Goal: Information Seeking & Learning: Find specific fact

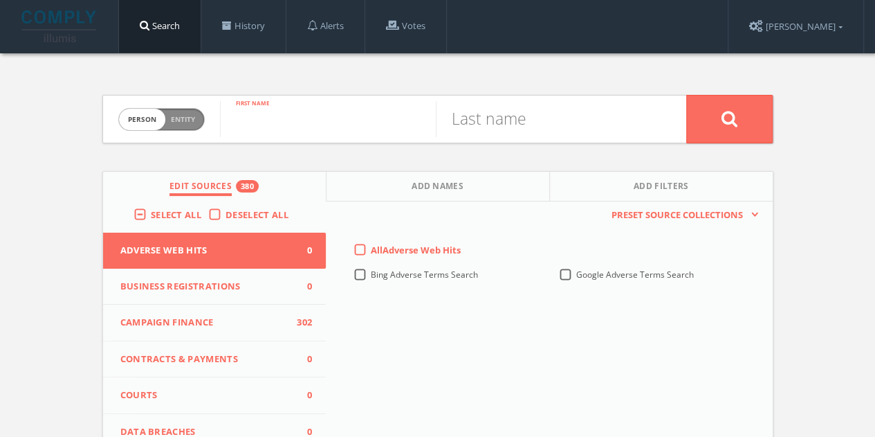
click at [302, 118] on input "text" at bounding box center [328, 119] width 216 height 36
type input "[PERSON_NAME]"
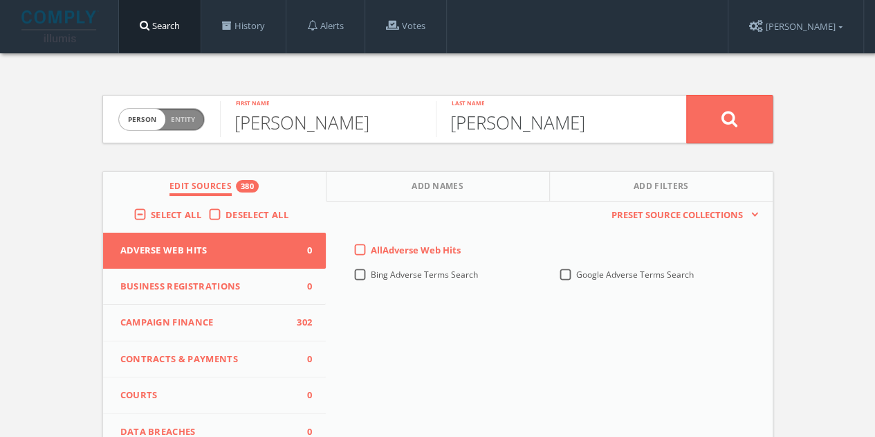
type input "[PERSON_NAME]"
click at [686, 95] on button at bounding box center [729, 119] width 86 height 48
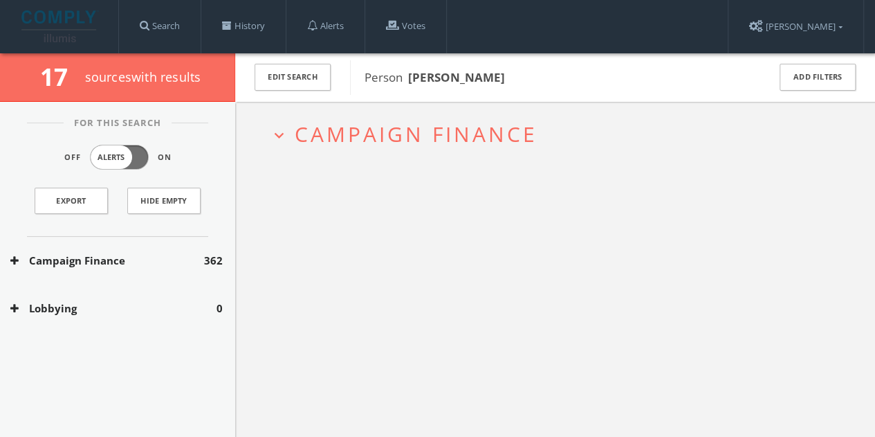
click at [154, 277] on div "Campaign Finance 362" at bounding box center [117, 261] width 235 height 48
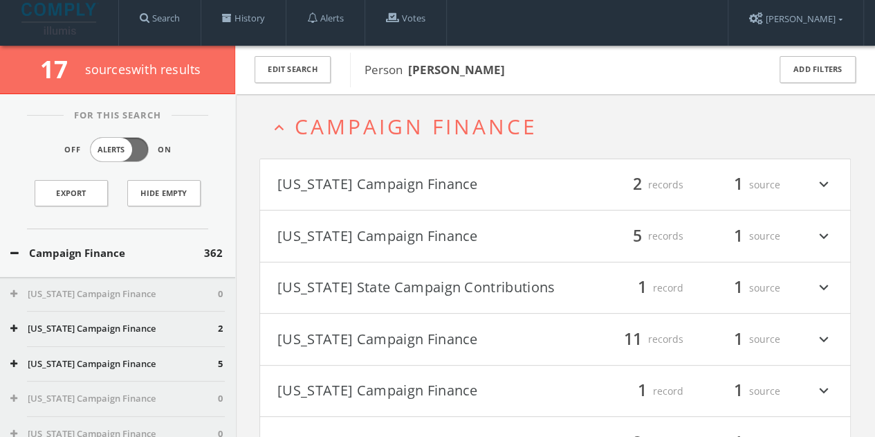
click at [151, 258] on div "Campaign Finance 362" at bounding box center [117, 253] width 235 height 48
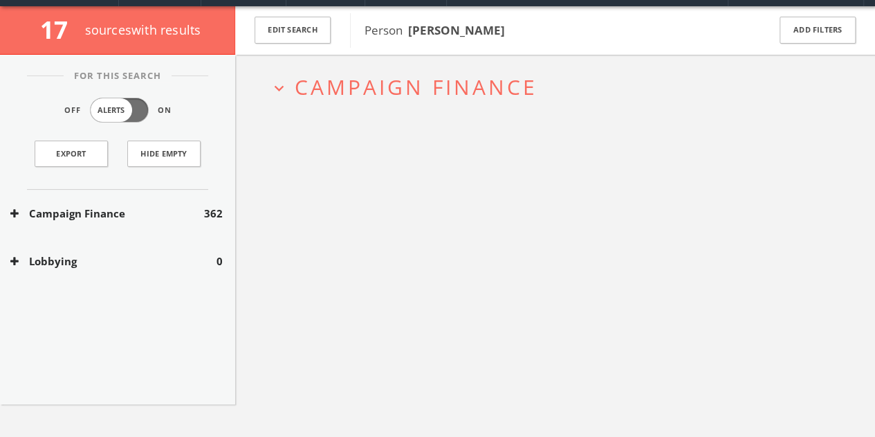
click at [130, 214] on button "Campaign Finance" at bounding box center [107, 213] width 194 height 16
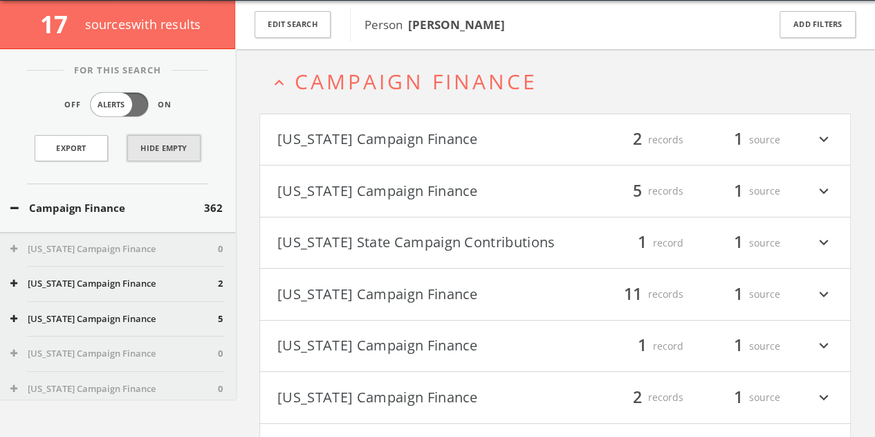
click at [166, 138] on button "Hide Empty" at bounding box center [163, 148] width 73 height 26
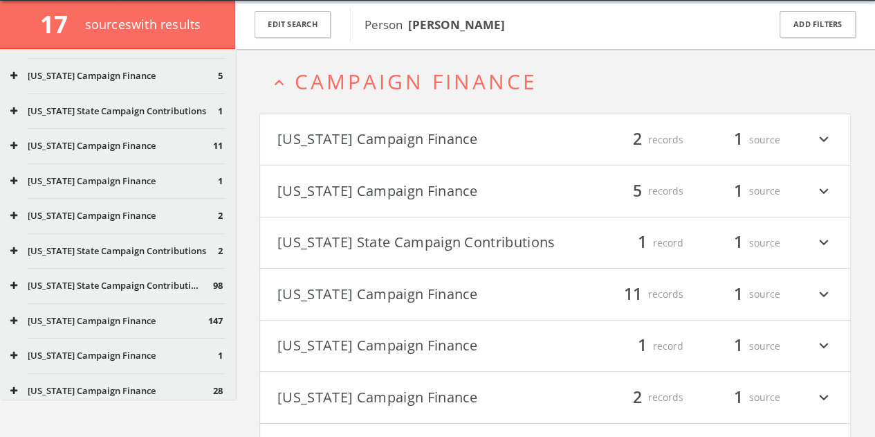
scroll to position [138, 0]
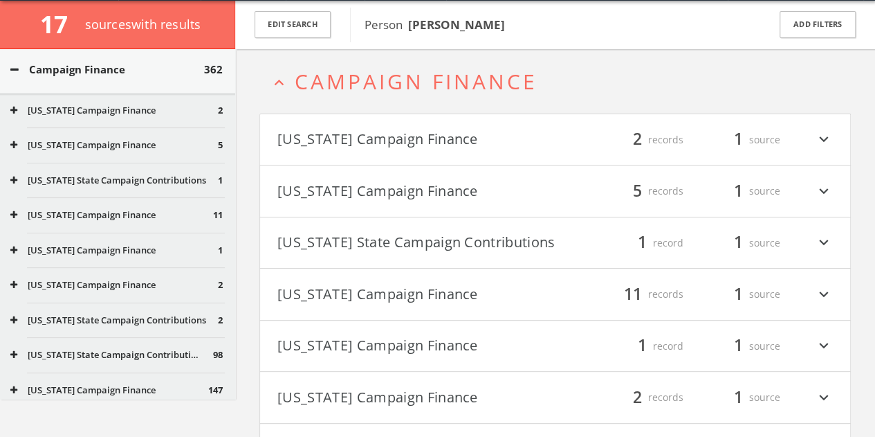
click at [3, 113] on div "[US_STATE] Campaign Finance 2" at bounding box center [117, 110] width 235 height 35
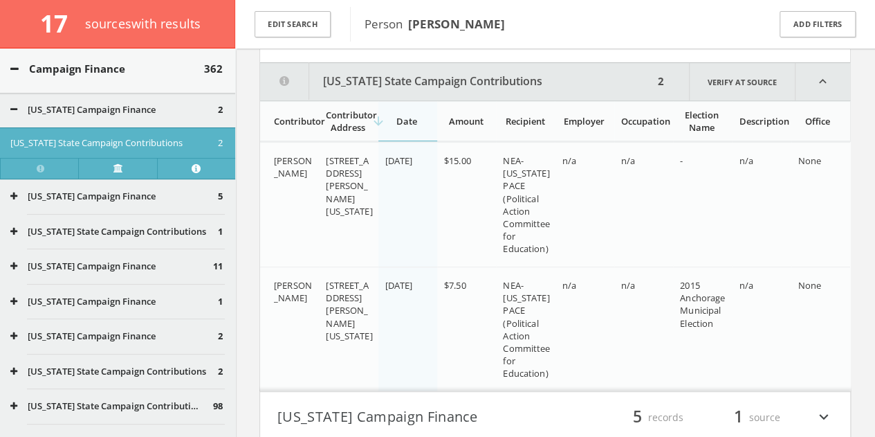
scroll to position [169, 0]
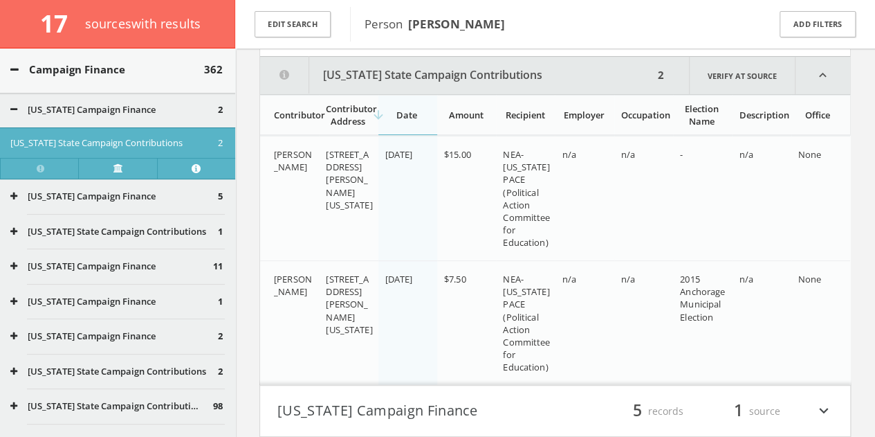
click at [14, 202] on div "[US_STATE] Campaign Finance 5" at bounding box center [117, 196] width 235 height 35
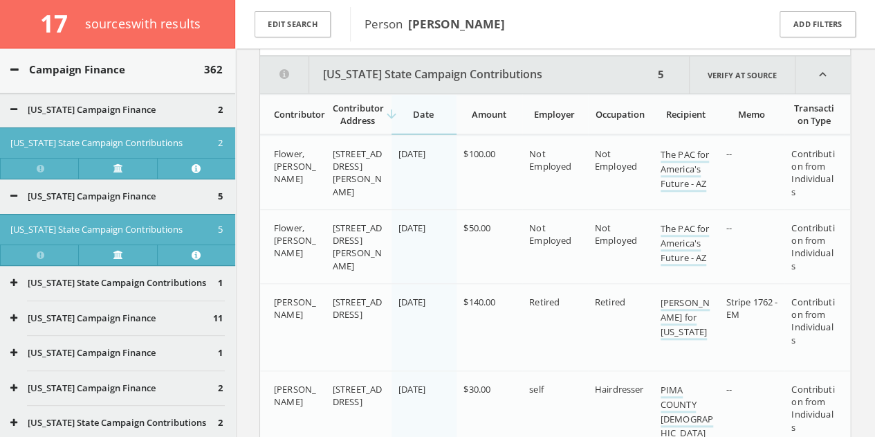
scroll to position [555, 0]
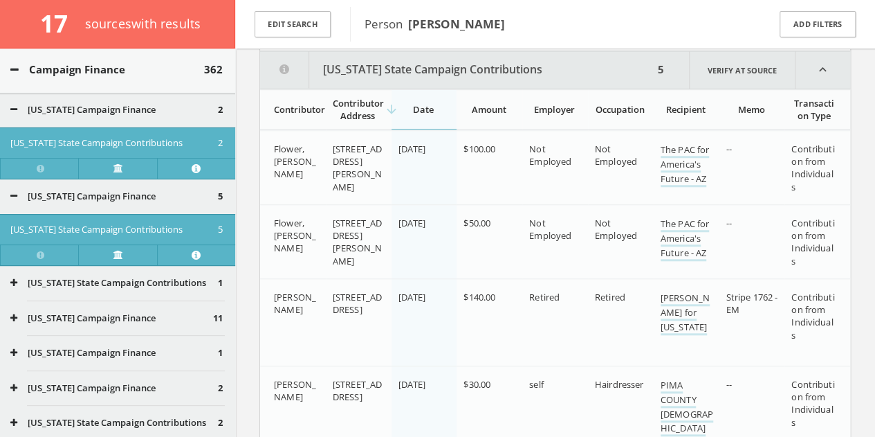
click at [14, 316] on icon at bounding box center [13, 317] width 7 height 9
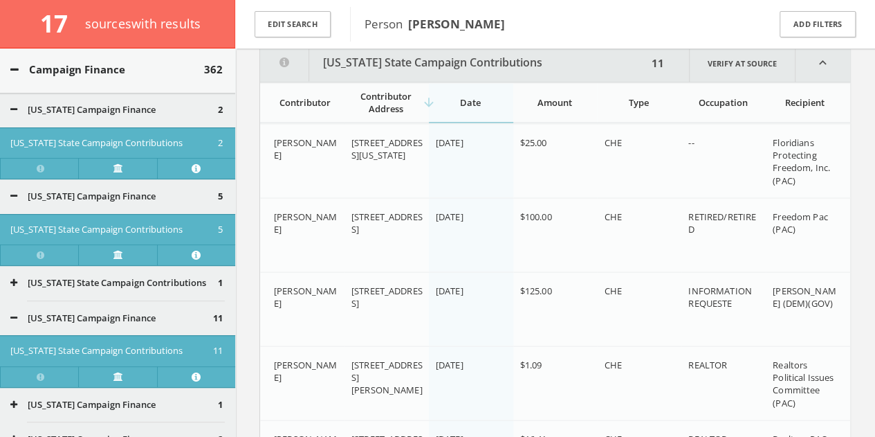
click at [17, 284] on button "[US_STATE] State Campaign Contributions" at bounding box center [114, 283] width 208 height 14
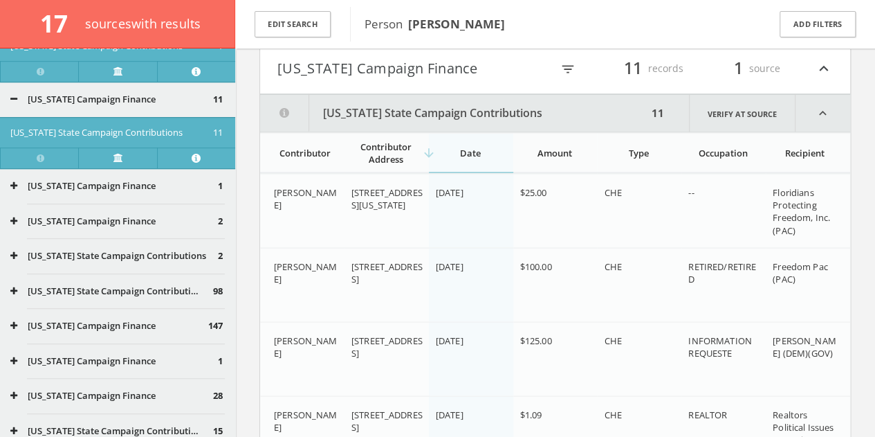
scroll to position [432, 0]
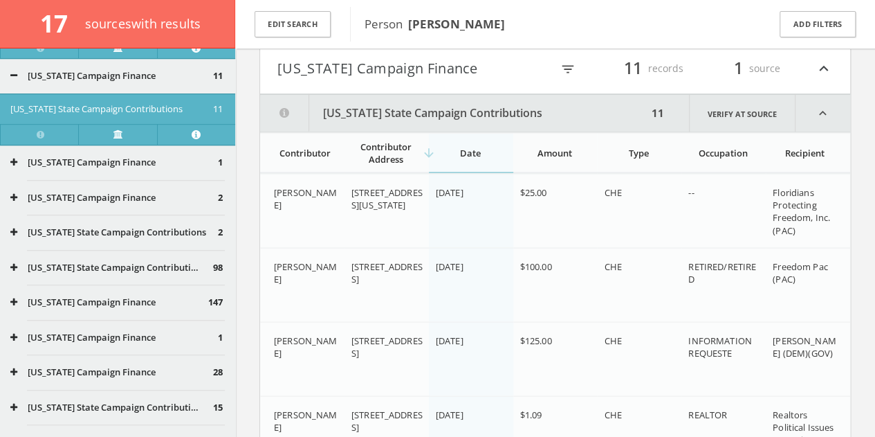
click at [14, 414] on div "[US_STATE] State Campaign Contributions 15" at bounding box center [117, 407] width 235 height 35
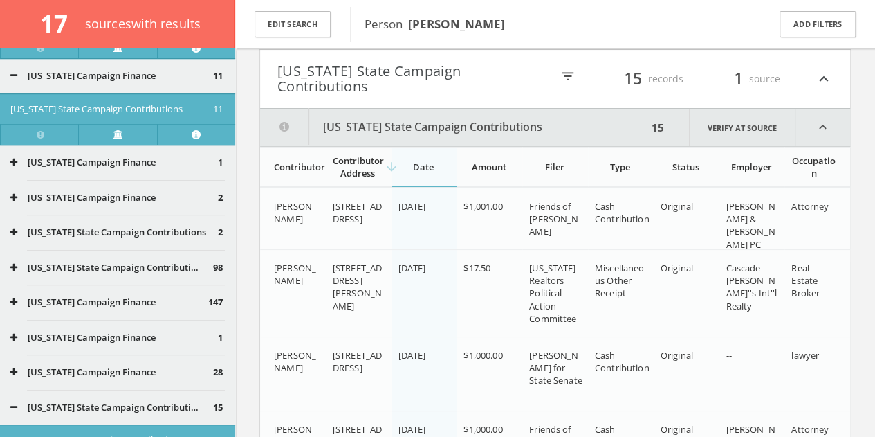
scroll to position [2612, 0]
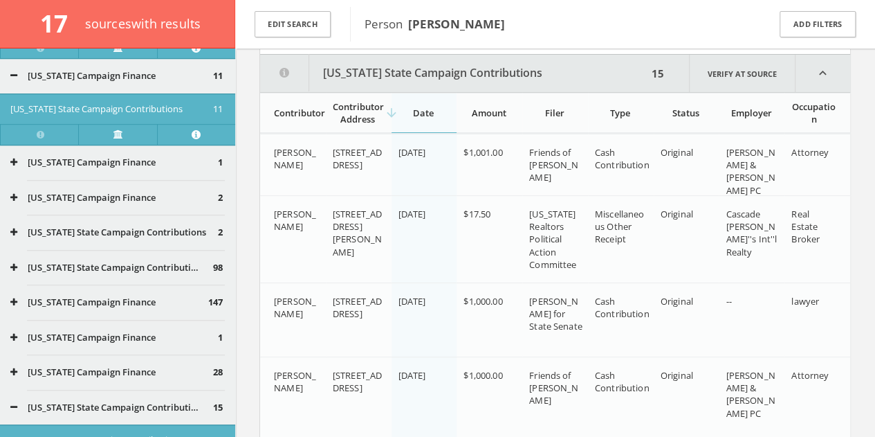
click at [14, 367] on icon at bounding box center [13, 371] width 7 height 9
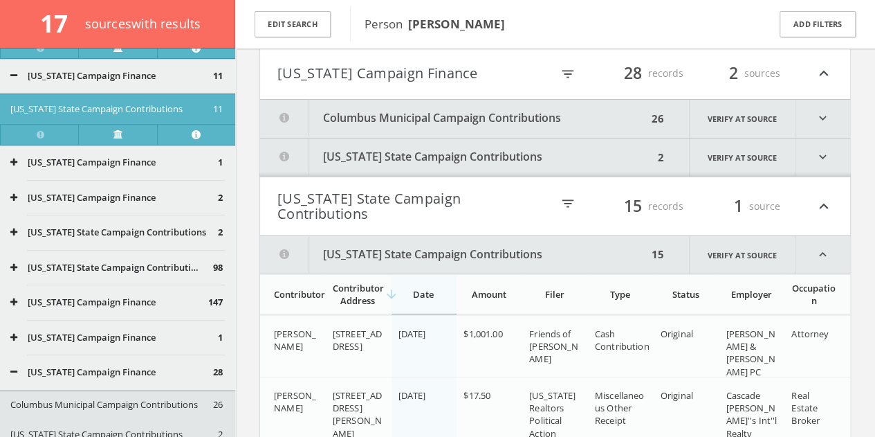
click at [14, 333] on icon at bounding box center [13, 337] width 7 height 9
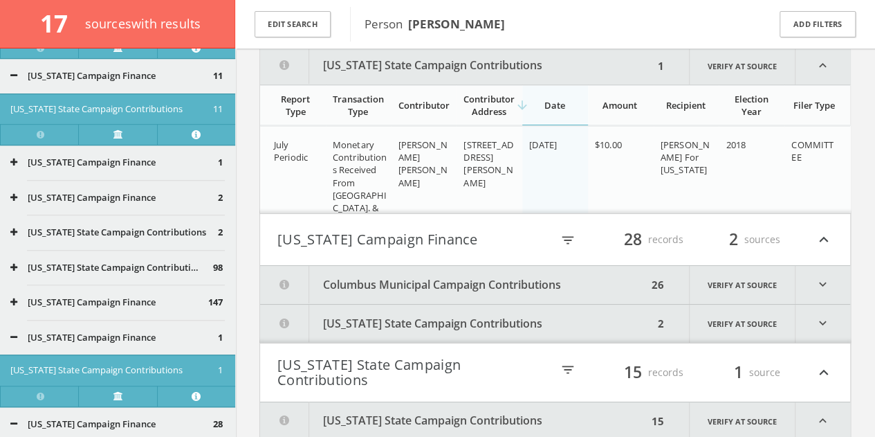
scroll to position [2509, 0]
click at [14, 298] on icon at bounding box center [13, 301] width 7 height 9
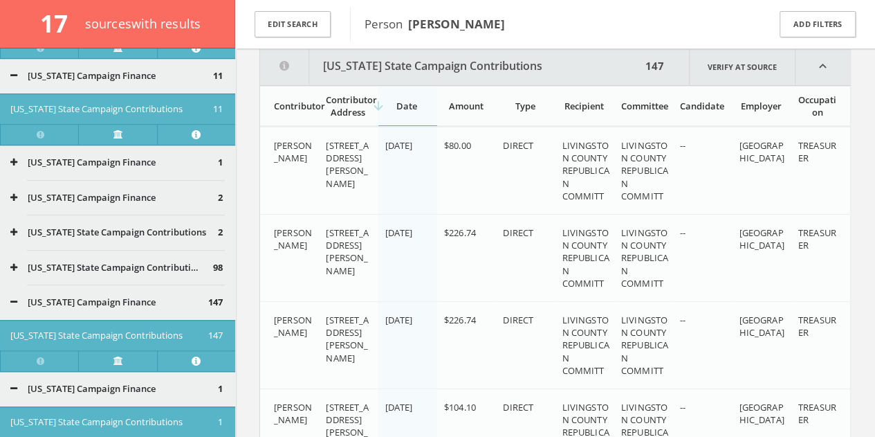
click at [14, 264] on icon at bounding box center [13, 267] width 7 height 9
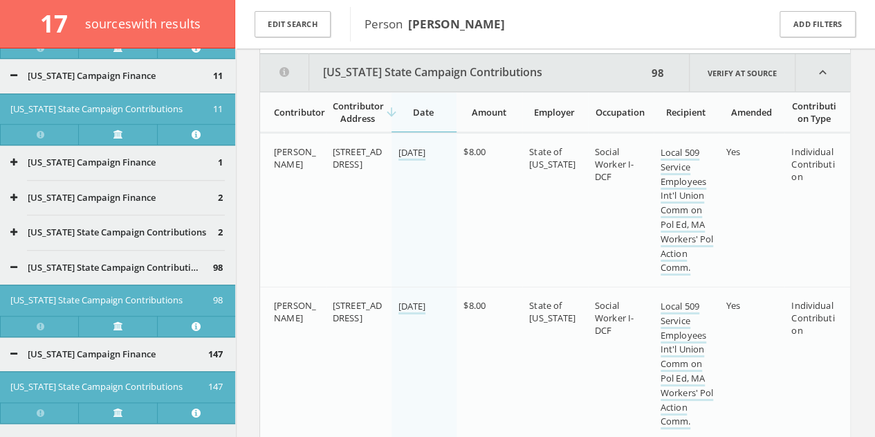
click at [15, 232] on icon at bounding box center [13, 232] width 7 height 9
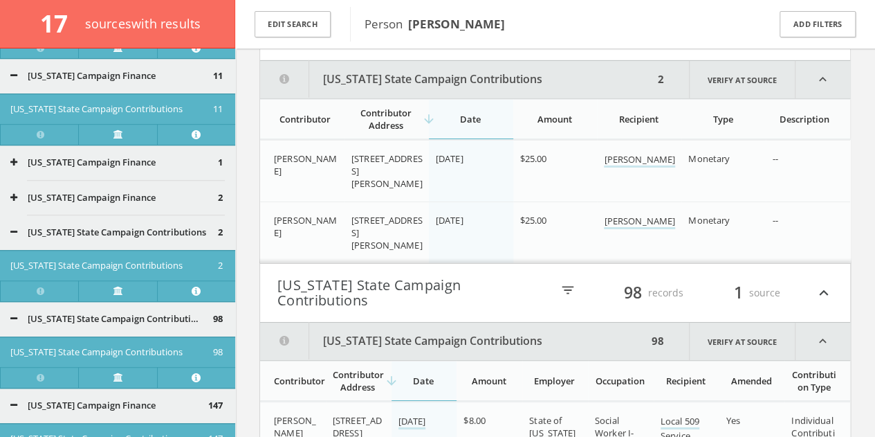
click at [13, 193] on icon at bounding box center [13, 197] width 7 height 9
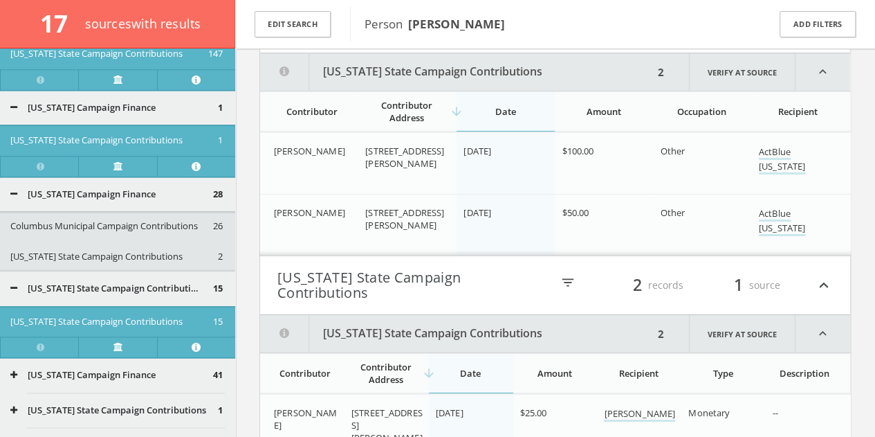
scroll to position [1008, 0]
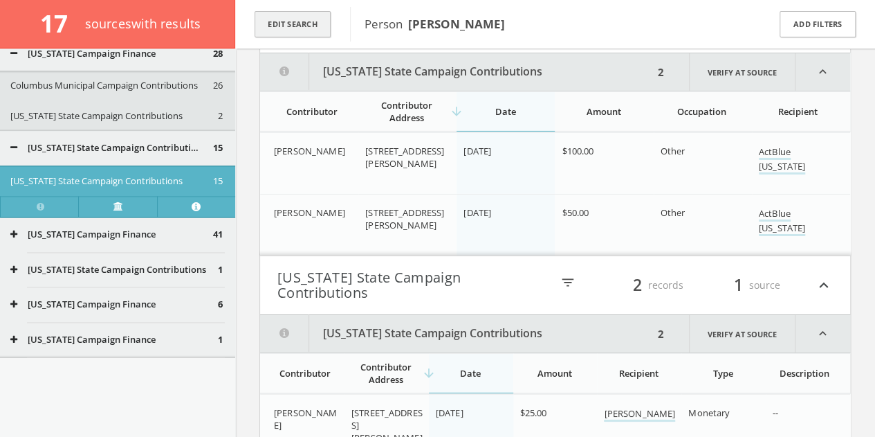
click at [266, 24] on button "Edit Search" at bounding box center [293, 24] width 76 height 27
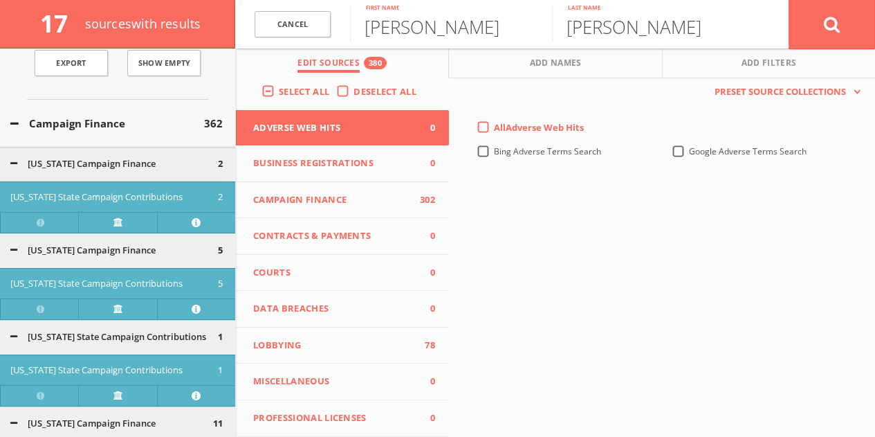
scroll to position [0, 0]
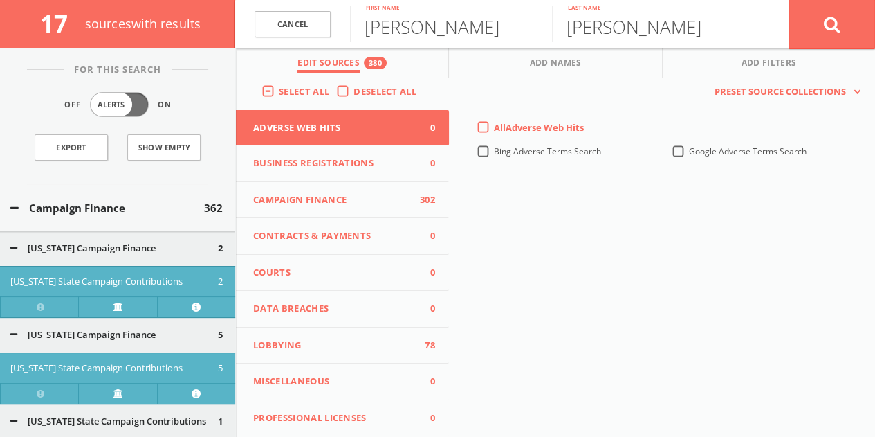
click at [73, 203] on button "Campaign Finance" at bounding box center [107, 208] width 194 height 16
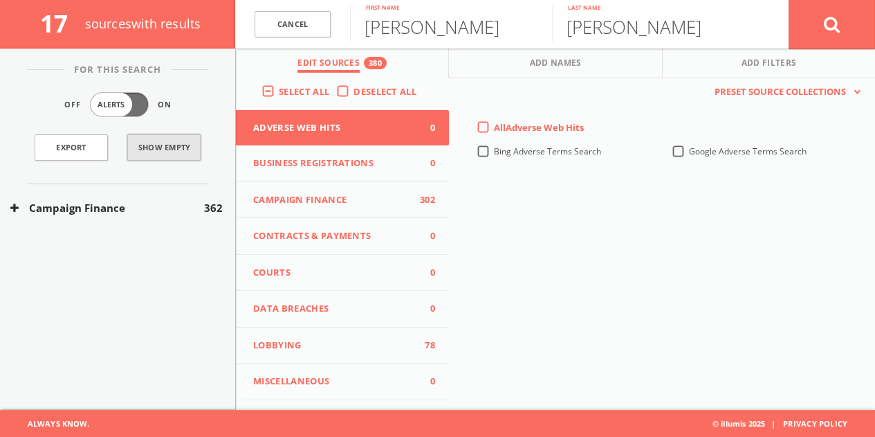
click at [163, 146] on button "Show Empty" at bounding box center [163, 147] width 73 height 26
click at [163, 146] on button "Hide Empty" at bounding box center [163, 147] width 73 height 26
click at [378, 28] on input "[PERSON_NAME]" at bounding box center [451, 24] width 202 height 36
type input "[PERSON_NAME]"
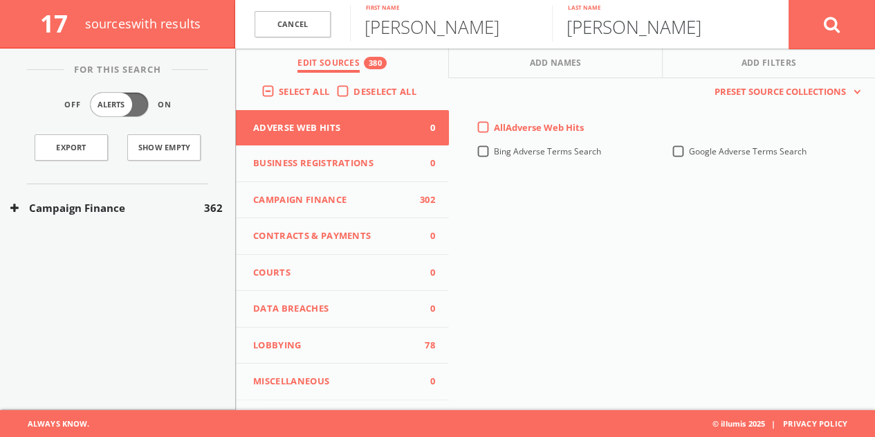
paste input "Berlinberg"
type input "Berlinberg"
click at [819, 33] on button at bounding box center [832, 24] width 86 height 50
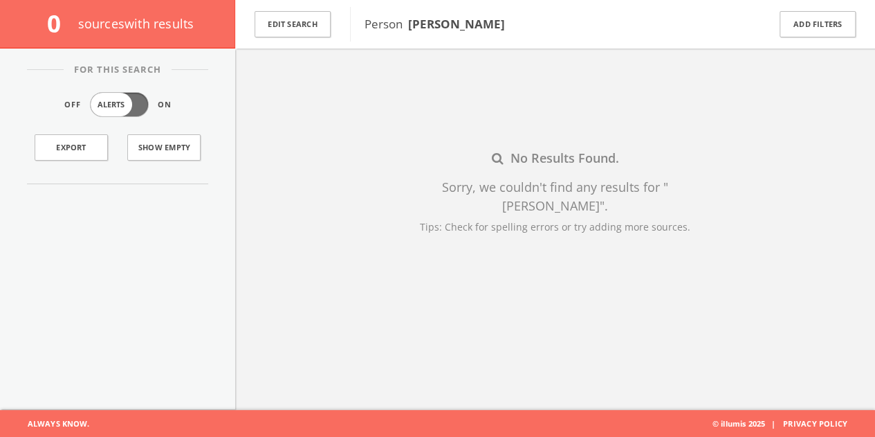
click at [331, 15] on div "Edit Search" at bounding box center [292, 24] width 115 height 48
click at [445, 35] on div "Person [PERSON_NAME]" at bounding box center [550, 24] width 400 height 35
click at [302, 24] on button "Edit Search" at bounding box center [293, 24] width 76 height 27
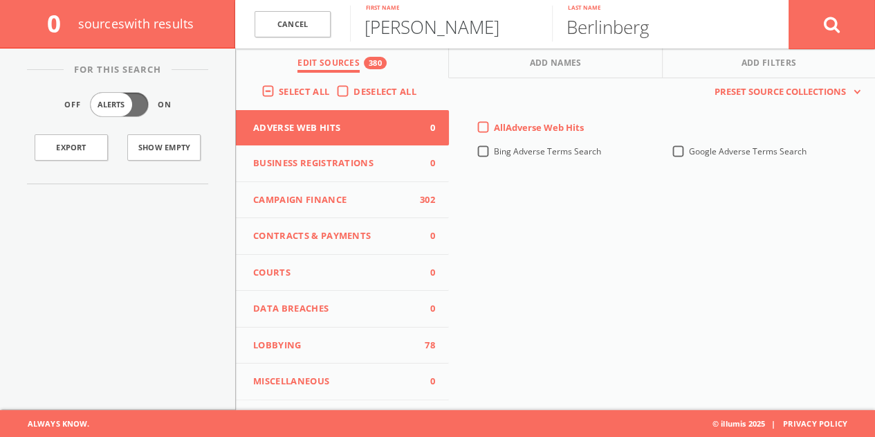
click at [396, 27] on input "[PERSON_NAME]" at bounding box center [451, 24] width 202 height 36
type input "[PERSON_NAME]"
click at [815, 25] on button at bounding box center [832, 24] width 86 height 50
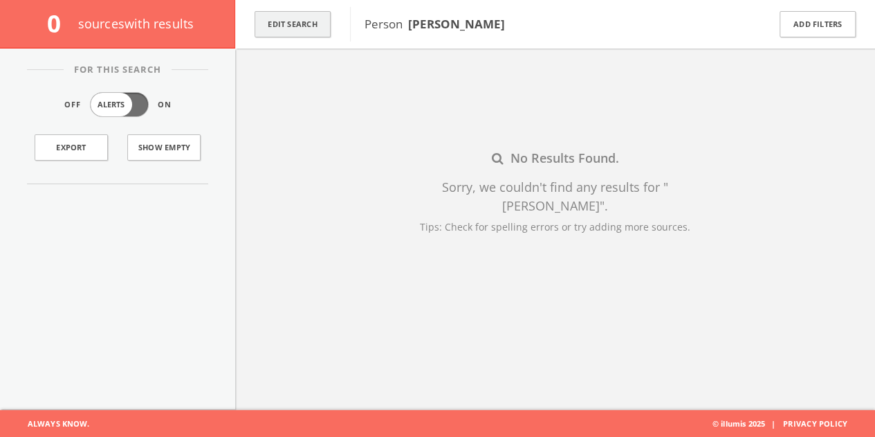
click at [302, 28] on button "Edit Search" at bounding box center [293, 24] width 76 height 27
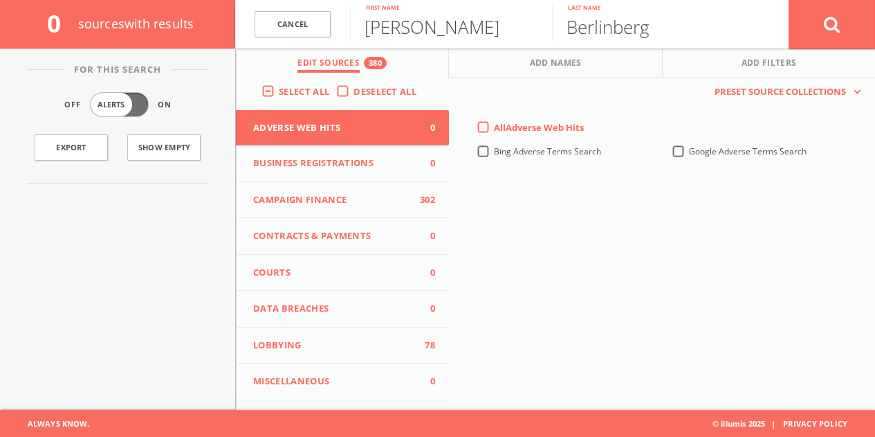
click at [383, 26] on input "[PERSON_NAME]" at bounding box center [451, 24] width 202 height 36
type input "[PERSON_NAME]"
type input "Love"
click at [850, 32] on button at bounding box center [832, 24] width 86 height 50
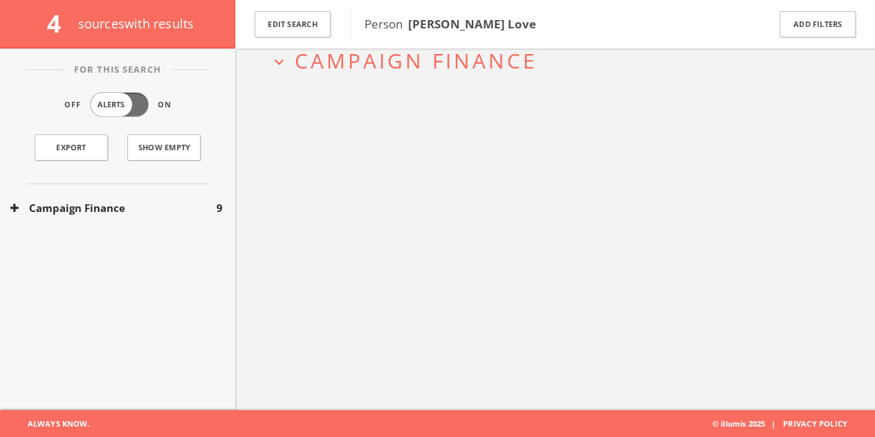
click at [167, 214] on button "Campaign Finance" at bounding box center [113, 208] width 206 height 16
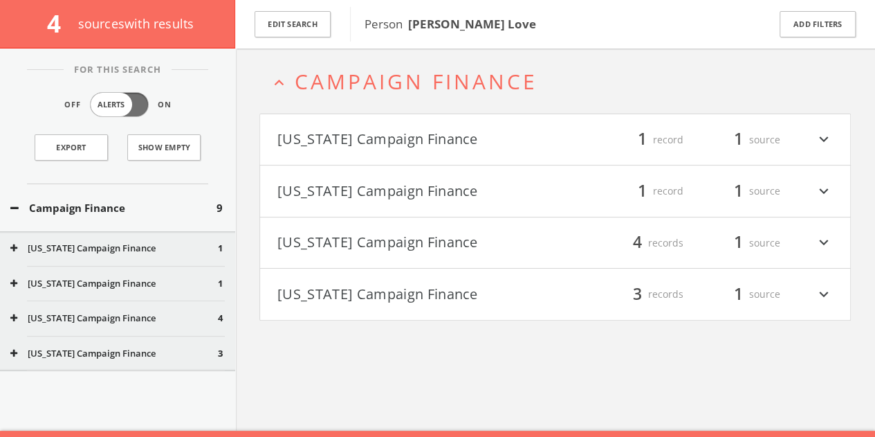
click at [446, 129] on button "[US_STATE] Campaign Finance" at bounding box center [416, 140] width 278 height 24
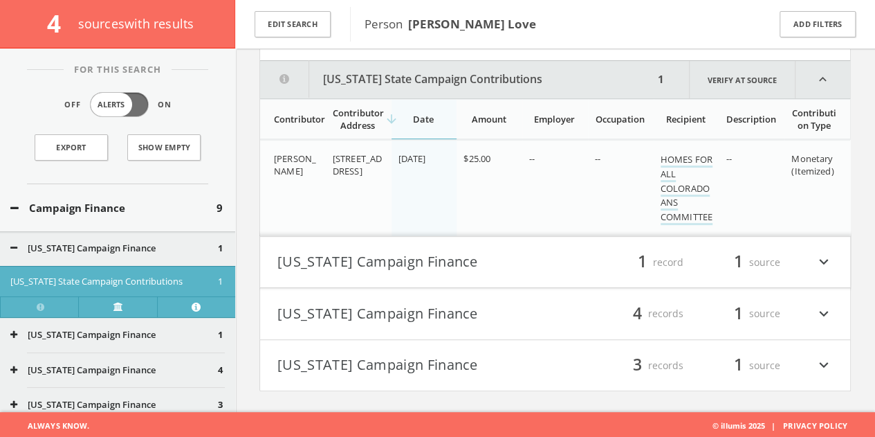
scroll to position [95, 0]
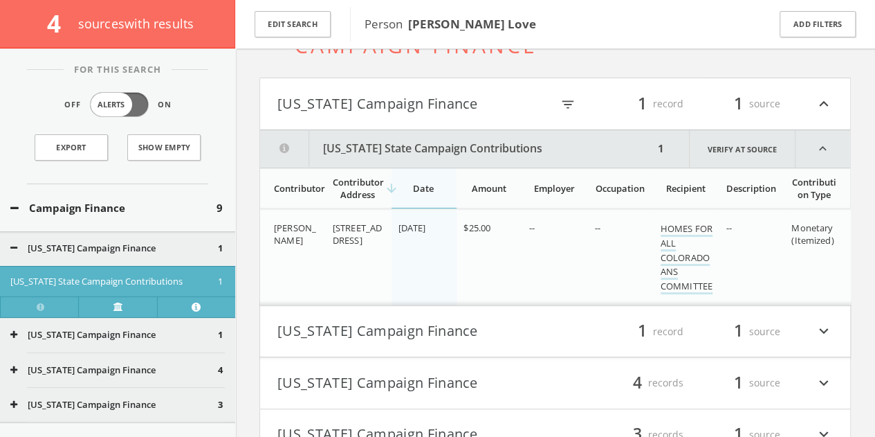
click at [401, 95] on button "[US_STATE] Campaign Finance" at bounding box center [414, 104] width 274 height 24
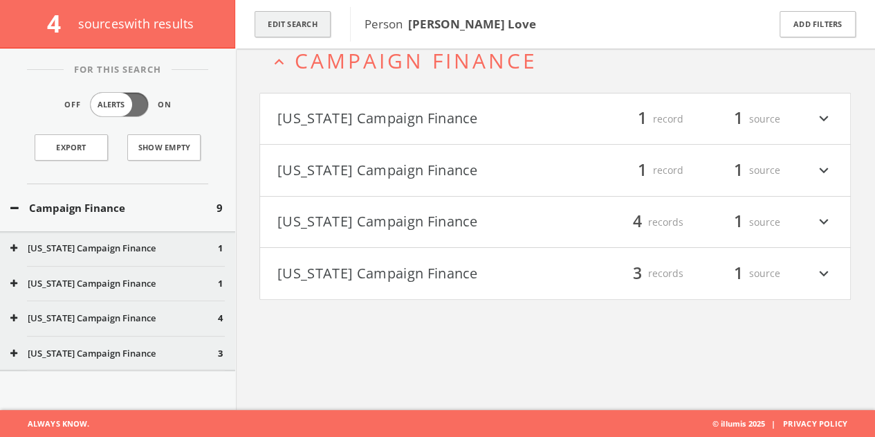
click at [274, 27] on button "Edit Search" at bounding box center [293, 24] width 76 height 27
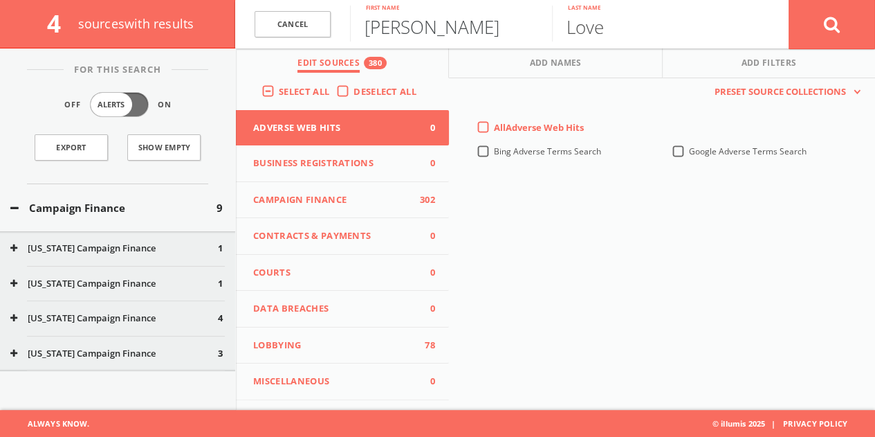
click at [407, 22] on input "[PERSON_NAME]" at bounding box center [451, 24] width 202 height 36
paste input "[PERSON_NAME] [PERSON_NAME]"
drag, startPoint x: 396, startPoint y: 31, endPoint x: 885, endPoint y: 27, distance: 489.1
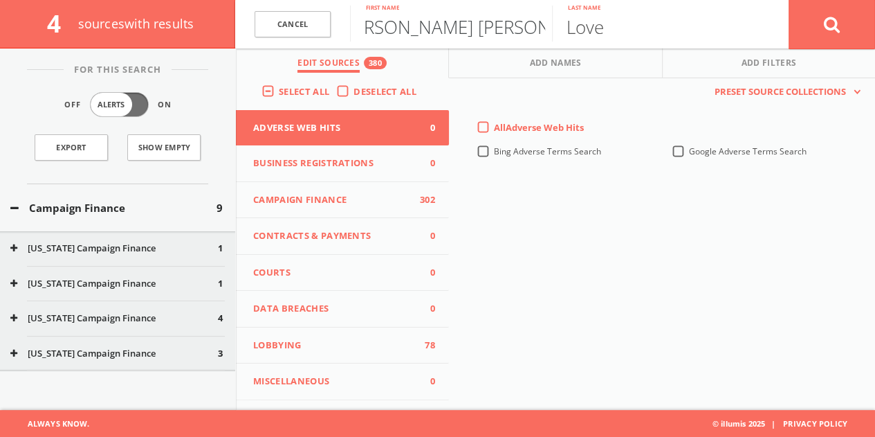
click at [875, 34] on html "Search History Alerts Votes [PERSON_NAME] Edit Profile Change Password Security…" at bounding box center [437, 178] width 875 height 517
type input "Shaina"
type input "[PERSON_NAME]"
click at [789, 0] on button at bounding box center [832, 24] width 86 height 50
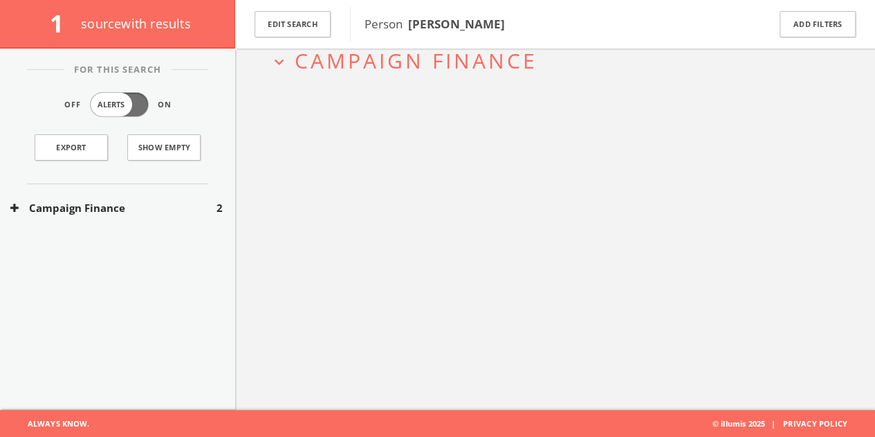
click at [128, 229] on div "Campaign Finance 2" at bounding box center [117, 208] width 235 height 48
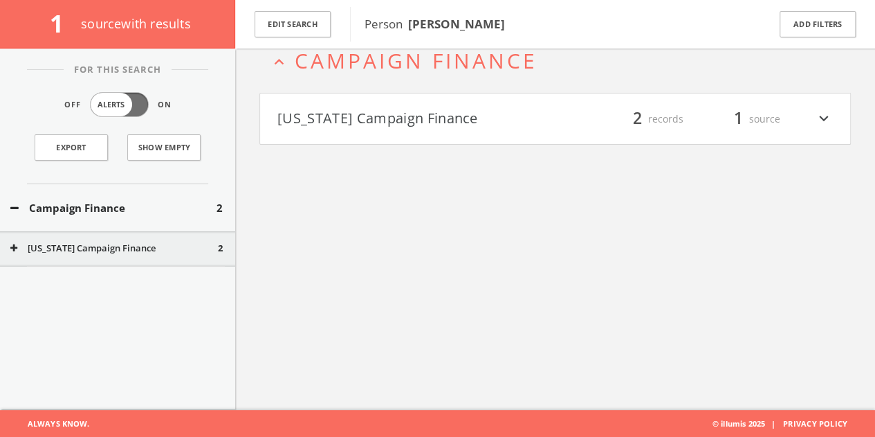
click at [125, 217] on div "Campaign Finance 2" at bounding box center [117, 208] width 235 height 48
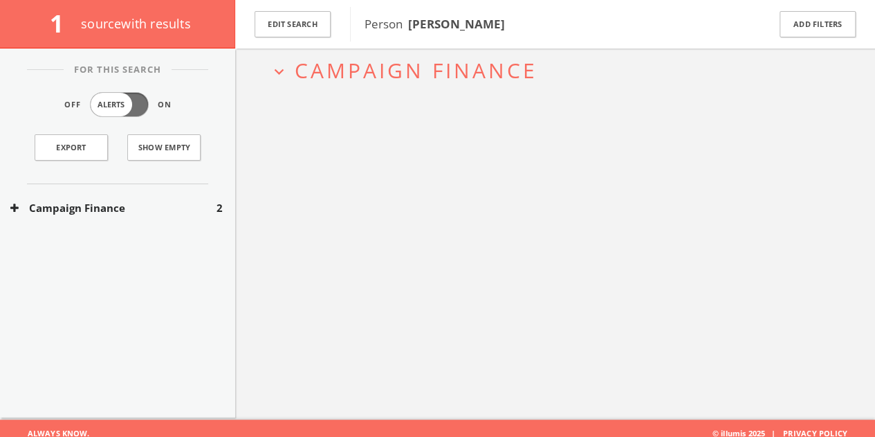
click at [125, 217] on div "Campaign Finance 2" at bounding box center [117, 208] width 235 height 48
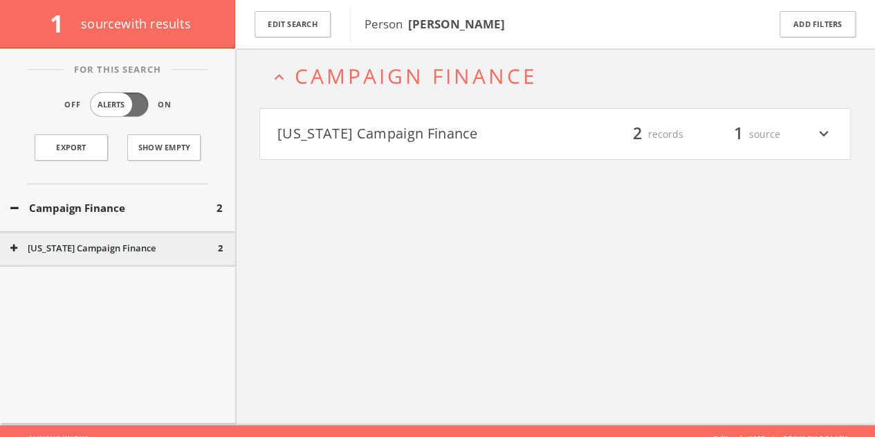
click at [371, 135] on button "[US_STATE] Campaign Finance" at bounding box center [416, 134] width 278 height 24
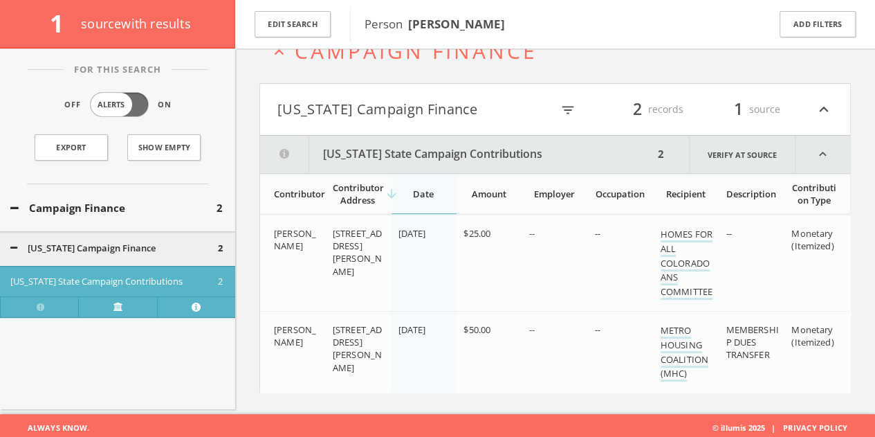
scroll to position [93, 0]
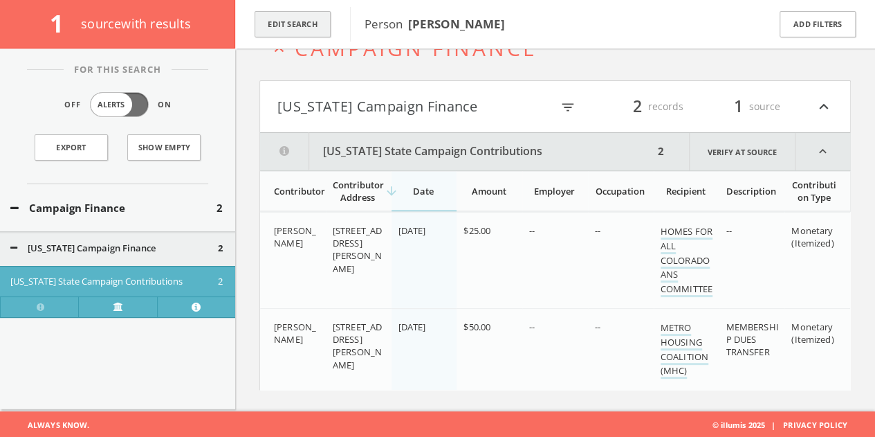
click at [263, 21] on button "Edit Search" at bounding box center [293, 24] width 76 height 27
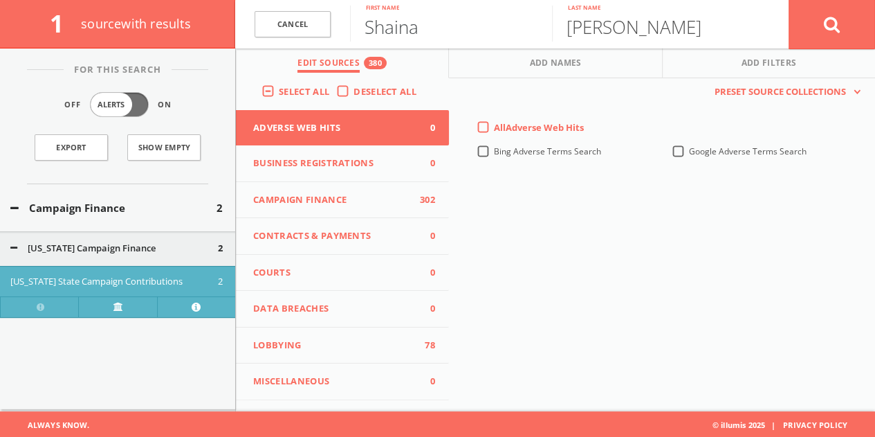
click at [414, 39] on input "Shaina" at bounding box center [451, 24] width 202 height 36
paste input "[PERSON_NAME]"
drag, startPoint x: 404, startPoint y: 30, endPoint x: 885, endPoint y: 42, distance: 481.0
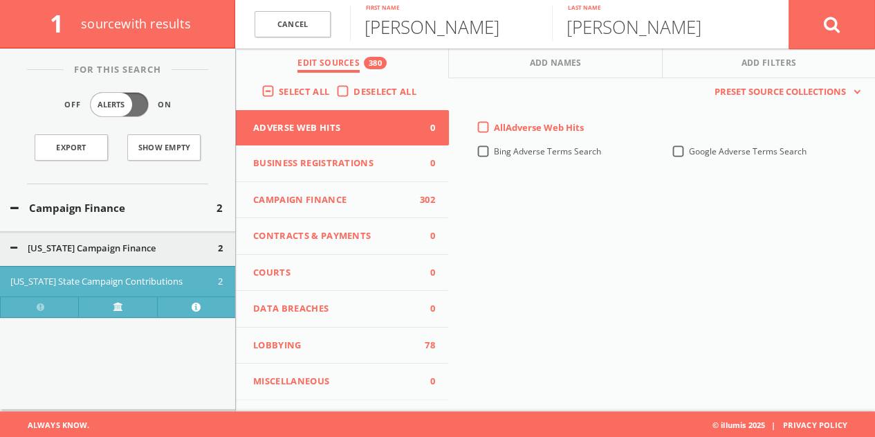
click at [875, 42] on html "Search History Alerts Votes [PERSON_NAME] Edit Profile Change Password Security…" at bounding box center [437, 172] width 875 height 531
type input "[PERSON_NAME]"
paste input "[PERSON_NAME]"
drag, startPoint x: 677, startPoint y: 28, endPoint x: 46, endPoint y: 44, distance: 631.8
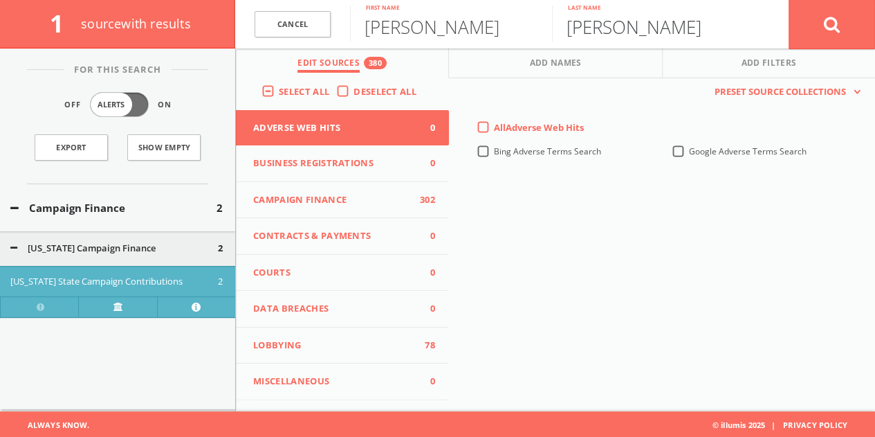
click at [73, 39] on div "1 source with results Cancel [PERSON_NAME] First name [PERSON_NAME] Last name C…" at bounding box center [437, 24] width 875 height 48
type input "[PERSON_NAME]"
click at [854, 28] on button at bounding box center [832, 24] width 86 height 50
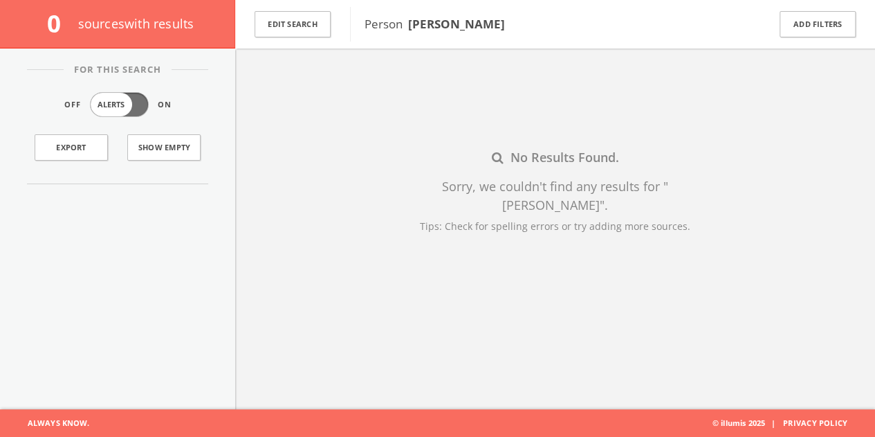
scroll to position [80, 0]
click at [313, 19] on button "Edit Search" at bounding box center [293, 24] width 76 height 27
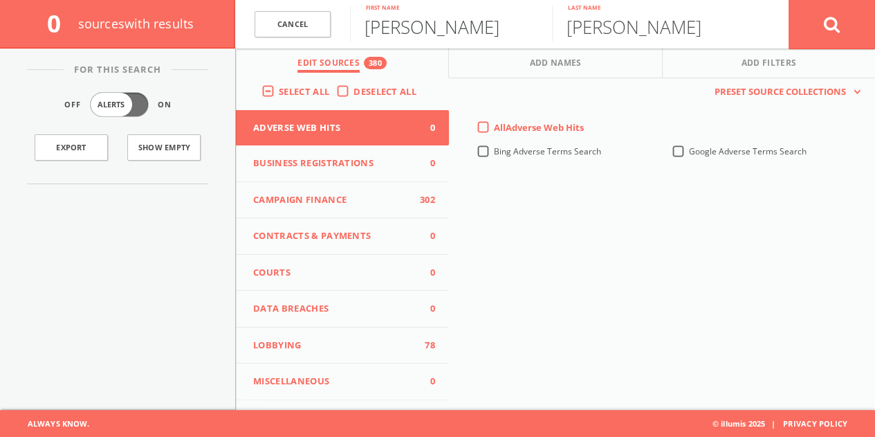
click at [407, 17] on input "[PERSON_NAME]" at bounding box center [451, 24] width 202 height 36
paste input "[PERSON_NAME] [PERSON_NAME]"
drag, startPoint x: 408, startPoint y: 28, endPoint x: 885, endPoint y: 19, distance: 476.8
click at [875, 21] on html "Search History Alerts Votes [PERSON_NAME] Edit Profile Change Password Security…" at bounding box center [437, 178] width 875 height 517
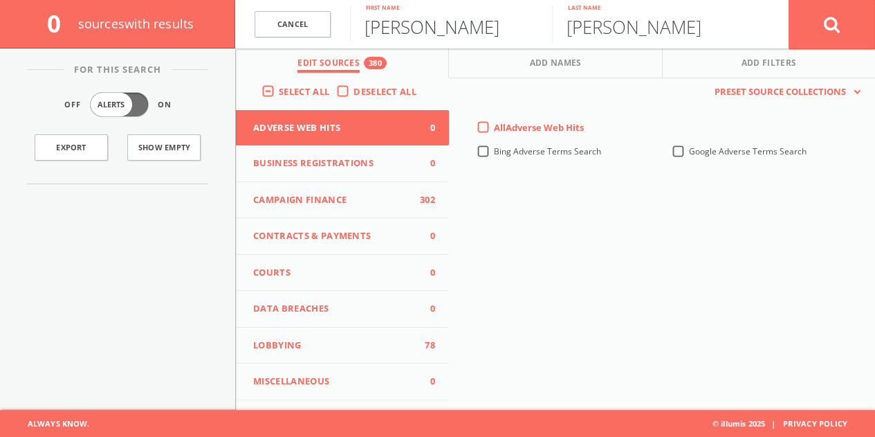
type input "[PERSON_NAME]"
type input "B"
paste input "[PERSON_NAME] [PERSON_NAME]"
drag, startPoint x: 673, startPoint y: 29, endPoint x: 291, endPoint y: 27, distance: 382.6
click at [295, 28] on form "Cancel [PERSON_NAME] First name [PERSON_NAME] [PERSON_NAME] Last name Cancel" at bounding box center [555, 24] width 640 height 48
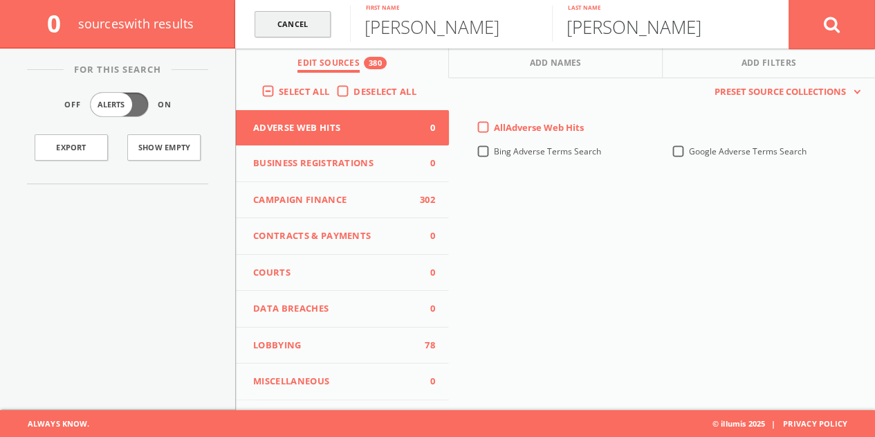
type input "[PERSON_NAME]"
click at [789, 0] on button at bounding box center [832, 24] width 86 height 50
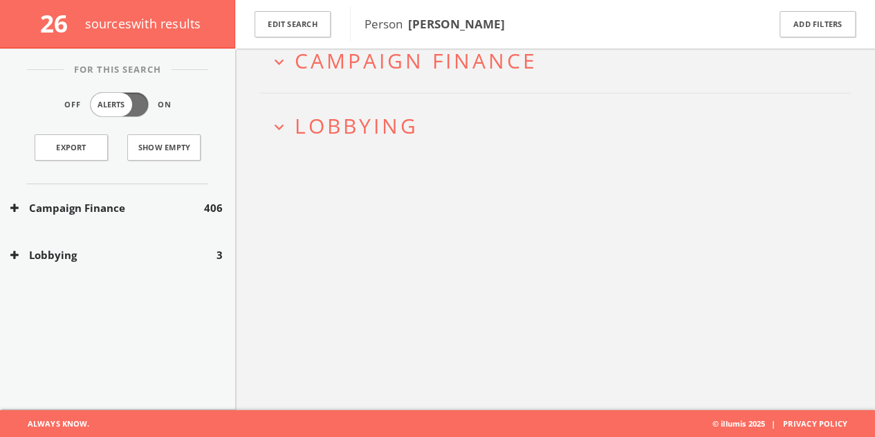
click at [108, 254] on button "Lobbying" at bounding box center [113, 255] width 206 height 16
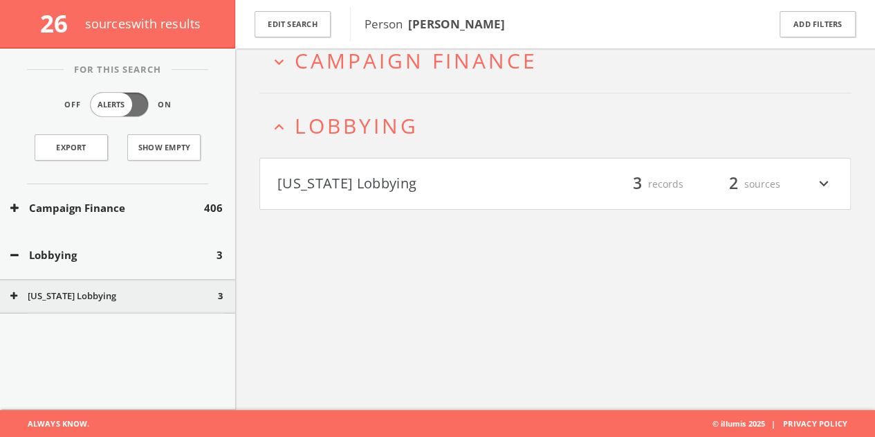
click at [130, 295] on button "[US_STATE] Lobbying" at bounding box center [114, 296] width 208 height 14
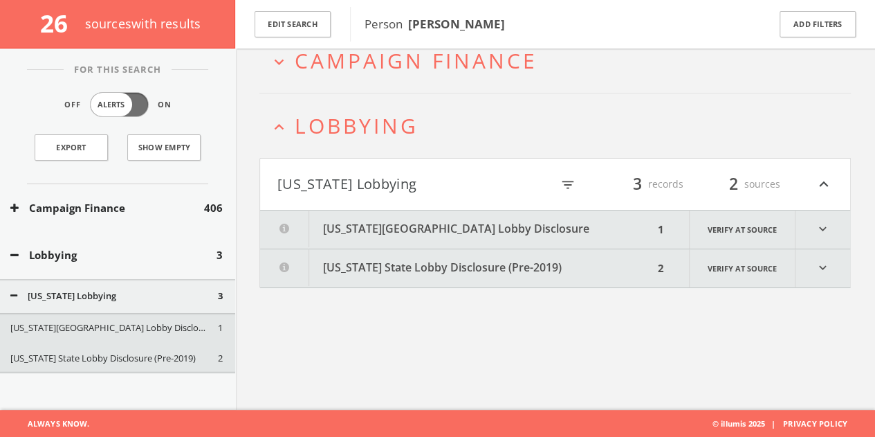
drag, startPoint x: 517, startPoint y: 158, endPoint x: 505, endPoint y: 173, distance: 19.1
click at [511, 167] on h4 "[US_STATE] Lobbying filter_list 3 records 2 sources expand_less" at bounding box center [555, 183] width 590 height 51
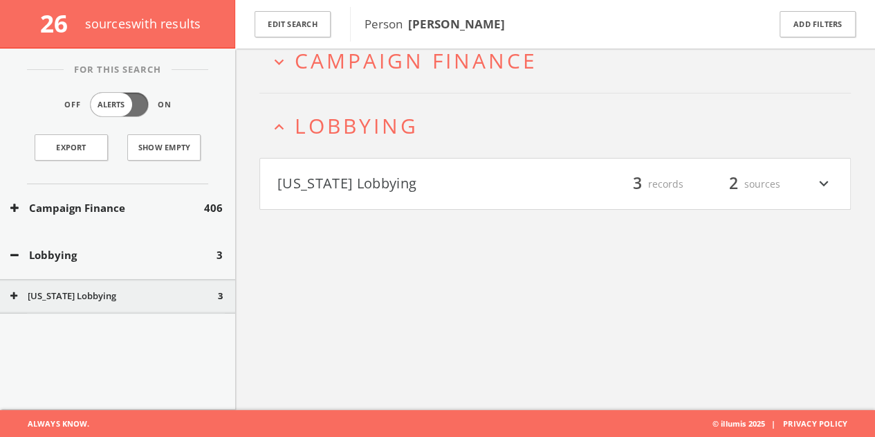
click at [504, 172] on button "[US_STATE] Lobbying" at bounding box center [416, 184] width 278 height 24
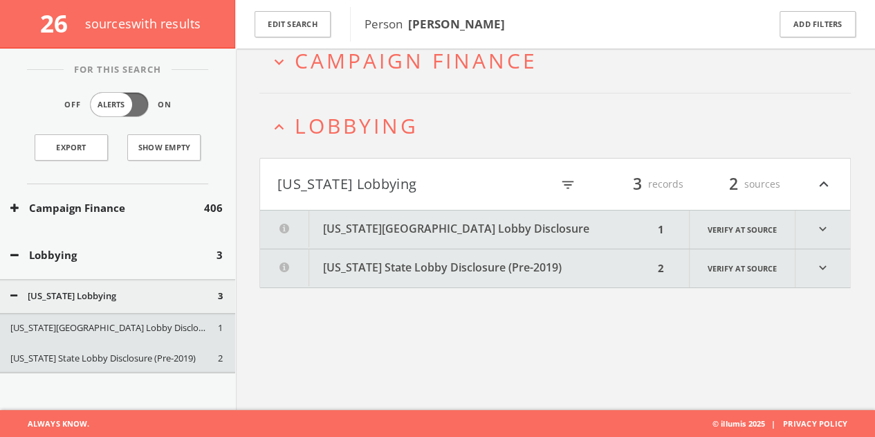
click at [479, 217] on button "[US_STATE][GEOGRAPHIC_DATA] Lobby Disclosure" at bounding box center [457, 229] width 394 height 38
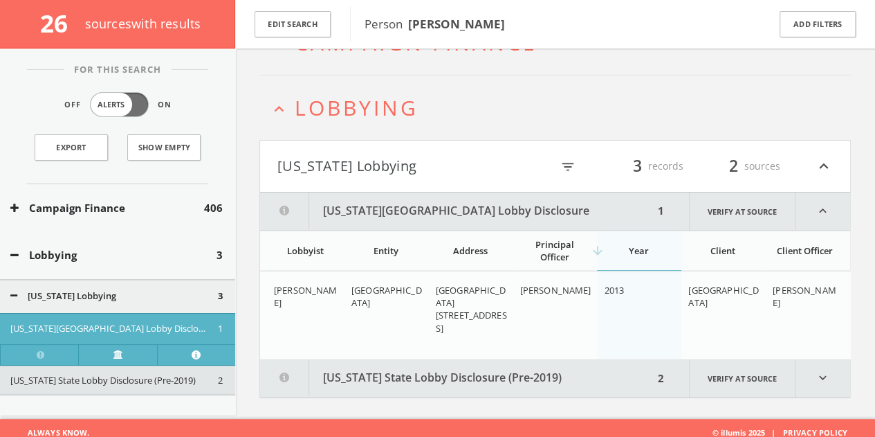
scroll to position [105, 0]
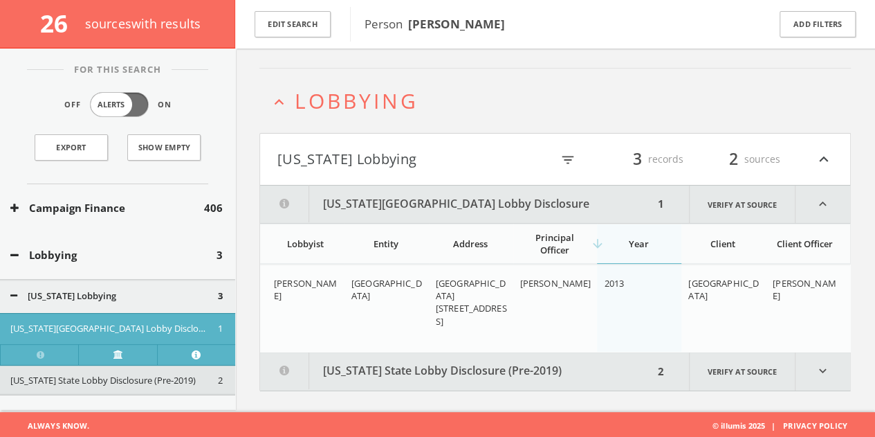
click at [425, 205] on button "[US_STATE][GEOGRAPHIC_DATA] Lobby Disclosure" at bounding box center [457, 203] width 394 height 37
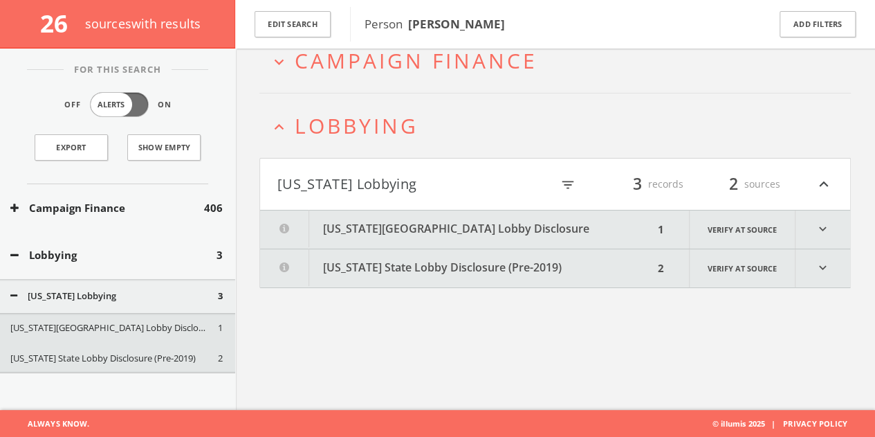
click at [425, 262] on button "[US_STATE] State Lobby Disclosure (Pre-2019)" at bounding box center [457, 268] width 394 height 38
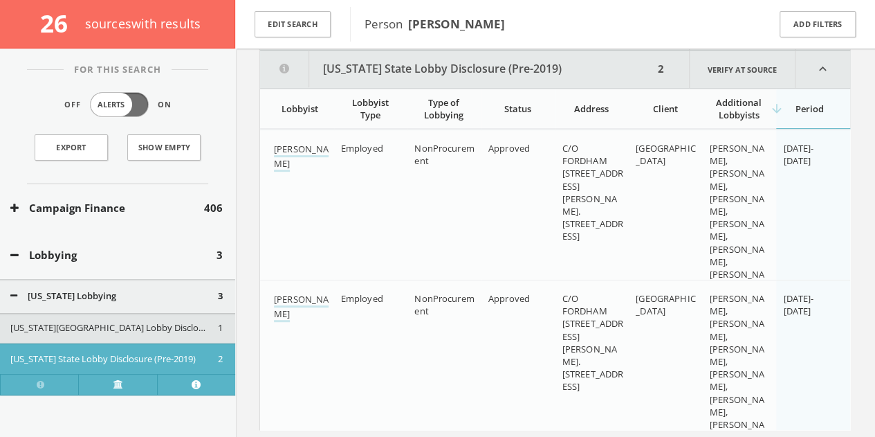
click at [390, 77] on button "[US_STATE] State Lobby Disclosure (Pre-2019)" at bounding box center [457, 69] width 394 height 37
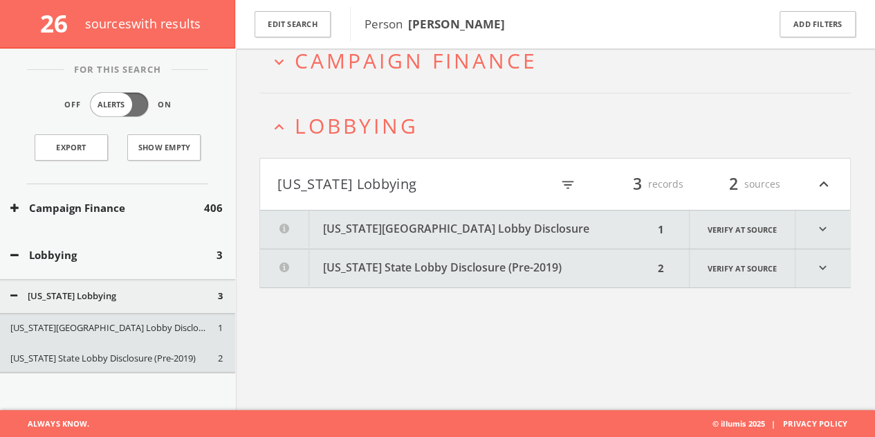
click at [107, 201] on button "Campaign Finance" at bounding box center [107, 208] width 194 height 16
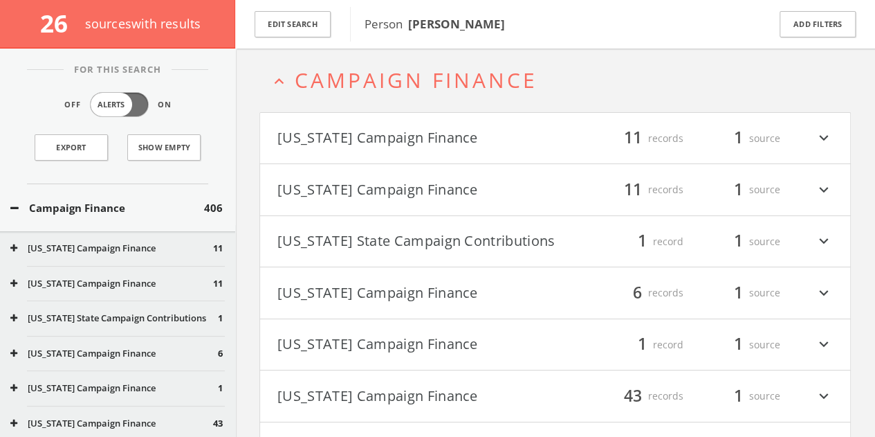
click at [73, 279] on button "[US_STATE] Campaign Finance" at bounding box center [111, 284] width 203 height 14
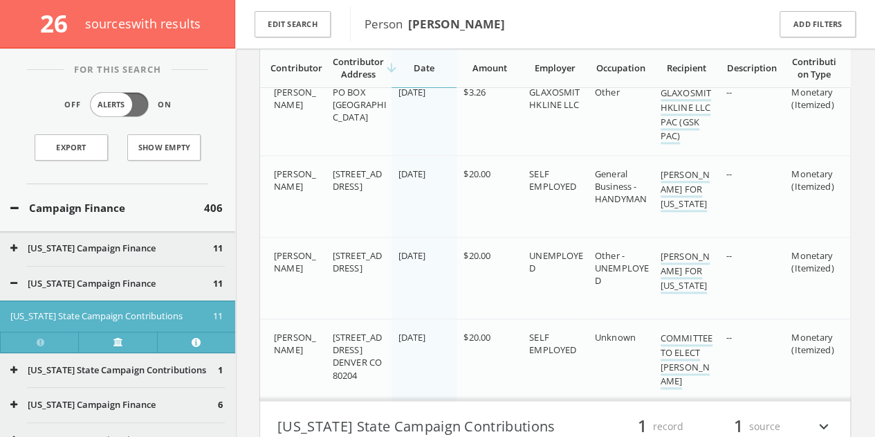
scroll to position [987, 0]
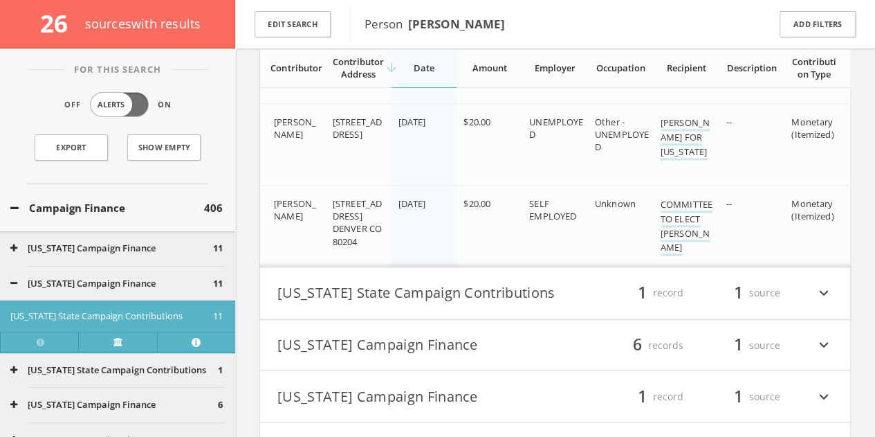
click at [174, 206] on button "Campaign Finance" at bounding box center [107, 208] width 194 height 16
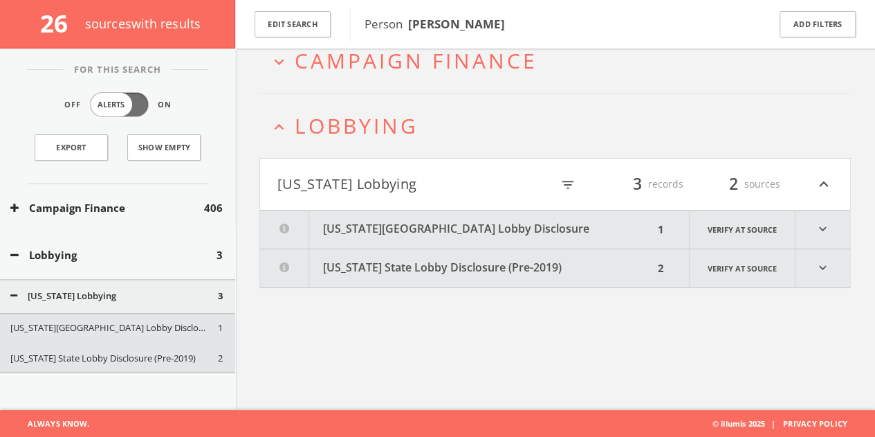
click at [120, 268] on div "Lobbying 3" at bounding box center [117, 255] width 235 height 48
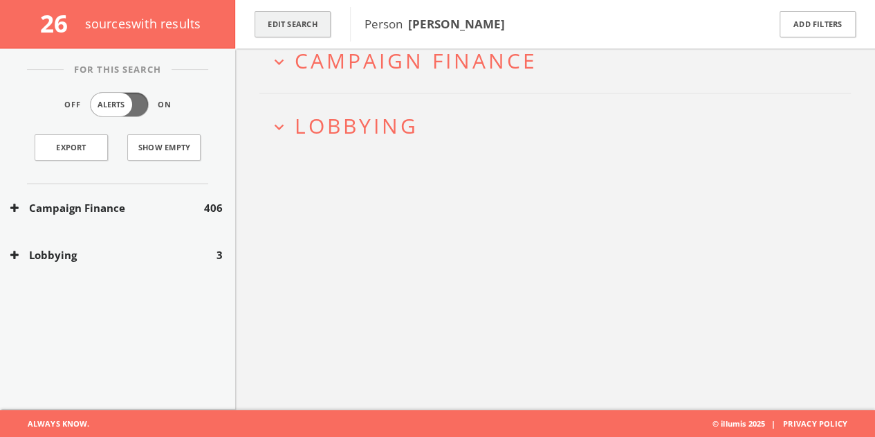
click at [294, 28] on button "Edit Search" at bounding box center [293, 24] width 76 height 27
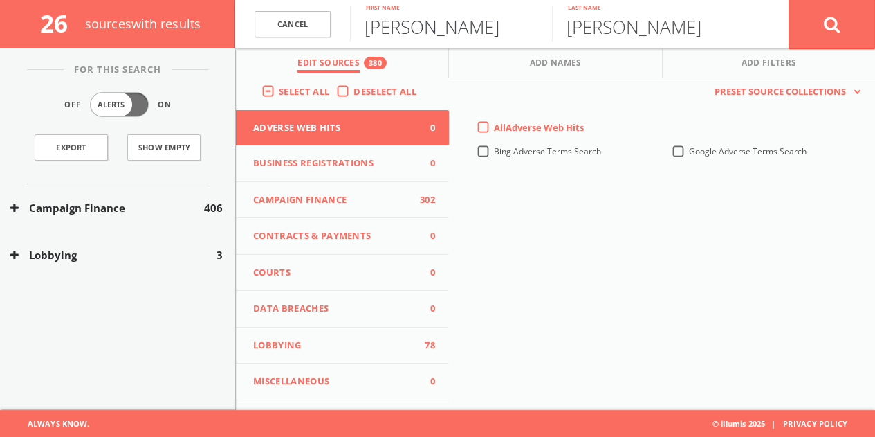
click at [396, 24] on input "[PERSON_NAME]" at bounding box center [451, 24] width 202 height 36
paste input "[PERSON_NAME]"
drag, startPoint x: 392, startPoint y: 37, endPoint x: 885, endPoint y: 19, distance: 493.6
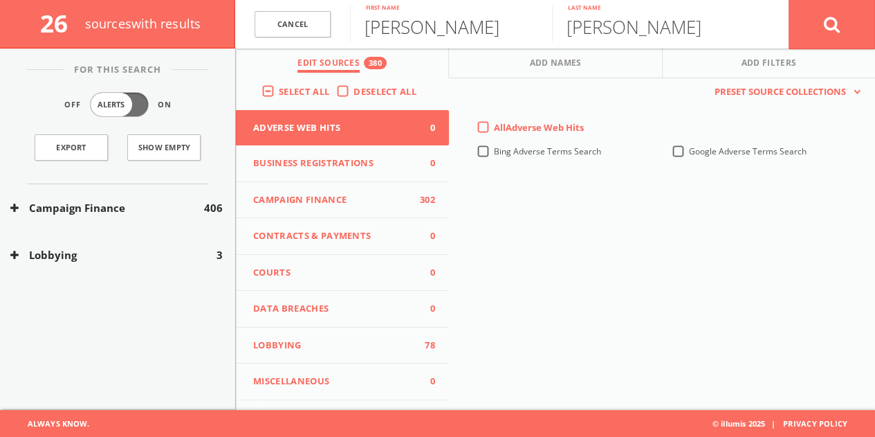
click at [875, 21] on html "Search History Alerts Votes [PERSON_NAME] Edit Profile Change Password Security…" at bounding box center [437, 178] width 875 height 517
type input "Tirzha"
paste input "[PERSON_NAME]"
drag, startPoint x: 643, startPoint y: 27, endPoint x: 214, endPoint y: 39, distance: 429.8
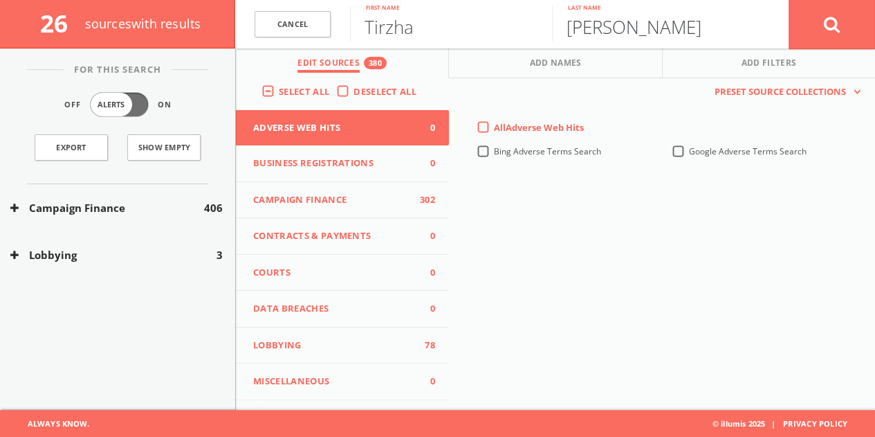
click at [221, 39] on div "26 source s with results Cancel Tirzha First name [PERSON_NAME] Last name Cance…" at bounding box center [437, 24] width 875 height 48
type input "[PERSON_NAME]"
click at [789, 0] on button at bounding box center [832, 24] width 86 height 50
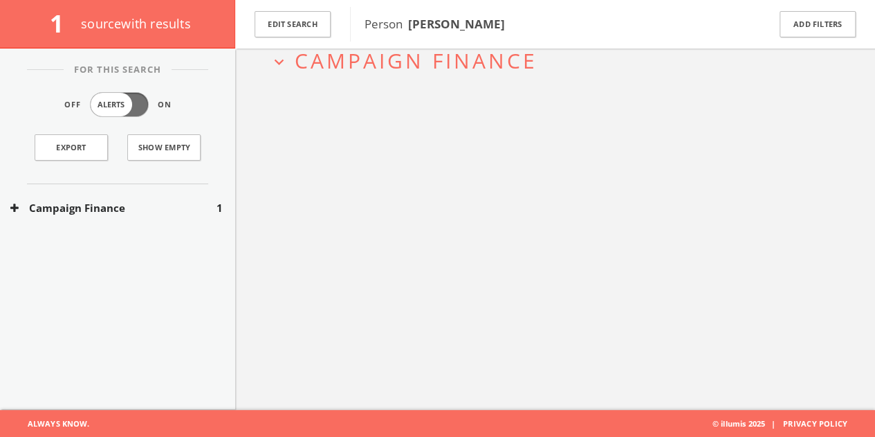
click at [153, 205] on button "Campaign Finance" at bounding box center [113, 208] width 206 height 16
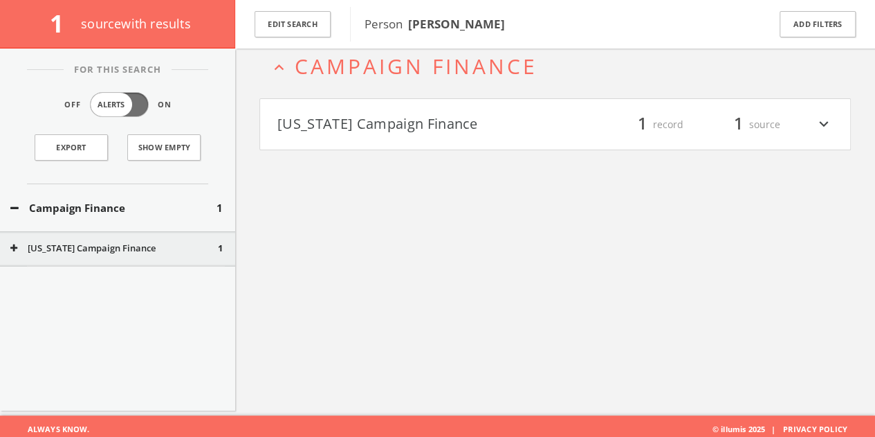
click at [420, 133] on button "[US_STATE] Campaign Finance" at bounding box center [416, 125] width 278 height 24
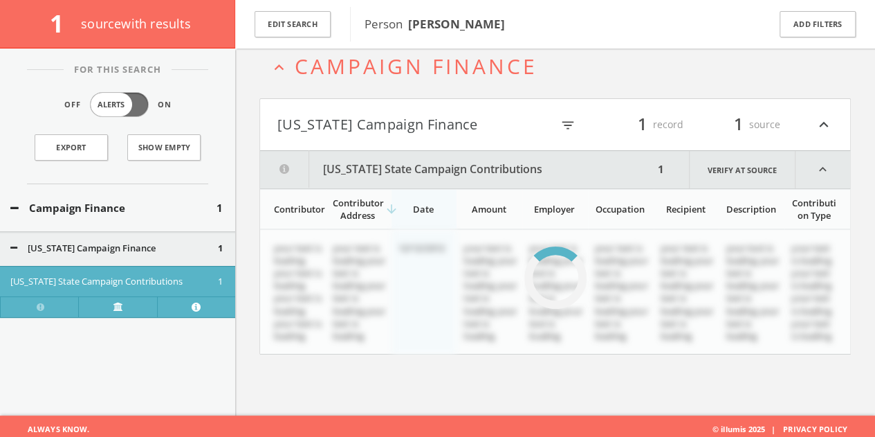
scroll to position [80, 0]
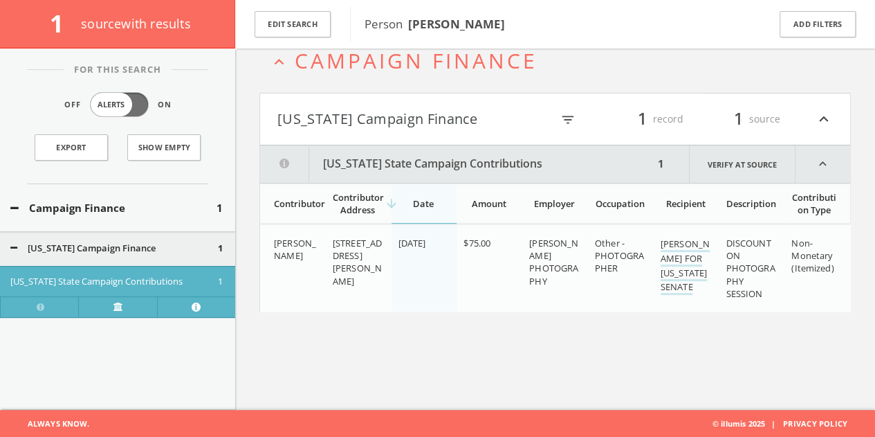
click at [188, 197] on div "Campaign Finance 1" at bounding box center [117, 208] width 235 height 48
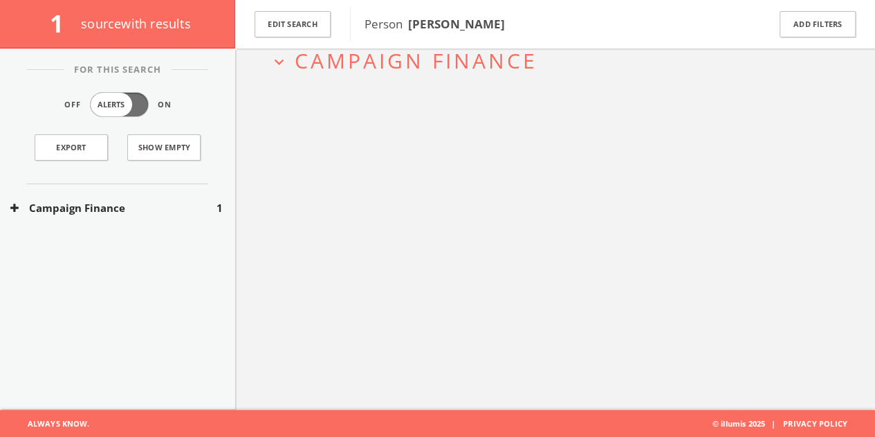
click at [315, 3] on div "Edit Search" at bounding box center [292, 24] width 115 height 48
click at [309, 22] on button "Edit Search" at bounding box center [293, 24] width 76 height 27
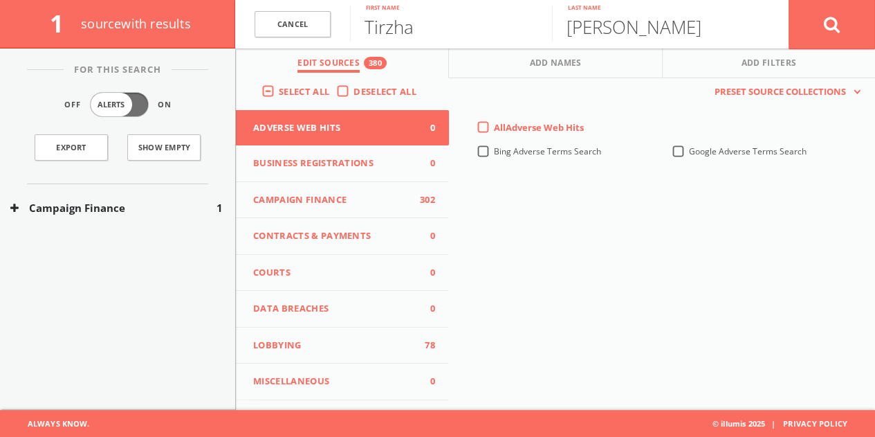
click at [378, 28] on input "Tirzha" at bounding box center [451, 24] width 202 height 36
paste input "[PERSON_NAME]"
drag, startPoint x: 407, startPoint y: 31, endPoint x: 885, endPoint y: 30, distance: 478.1
click at [863, 35] on form "Cancel [PERSON_NAME] First name [PERSON_NAME] Last name Cancel" at bounding box center [555, 24] width 640 height 48
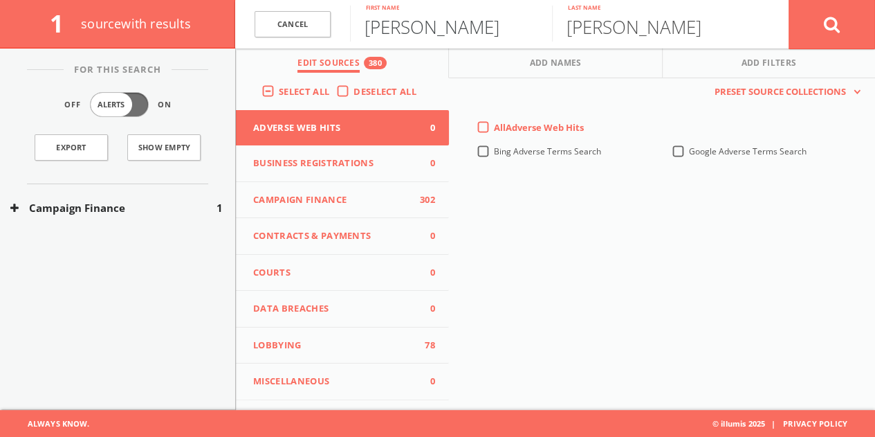
type input "[PERSON_NAME]"
type input "G"
paste input "[PERSON_NAME]"
drag, startPoint x: 625, startPoint y: 24, endPoint x: 477, endPoint y: 19, distance: 147.4
click at [487, 38] on form "Cancel [PERSON_NAME] First name [PERSON_NAME] Last name Cancel" at bounding box center [555, 24] width 640 height 48
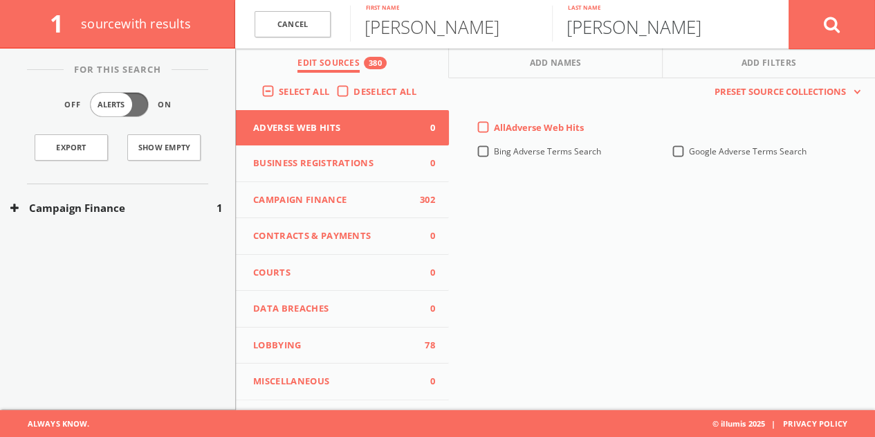
type input "[PERSON_NAME]"
click at [789, 0] on button at bounding box center [832, 24] width 86 height 50
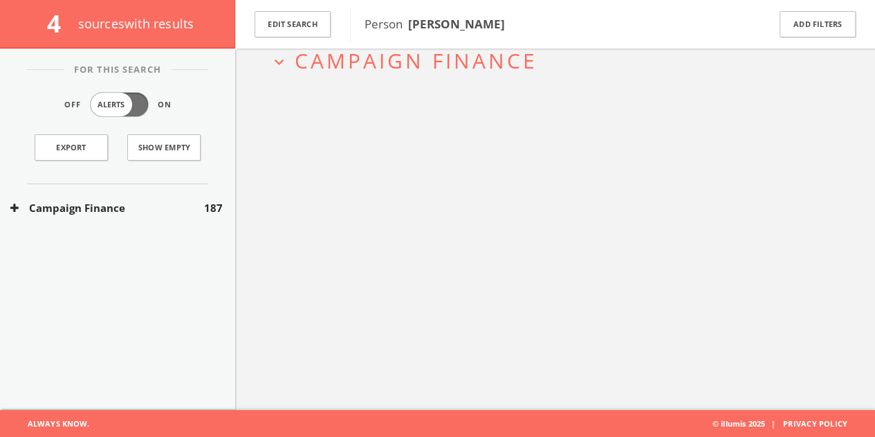
click at [135, 201] on button "Campaign Finance" at bounding box center [107, 208] width 194 height 16
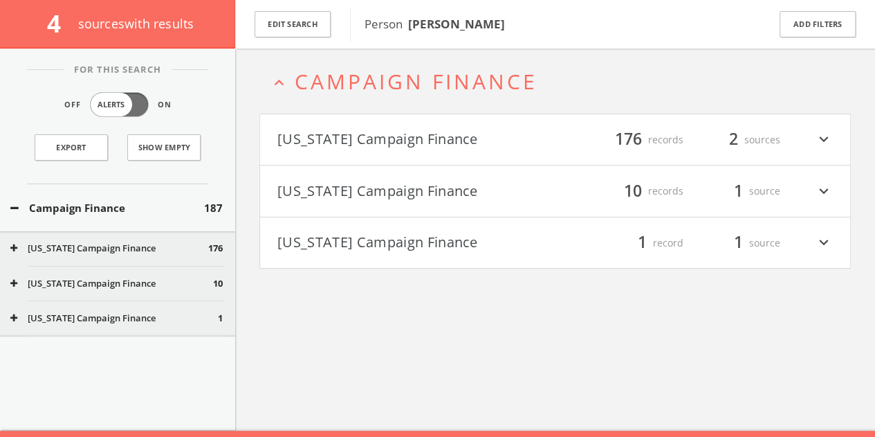
click at [570, 124] on h4 "[US_STATE] Campaign Finance filter_list 176 records 2 sources expand_more" at bounding box center [555, 139] width 590 height 51
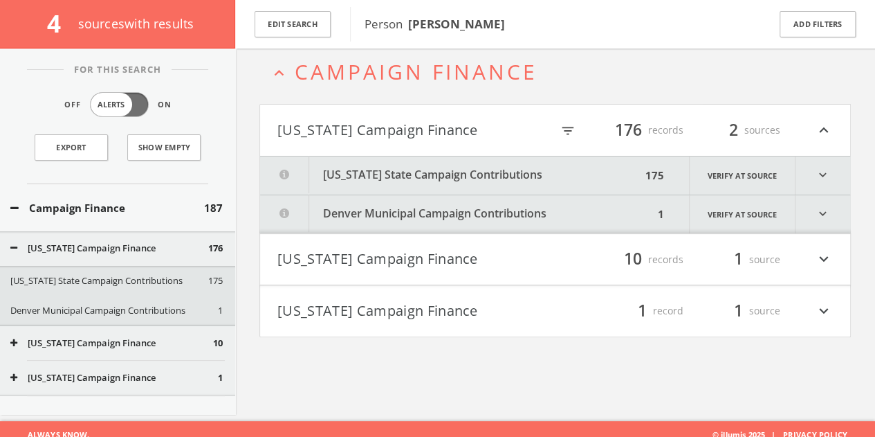
scroll to position [80, 0]
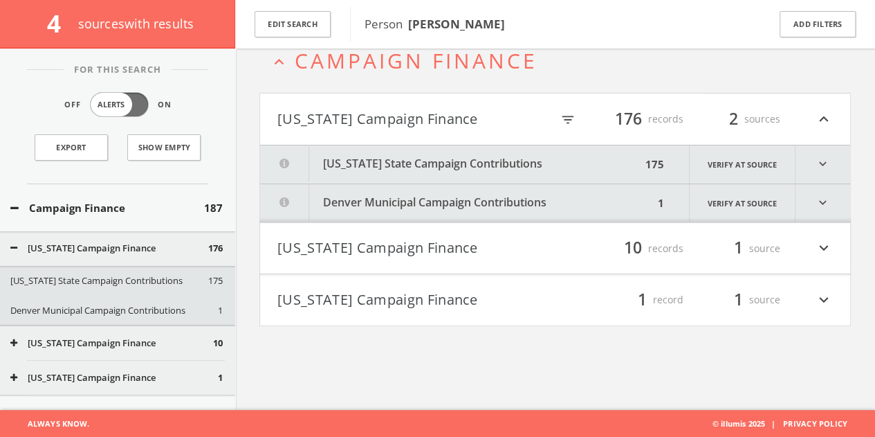
click at [495, 189] on button "Denver Municipal Campaign Contributions" at bounding box center [457, 203] width 394 height 38
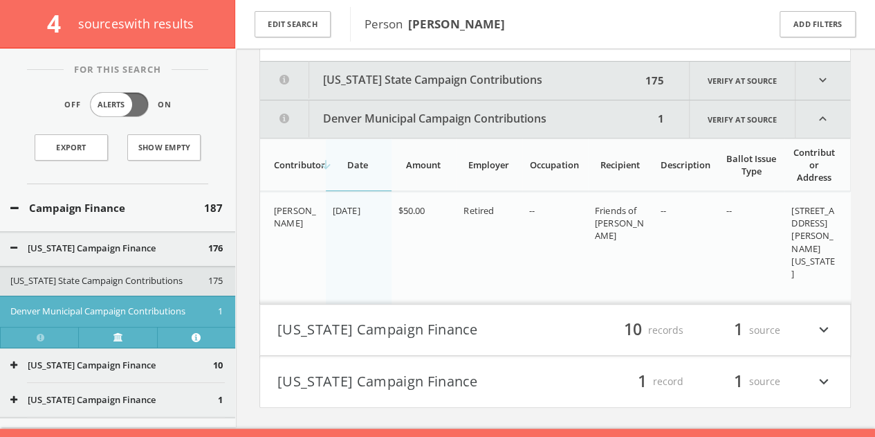
scroll to position [181, 0]
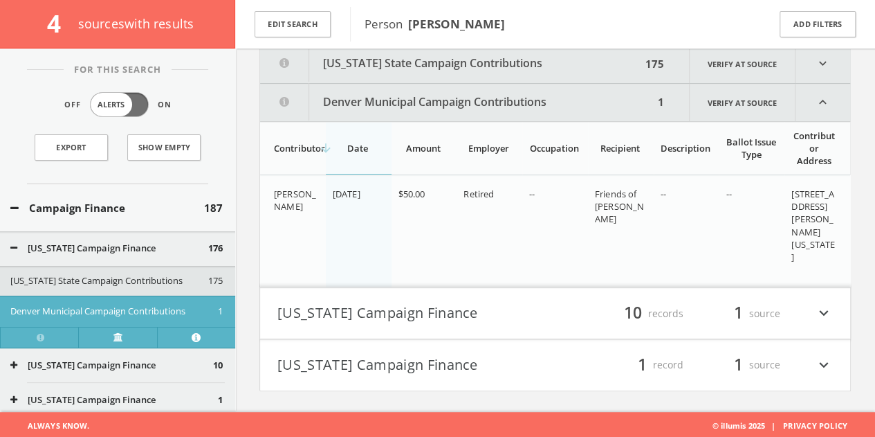
click at [497, 73] on button "[US_STATE] State Campaign Contributions" at bounding box center [450, 64] width 381 height 38
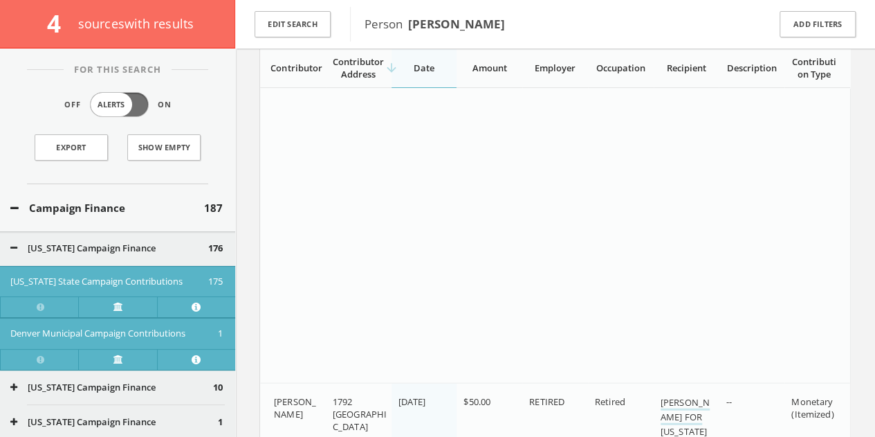
scroll to position [4603, 0]
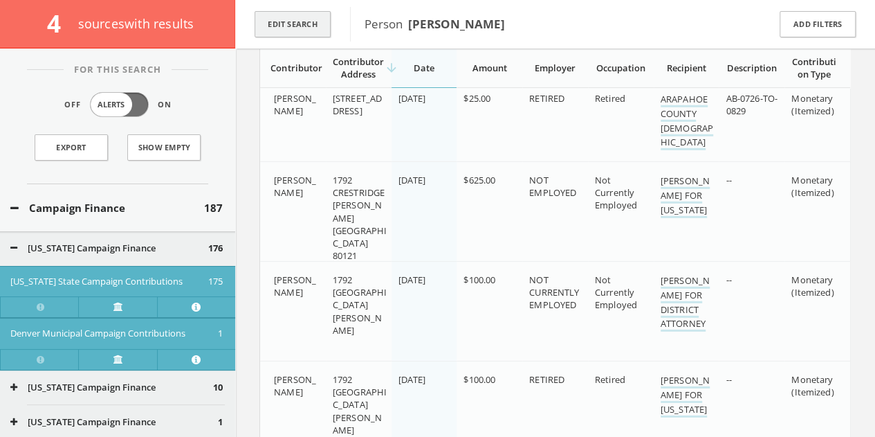
click at [320, 30] on button "Edit Search" at bounding box center [293, 24] width 76 height 27
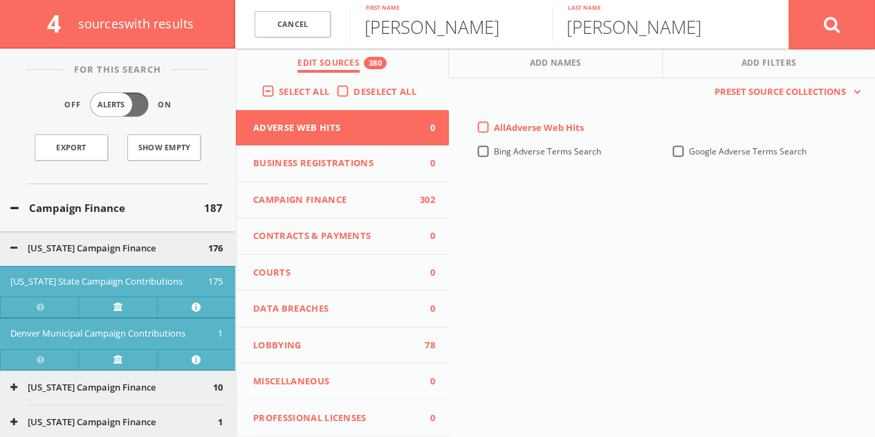
click at [416, 28] on input "[PERSON_NAME]" at bounding box center [451, 24] width 202 height 36
paste input "[PERSON_NAME]"
type input "[PERSON_NAME]"
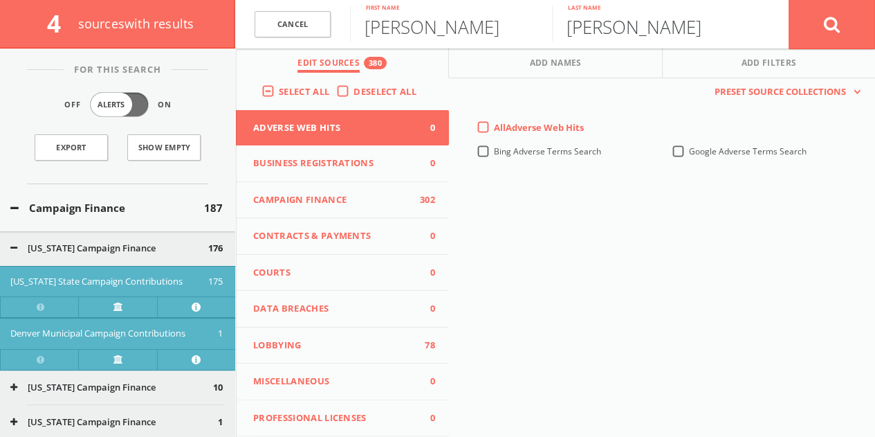
click at [789, 0] on button at bounding box center [832, 24] width 86 height 50
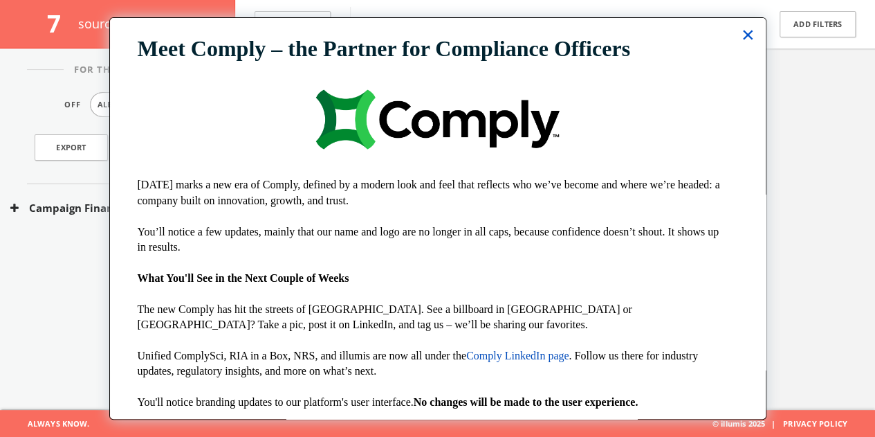
click at [742, 32] on button "×" at bounding box center [748, 35] width 13 height 22
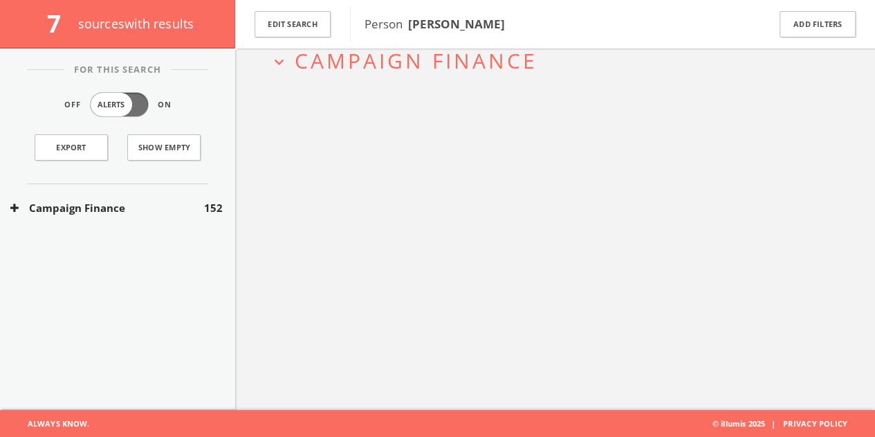
click at [185, 226] on div "Campaign Finance 152" at bounding box center [117, 208] width 235 height 48
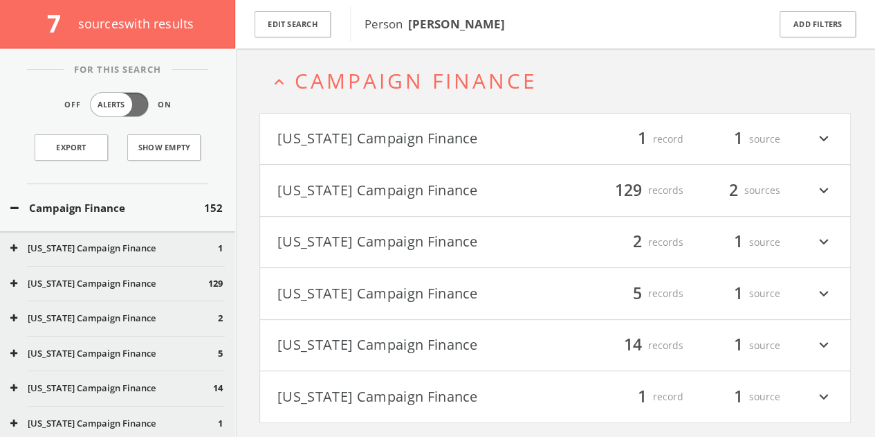
scroll to position [59, 0]
click at [446, 182] on button "[US_STATE] Campaign Finance" at bounding box center [416, 191] width 278 height 24
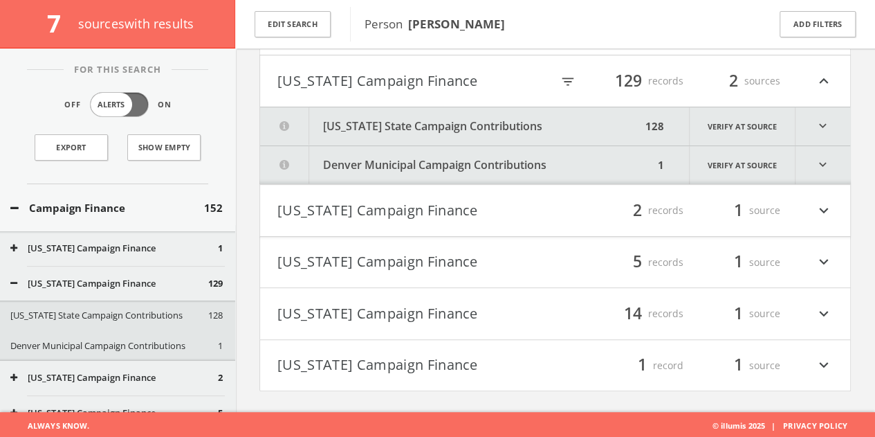
click at [440, 131] on button "[US_STATE] State Campaign Contributions" at bounding box center [450, 126] width 381 height 38
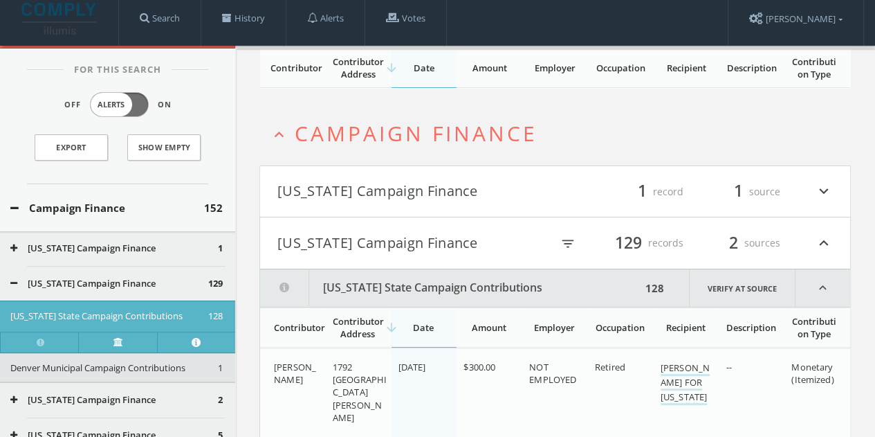
scroll to position [0, 0]
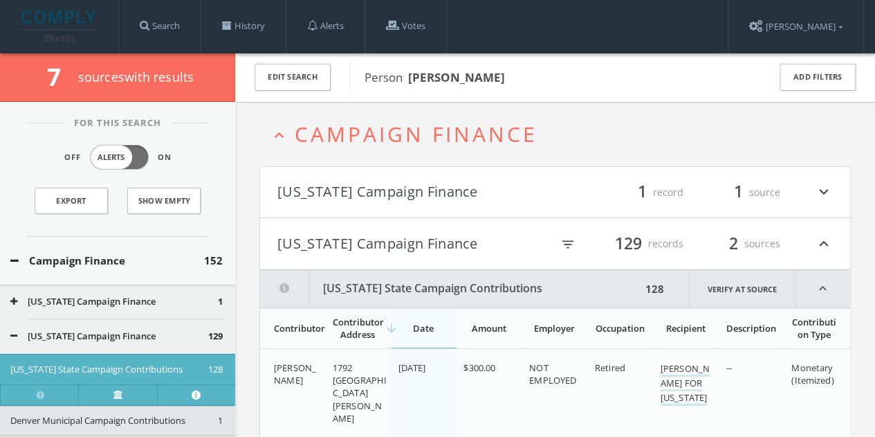
click at [351, 223] on h4 "[US_STATE] Campaign Finance filter_list 129 records 2 sources expand_less" at bounding box center [555, 243] width 590 height 51
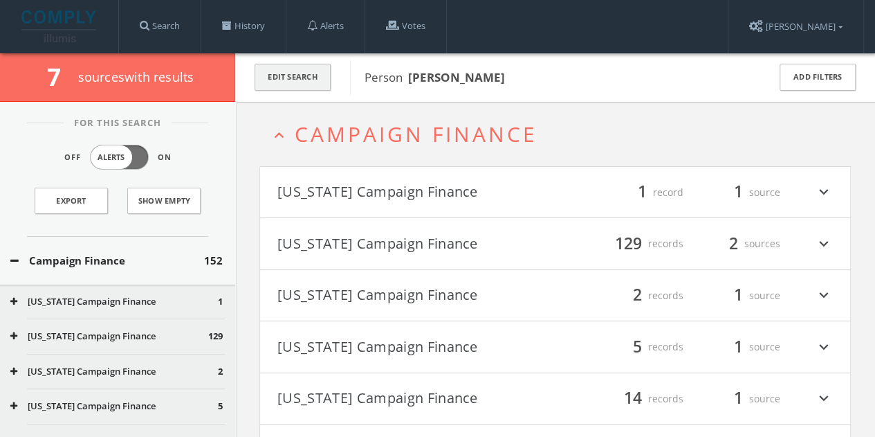
click at [297, 81] on button "Edit Search" at bounding box center [293, 77] width 76 height 27
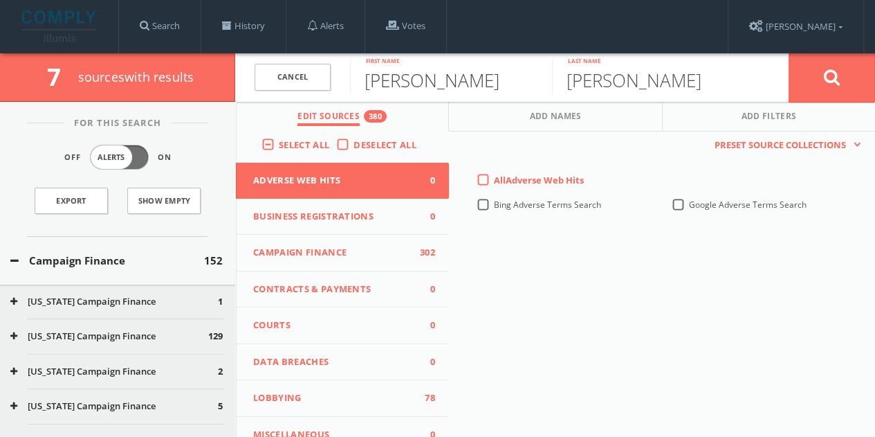
click at [390, 80] on input "[PERSON_NAME]" at bounding box center [451, 77] width 202 height 36
paste input "[PERSON_NAME]"
click at [404, 85] on input "BerLaura [PERSON_NAME]" at bounding box center [451, 77] width 202 height 36
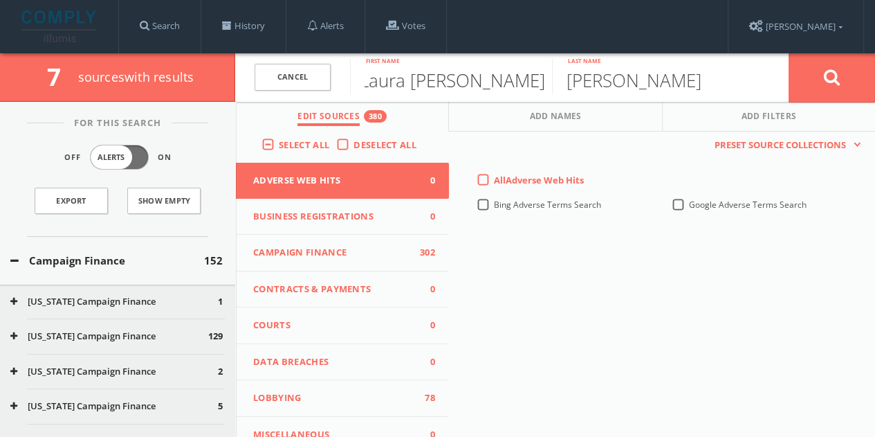
click at [404, 85] on input "BerLaura [PERSON_NAME]" at bounding box center [451, 77] width 202 height 36
paste input "[PERSON_NAME]"
drag, startPoint x: 419, startPoint y: 77, endPoint x: 756, endPoint y: 86, distance: 337.0
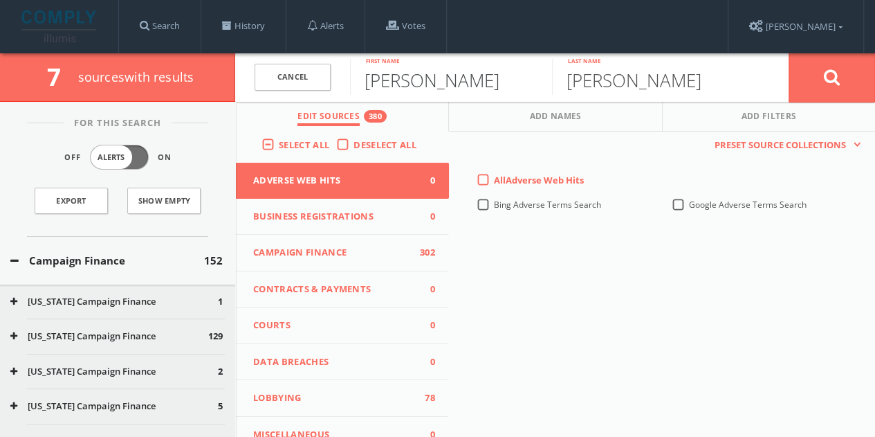
click at [759, 86] on form "Cancel [PERSON_NAME] First name [PERSON_NAME] Last name [PERSON_NAME]" at bounding box center [555, 77] width 640 height 48
click at [474, 89] on input "[PERSON_NAME] [PERSON_NAME]" at bounding box center [451, 77] width 202 height 36
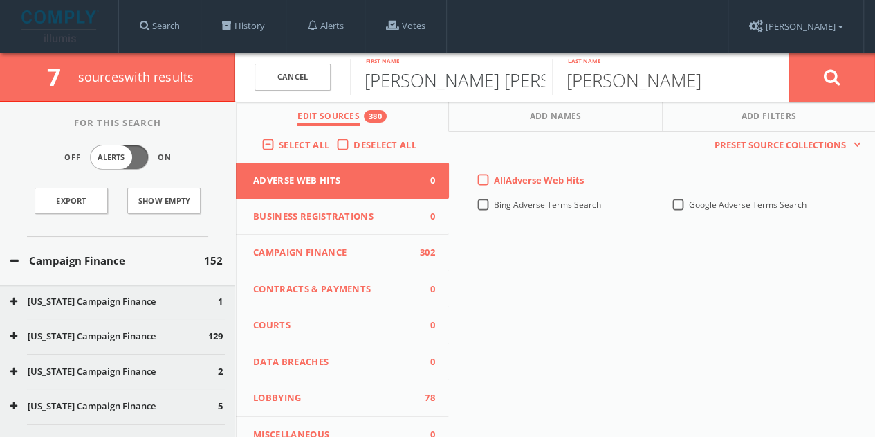
paste input "[PERSON_NAME]"
drag, startPoint x: 411, startPoint y: 80, endPoint x: 469, endPoint y: 76, distance: 58.3
click at [469, 76] on input "[PERSON_NAME]" at bounding box center [451, 77] width 202 height 36
drag, startPoint x: 423, startPoint y: 82, endPoint x: 885, endPoint y: 98, distance: 461.7
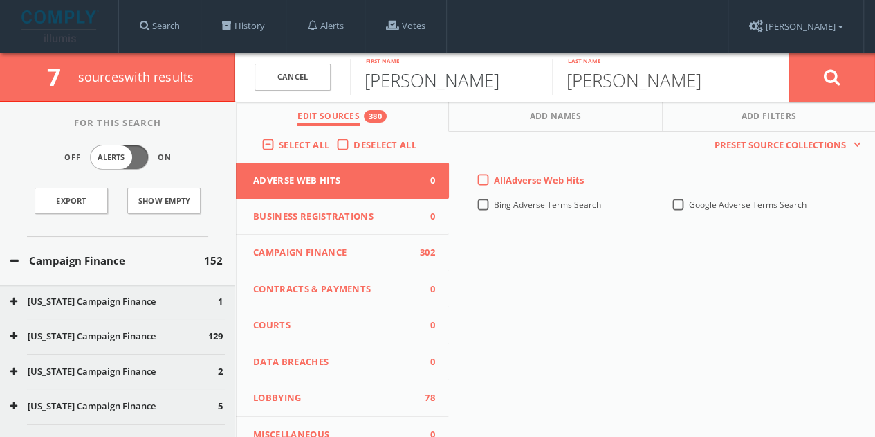
click at [875, 98] on html "Search History Alerts Votes [PERSON_NAME] Edit Profile Change Password Security…" at bounding box center [437, 283] width 875 height 566
type input "[PERSON_NAME]"
click at [648, 77] on input "[PERSON_NAME]" at bounding box center [653, 77] width 202 height 36
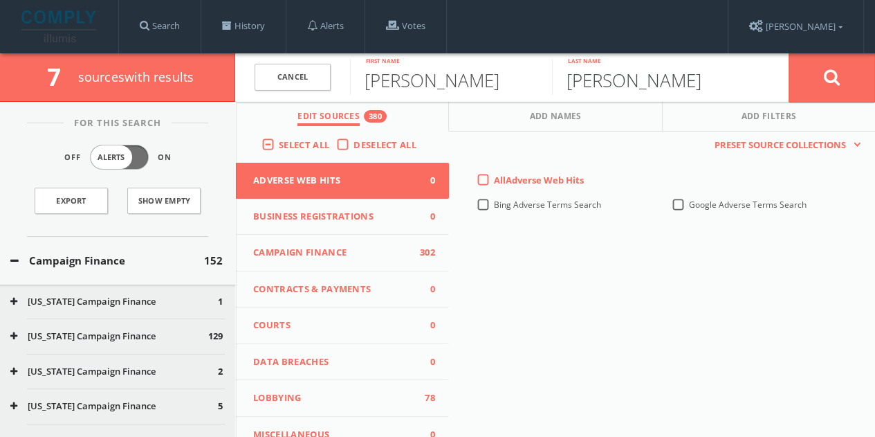
paste input "[PERSON_NAME]"
drag, startPoint x: 616, startPoint y: 85, endPoint x: 351, endPoint y: 85, distance: 264.3
click at [353, 85] on form "Cancel [PERSON_NAME] First name [PERSON_NAME] Last name Cancel" at bounding box center [555, 77] width 640 height 48
type input "[PERSON_NAME]"
click at [840, 78] on icon at bounding box center [832, 76] width 17 height 17
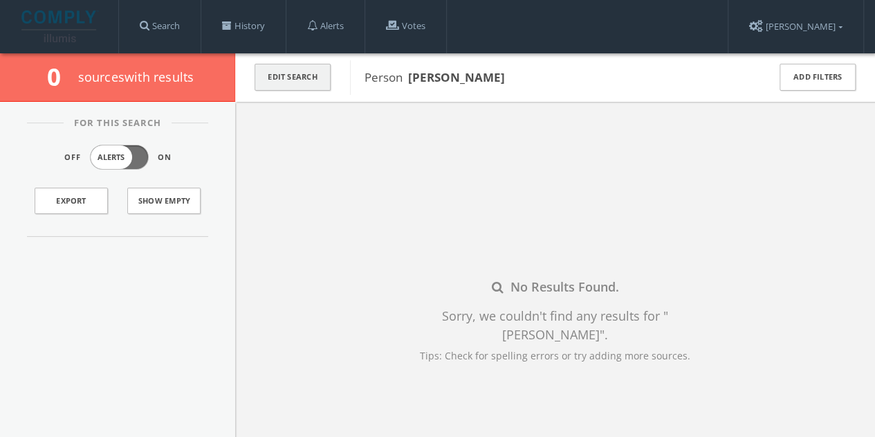
click at [284, 82] on button "Edit Search" at bounding box center [293, 77] width 76 height 27
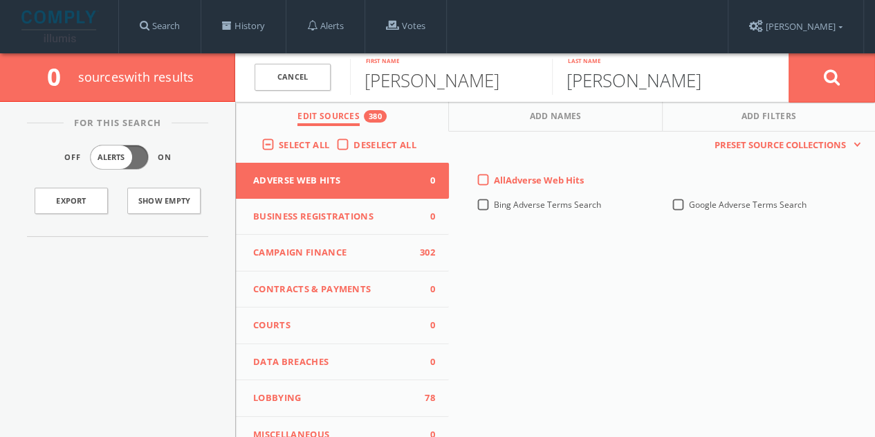
drag, startPoint x: 660, startPoint y: 78, endPoint x: 885, endPoint y: 21, distance: 231.9
click at [875, 24] on html "Search History Alerts Votes [PERSON_NAME] Edit Profile Change Password Security…" at bounding box center [437, 283] width 875 height 566
type input "[PERSON_NAME]"
click at [789, 53] on button at bounding box center [832, 78] width 86 height 50
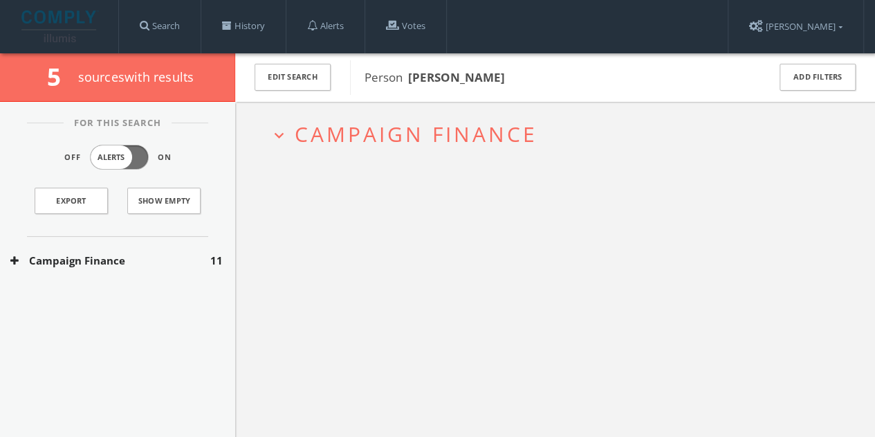
click at [201, 267] on div "Campaign Finance 11" at bounding box center [117, 261] width 235 height 48
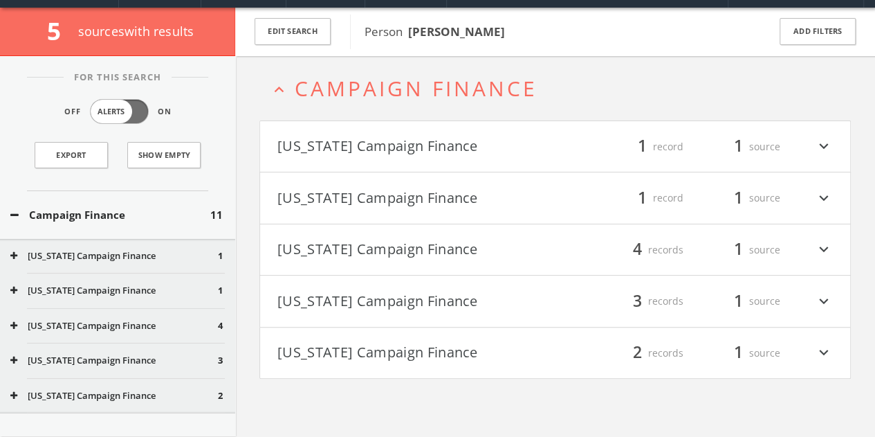
click at [467, 146] on button "[US_STATE] Campaign Finance" at bounding box center [416, 147] width 278 height 24
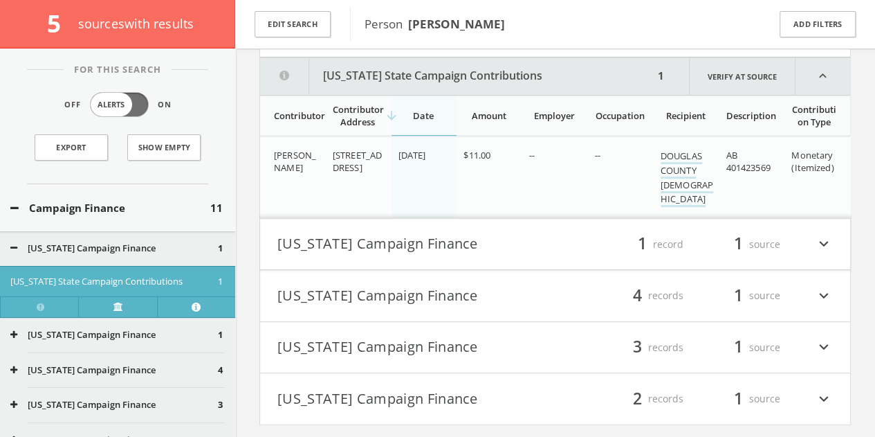
click at [437, 232] on button "[US_STATE] Campaign Finance" at bounding box center [416, 244] width 278 height 24
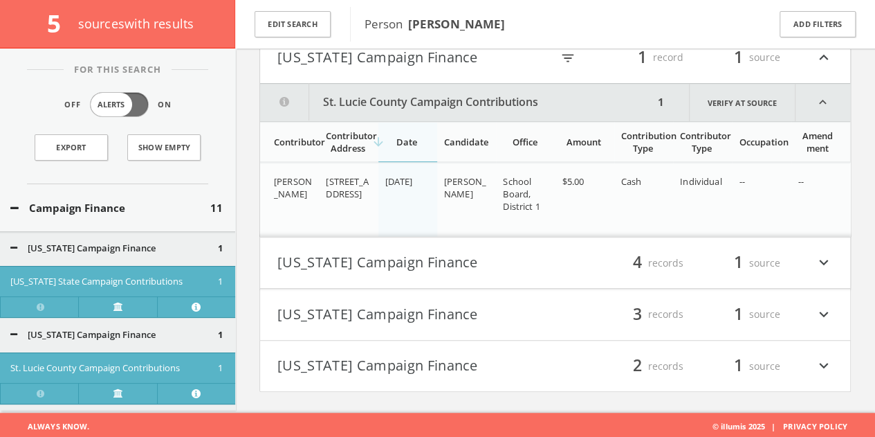
click at [423, 271] on h4 "[US_STATE] Campaign Finance filter_list 4 records 1 source expand_more" at bounding box center [555, 262] width 590 height 51
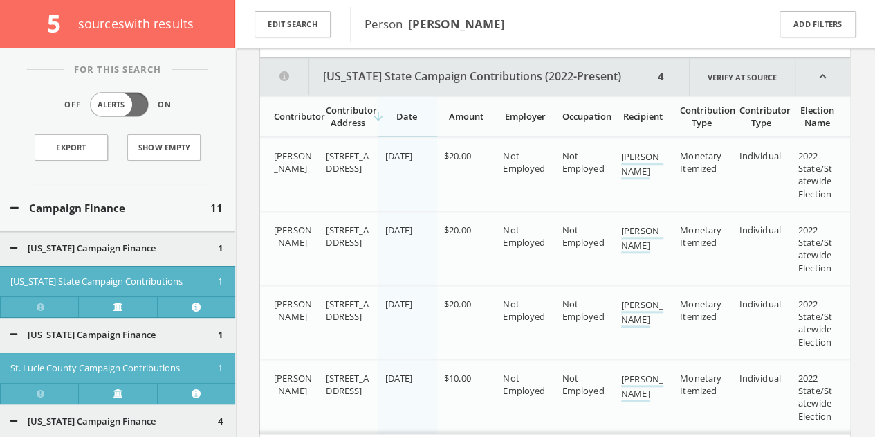
scroll to position [592, 0]
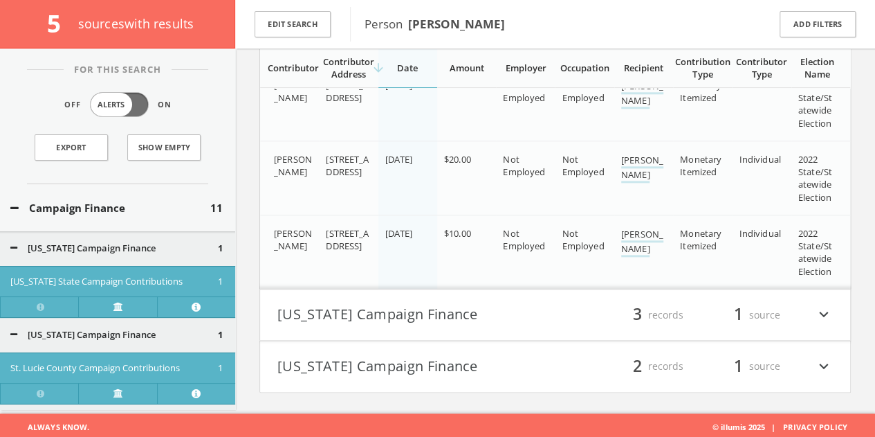
click at [447, 303] on button "[US_STATE] Campaign Finance" at bounding box center [416, 315] width 278 height 24
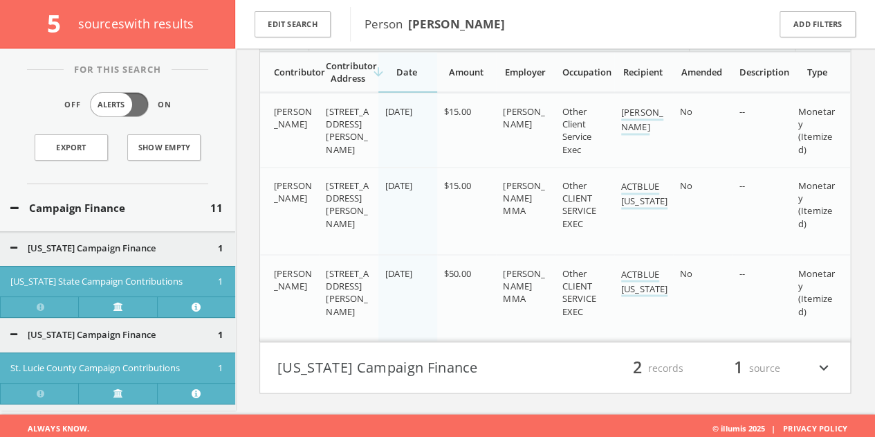
click at [407, 344] on h4 "[US_STATE] Campaign Finance filter_list 2 records 1 source expand_more" at bounding box center [555, 367] width 590 height 51
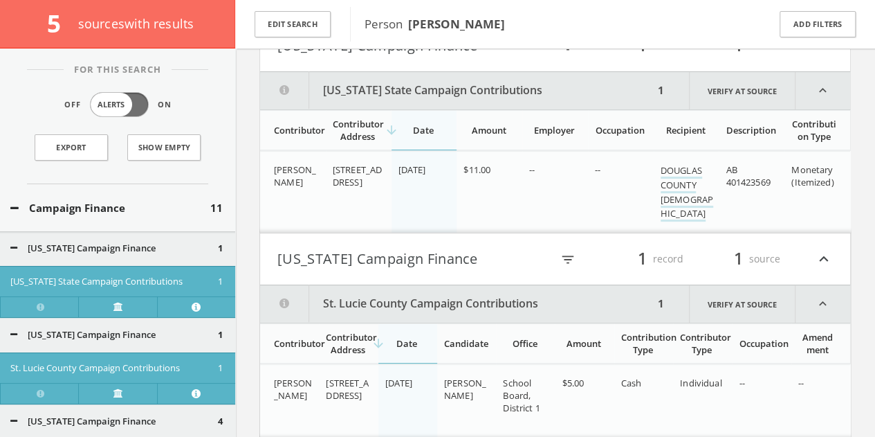
scroll to position [0, 0]
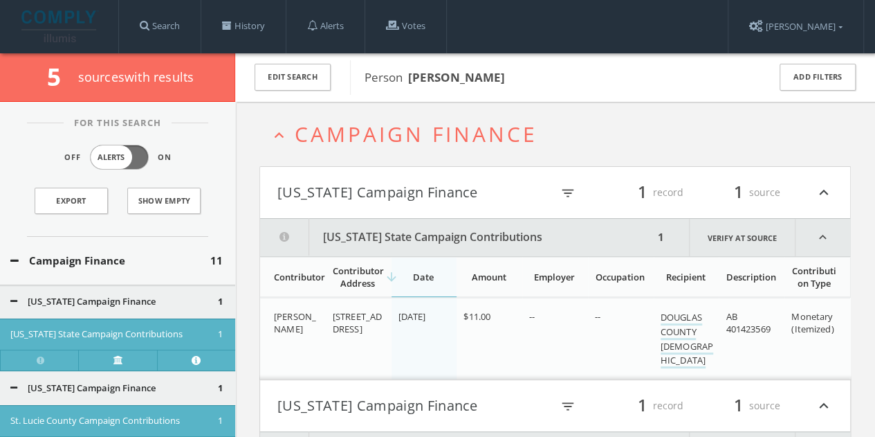
click at [281, 131] on icon "expand_less" at bounding box center [279, 135] width 19 height 19
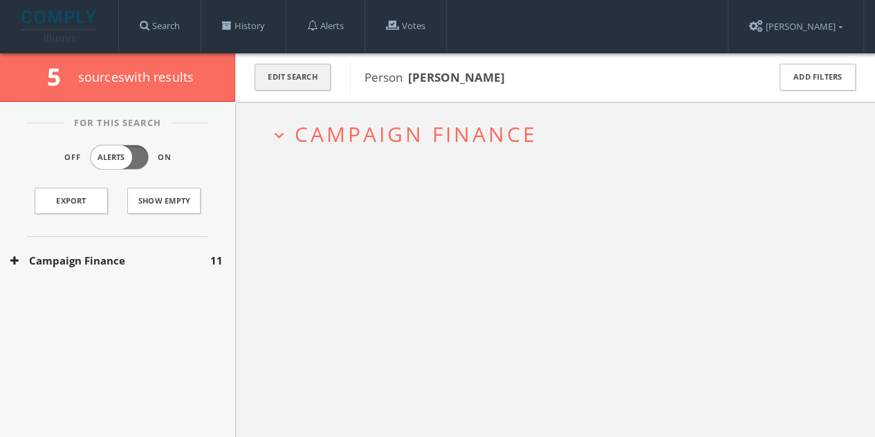
click at [311, 82] on button "Edit Search" at bounding box center [293, 77] width 76 height 27
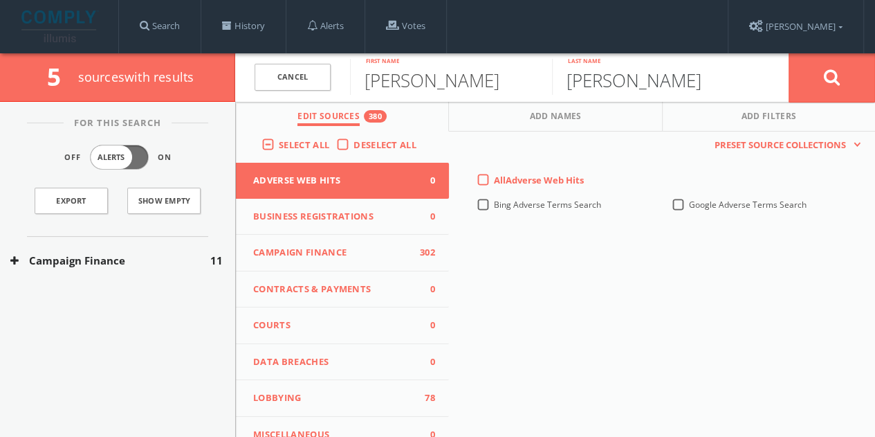
click at [613, 80] on input "[PERSON_NAME]" at bounding box center [653, 77] width 202 height 36
type input "Ney"
click at [789, 53] on button at bounding box center [832, 78] width 86 height 50
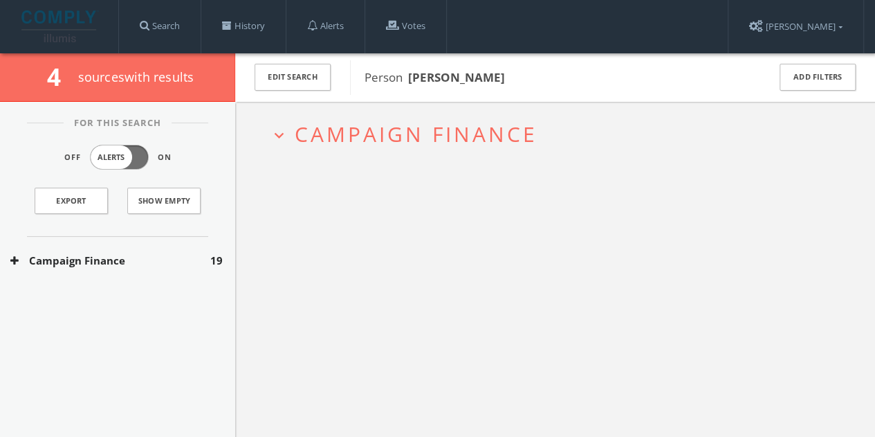
click at [116, 248] on div "Campaign Finance 19" at bounding box center [117, 261] width 235 height 48
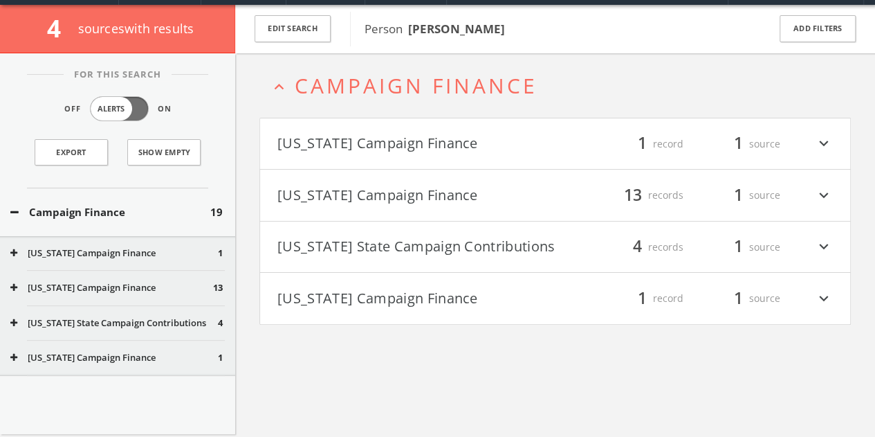
scroll to position [53, 0]
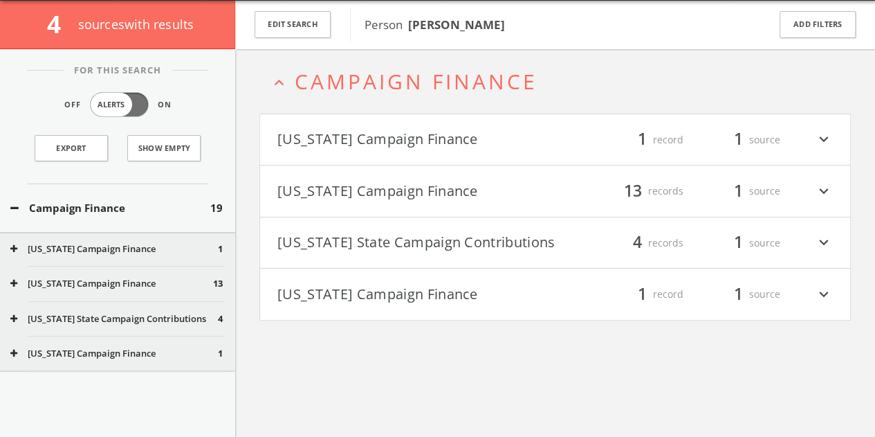
click at [396, 299] on button "[US_STATE] Campaign Finance" at bounding box center [416, 294] width 278 height 24
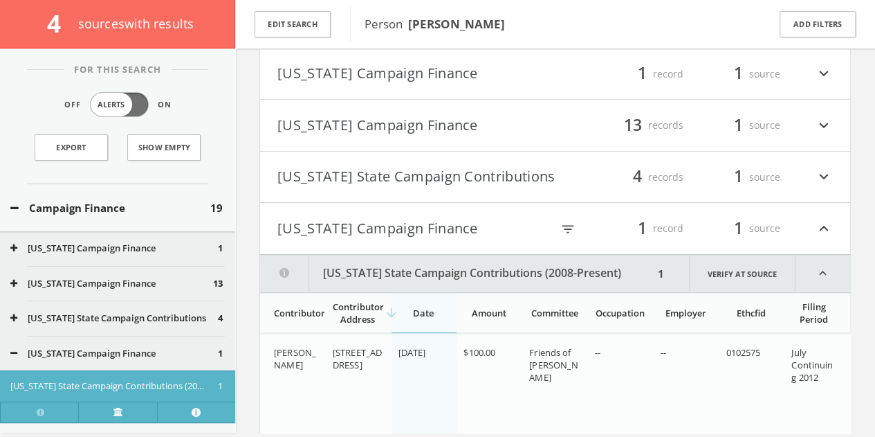
scroll to position [169, 0]
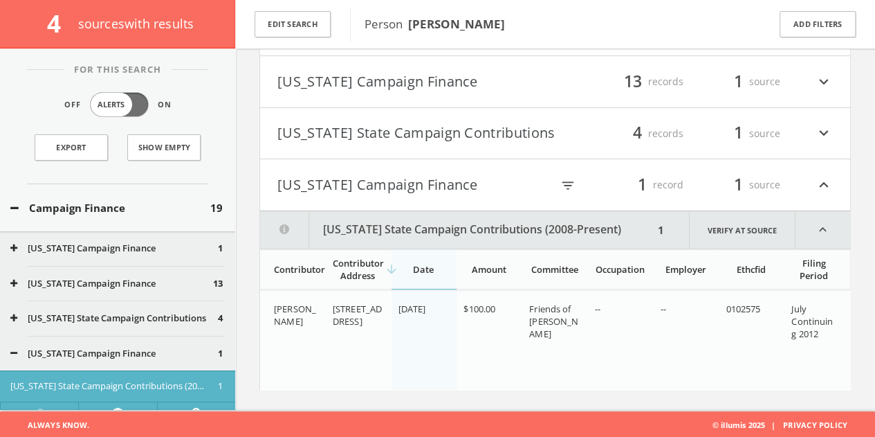
click at [418, 174] on button "[US_STATE] Campaign Finance" at bounding box center [414, 185] width 274 height 24
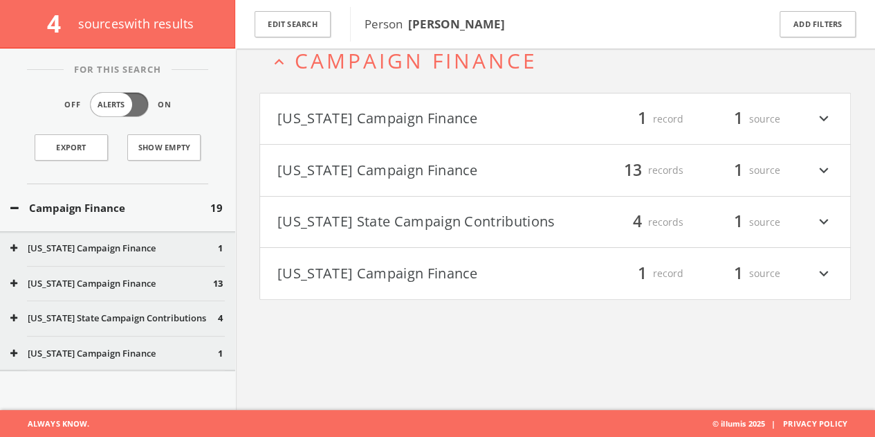
click at [405, 131] on h4 "[US_STATE] Campaign Finance filter_list 1 record 1 source expand_more" at bounding box center [555, 118] width 590 height 51
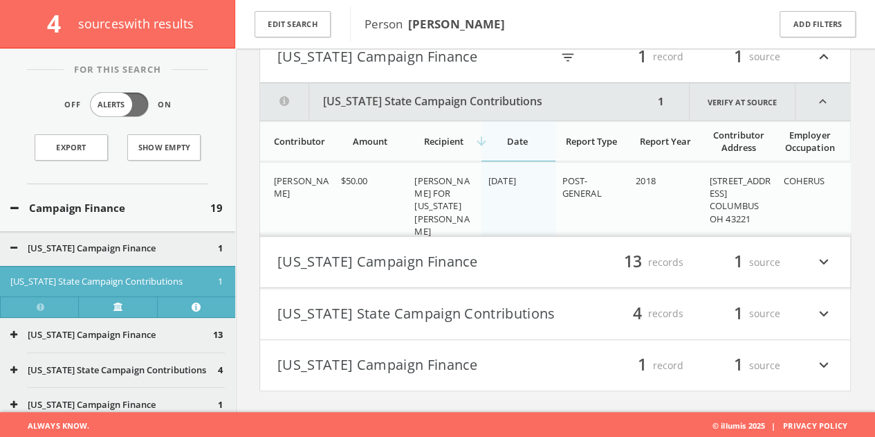
scroll to position [73, 0]
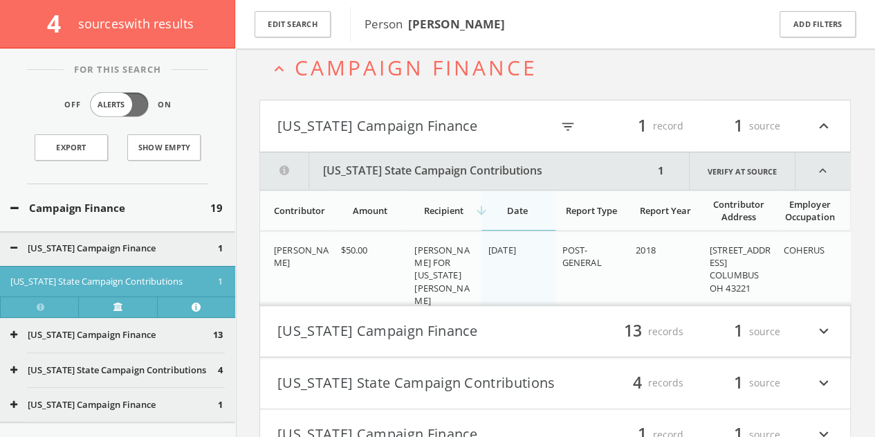
click at [416, 134] on button "[US_STATE] Campaign Finance" at bounding box center [414, 126] width 274 height 24
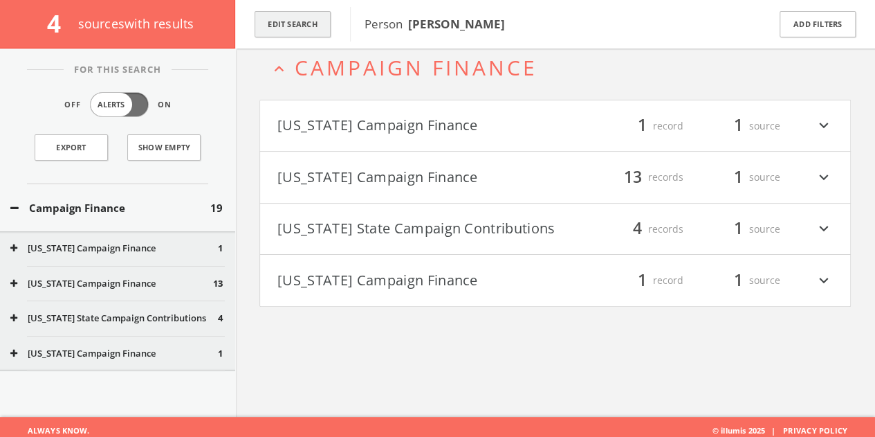
click at [301, 30] on button "Edit Search" at bounding box center [293, 24] width 76 height 27
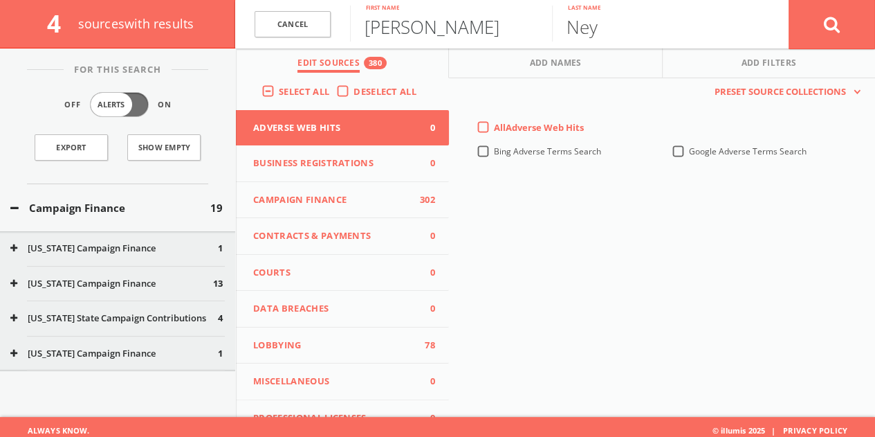
click at [414, 32] on input "[PERSON_NAME]" at bounding box center [451, 24] width 202 height 36
type input "[PERSON_NAME]"
paste input "ichols"
type input "[PERSON_NAME]"
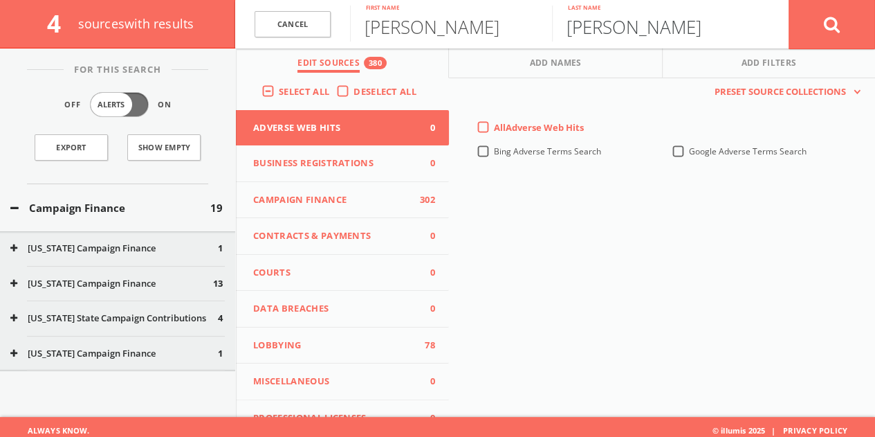
click at [789, 0] on button at bounding box center [832, 24] width 86 height 50
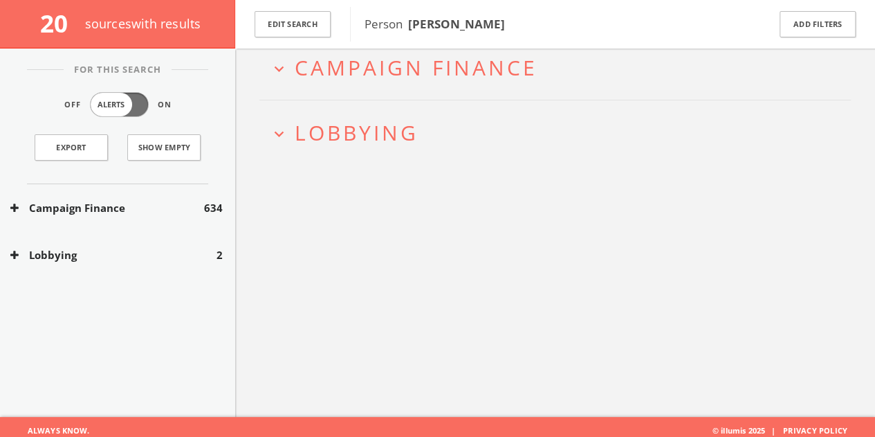
click at [145, 269] on div "Lobbying 2" at bounding box center [117, 255] width 235 height 48
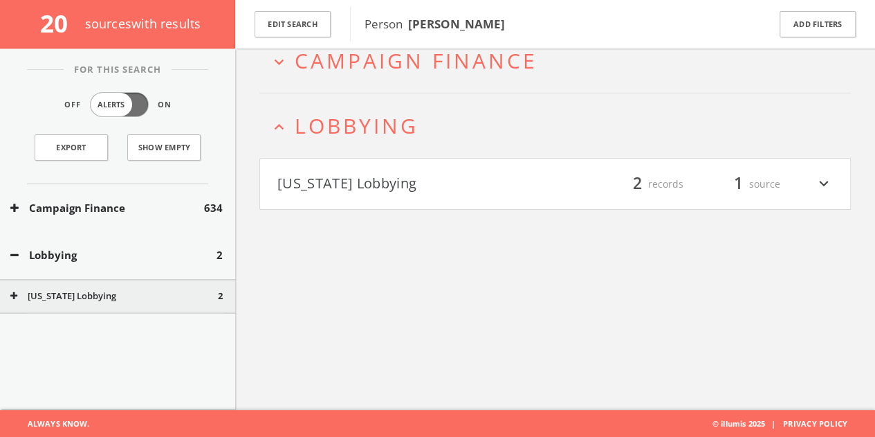
click at [383, 183] on button "[US_STATE] Lobbying" at bounding box center [416, 184] width 278 height 24
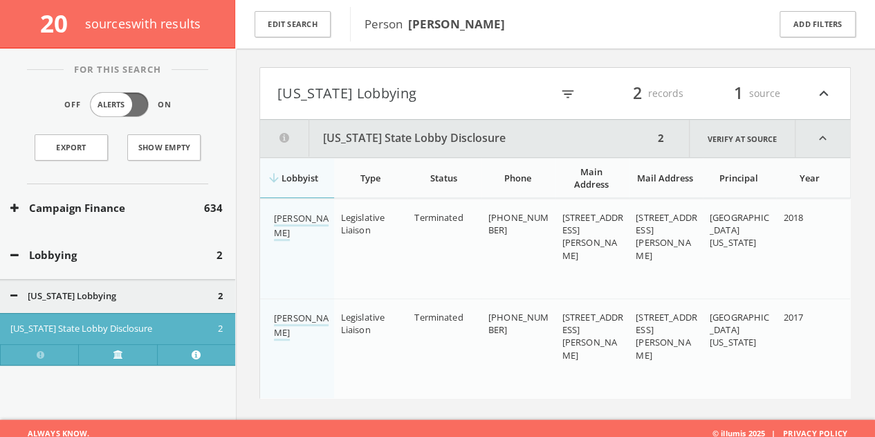
scroll to position [178, 0]
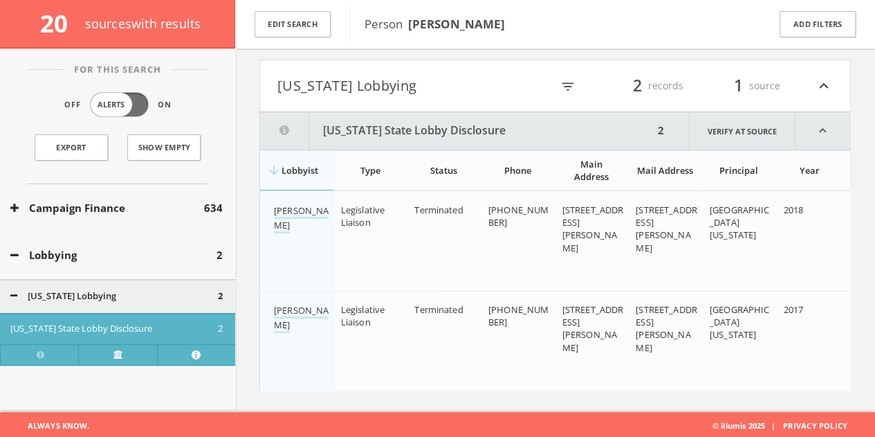
click at [90, 261] on button "Lobbying" at bounding box center [113, 255] width 206 height 16
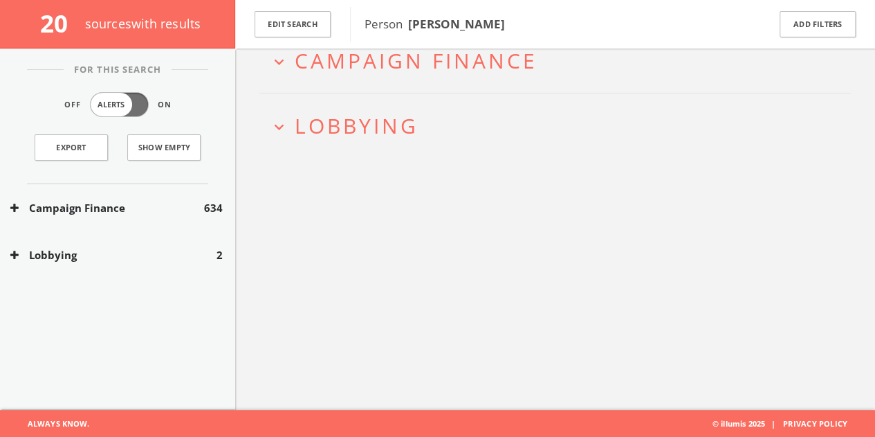
click at [112, 215] on div "Campaign Finance 634" at bounding box center [117, 208] width 235 height 48
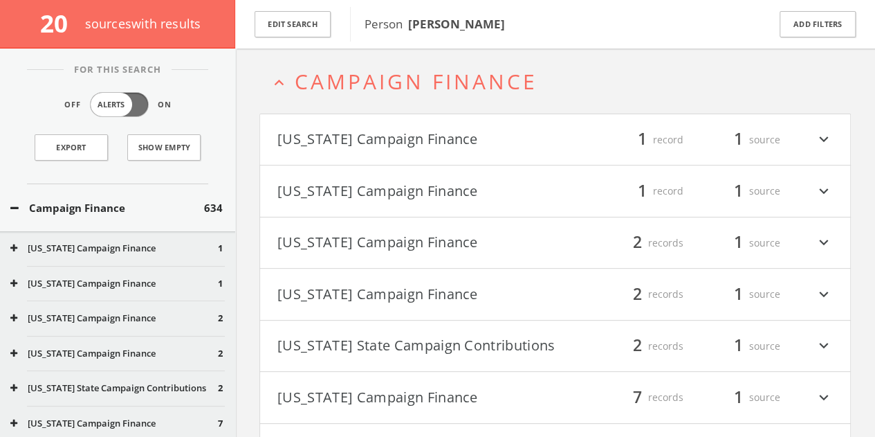
click at [425, 293] on button "[US_STATE] Campaign Finance" at bounding box center [416, 294] width 278 height 24
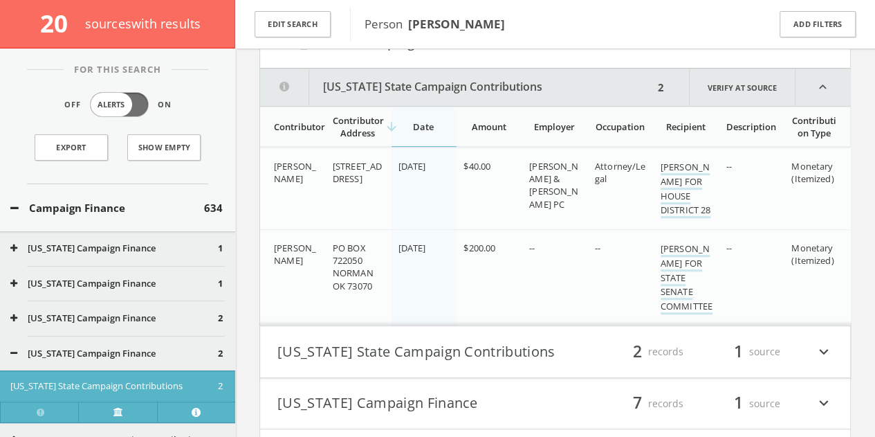
scroll to position [329, 0]
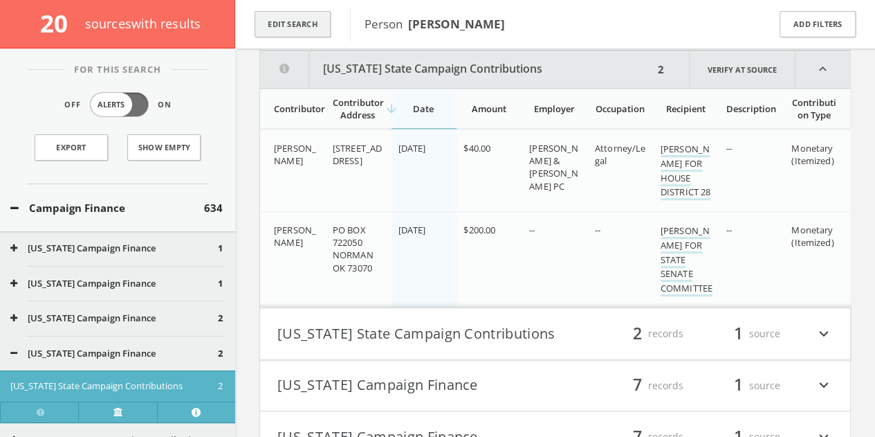
click at [315, 15] on button "Edit Search" at bounding box center [293, 24] width 76 height 27
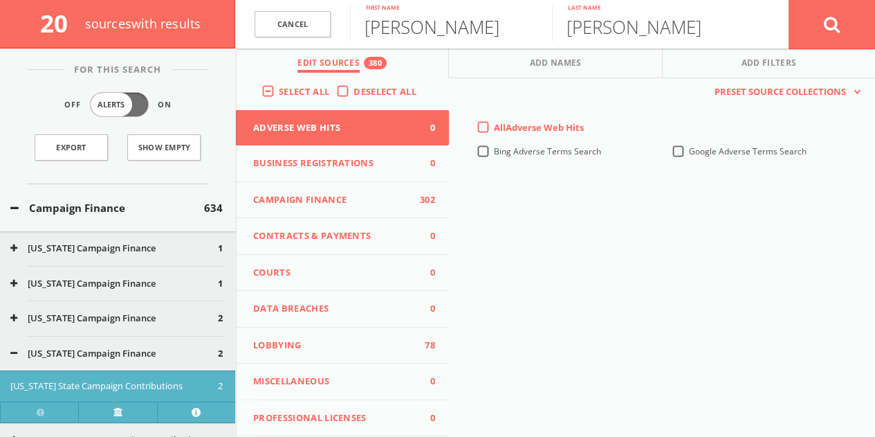
click at [380, 37] on input "[PERSON_NAME]" at bounding box center [451, 24] width 202 height 36
type input "[PERSON_NAME]"
type input "Hall"
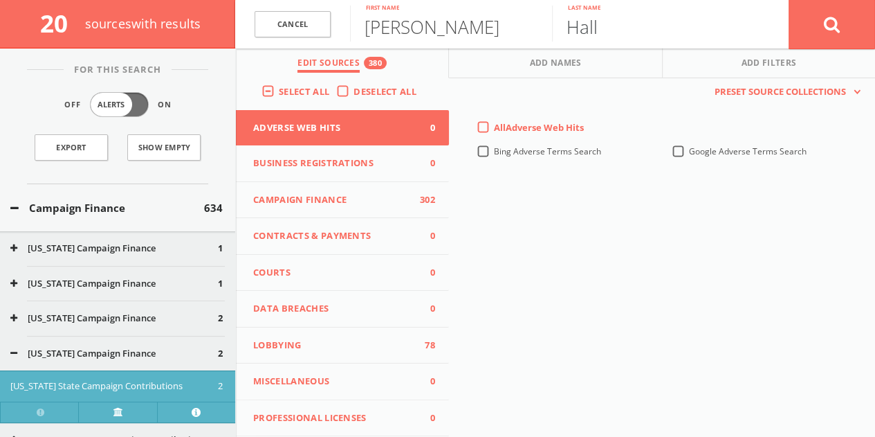
click at [789, 0] on button at bounding box center [832, 24] width 86 height 50
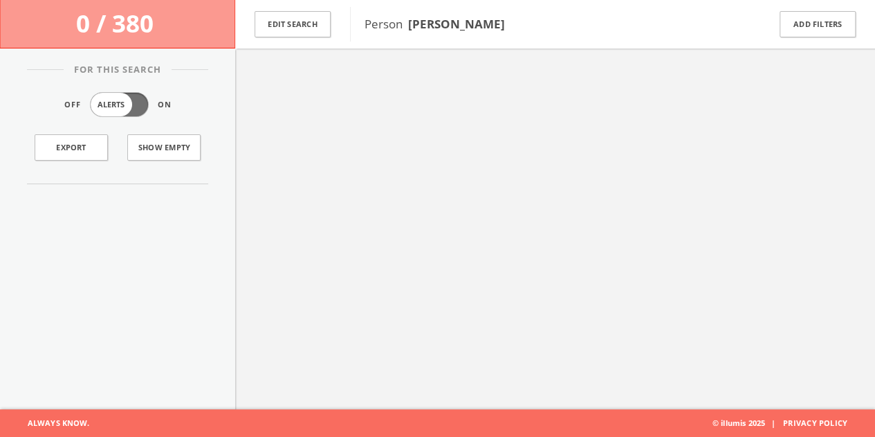
scroll to position [80, 0]
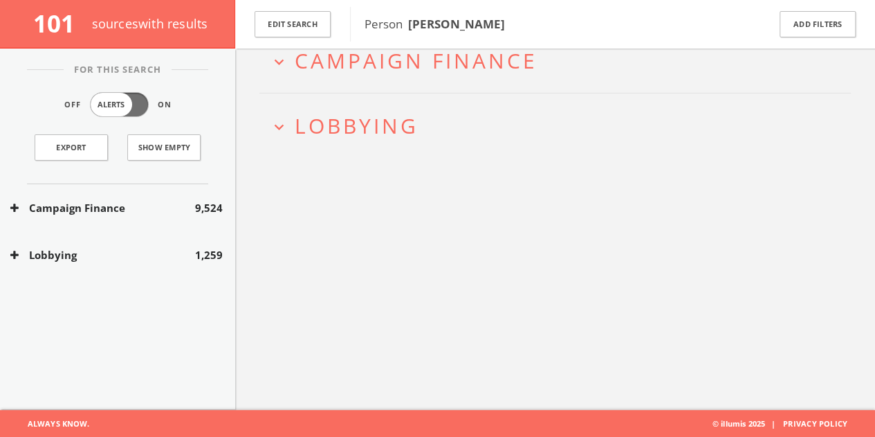
click at [72, 250] on button "Lobbying" at bounding box center [102, 255] width 185 height 16
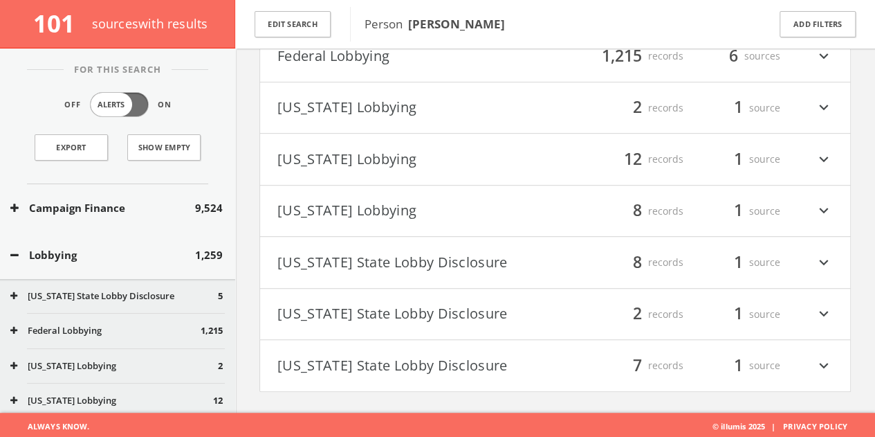
scroll to position [190, 0]
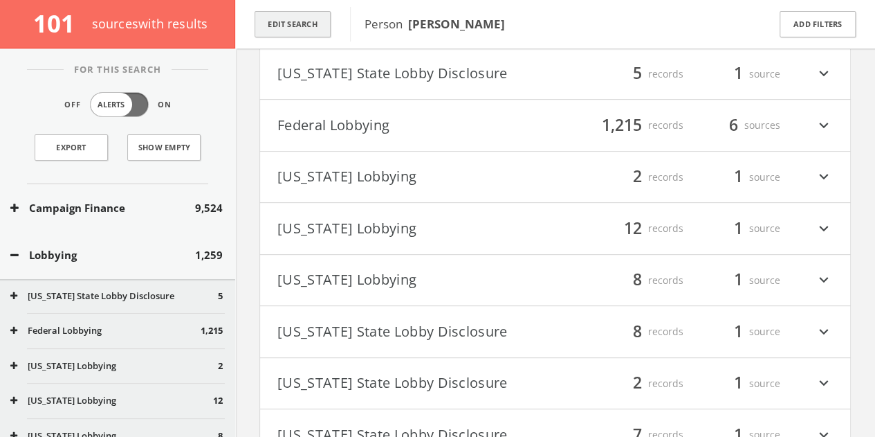
click at [321, 27] on button "Edit Search" at bounding box center [293, 24] width 76 height 27
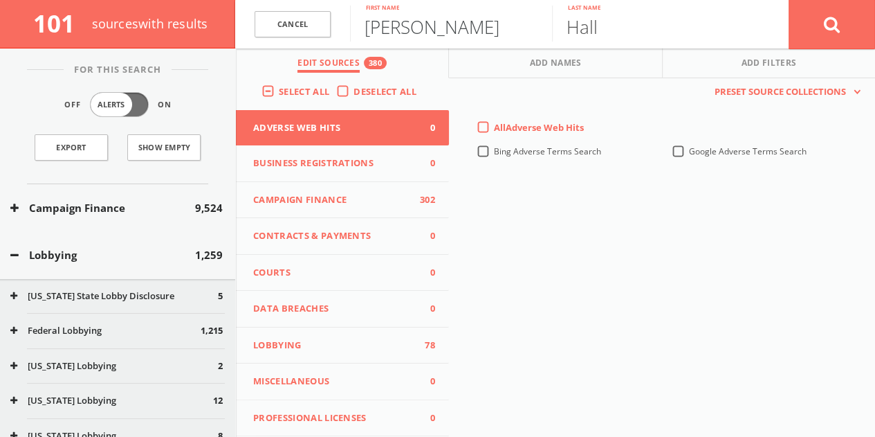
click at [415, 26] on input "[PERSON_NAME]" at bounding box center [451, 24] width 202 height 36
type input "[PERSON_NAME]"
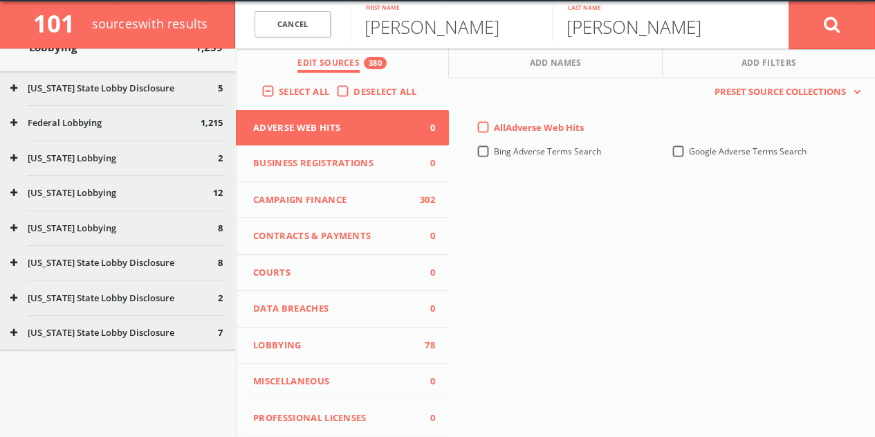
scroll to position [149, 0]
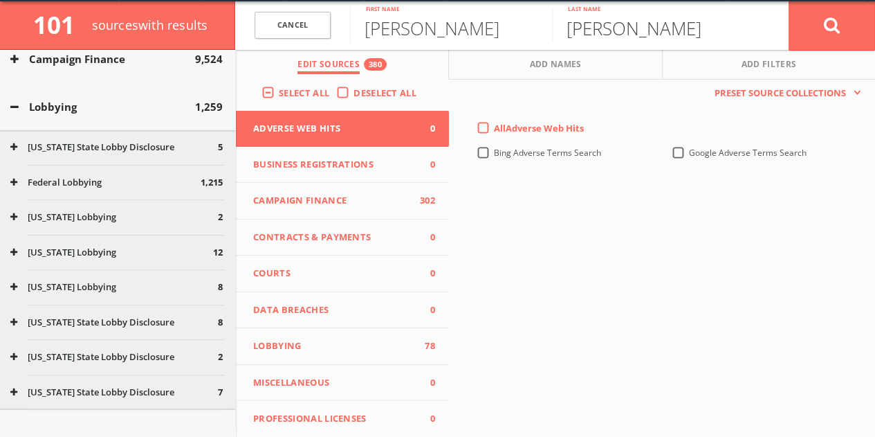
type input "[PERSON_NAME]"
click at [854, 26] on button at bounding box center [832, 26] width 86 height 50
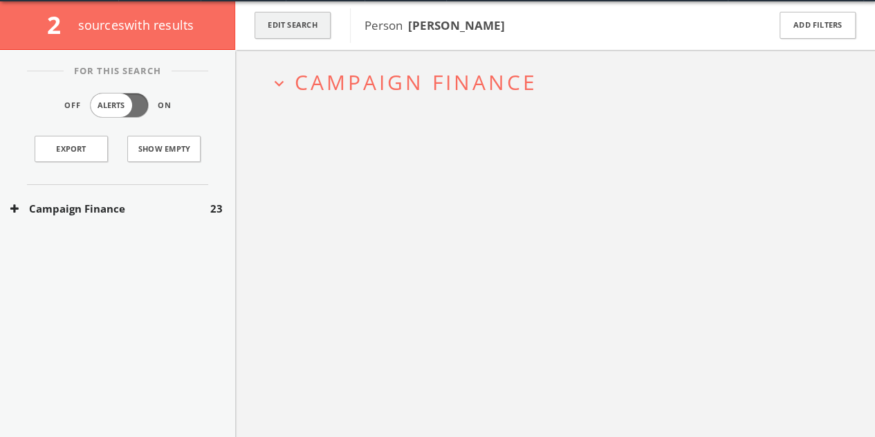
click at [312, 13] on button "Edit Search" at bounding box center [293, 25] width 76 height 27
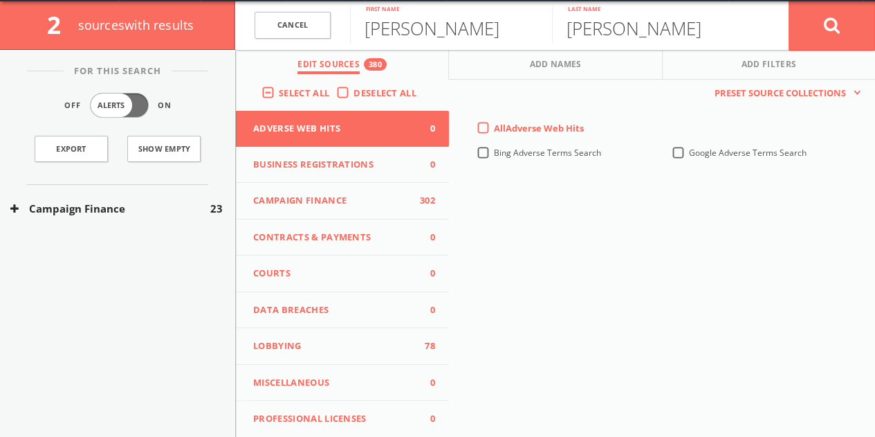
click at [135, 212] on button "Campaign Finance" at bounding box center [110, 209] width 200 height 16
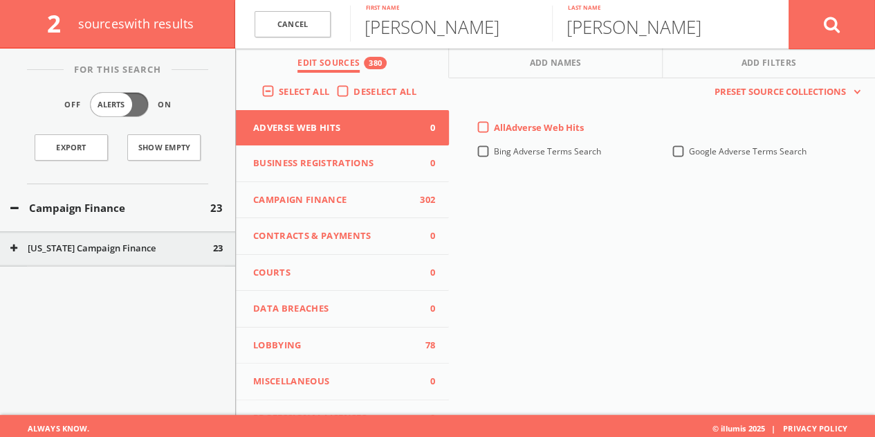
scroll to position [80, 0]
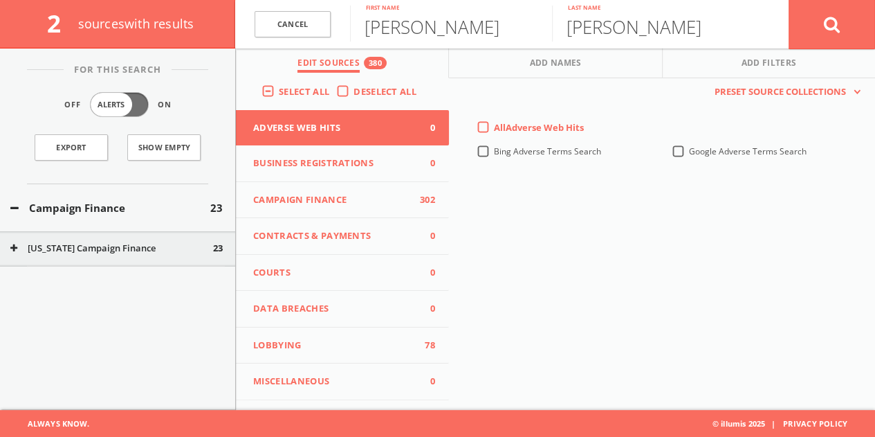
click at [177, 250] on button "[US_STATE] Campaign Finance" at bounding box center [111, 248] width 203 height 14
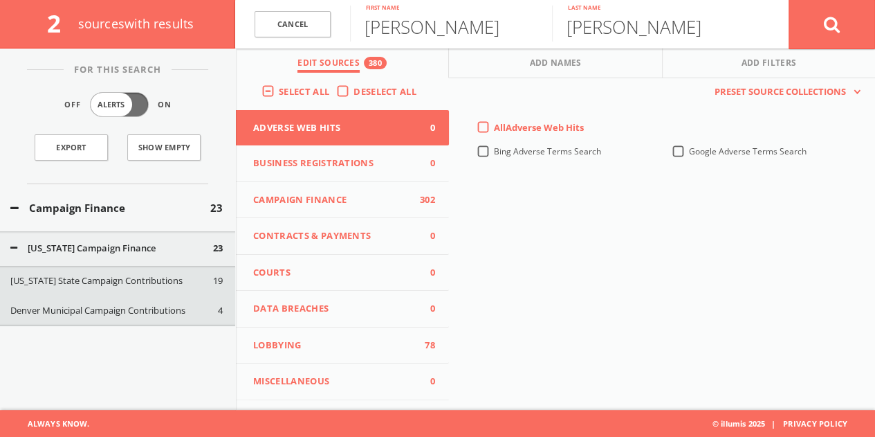
drag, startPoint x: 143, startPoint y: 280, endPoint x: 145, endPoint y: 249, distance: 31.3
click at [143, 281] on button "[US_STATE] State Campaign Contributions" at bounding box center [111, 281] width 203 height 14
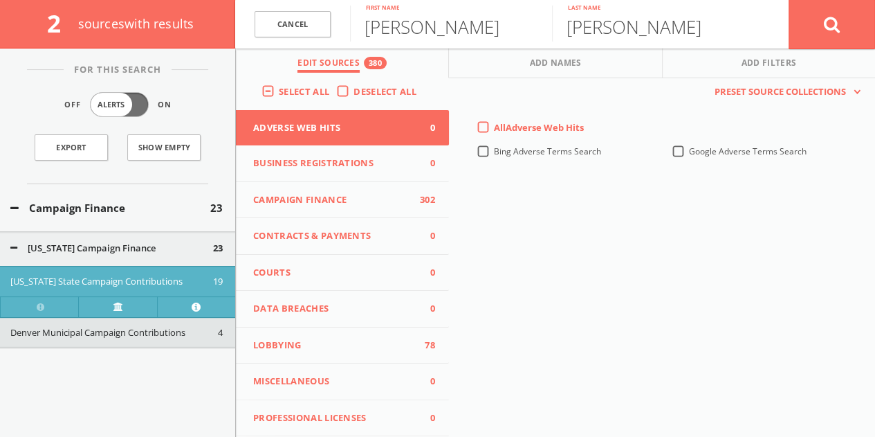
scroll to position [224, 0]
click at [284, 20] on link "Cancel" at bounding box center [293, 24] width 76 height 27
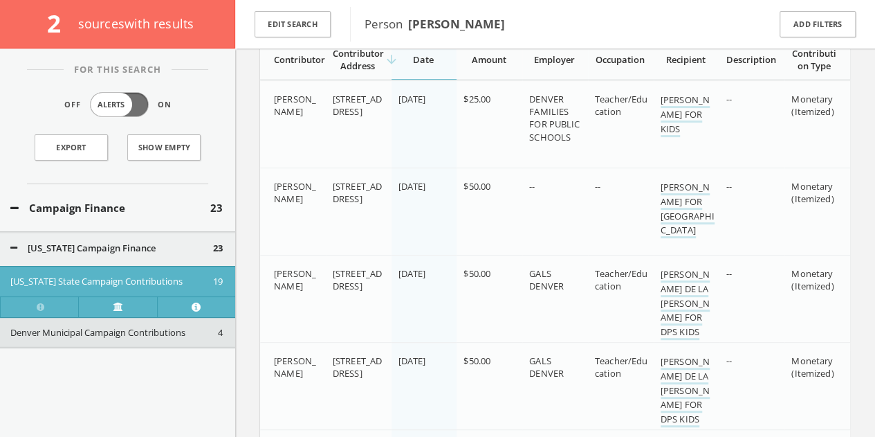
click at [195, 338] on div "Denver Municipal Campaign Contributions 4" at bounding box center [117, 333] width 235 height 30
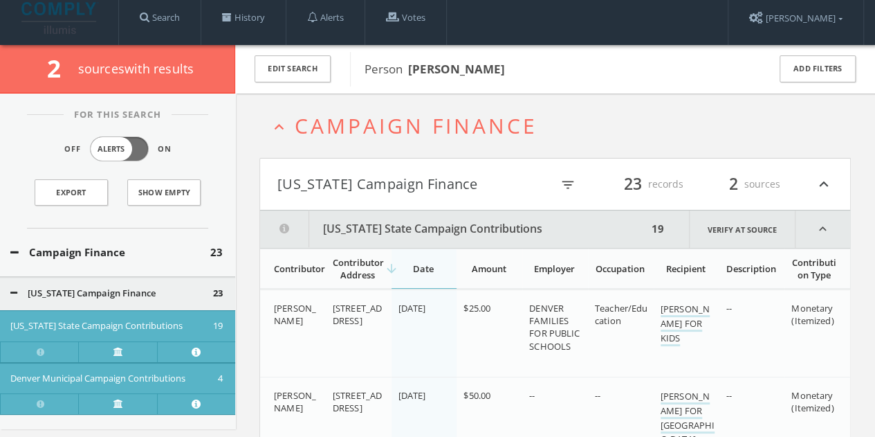
scroll to position [0, 0]
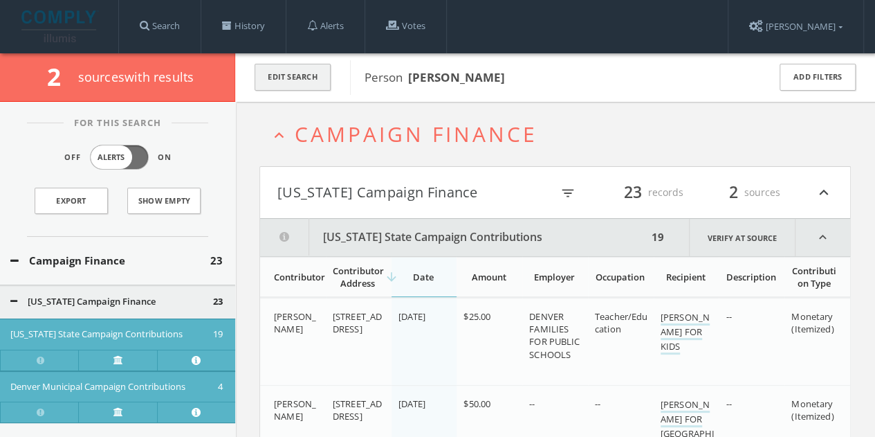
click at [312, 77] on button "Edit Search" at bounding box center [293, 77] width 76 height 27
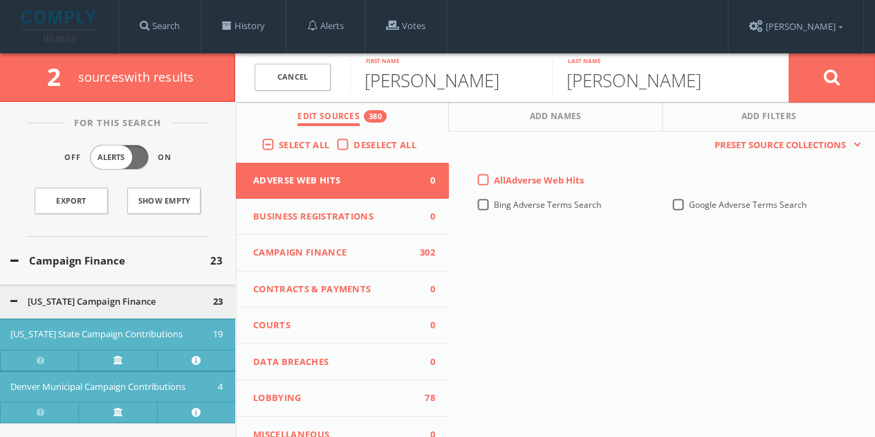
click at [394, 80] on input "[PERSON_NAME]" at bounding box center [451, 77] width 202 height 36
click at [394, 81] on input "[PERSON_NAME]" at bounding box center [451, 77] width 202 height 36
type input "[PERSON_NAME]"
click at [789, 53] on button at bounding box center [832, 78] width 86 height 50
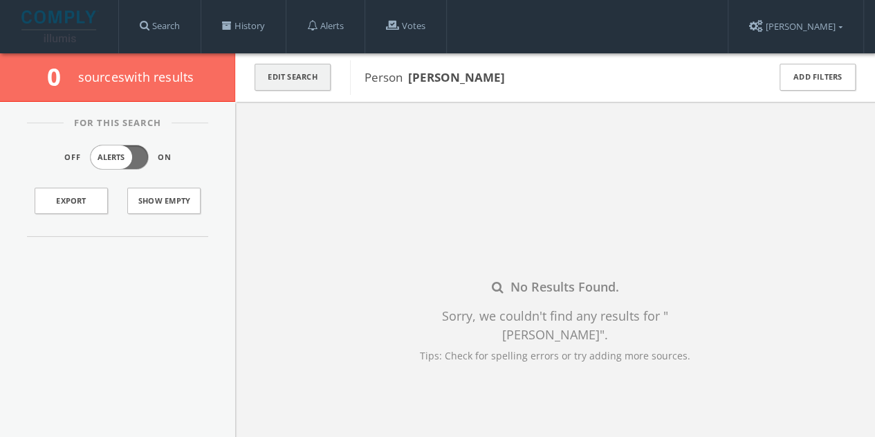
click at [320, 64] on div "Edit Search" at bounding box center [292, 77] width 115 height 48
click at [296, 88] on button "Edit Search" at bounding box center [293, 77] width 76 height 27
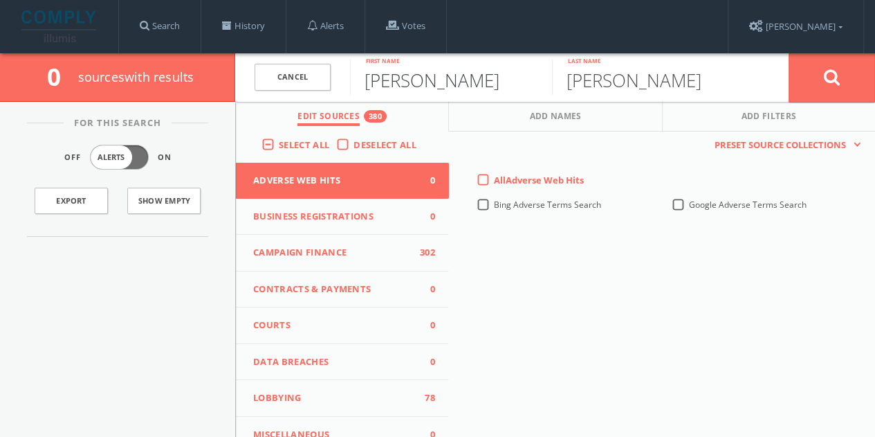
click at [399, 84] on input "[PERSON_NAME]" at bounding box center [451, 77] width 202 height 36
type input "d"
type input "[PERSON_NAME]"
click at [789, 53] on button at bounding box center [832, 78] width 86 height 50
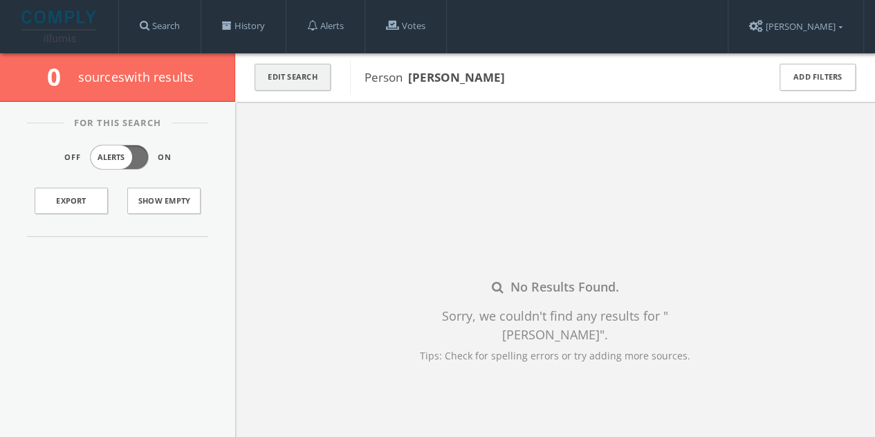
click at [302, 83] on button "Edit Search" at bounding box center [293, 77] width 76 height 27
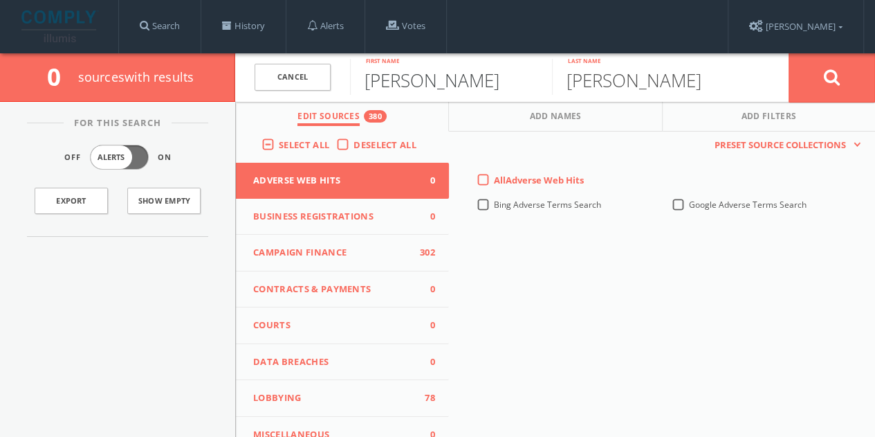
click at [414, 80] on input "[PERSON_NAME]" at bounding box center [451, 77] width 202 height 36
type input "[PERSON_NAME]"
click at [789, 53] on button at bounding box center [832, 78] width 86 height 50
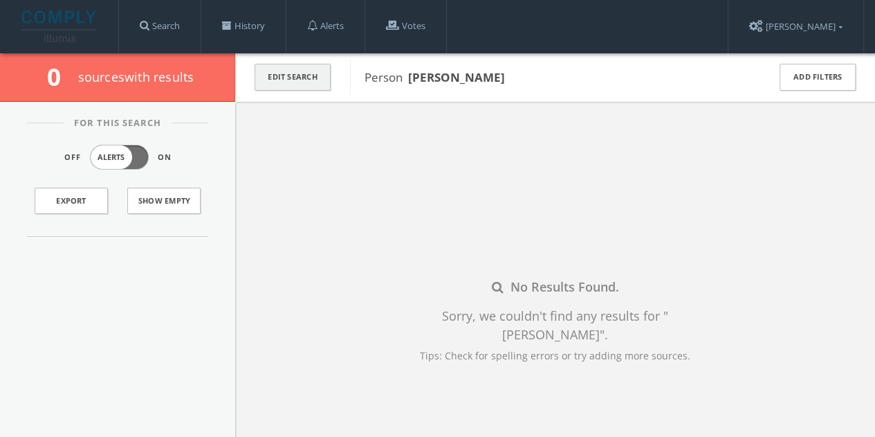
click at [306, 73] on button "Edit Search" at bounding box center [293, 77] width 76 height 27
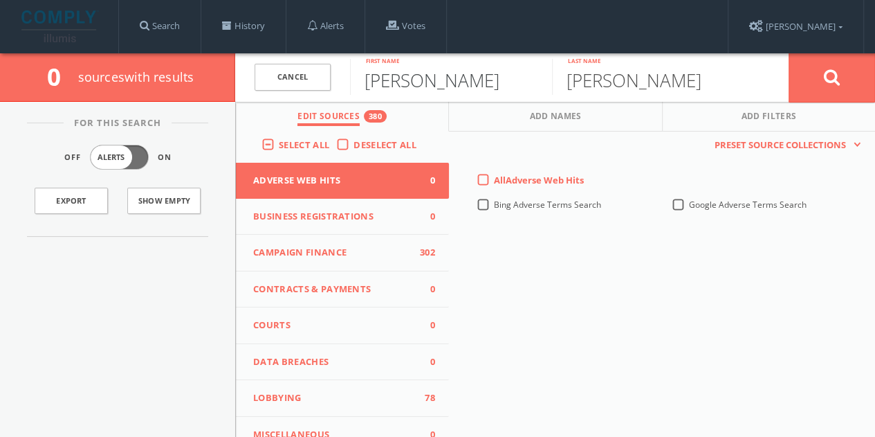
click at [384, 79] on input "[PERSON_NAME]" at bounding box center [451, 77] width 202 height 36
type input "[PERSON_NAME]"
click at [789, 53] on button at bounding box center [832, 78] width 86 height 50
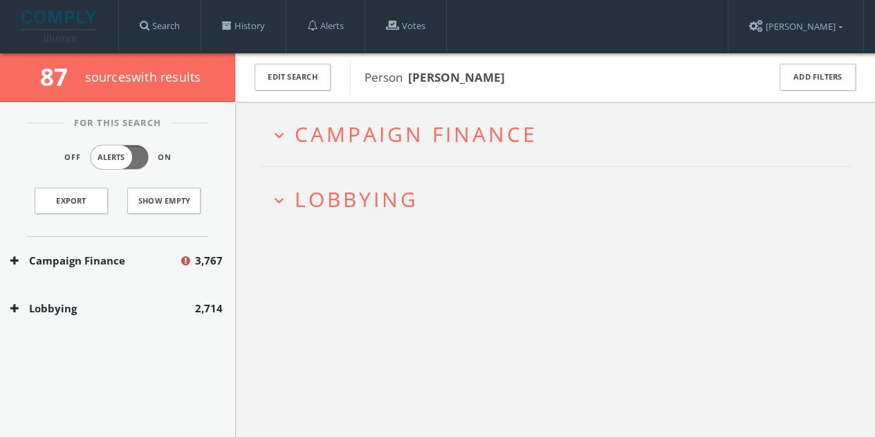
click at [140, 264] on button "Campaign Finance" at bounding box center [94, 261] width 169 height 16
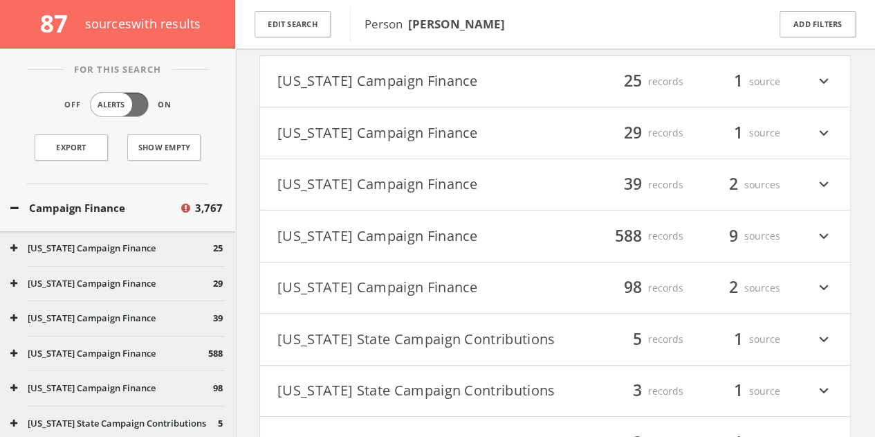
click at [416, 286] on button "[US_STATE] Campaign Finance" at bounding box center [416, 288] width 278 height 24
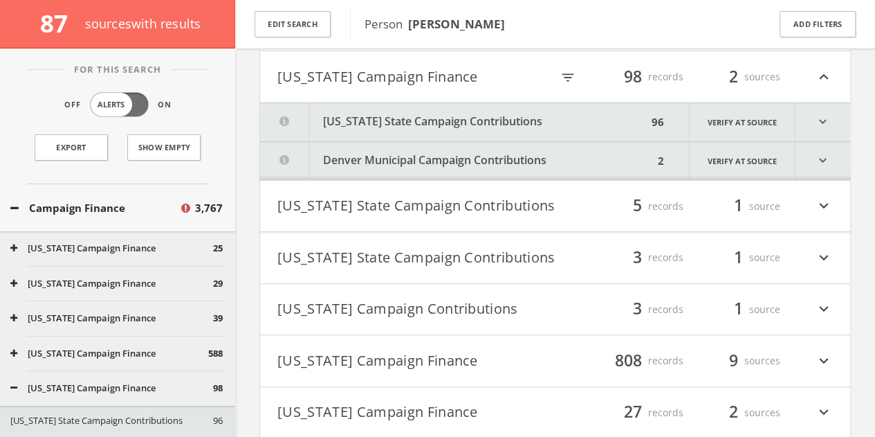
scroll to position [329, 0]
click at [520, 155] on button "Denver Municipal Campaign Contributions" at bounding box center [457, 160] width 394 height 38
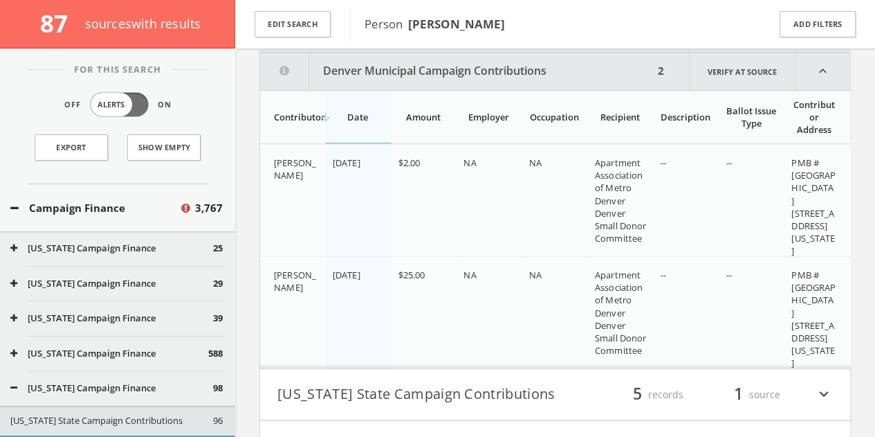
scroll to position [419, 0]
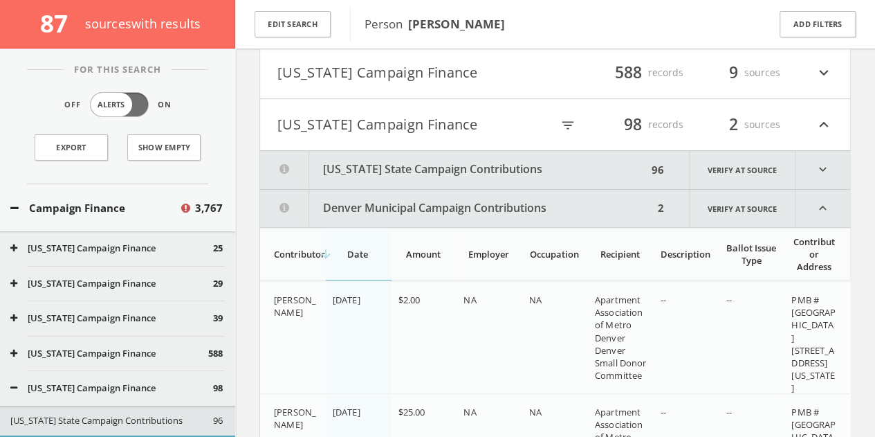
click at [456, 151] on button "[US_STATE] State Campaign Contributions" at bounding box center [453, 170] width 387 height 38
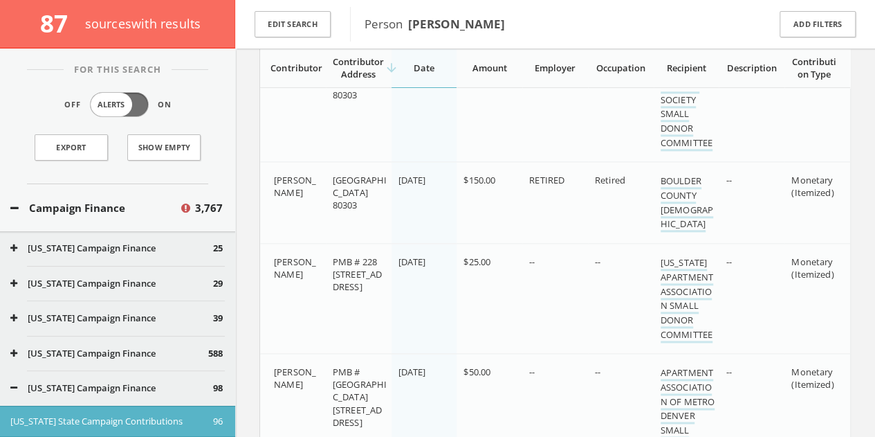
scroll to position [1142, 0]
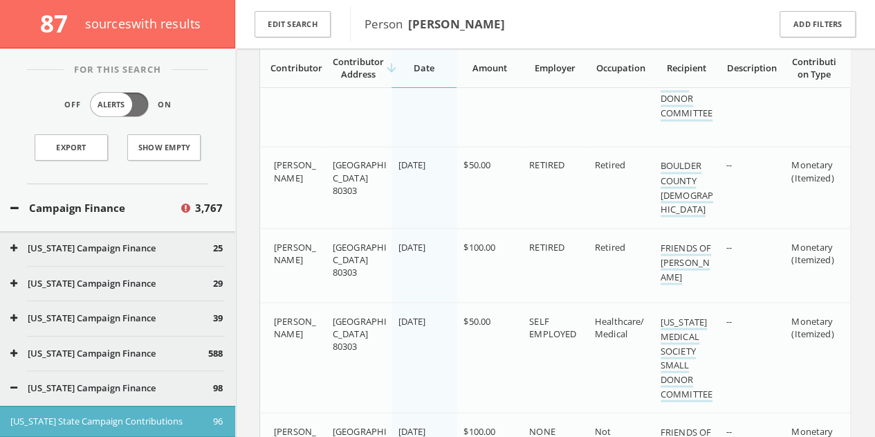
click at [100, 218] on div "Campaign Finance 3,767" at bounding box center [117, 208] width 235 height 48
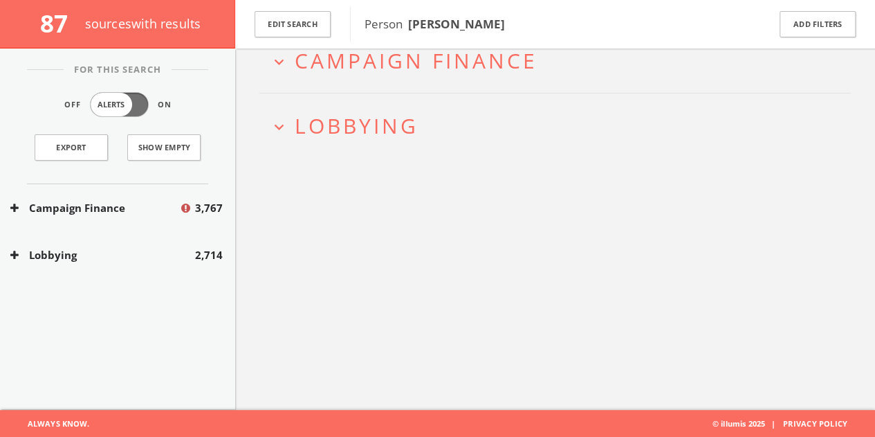
click at [90, 258] on button "Lobbying" at bounding box center [102, 255] width 185 height 16
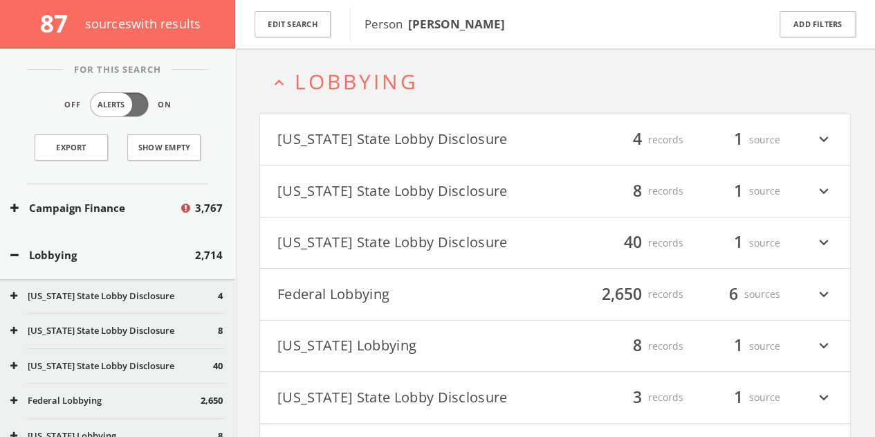
click at [506, 250] on button "[US_STATE] State Lobby Disclosure" at bounding box center [416, 243] width 278 height 24
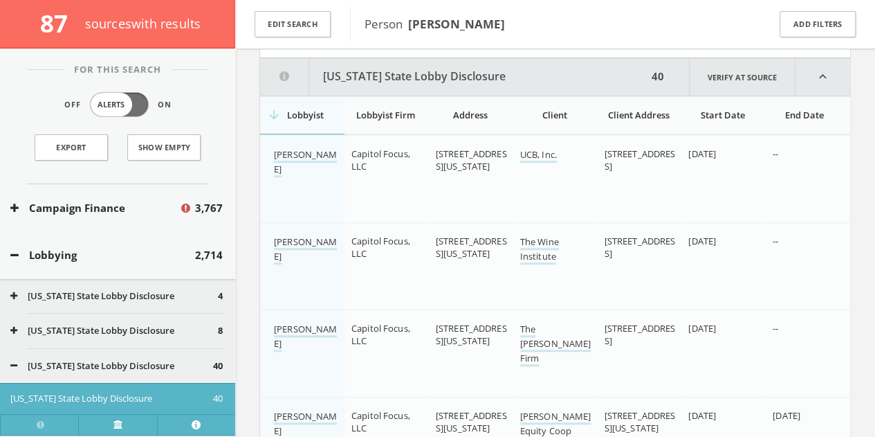
scroll to position [343, 0]
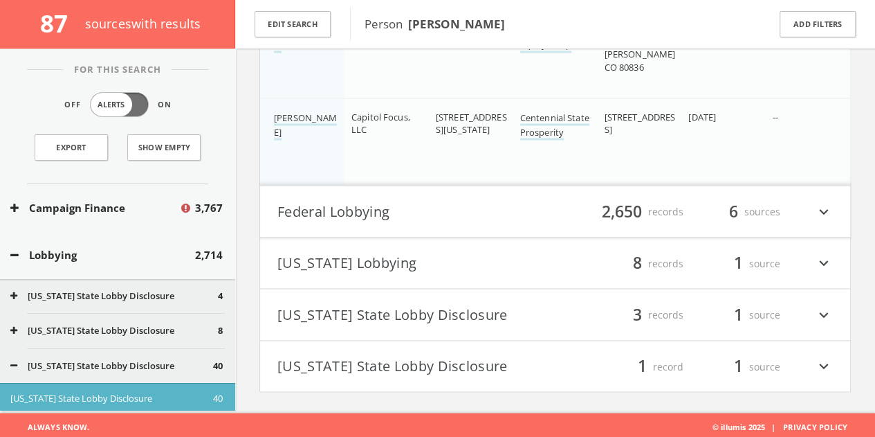
click at [70, 254] on button "Lobbying" at bounding box center [102, 255] width 185 height 16
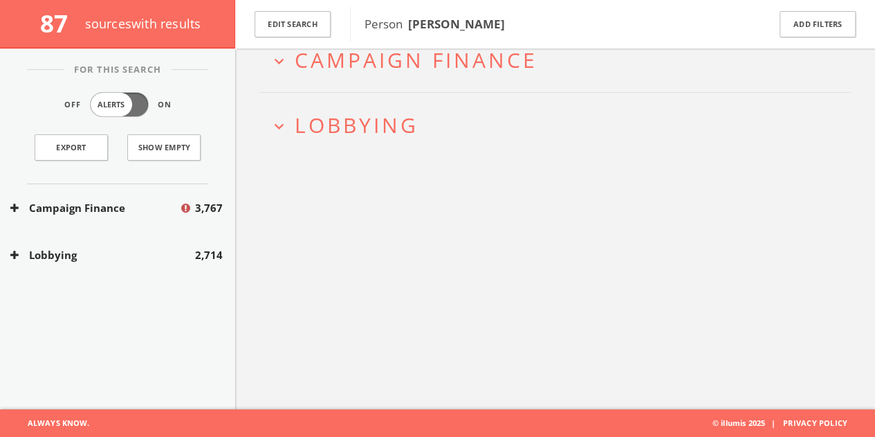
scroll to position [80, 0]
click at [304, 28] on button "Edit Search" at bounding box center [293, 24] width 76 height 27
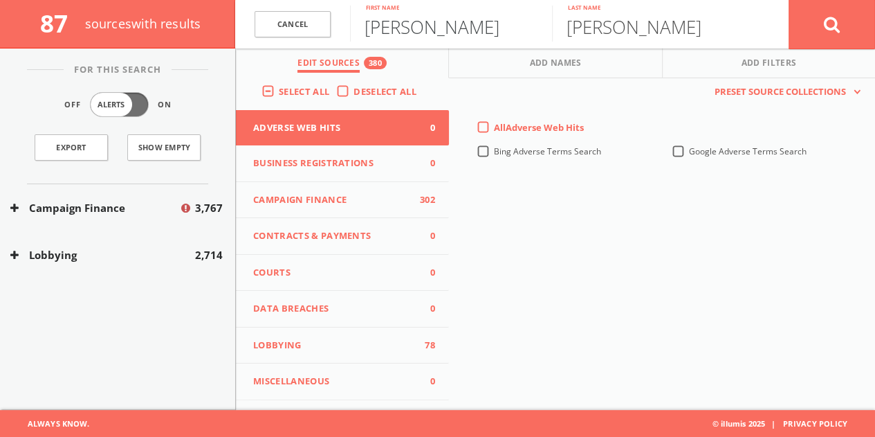
click at [439, 24] on input "[PERSON_NAME]" at bounding box center [451, 24] width 202 height 36
paste input "[PERSON_NAME]"
drag, startPoint x: 428, startPoint y: 35, endPoint x: 791, endPoint y: 39, distance: 363.9
click at [789, 42] on form "Cancel [PERSON_NAME] First name [PERSON_NAME] Last name Cancel" at bounding box center [555, 24] width 640 height 48
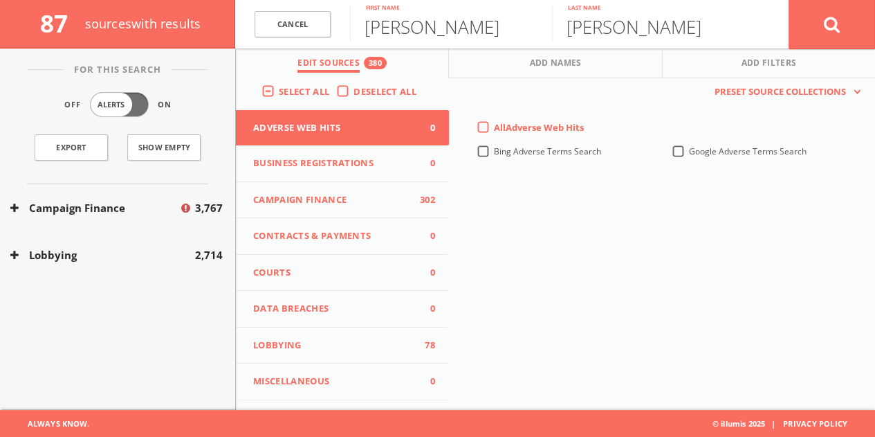
type input "[PERSON_NAME]"
paste input "[PERSON_NAME]"
drag, startPoint x: 650, startPoint y: 31, endPoint x: 288, endPoint y: 24, distance: 362.6
click at [296, 24] on form "Cancel [PERSON_NAME] First name [PERSON_NAME] Last name Cancel" at bounding box center [555, 24] width 640 height 48
type input "Cekola"
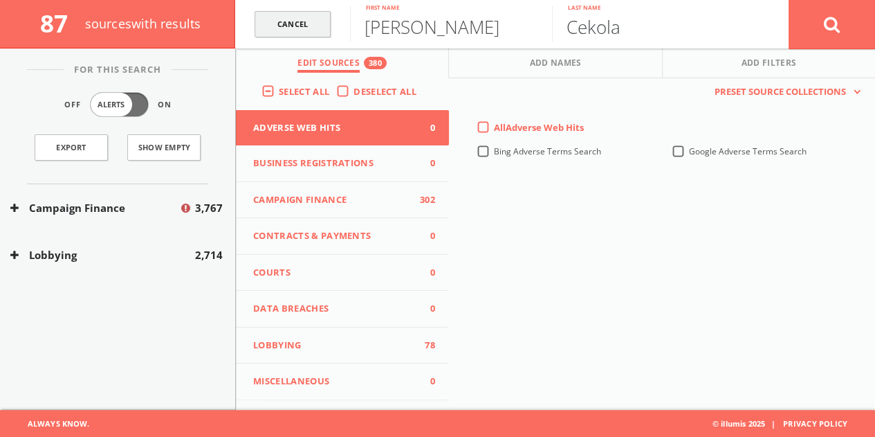
click at [789, 0] on button at bounding box center [832, 24] width 86 height 50
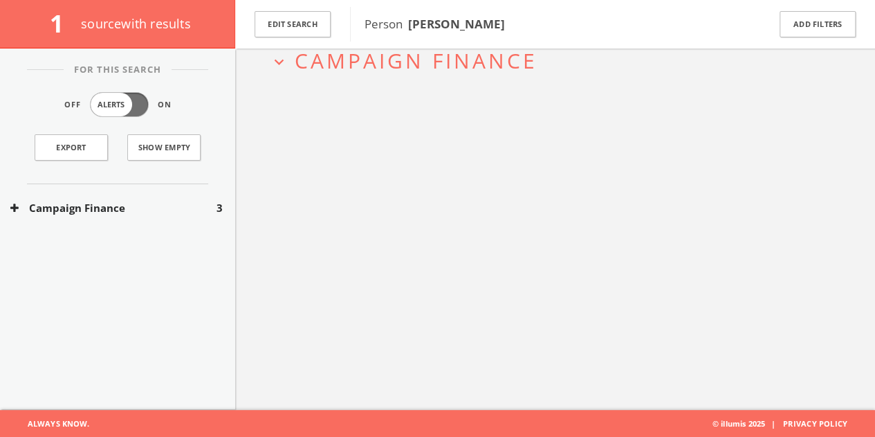
click at [163, 193] on div "Campaign Finance 3" at bounding box center [117, 208] width 235 height 48
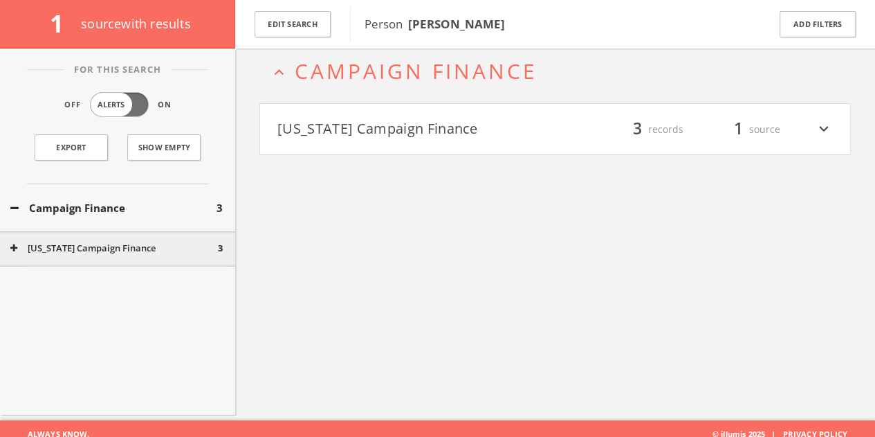
click at [340, 124] on button "[US_STATE] Campaign Finance" at bounding box center [416, 130] width 278 height 24
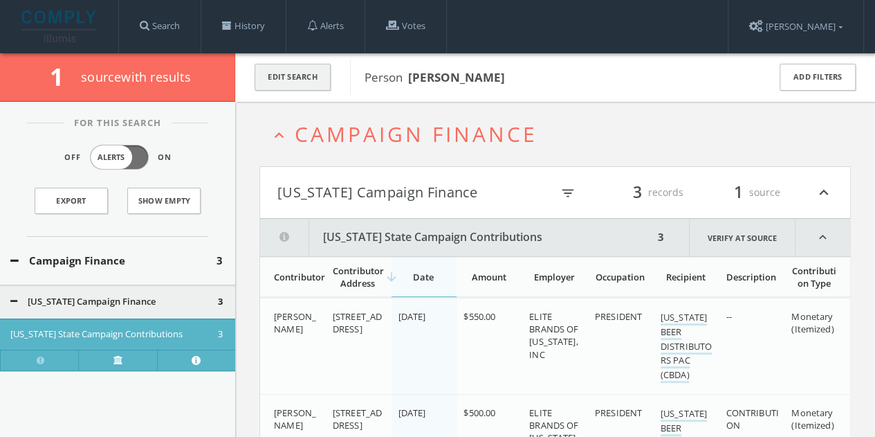
click at [314, 79] on button "Edit Search" at bounding box center [293, 77] width 76 height 27
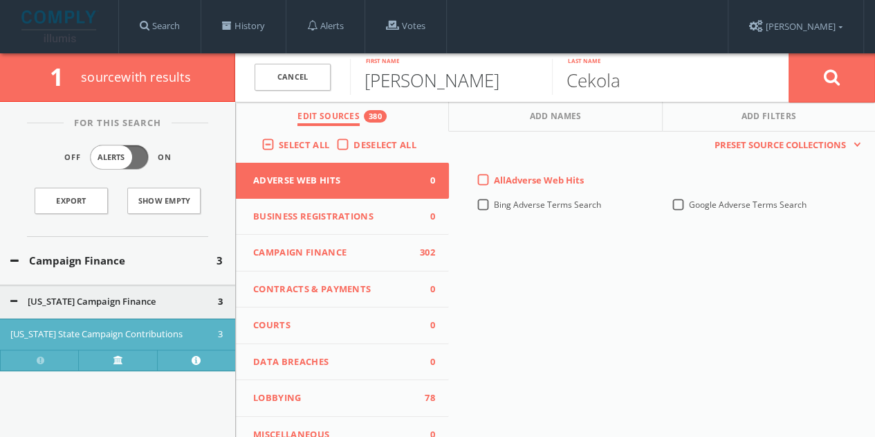
click at [396, 81] on input "[PERSON_NAME]" at bounding box center [451, 77] width 202 height 36
paste input "[PERSON_NAME]"
drag, startPoint x: 542, startPoint y: 96, endPoint x: 874, endPoint y: 86, distance: 332.2
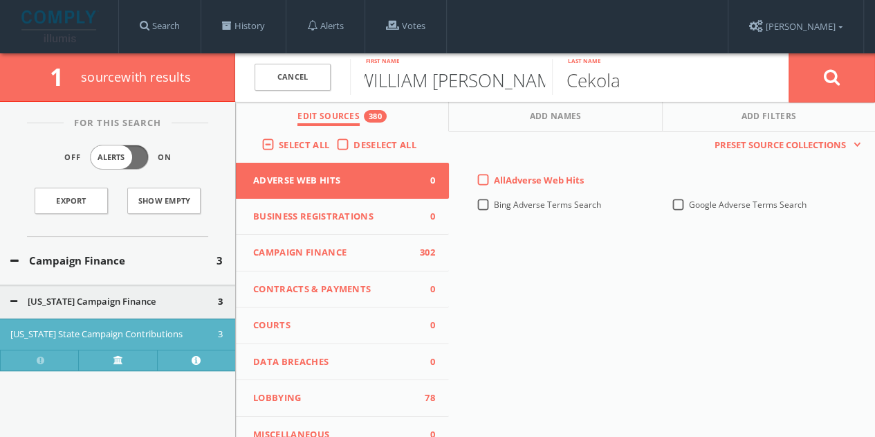
click at [872, 88] on form "Cancel TheWILLIAM [PERSON_NAME] First name [PERSON_NAME] Last name Cancel" at bounding box center [555, 77] width 640 height 48
click at [479, 93] on input "TheWILLIAM" at bounding box center [451, 77] width 202 height 36
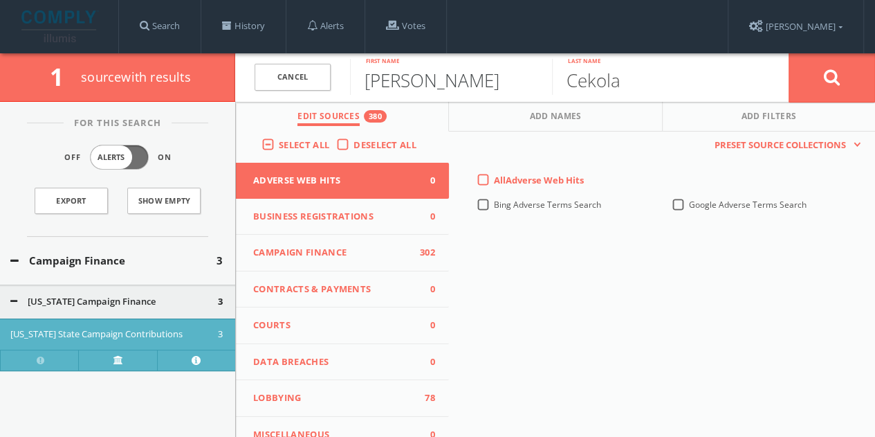
type input "[PERSON_NAME]"
click at [789, 53] on button at bounding box center [832, 78] width 86 height 50
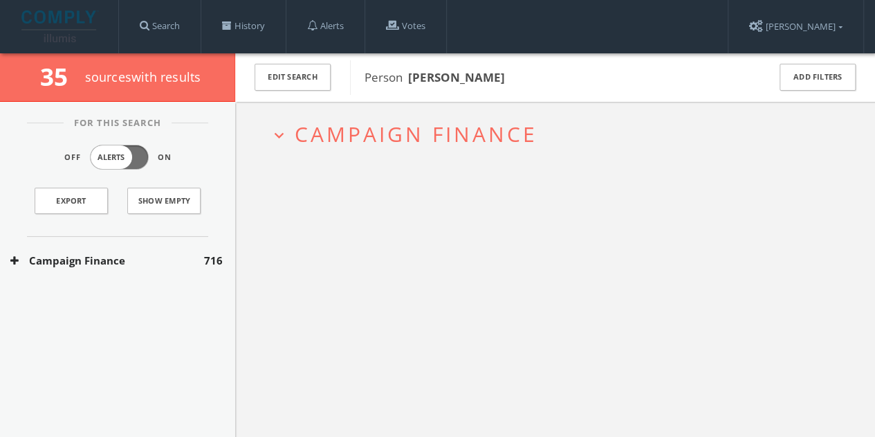
click at [159, 268] on div "Campaign Finance 716" at bounding box center [117, 261] width 235 height 48
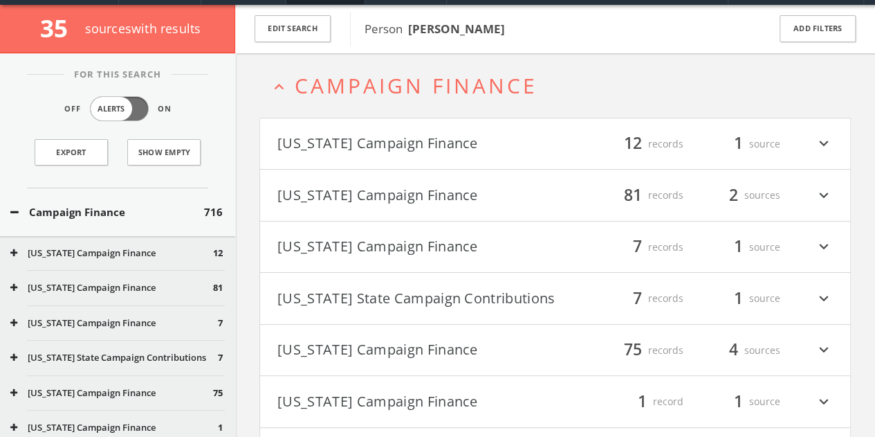
scroll to position [53, 0]
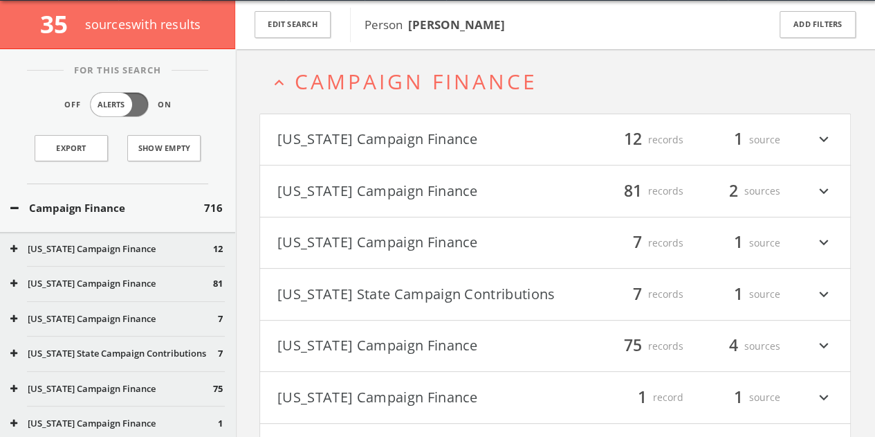
click at [97, 210] on button "Campaign Finance" at bounding box center [107, 208] width 194 height 16
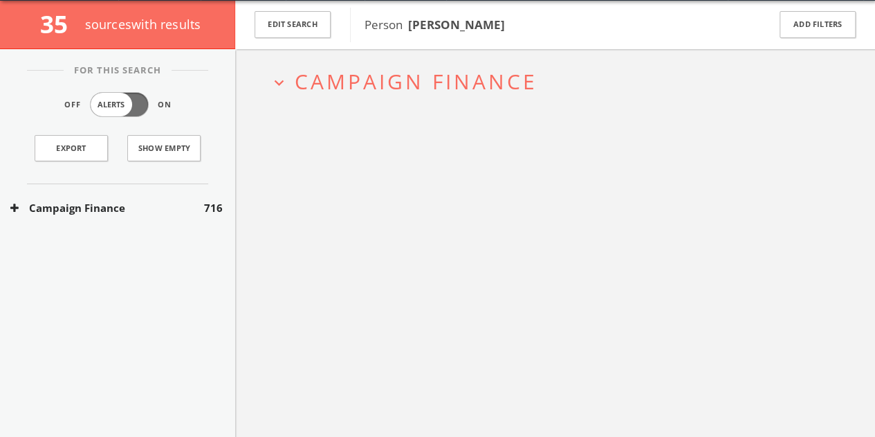
click at [97, 205] on button "Campaign Finance" at bounding box center [107, 208] width 194 height 16
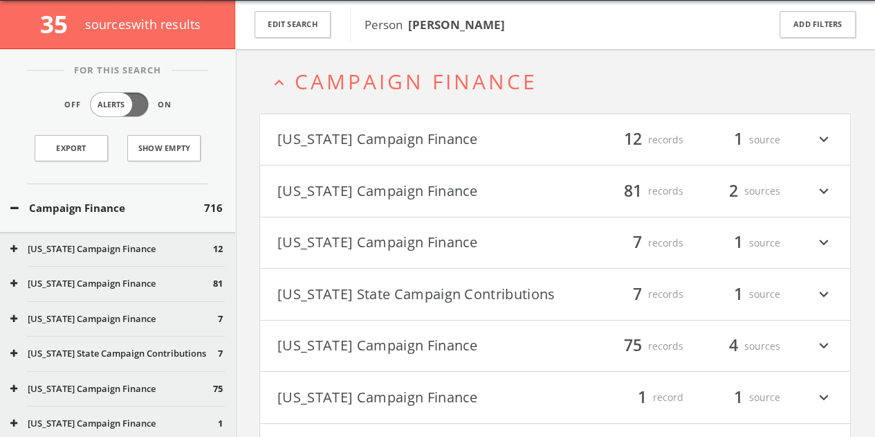
click at [345, 239] on button "[US_STATE] Campaign Finance" at bounding box center [416, 243] width 278 height 24
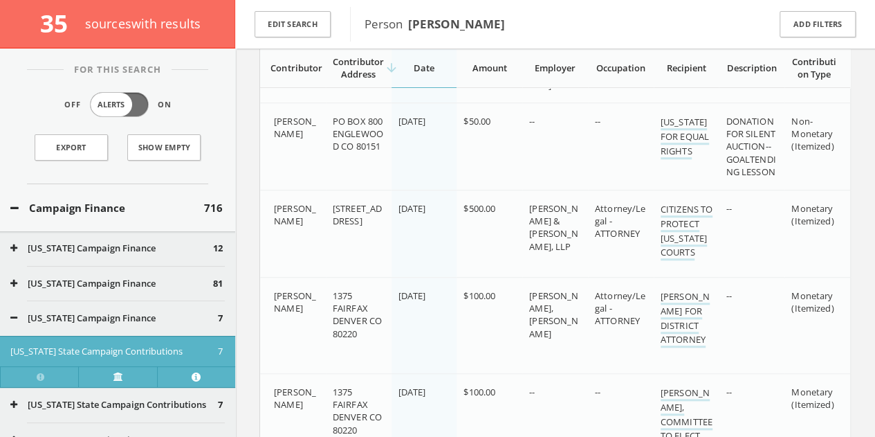
scroll to position [686, 0]
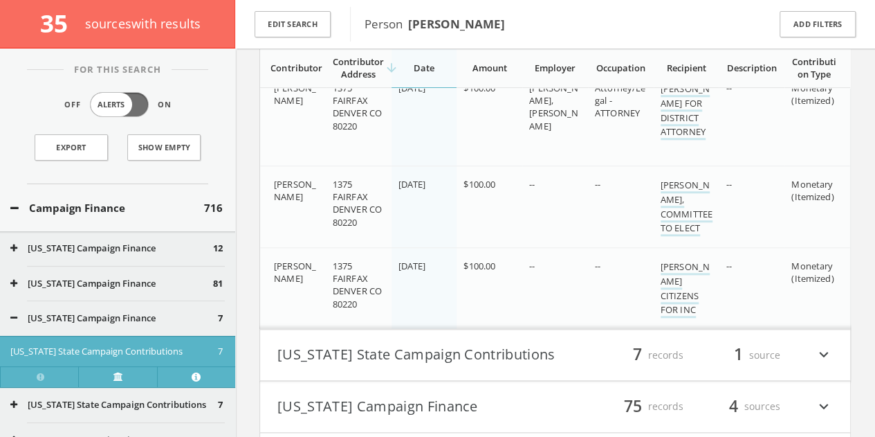
click at [97, 205] on button "Campaign Finance" at bounding box center [107, 208] width 194 height 16
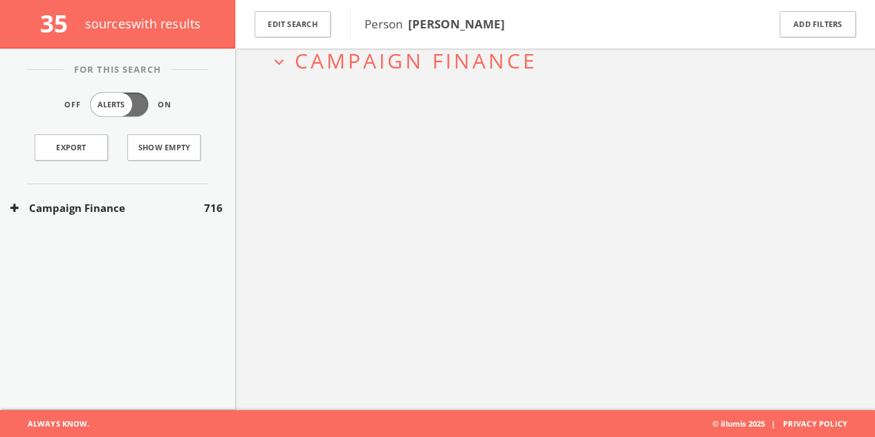
click at [97, 201] on button "Campaign Finance" at bounding box center [107, 208] width 194 height 16
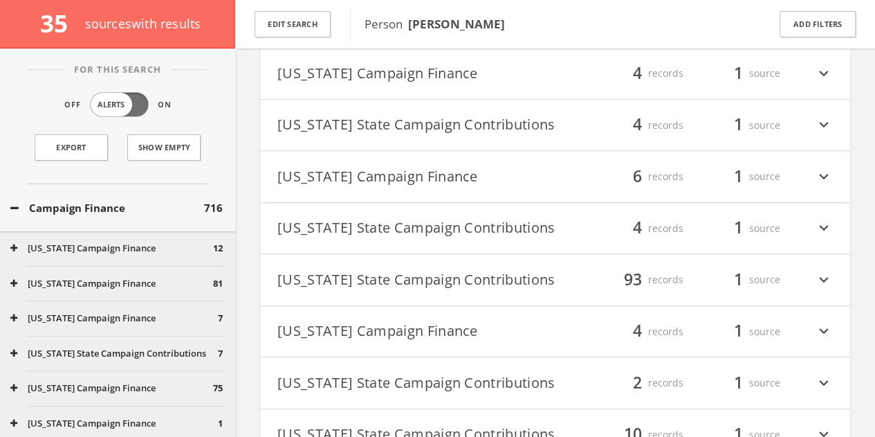
scroll to position [59, 0]
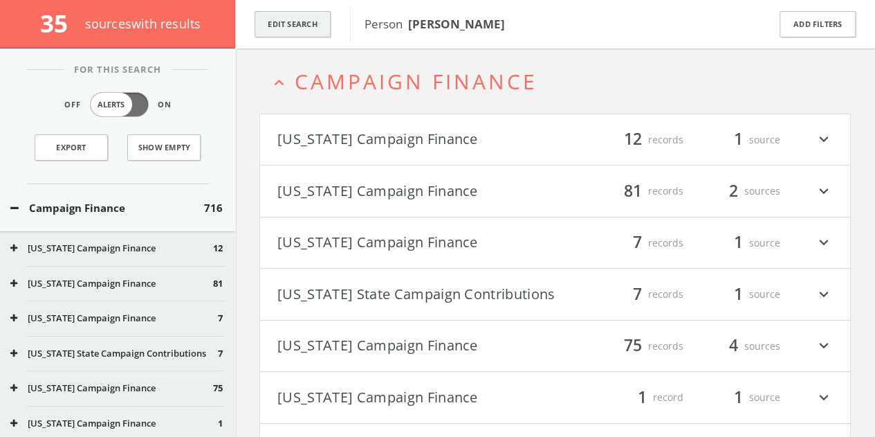
click at [310, 24] on button "Edit Search" at bounding box center [293, 24] width 76 height 27
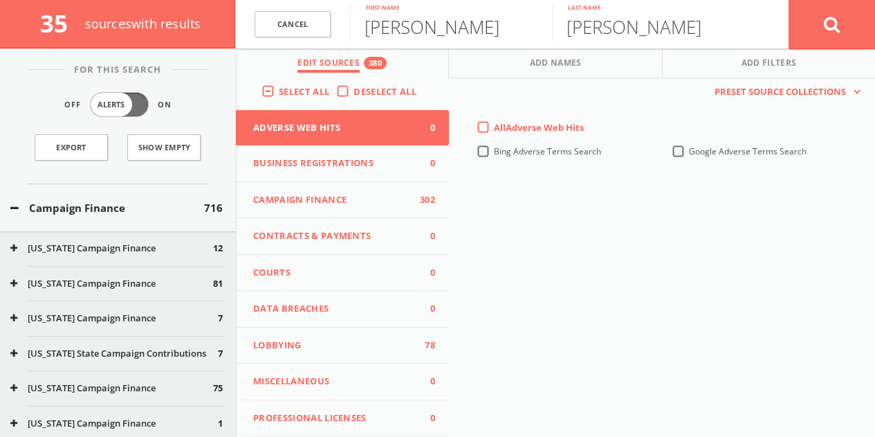
click at [392, 26] on input "[PERSON_NAME]" at bounding box center [451, 24] width 202 height 36
type input "[PERSON_NAME]"
click at [789, 0] on button at bounding box center [832, 24] width 86 height 50
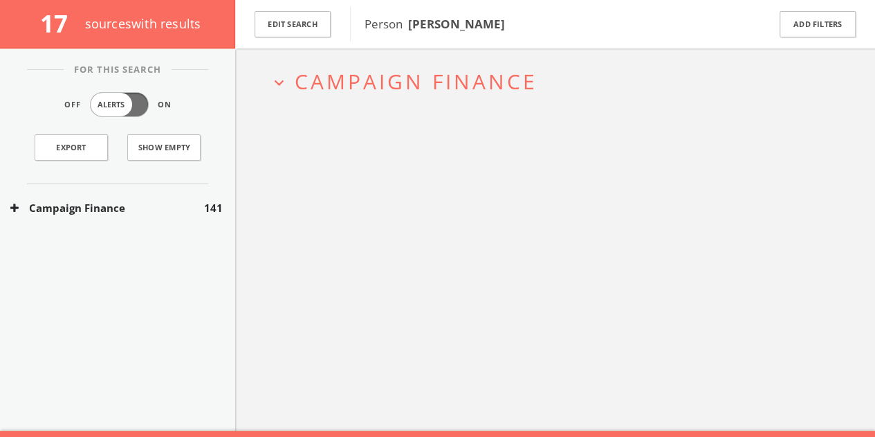
click at [144, 197] on div "Campaign Finance 141" at bounding box center [117, 208] width 235 height 48
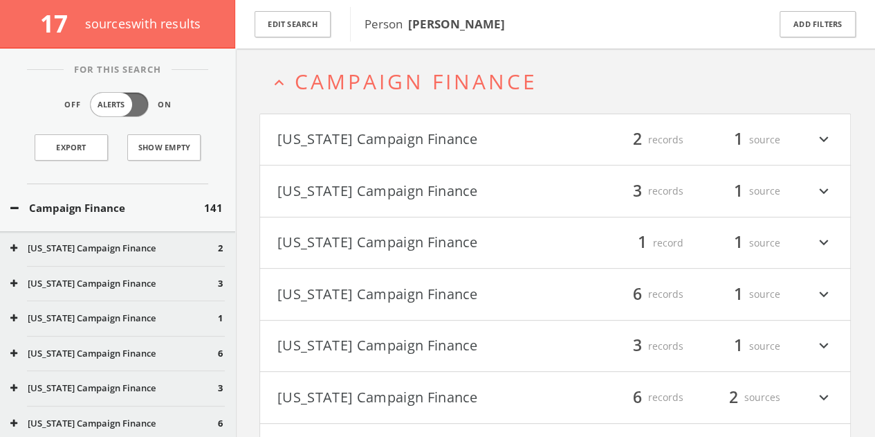
click at [343, 233] on button "[US_STATE] Campaign Finance" at bounding box center [416, 243] width 278 height 24
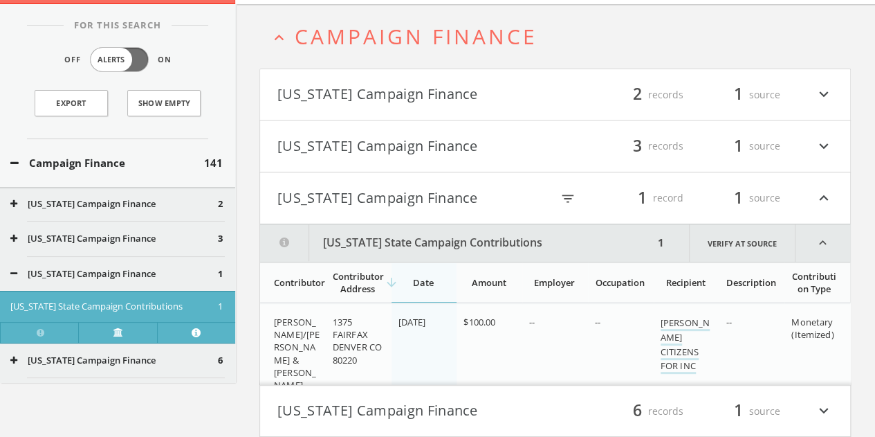
scroll to position [1, 0]
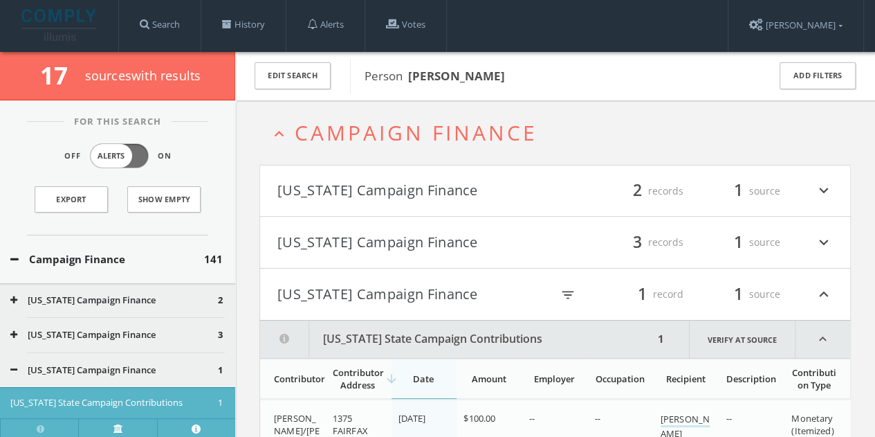
drag, startPoint x: 340, startPoint y: 297, endPoint x: 338, endPoint y: 284, distance: 13.2
click at [340, 298] on button "[US_STATE] Campaign Finance" at bounding box center [414, 294] width 274 height 24
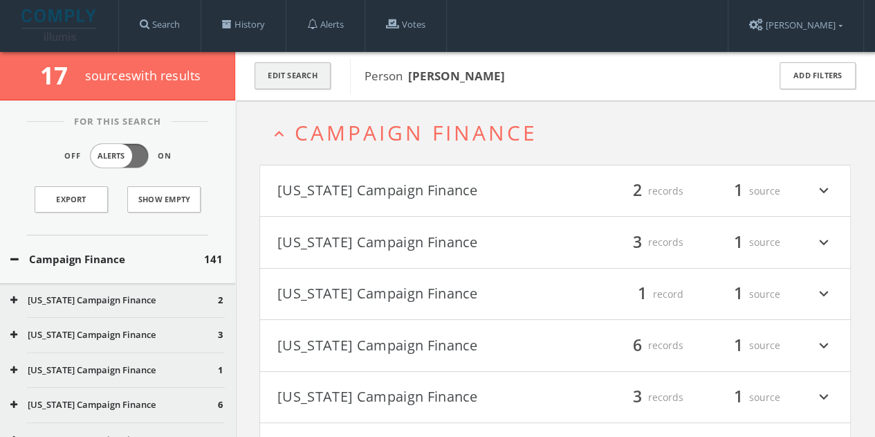
click at [297, 71] on button "Edit Search" at bounding box center [293, 75] width 76 height 27
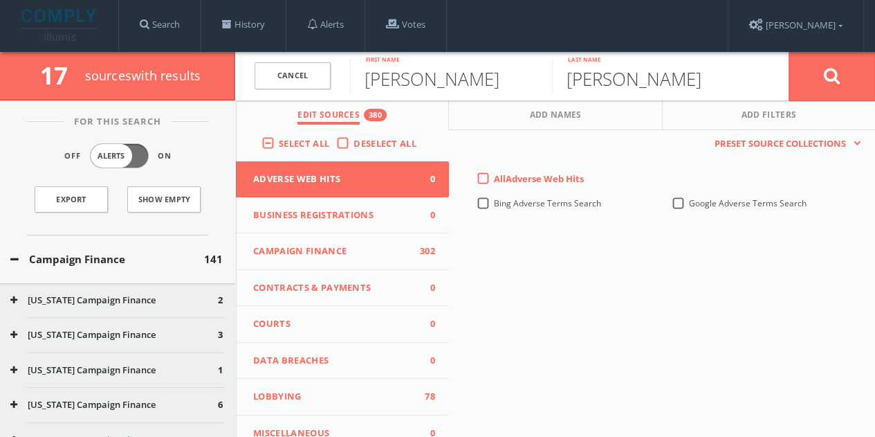
click at [574, 77] on input "[PERSON_NAME]" at bounding box center [653, 75] width 202 height 36
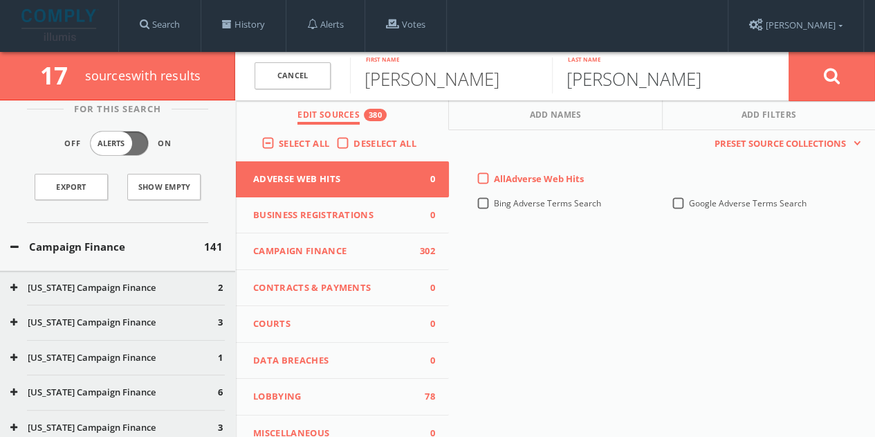
scroll to position [0, 0]
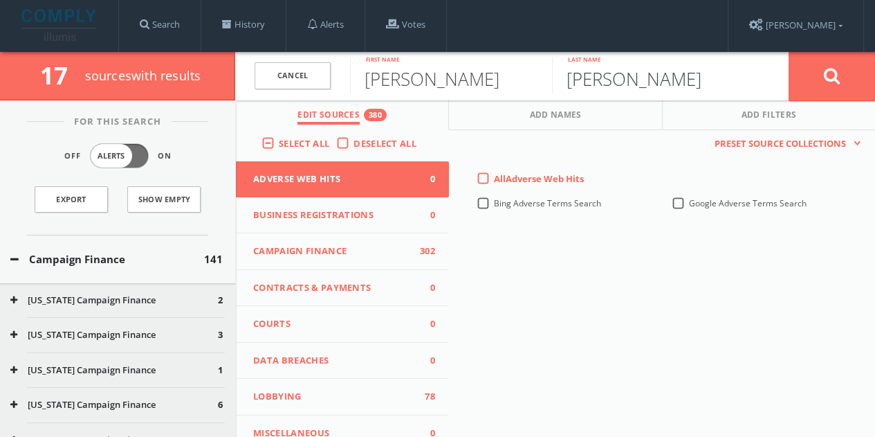
type input "[PERSON_NAME]"
click at [80, 263] on button "Campaign Finance" at bounding box center [107, 259] width 194 height 16
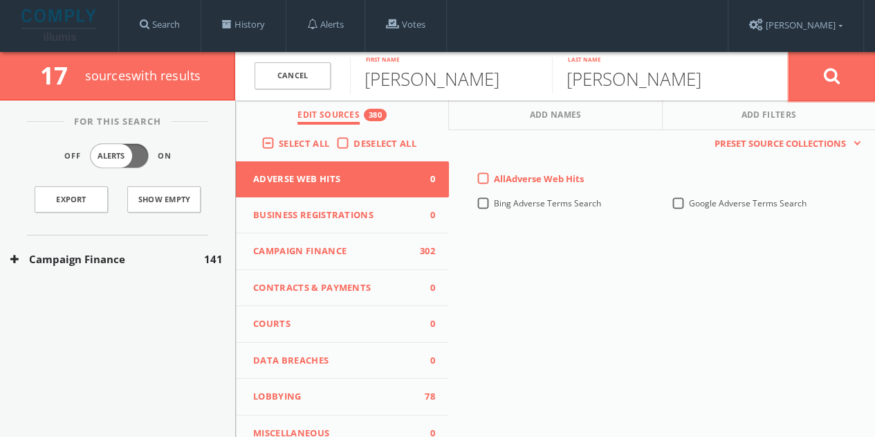
click at [821, 92] on button at bounding box center [832, 76] width 86 height 50
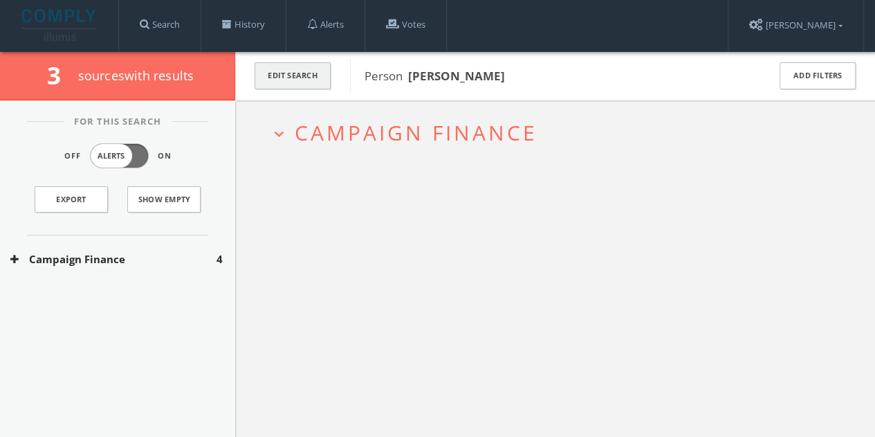
click at [310, 80] on button "Edit Search" at bounding box center [293, 75] width 76 height 27
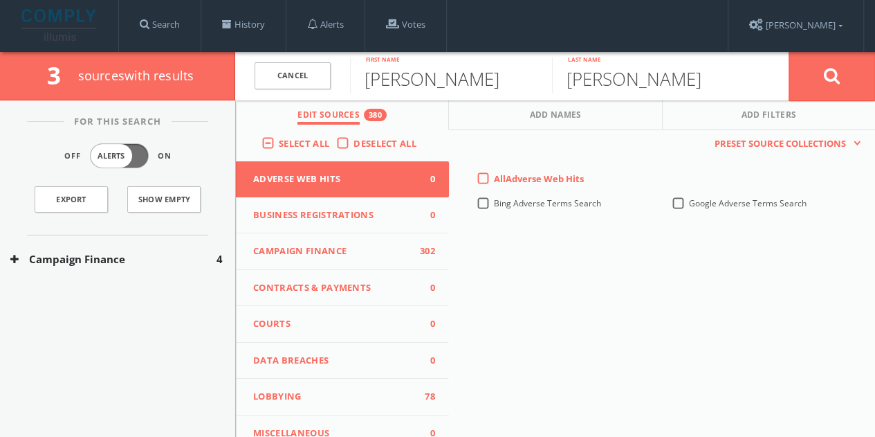
click at [408, 75] on input "[PERSON_NAME]" at bounding box center [451, 75] width 202 height 36
type input "[PERSON_NAME]"
type input "[GEOGRAPHIC_DATA]"
click at [789, 51] on button at bounding box center [832, 76] width 86 height 50
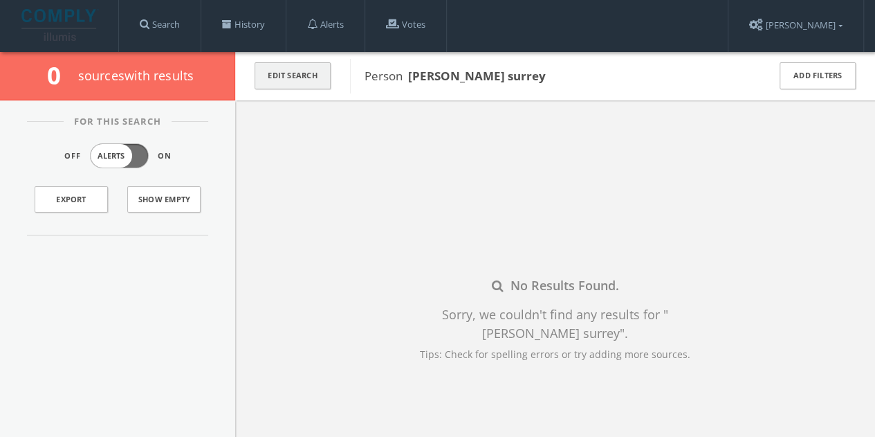
click at [315, 73] on button "Edit Search" at bounding box center [293, 75] width 76 height 27
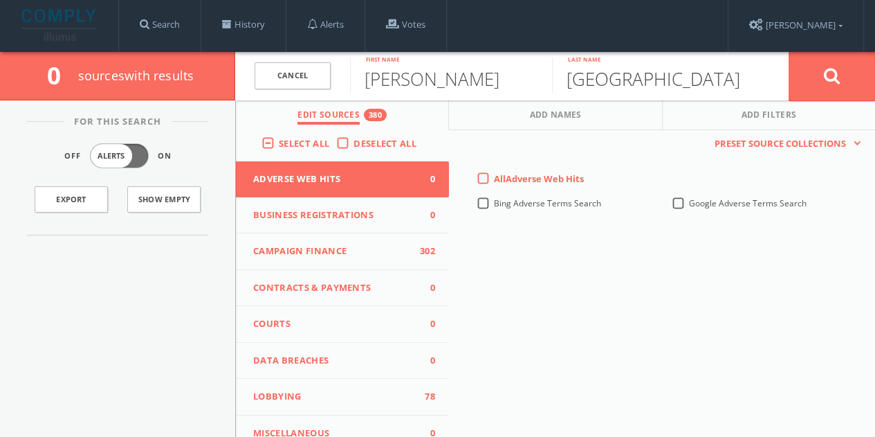
click at [574, 77] on input "[GEOGRAPHIC_DATA]" at bounding box center [653, 75] width 202 height 36
type input "[PERSON_NAME]"
click at [789, 51] on button at bounding box center [832, 76] width 86 height 50
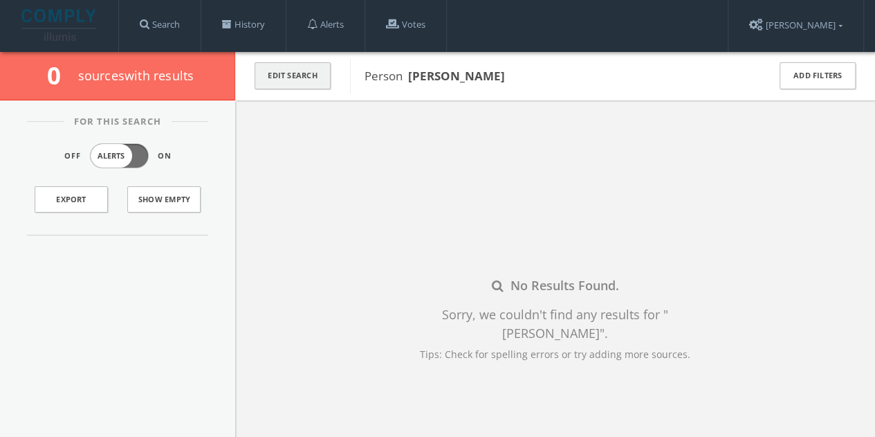
click at [295, 70] on button "Edit Search" at bounding box center [293, 75] width 76 height 27
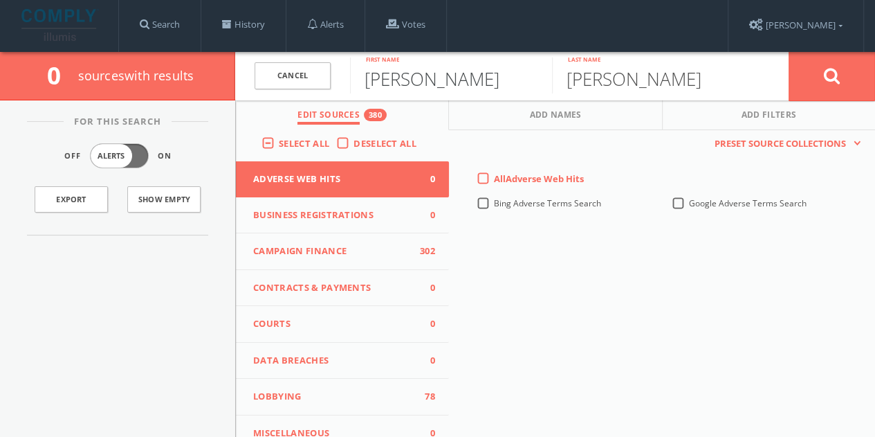
click at [378, 73] on input "[PERSON_NAME]" at bounding box center [451, 75] width 202 height 36
type input "[PERSON_NAME]"
type input "[GEOGRAPHIC_DATA]"
click at [789, 51] on button at bounding box center [832, 76] width 86 height 50
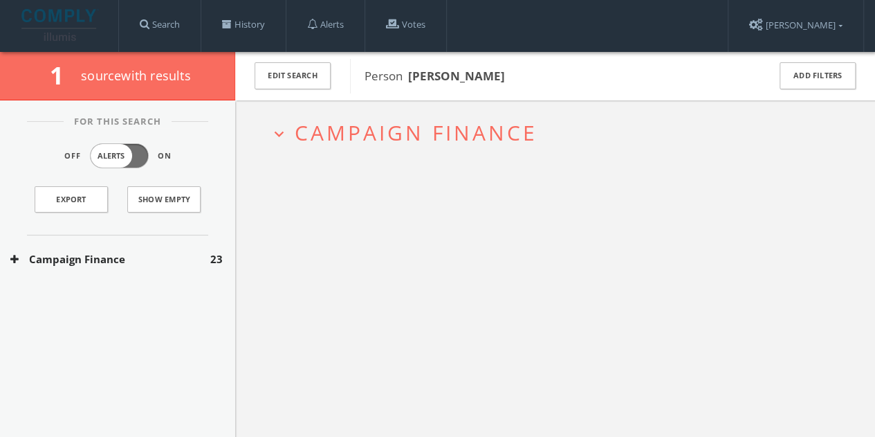
click at [143, 244] on div "Campaign Finance 23" at bounding box center [117, 259] width 235 height 48
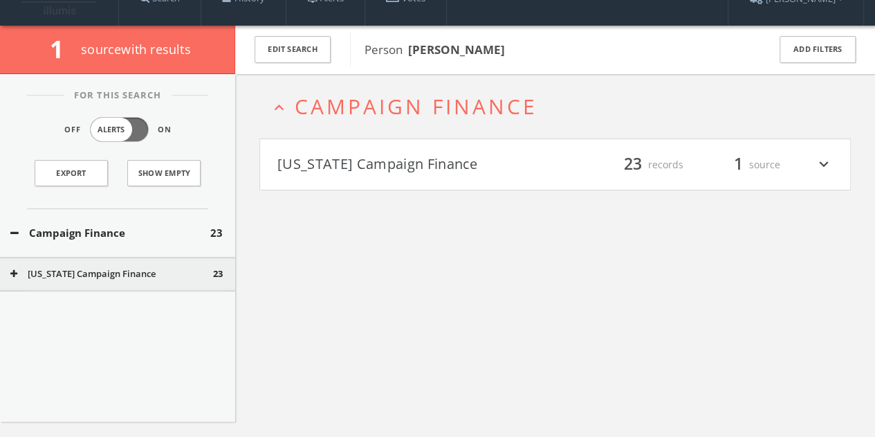
click at [396, 170] on h4 "[US_STATE] Campaign Finance filter_list 23 records 1 source expand_more" at bounding box center [555, 164] width 590 height 51
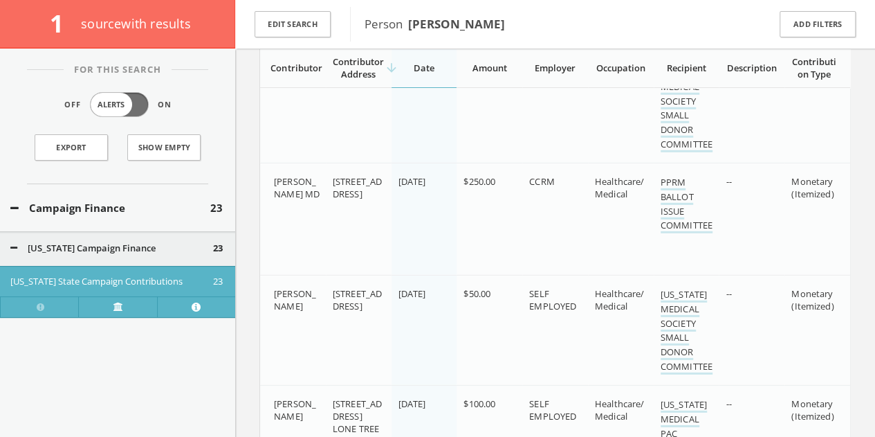
scroll to position [2321, 0]
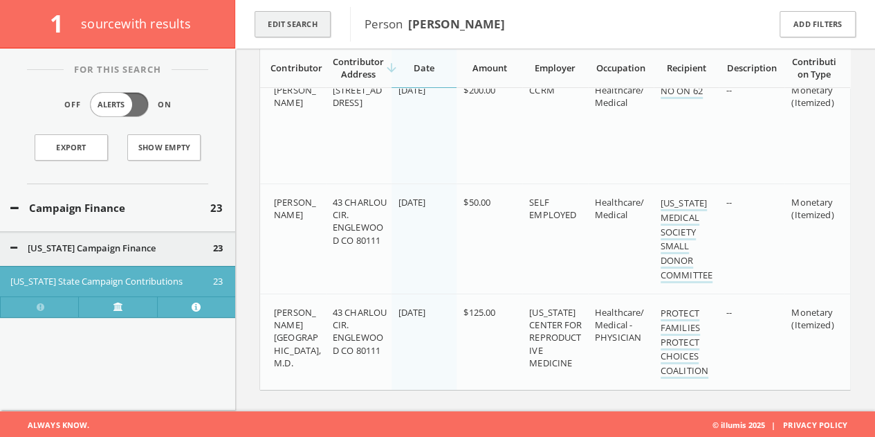
click at [311, 19] on button "Edit Search" at bounding box center [293, 24] width 76 height 27
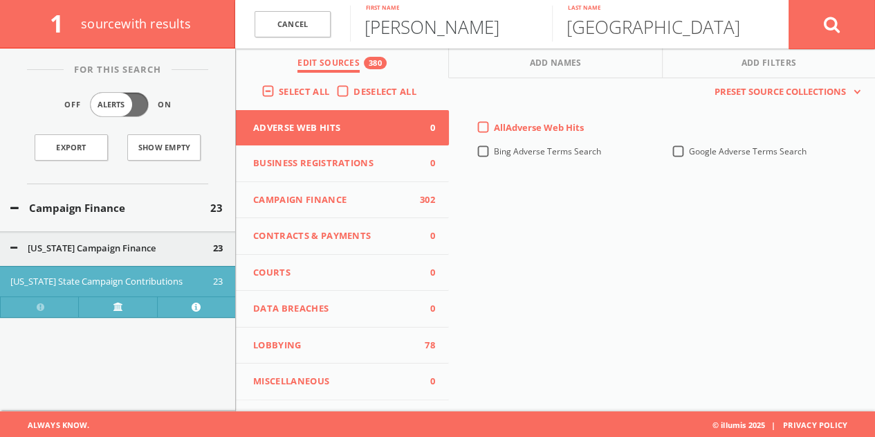
click at [384, 28] on input "[PERSON_NAME]" at bounding box center [451, 24] width 202 height 36
type input "[PERSON_NAME]"
paste input "[PERSON_NAME]"
type input "[PERSON_NAME]"
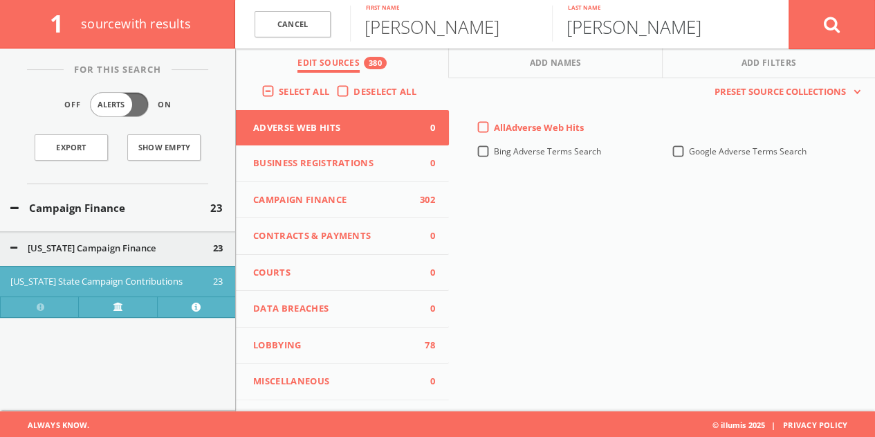
click at [789, 0] on button at bounding box center [832, 24] width 86 height 50
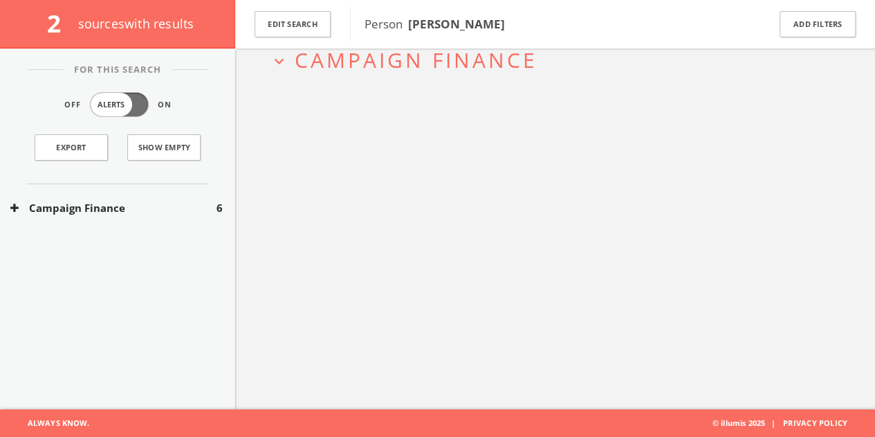
scroll to position [80, 0]
click at [293, 31] on button "Edit Search" at bounding box center [293, 24] width 76 height 27
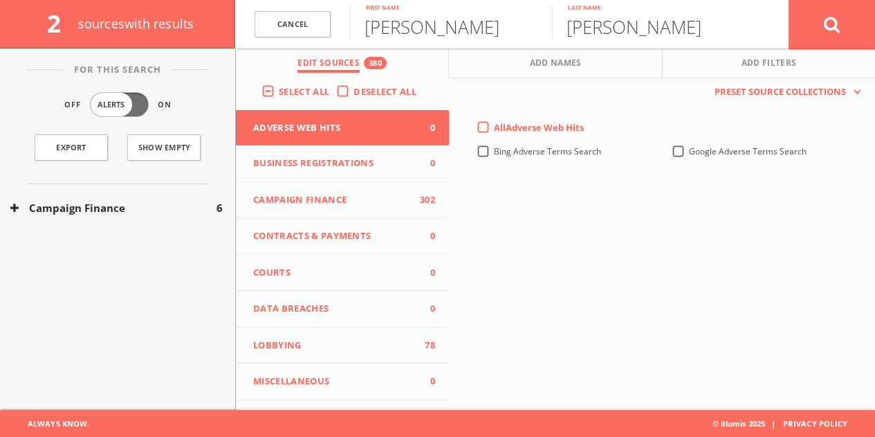
click at [173, 197] on div "Campaign Finance 6" at bounding box center [117, 208] width 235 height 48
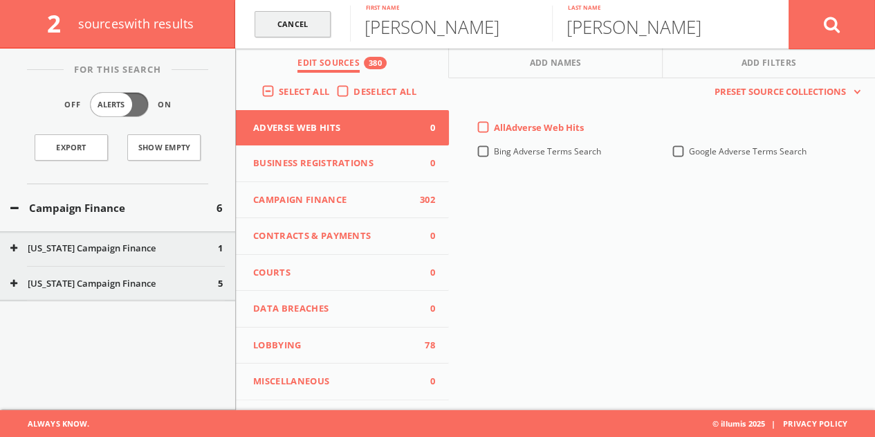
click at [311, 18] on link "Cancel" at bounding box center [293, 24] width 76 height 27
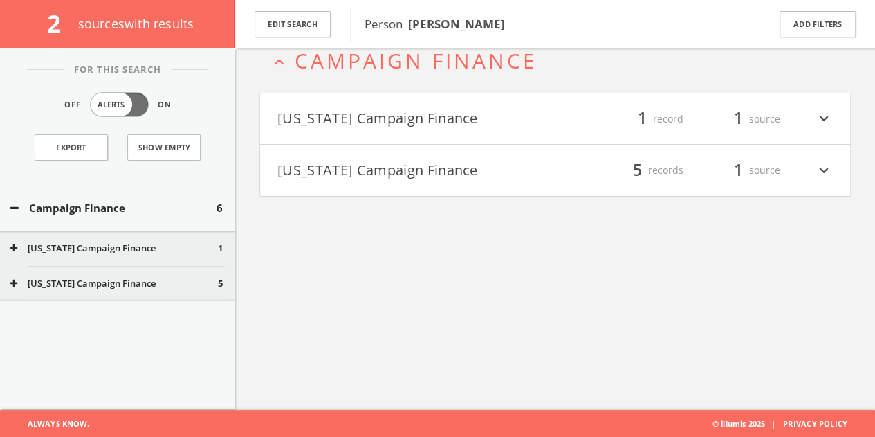
click at [418, 120] on button "[US_STATE] Campaign Finance" at bounding box center [416, 119] width 278 height 24
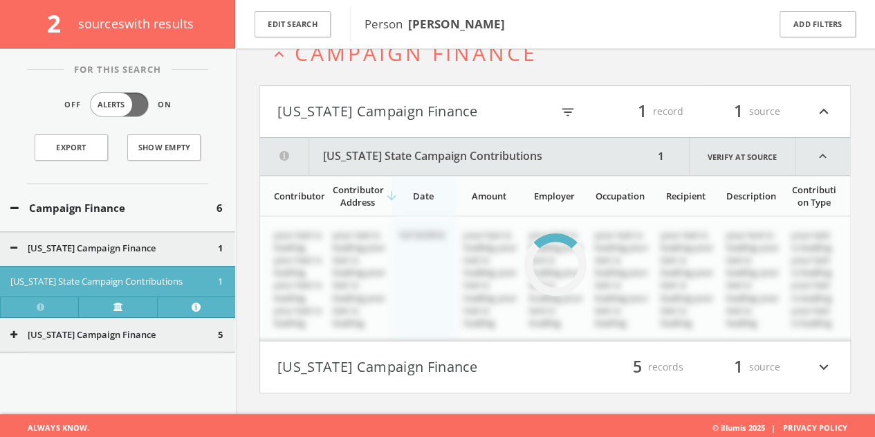
scroll to position [91, 0]
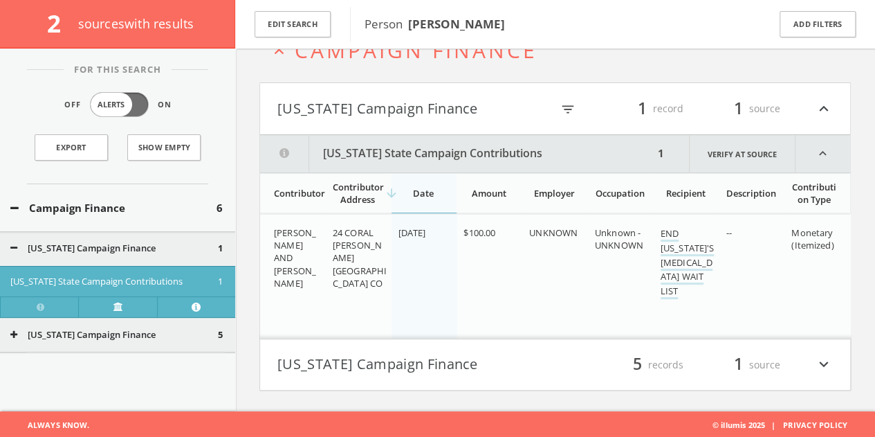
click at [547, 354] on button "[US_STATE] Campaign Finance" at bounding box center [416, 365] width 278 height 24
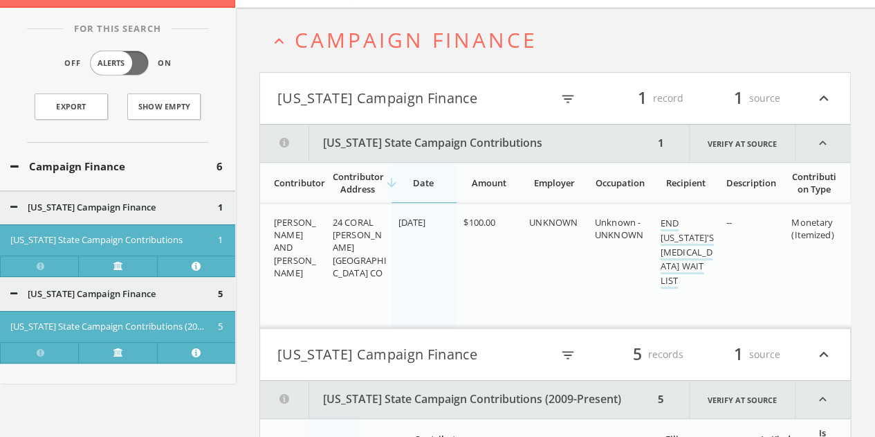
scroll to position [0, 0]
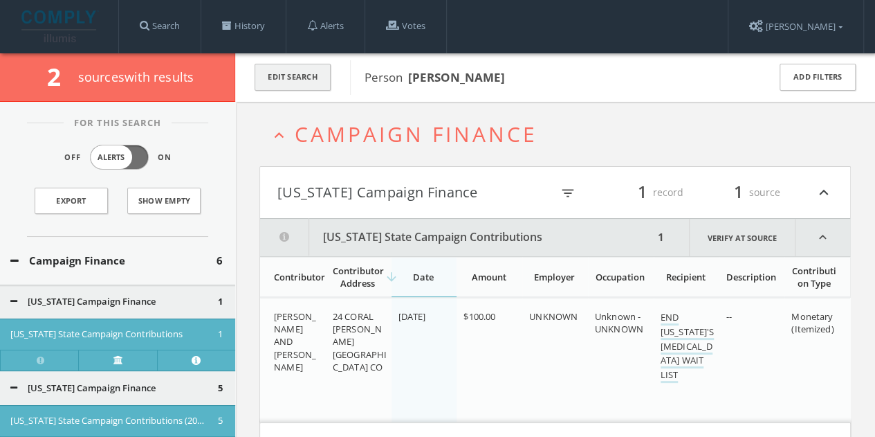
click at [309, 79] on button "Edit Search" at bounding box center [293, 77] width 76 height 27
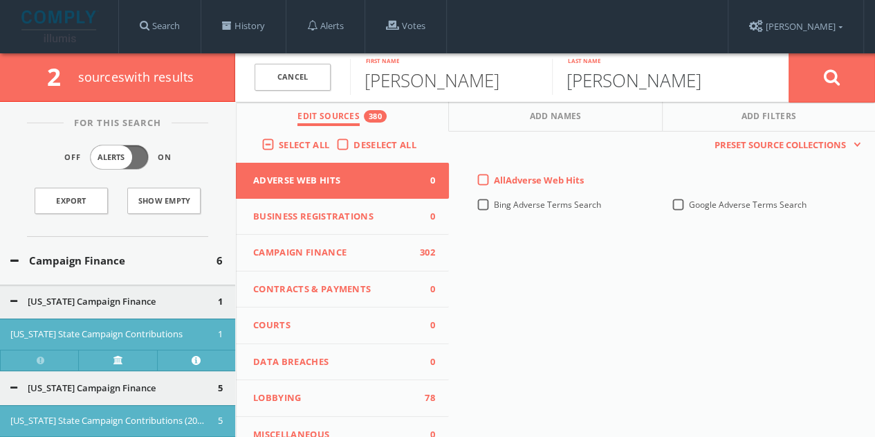
click at [616, 87] on input "[PERSON_NAME]" at bounding box center [653, 77] width 202 height 36
click at [612, 87] on input "[PERSON_NAME]" at bounding box center [653, 77] width 202 height 36
paste input "Lythgoe"
click at [616, 81] on input "McEnLythgoetee" at bounding box center [653, 77] width 202 height 36
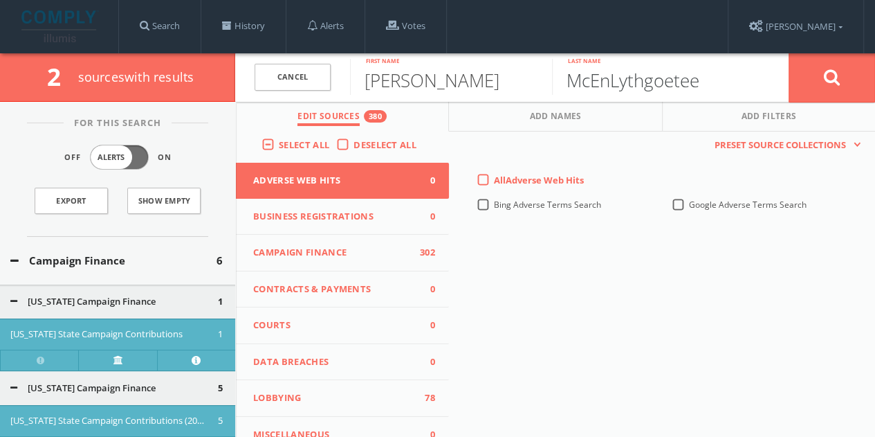
click at [616, 81] on input "McEnLythgoetee" at bounding box center [653, 77] width 202 height 36
paste input "Lythgo"
type input "Lythgoe"
drag, startPoint x: 812, startPoint y: 76, endPoint x: 797, endPoint y: 67, distance: 17.7
click at [812, 76] on button at bounding box center [832, 78] width 86 height 50
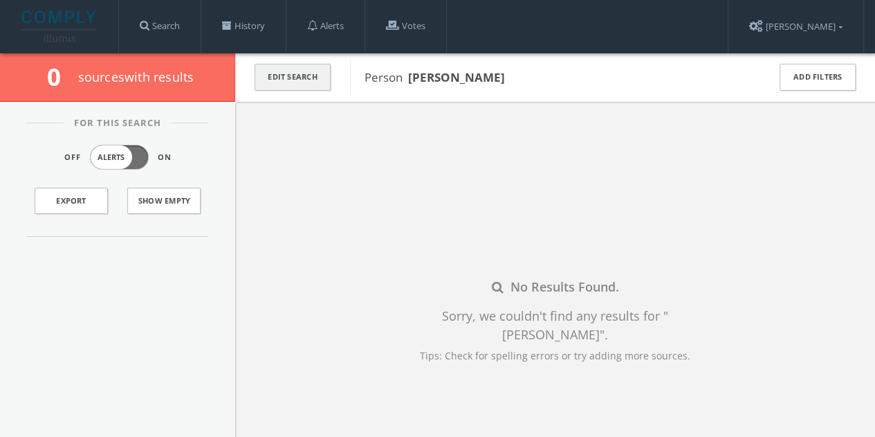
click at [265, 82] on button "Edit Search" at bounding box center [293, 77] width 76 height 27
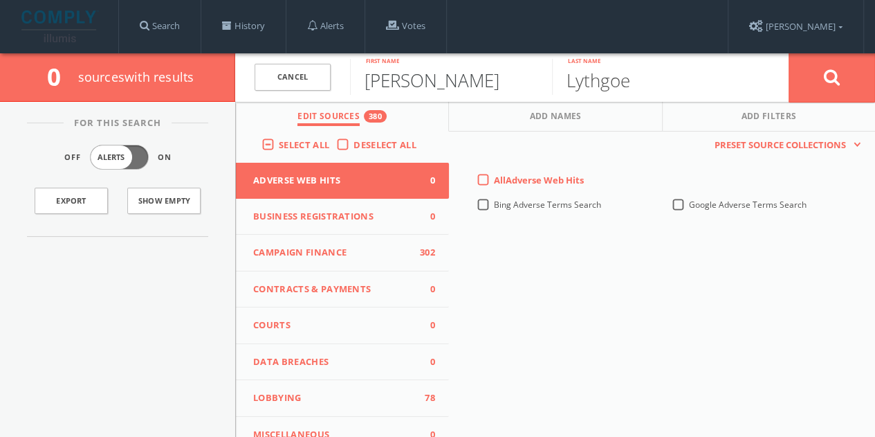
click at [411, 78] on input "[PERSON_NAME]" at bounding box center [451, 77] width 202 height 36
type input "[PERSON_NAME]"
click at [603, 87] on input "Lythgoe" at bounding box center [653, 77] width 202 height 36
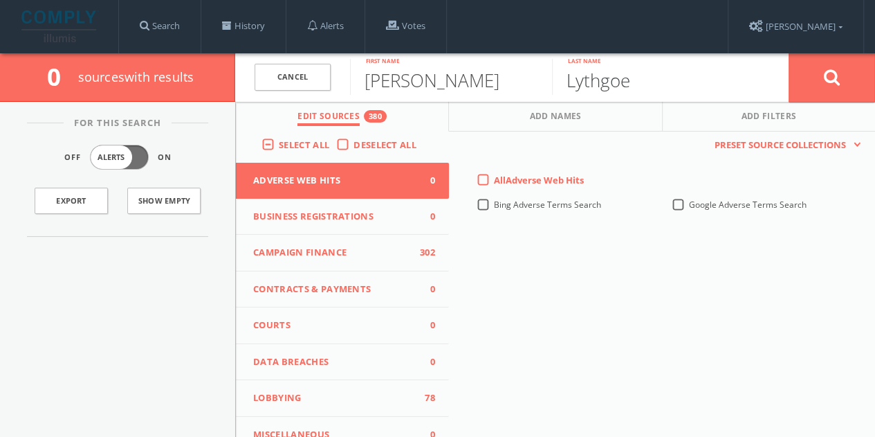
paste input "Mcente"
type input "[PERSON_NAME]"
drag, startPoint x: 829, startPoint y: 79, endPoint x: 822, endPoint y: 74, distance: 8.4
click at [830, 82] on icon at bounding box center [832, 76] width 17 height 17
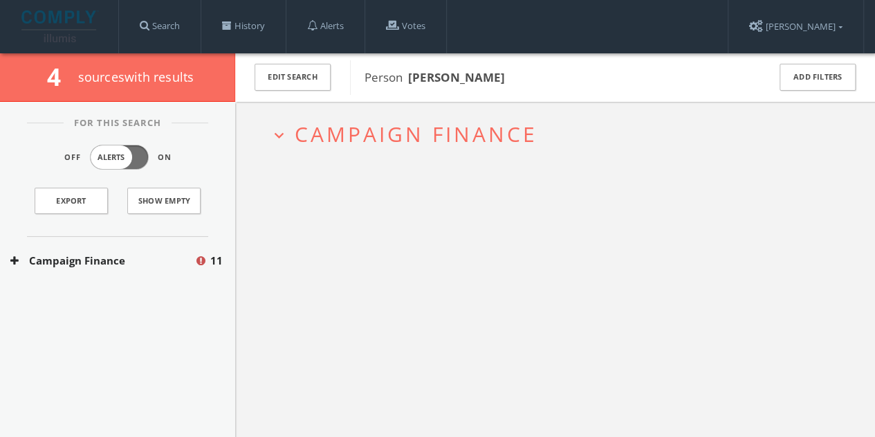
click at [190, 265] on button "Campaign Finance" at bounding box center [102, 261] width 184 height 16
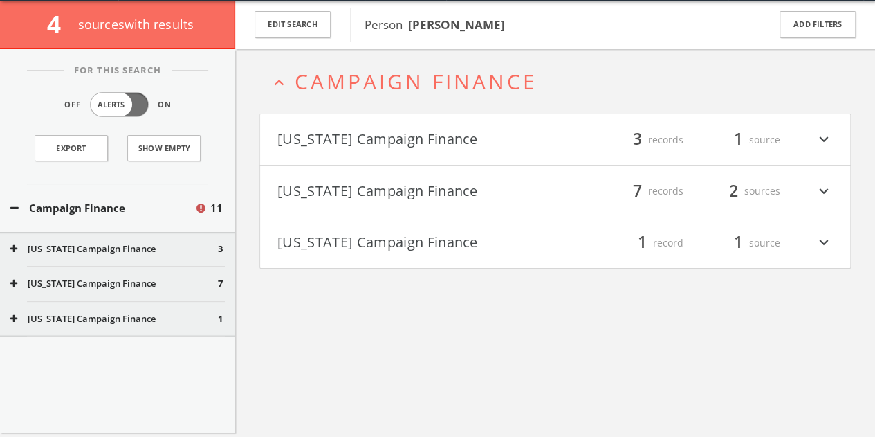
click at [469, 145] on button "[US_STATE] Campaign Finance" at bounding box center [416, 140] width 278 height 24
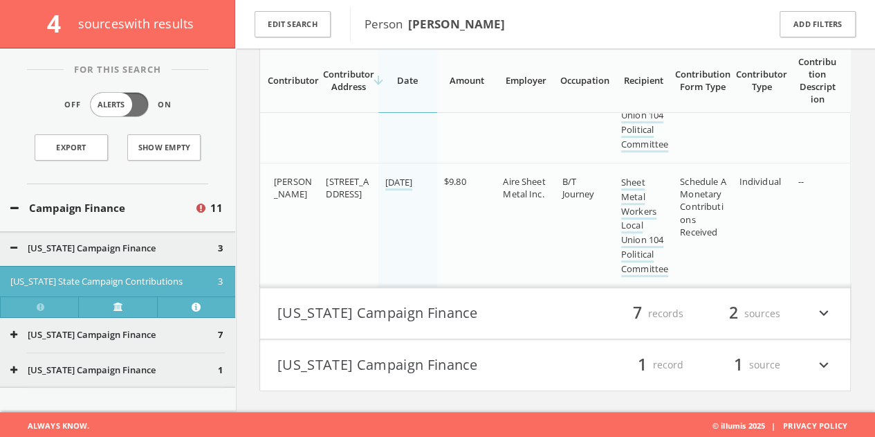
click at [509, 293] on h4 "[US_STATE] Campaign Finance filter_list 7 records 2 sources expand_more" at bounding box center [555, 313] width 590 height 51
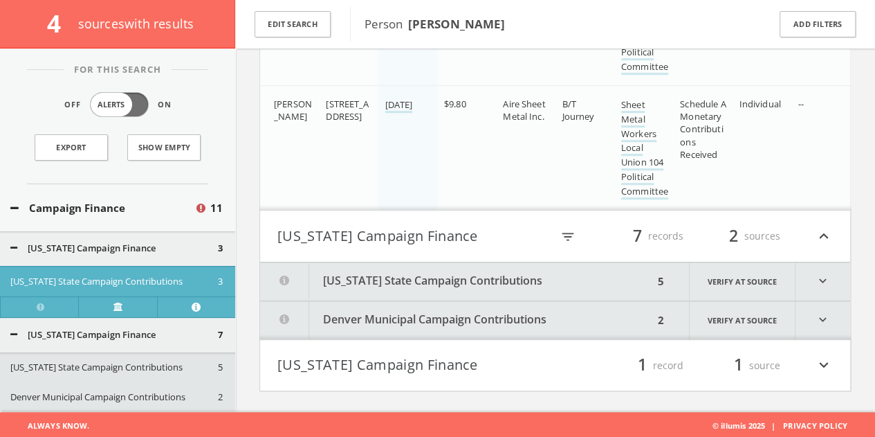
click at [524, 279] on button "[US_STATE] State Campaign Contributions" at bounding box center [457, 281] width 394 height 38
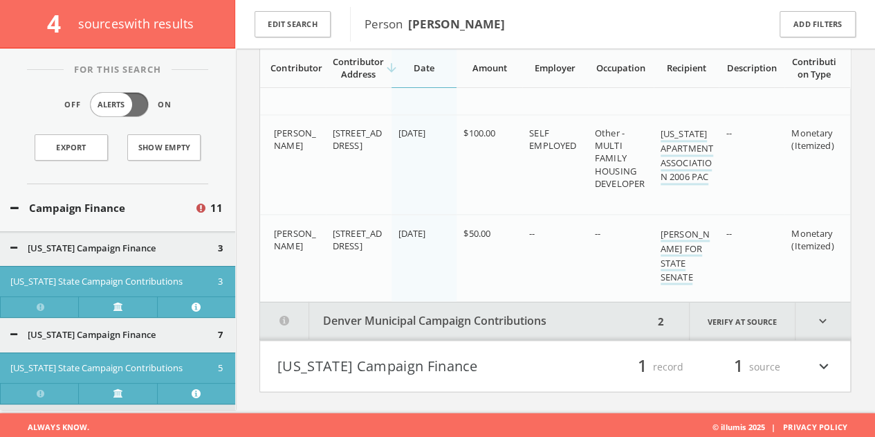
click at [545, 322] on button "Denver Municipal Campaign Contributions" at bounding box center [457, 321] width 394 height 38
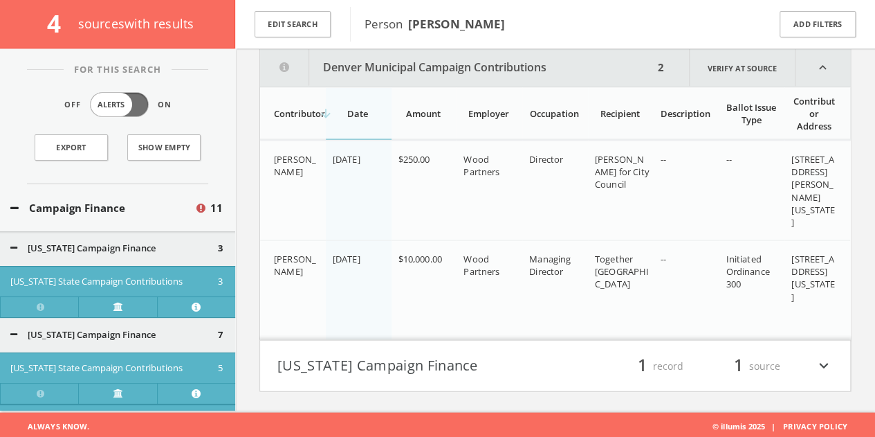
click at [567, 349] on h4 "[US_STATE] Campaign Finance filter_list 1 record 1 source expand_more" at bounding box center [555, 365] width 590 height 51
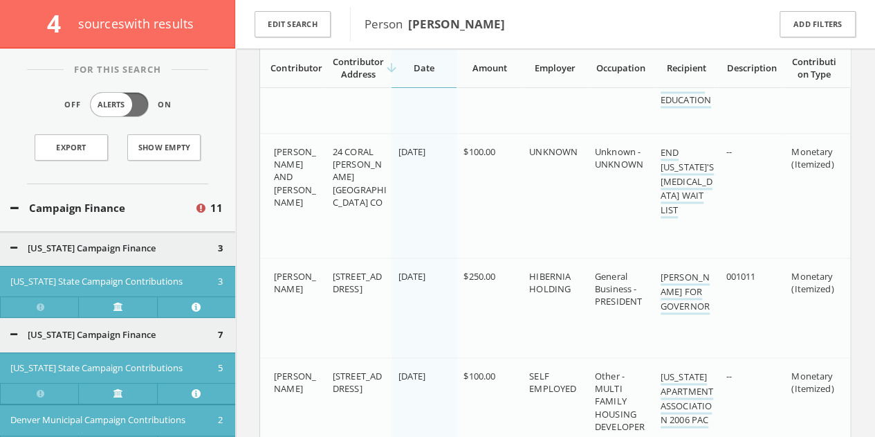
scroll to position [540, 0]
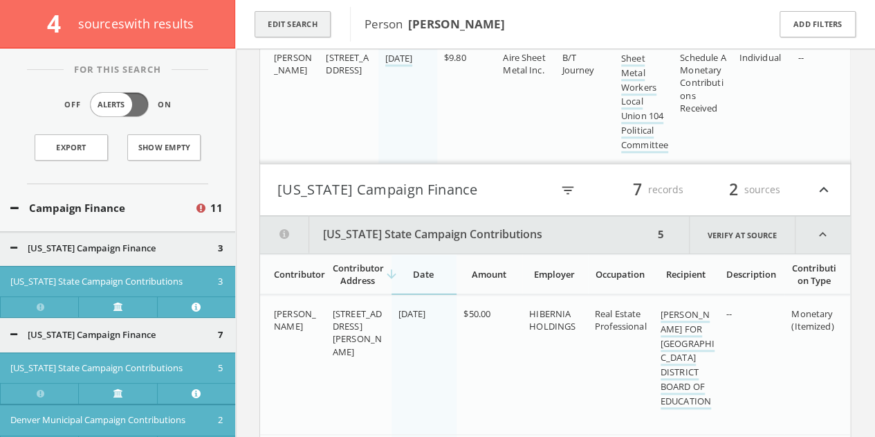
click at [300, 26] on button "Edit Search" at bounding box center [293, 24] width 76 height 27
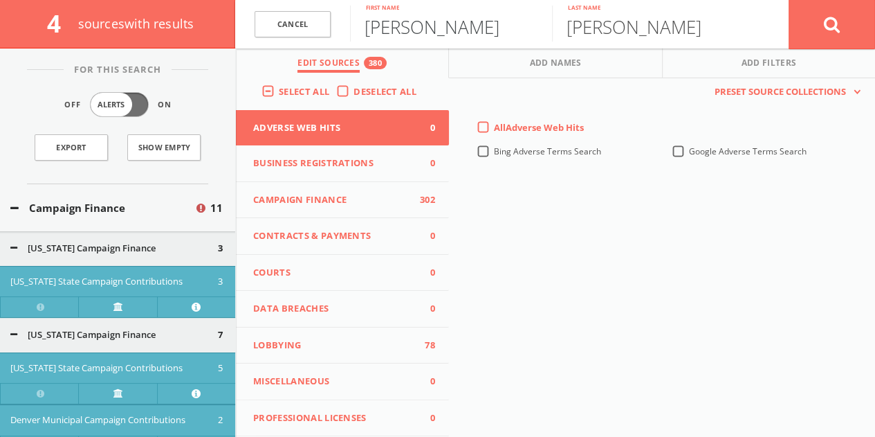
click at [418, 30] on input "[PERSON_NAME]" at bounding box center [451, 24] width 202 height 36
paste input "[PERSON_NAME] Hills-[PERSON_NAME]"
drag, startPoint x: 406, startPoint y: 33, endPoint x: 881, endPoint y: 24, distance: 475.4
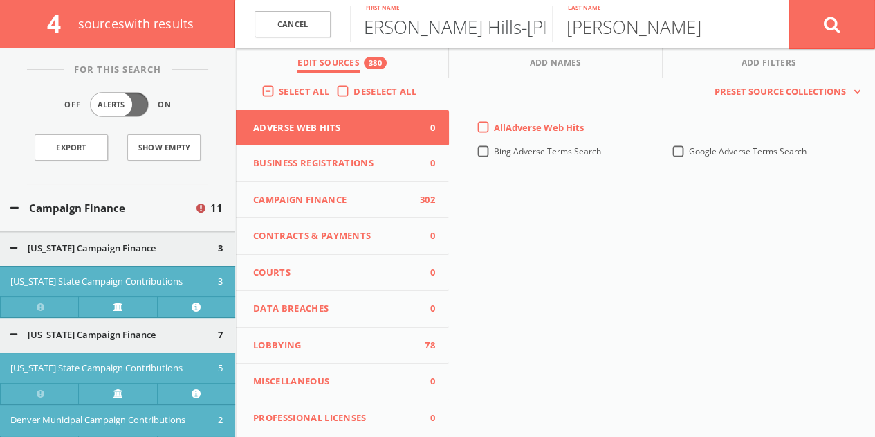
type input "[PERSON_NAME]"
paste input "[PERSON_NAME] Hills-[PERSON_NAME]"
click at [661, 31] on input "[PERSON_NAME] Hills-[PERSON_NAME]" at bounding box center [653, 24] width 202 height 36
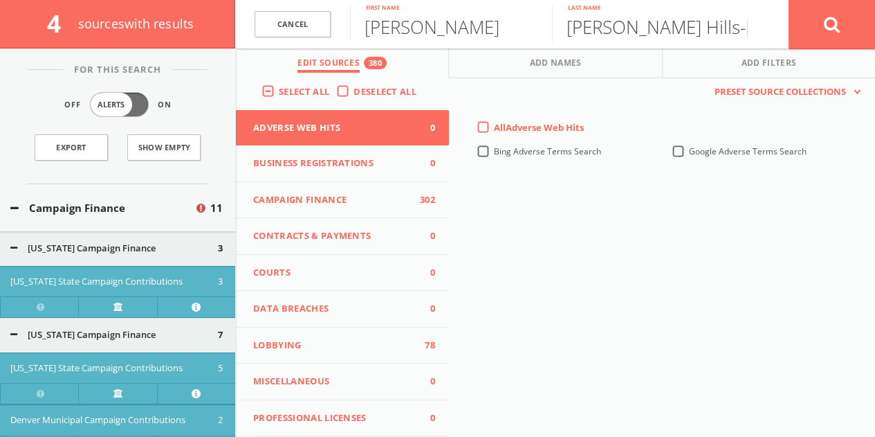
drag, startPoint x: 668, startPoint y: 30, endPoint x: 410, endPoint y: 29, distance: 257.4
click at [411, 30] on form "Cancel [PERSON_NAME] First name [PERSON_NAME]-[PERSON_NAME] Last name Cancel" at bounding box center [555, 24] width 640 height 48
type input "Hills-[GEOGRAPHIC_DATA]"
click at [853, 30] on button at bounding box center [832, 24] width 86 height 50
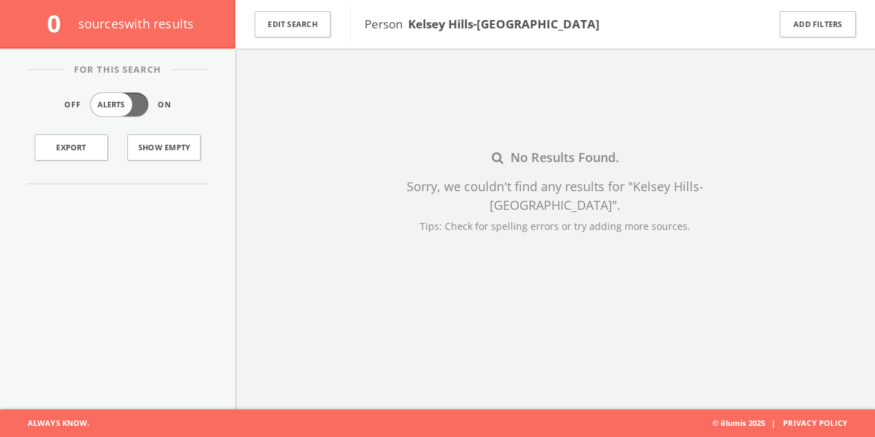
scroll to position [80, 0]
click at [276, 24] on button "Edit Search" at bounding box center [293, 24] width 76 height 27
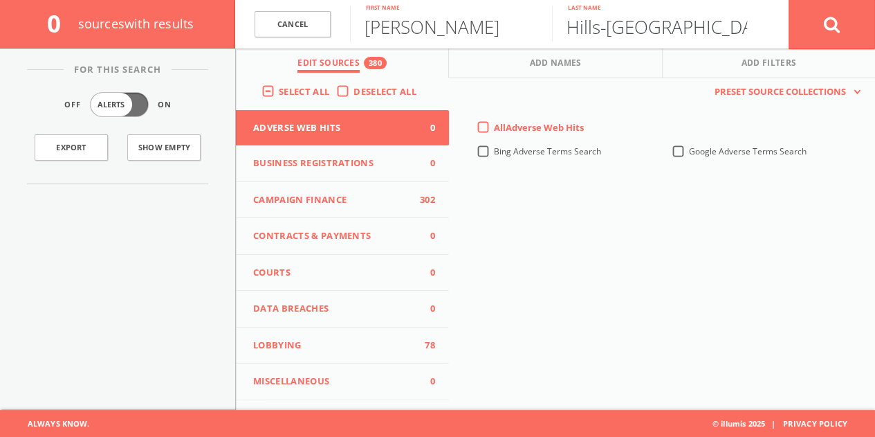
drag, startPoint x: 609, startPoint y: 31, endPoint x: 396, endPoint y: 35, distance: 213.1
click at [421, 42] on form "Cancel [PERSON_NAME] First name Hills-[PERSON_NAME] Last name Cancel" at bounding box center [555, 24] width 640 height 48
type input "[PERSON_NAME]"
click at [789, 0] on button at bounding box center [832, 24] width 86 height 50
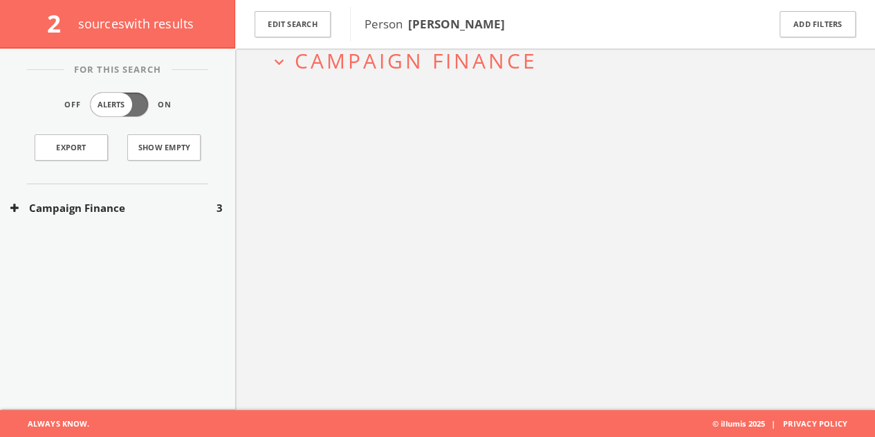
click at [68, 208] on button "Campaign Finance" at bounding box center [113, 208] width 206 height 16
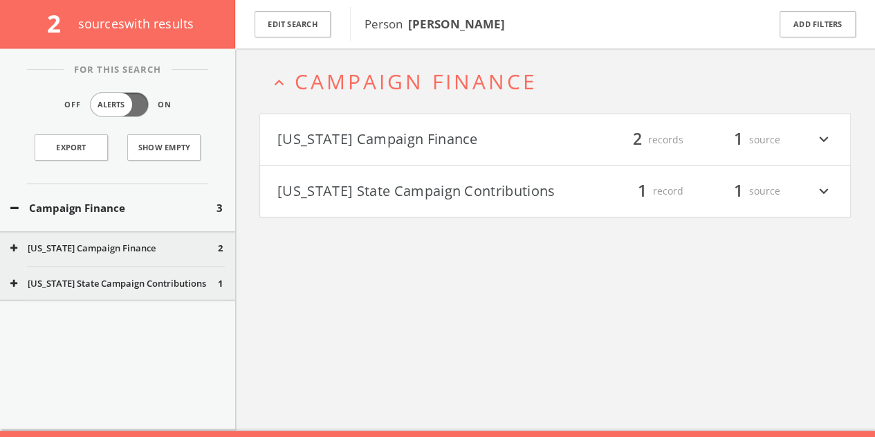
click at [451, 120] on h4 "[US_STATE] Campaign Finance filter_list 2 records 1 source expand_more" at bounding box center [555, 139] width 590 height 51
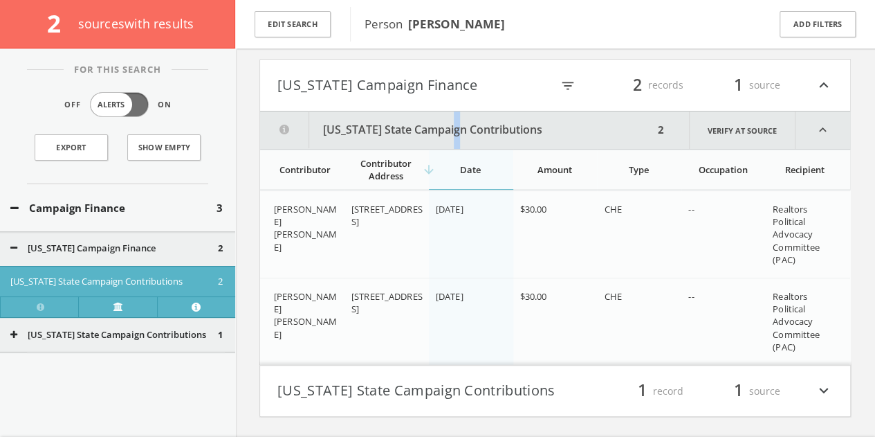
click at [452, 118] on html "Search History Alerts Votes [PERSON_NAME] Edit Profile Change Password Security…" at bounding box center [437, 175] width 875 height 579
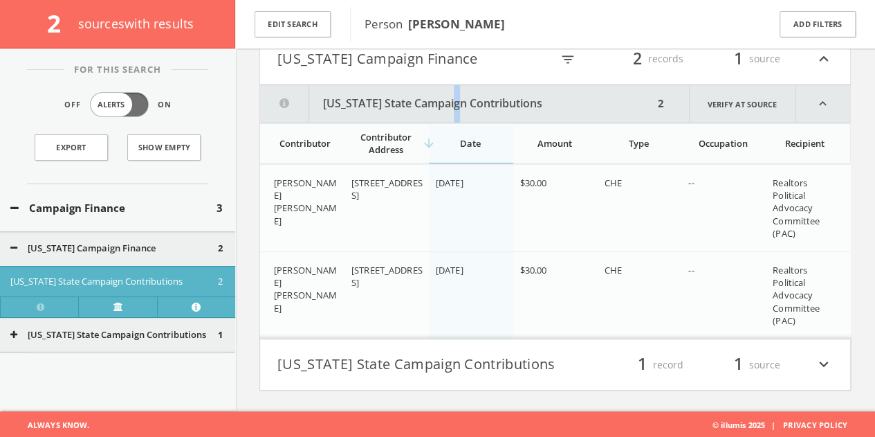
click at [419, 63] on button "[US_STATE] Campaign Finance" at bounding box center [414, 59] width 274 height 24
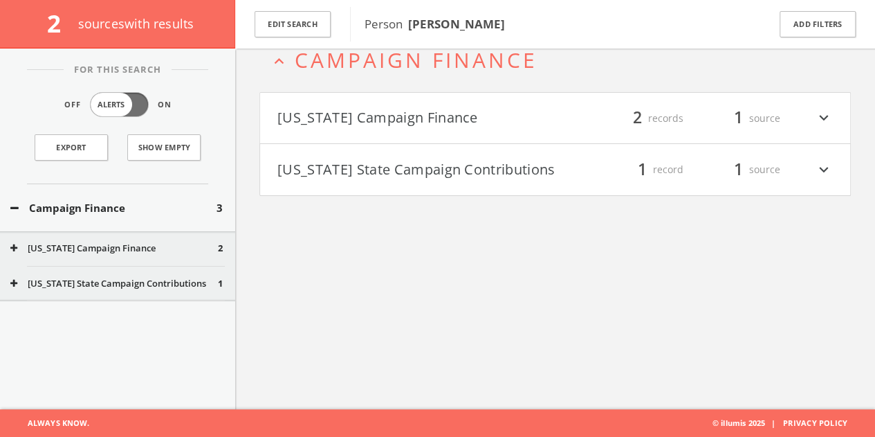
scroll to position [80, 0]
click at [291, 28] on button "Edit Search" at bounding box center [293, 24] width 76 height 27
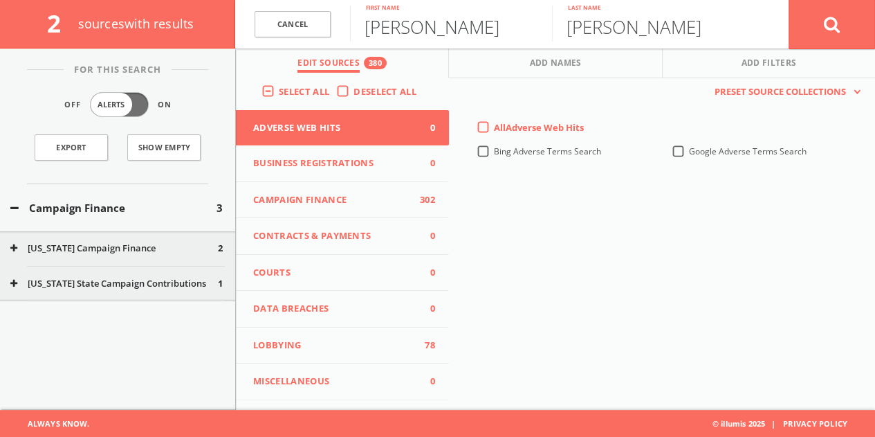
click at [428, 28] on input "[PERSON_NAME]" at bounding box center [451, 24] width 202 height 36
type input "[PERSON_NAME]"
click at [789, 0] on button at bounding box center [832, 24] width 86 height 50
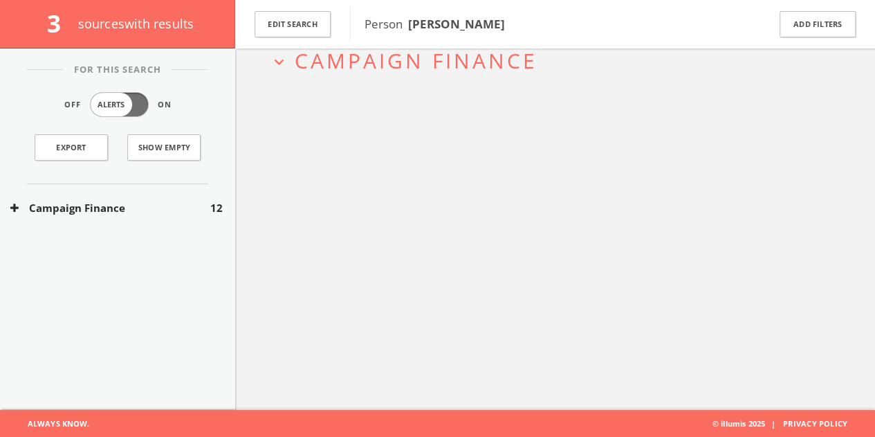
click at [143, 210] on button "Campaign Finance" at bounding box center [110, 208] width 200 height 16
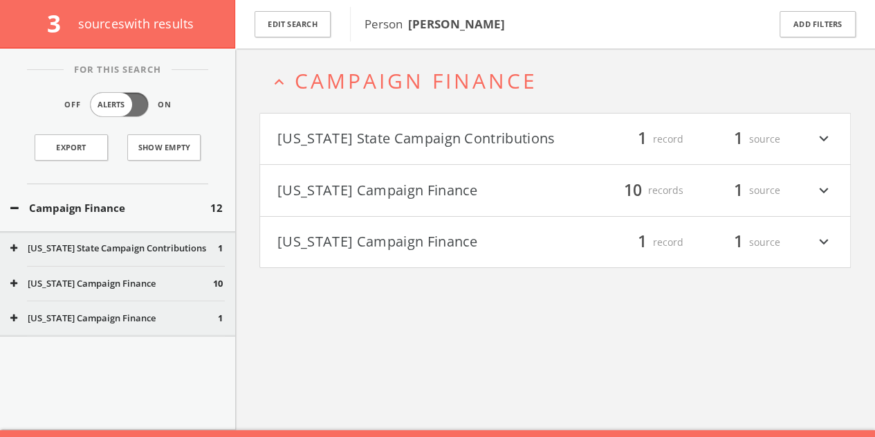
scroll to position [59, 0]
click at [316, 30] on button "Edit Search" at bounding box center [293, 24] width 76 height 27
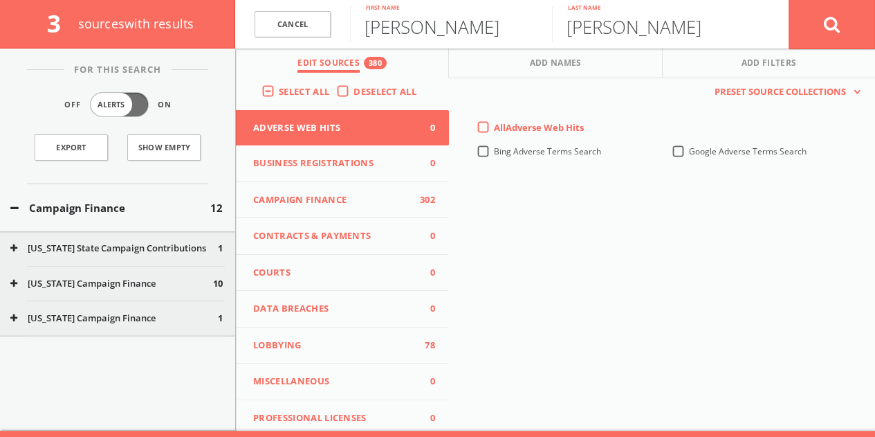
drag, startPoint x: 316, startPoint y: 30, endPoint x: 385, endPoint y: 30, distance: 68.5
click at [385, 30] on input "[PERSON_NAME]" at bounding box center [451, 24] width 202 height 36
click at [386, 29] on input "[PERSON_NAME]" at bounding box center [451, 24] width 202 height 36
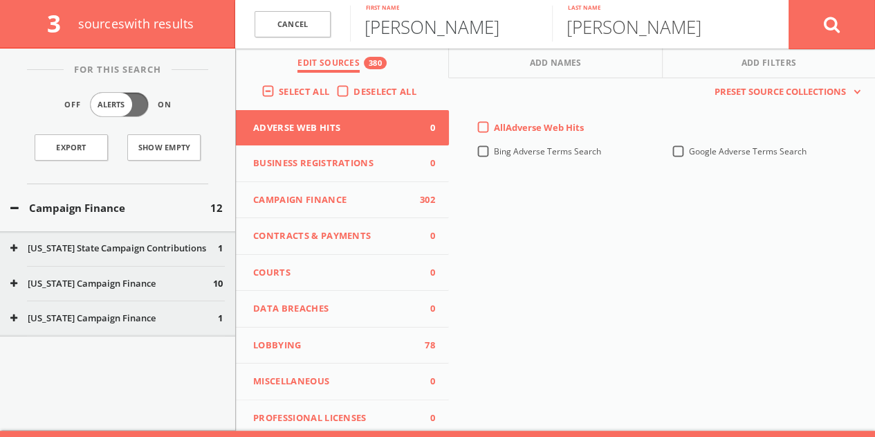
type input "[PERSON_NAME]"
click at [789, 0] on button at bounding box center [832, 24] width 86 height 50
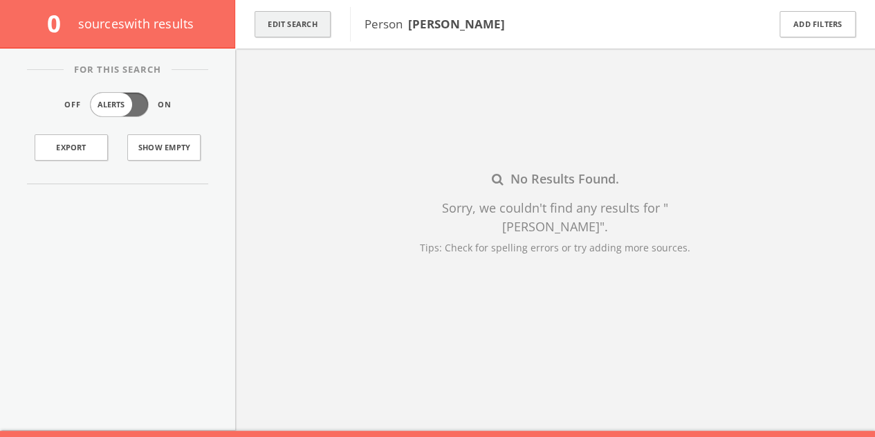
click at [293, 31] on button "Edit Search" at bounding box center [293, 24] width 76 height 27
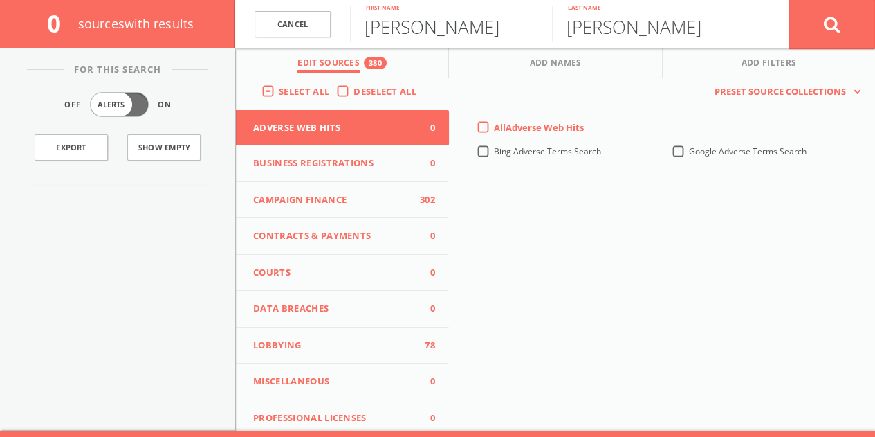
click at [418, 26] on input "[PERSON_NAME]" at bounding box center [451, 24] width 202 height 36
type input "[PERSON_NAME]"
paste input "[PERSON_NAME]"
click at [641, 24] on input "[PERSON_NAME]" at bounding box center [653, 24] width 202 height 36
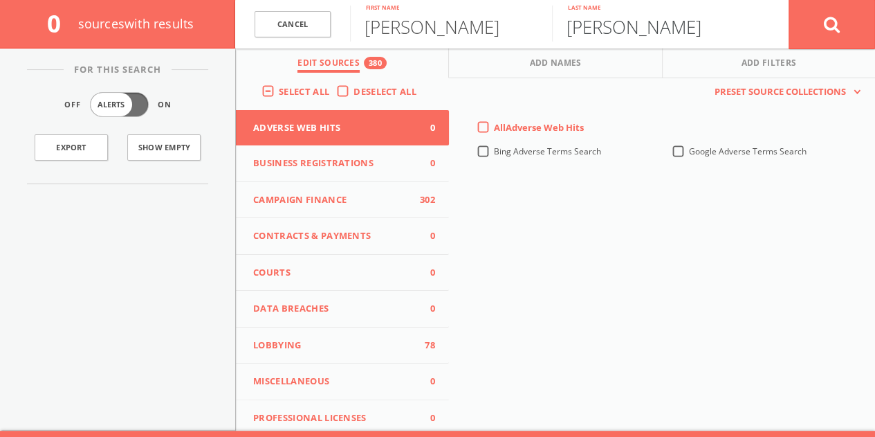
drag, startPoint x: 641, startPoint y: 24, endPoint x: 494, endPoint y: 21, distance: 146.7
click at [507, 24] on form "Cancel [PERSON_NAME] First name [PERSON_NAME] Last name Cancel" at bounding box center [555, 24] width 640 height 48
type input "[PERSON_NAME]"
click at [789, 0] on button at bounding box center [832, 24] width 86 height 50
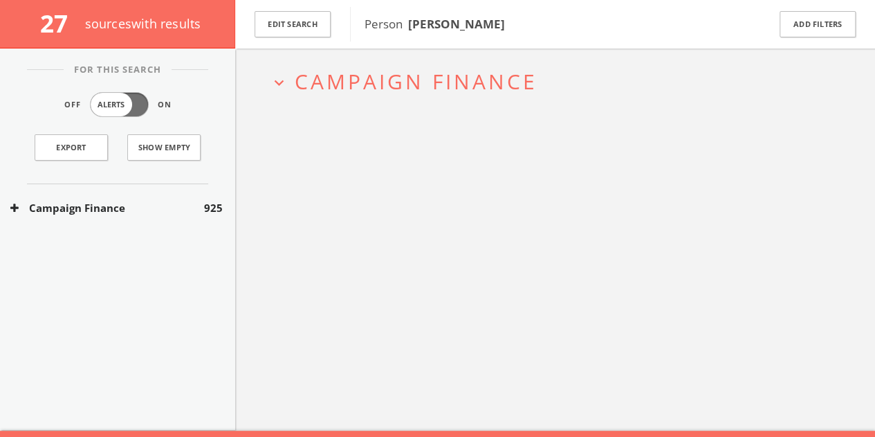
click at [186, 202] on button "Campaign Finance" at bounding box center [107, 208] width 194 height 16
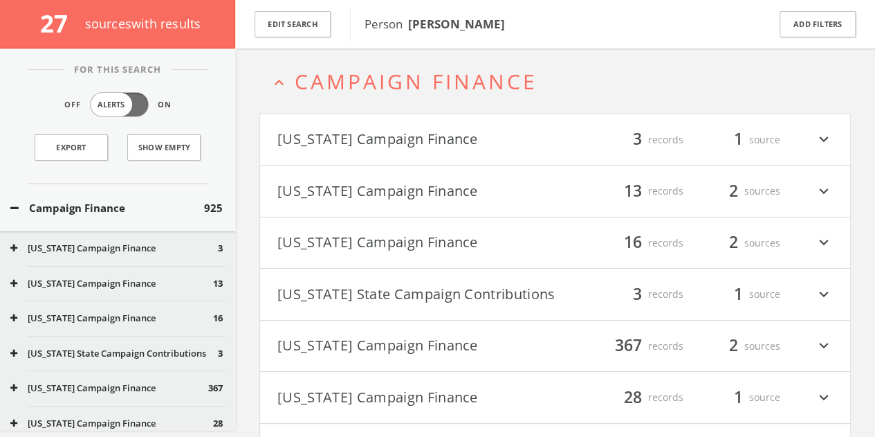
click at [498, 225] on h4 "[US_STATE] Campaign Finance filter_list 16 records 2 sources expand_more" at bounding box center [555, 242] width 590 height 51
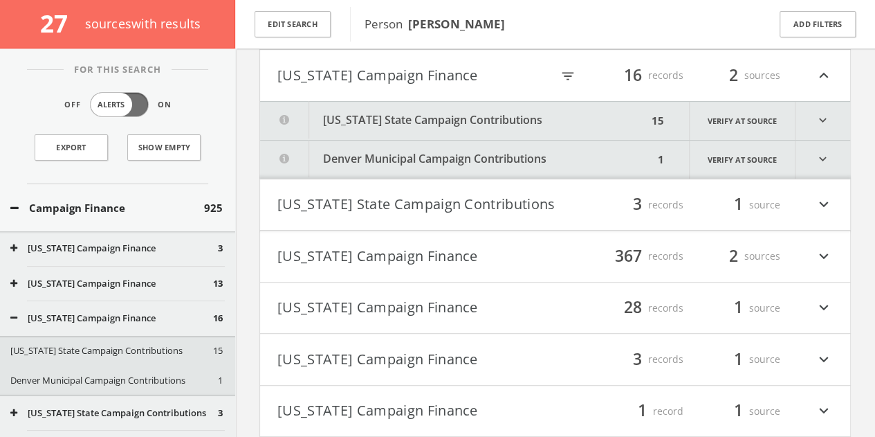
click at [499, 120] on button "[US_STATE] State Campaign Contributions" at bounding box center [453, 121] width 387 height 38
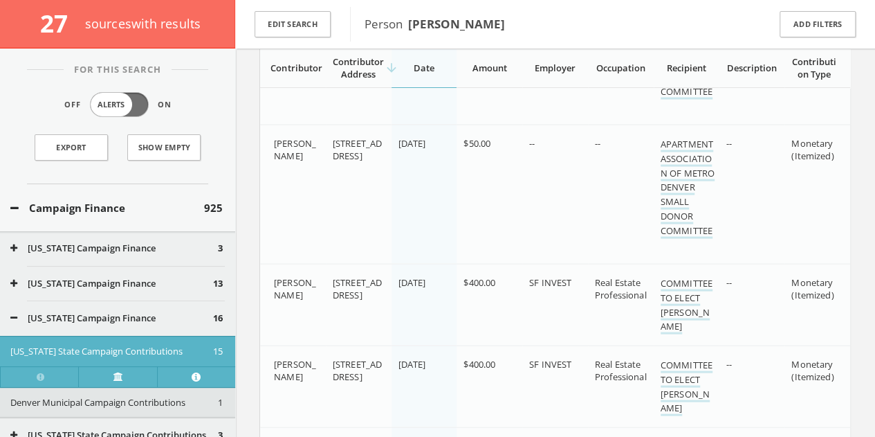
scroll to position [1316, 0]
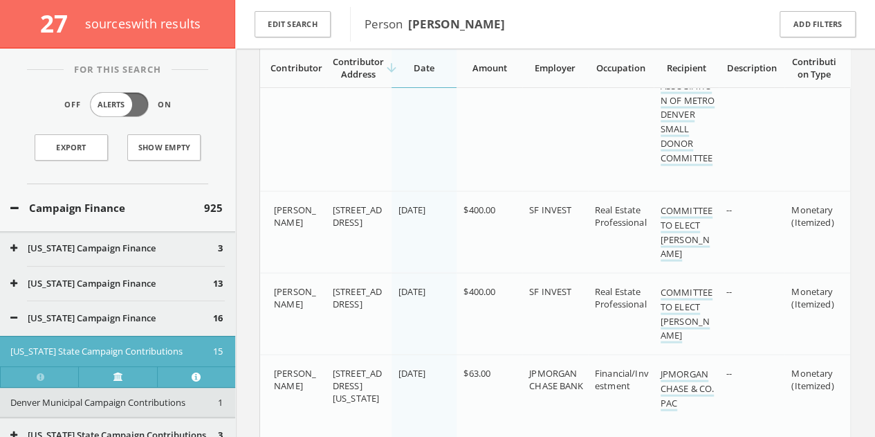
click at [97, 194] on div "Campaign Finance 925" at bounding box center [117, 208] width 235 height 48
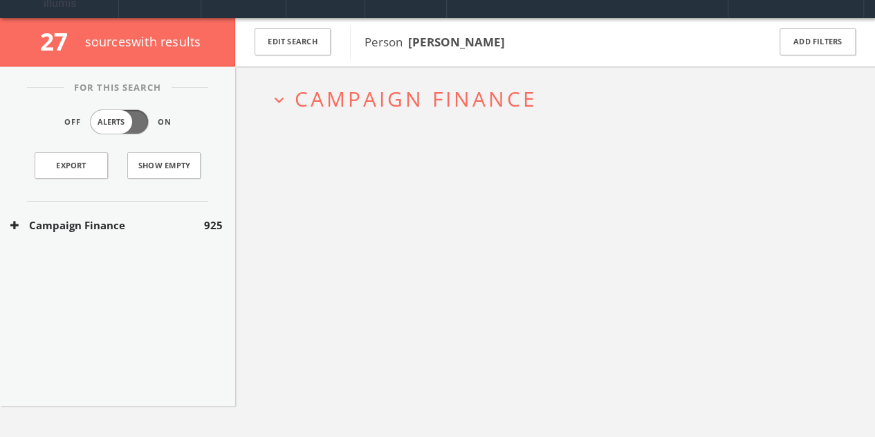
scroll to position [0, 0]
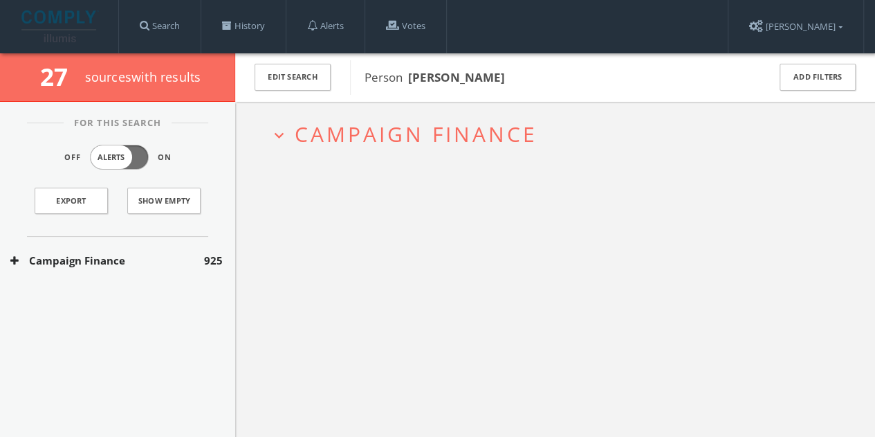
click at [150, 246] on div "Campaign Finance 925" at bounding box center [117, 261] width 235 height 48
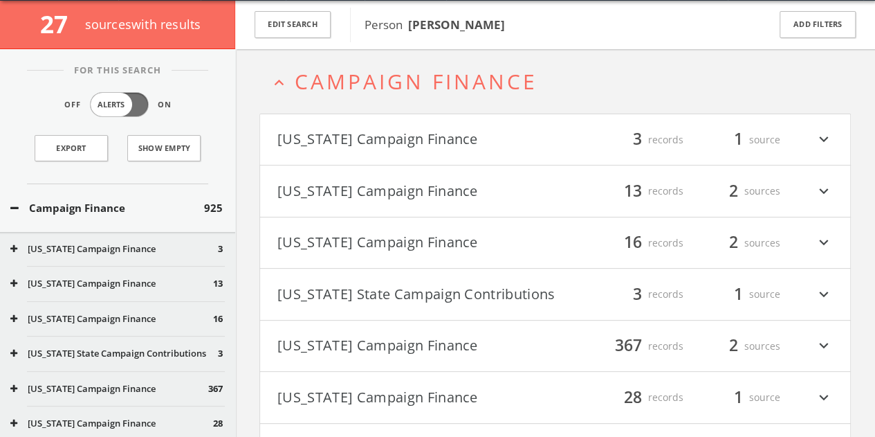
click at [99, 187] on div "Campaign Finance 925" at bounding box center [117, 208] width 235 height 48
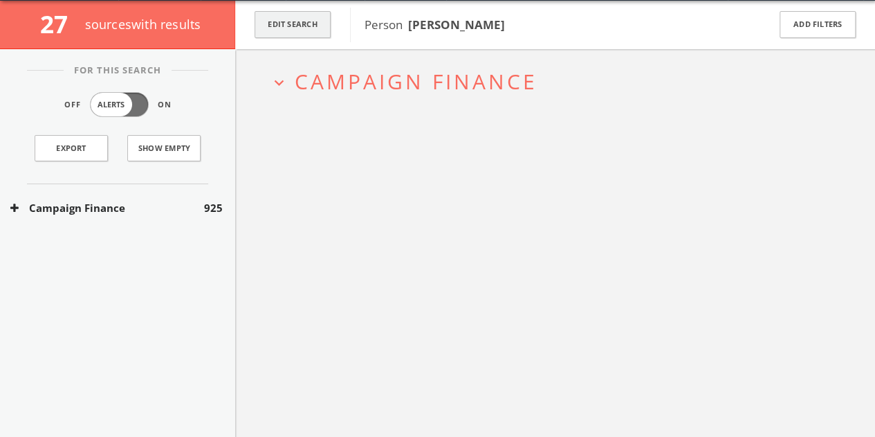
click at [314, 28] on button "Edit Search" at bounding box center [293, 24] width 76 height 27
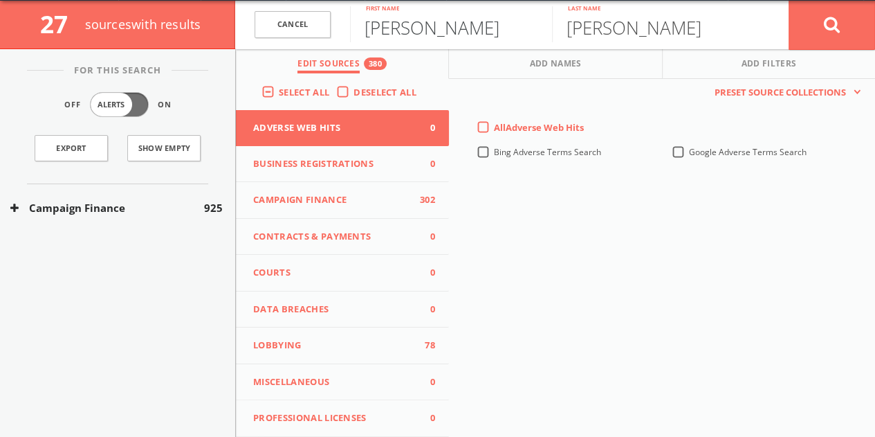
click at [365, 33] on input "[PERSON_NAME]" at bounding box center [451, 24] width 202 height 36
paste input "[PERSON_NAME]"
drag, startPoint x: 433, startPoint y: 28, endPoint x: 885, endPoint y: 24, distance: 451.8
click at [875, 25] on html "Search History Alerts Votes [PERSON_NAME] Edit Profile Change Password Security…" at bounding box center [437, 230] width 875 height 566
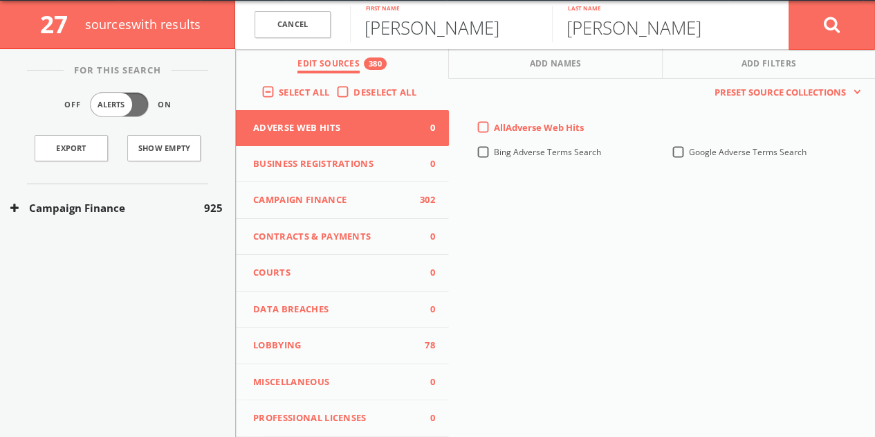
type input "[PERSON_NAME]"
click at [789, 0] on button at bounding box center [832, 25] width 86 height 50
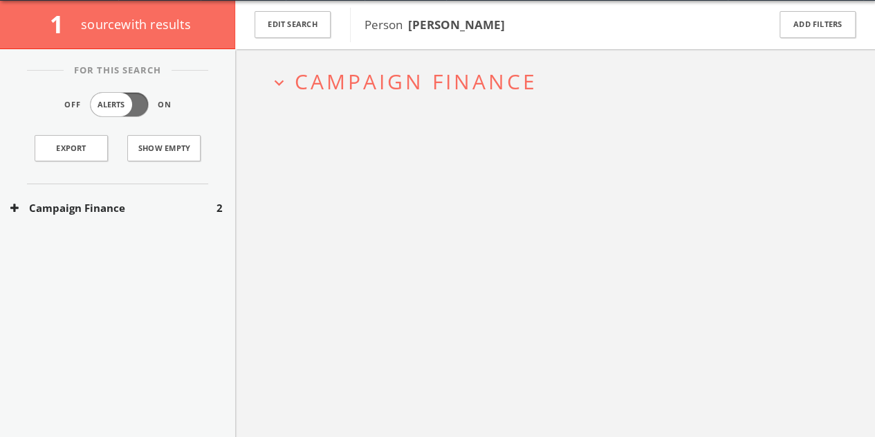
click at [210, 213] on button "Campaign Finance" at bounding box center [113, 208] width 206 height 16
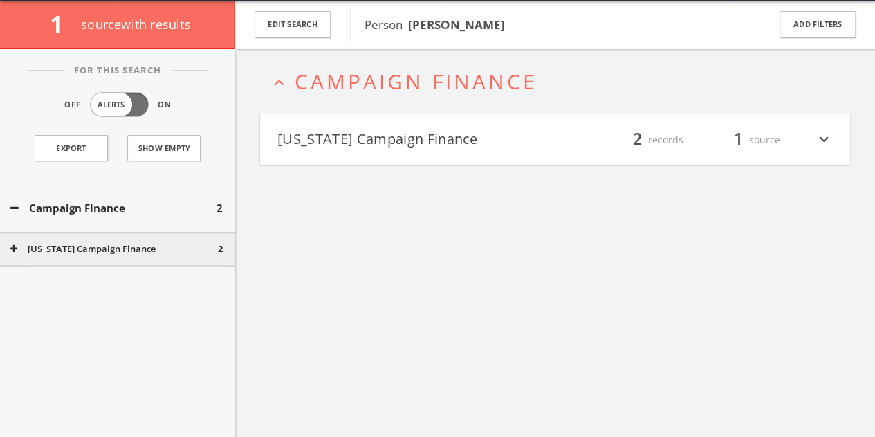
click at [388, 134] on button "[US_STATE] Campaign Finance" at bounding box center [416, 140] width 278 height 24
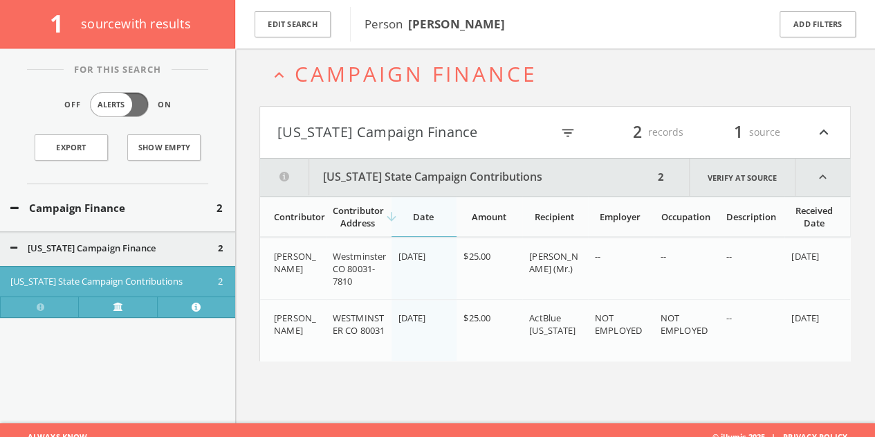
scroll to position [80, 0]
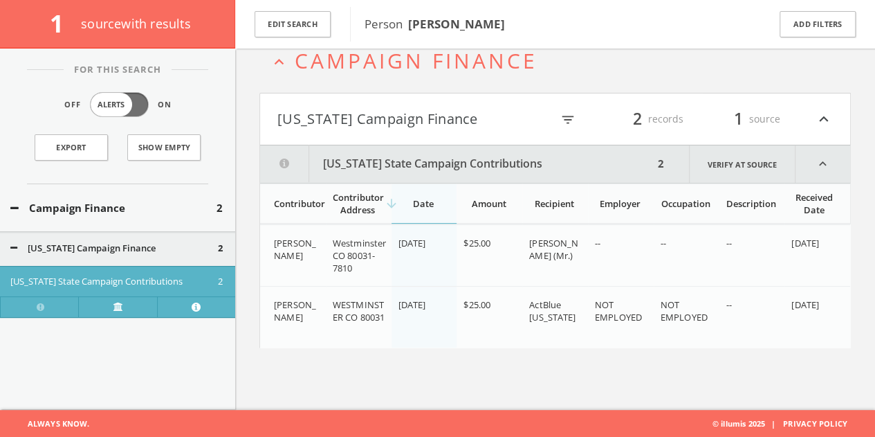
click at [374, 103] on h4 "[US_STATE] Campaign Finance filter_list 2 records 1 source expand_less" at bounding box center [555, 118] width 590 height 51
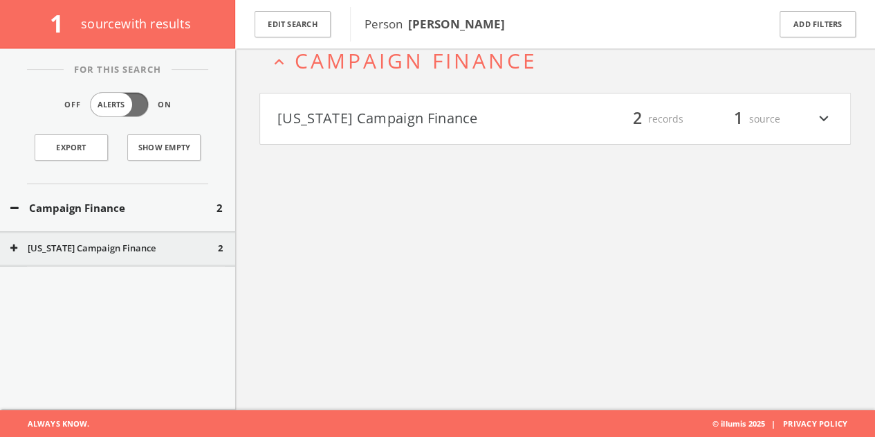
click at [365, 102] on h4 "[US_STATE] Campaign Finance filter_list 2 records 1 source expand_more" at bounding box center [555, 118] width 590 height 51
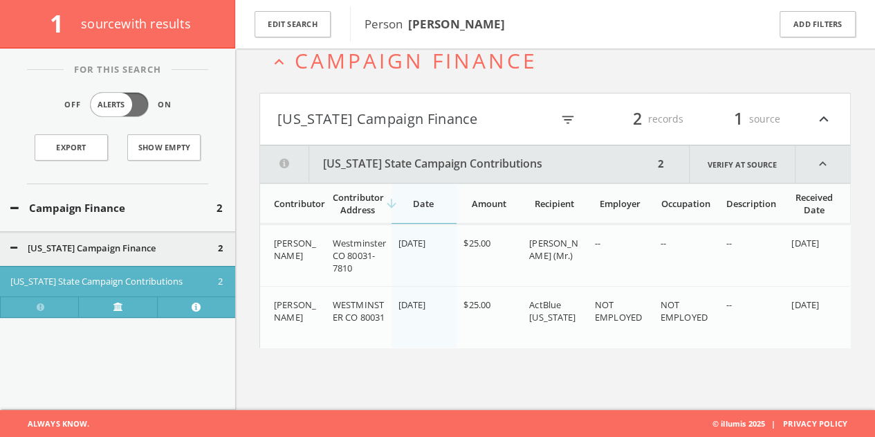
click at [396, 125] on button "[US_STATE] Campaign Finance" at bounding box center [414, 119] width 274 height 24
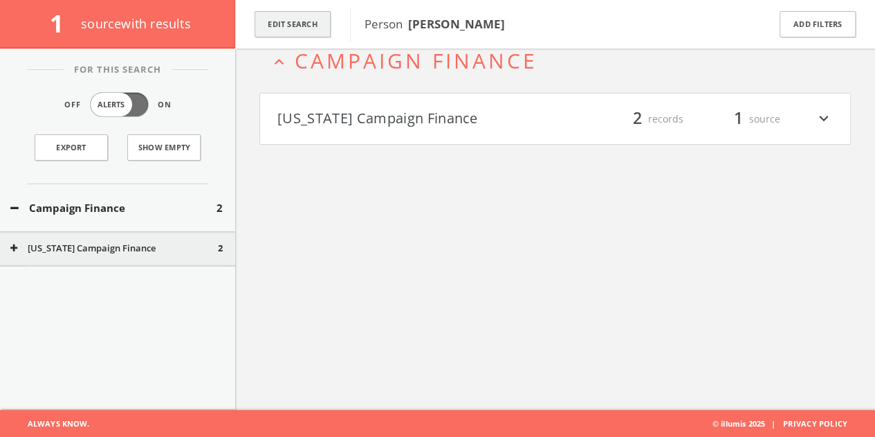
click at [300, 17] on button "Edit Search" at bounding box center [293, 24] width 76 height 27
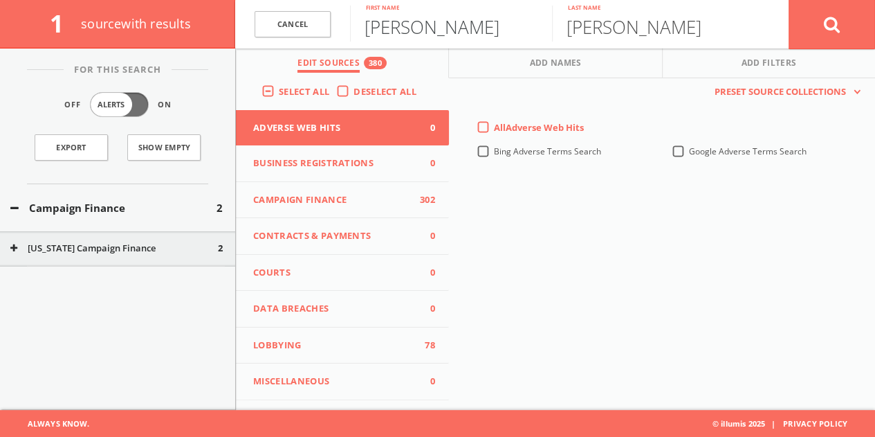
click at [387, 34] on input "[PERSON_NAME]" at bounding box center [451, 24] width 202 height 36
paste input "[PHONE_NUMBER]"
type input "[PHONE_NUMBER]"
drag, startPoint x: 506, startPoint y: 30, endPoint x: 185, endPoint y: 44, distance: 320.6
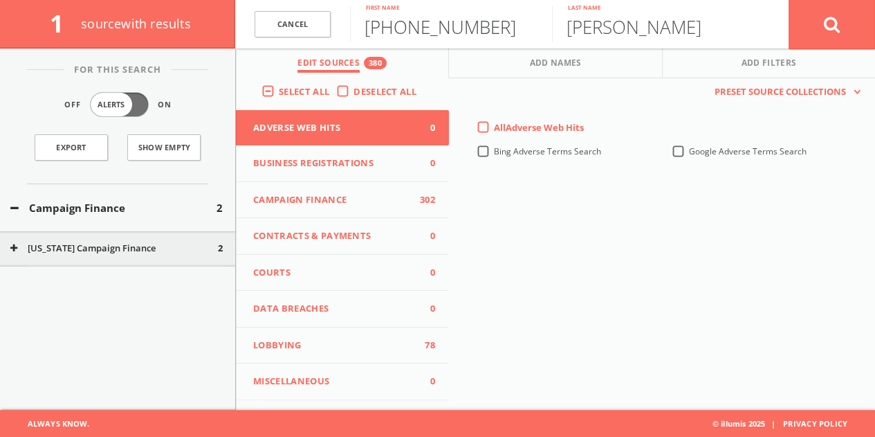
click at [188, 44] on div "1 source with results Cancel [PHONE_NUMBER] First name [PERSON_NAME] Last name …" at bounding box center [437, 24] width 875 height 48
paste input "[PERSON_NAME]"
drag, startPoint x: 416, startPoint y: 34, endPoint x: 885, endPoint y: 38, distance: 468.4
click at [875, 39] on html "Search History Alerts Votes [PERSON_NAME] Edit Profile Change Password Security…" at bounding box center [437, 178] width 875 height 517
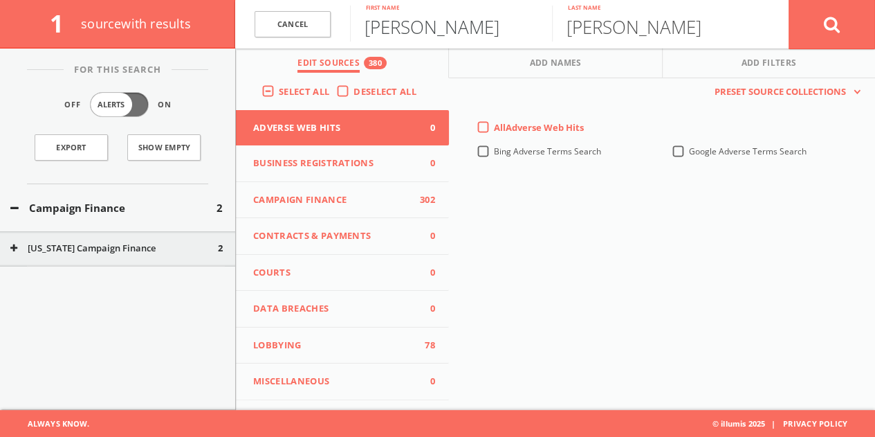
scroll to position [0, 0]
type input "[PERSON_NAME]"
type input "Person"
click at [789, 0] on button at bounding box center [832, 24] width 86 height 50
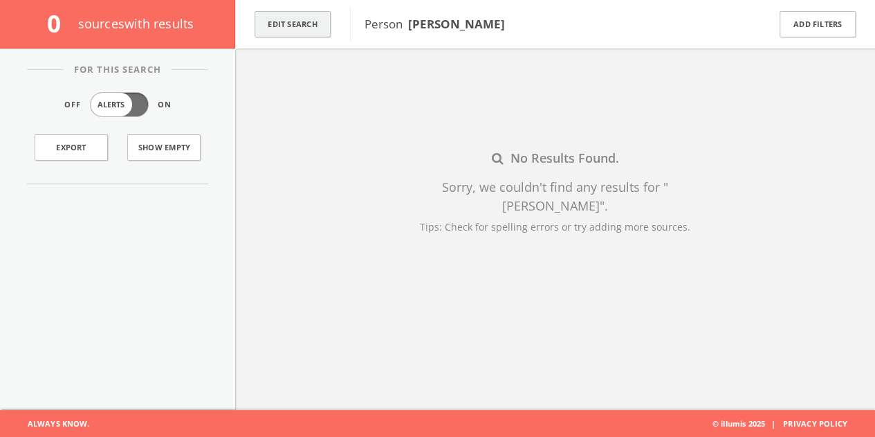
click at [297, 23] on button "Edit Search" at bounding box center [293, 24] width 76 height 27
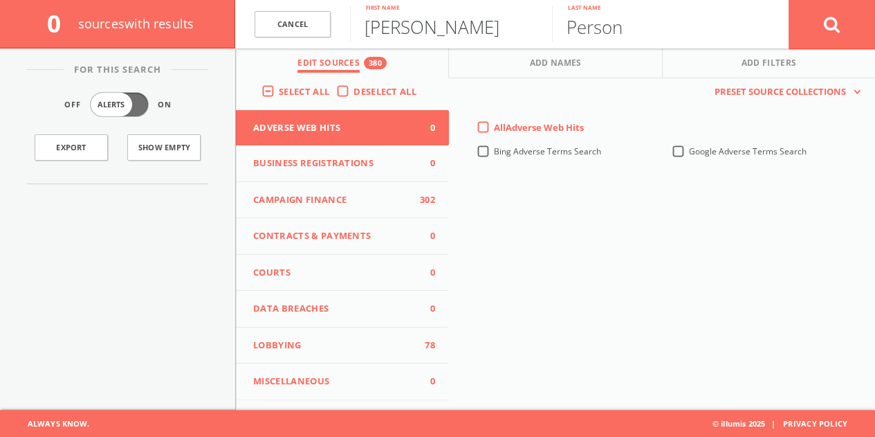
click at [398, 36] on input "[PERSON_NAME]" at bounding box center [451, 24] width 202 height 36
paste input "[PERSON_NAME] [PERSON_NAME]"
drag, startPoint x: 440, startPoint y: 33, endPoint x: 885, endPoint y: 23, distance: 444.9
click at [875, 35] on html "Search History Alerts Votes [PERSON_NAME] Edit Profile Change Password Security…" at bounding box center [437, 178] width 875 height 517
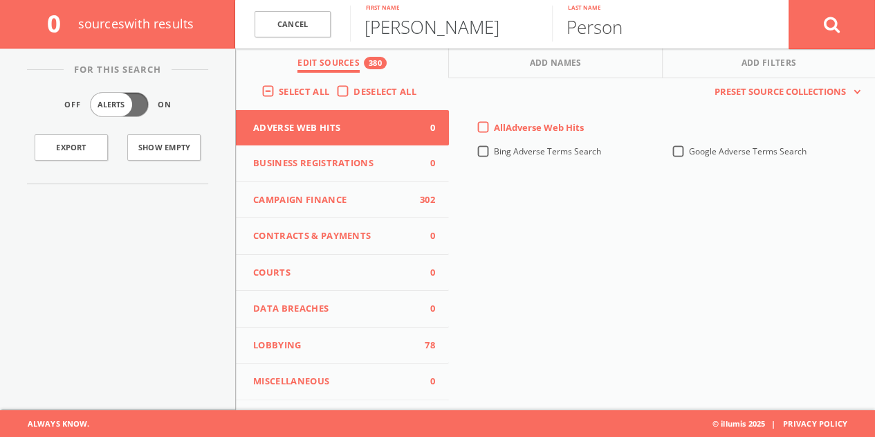
type input "[PERSON_NAME]"
click at [834, 35] on button at bounding box center [832, 24] width 86 height 50
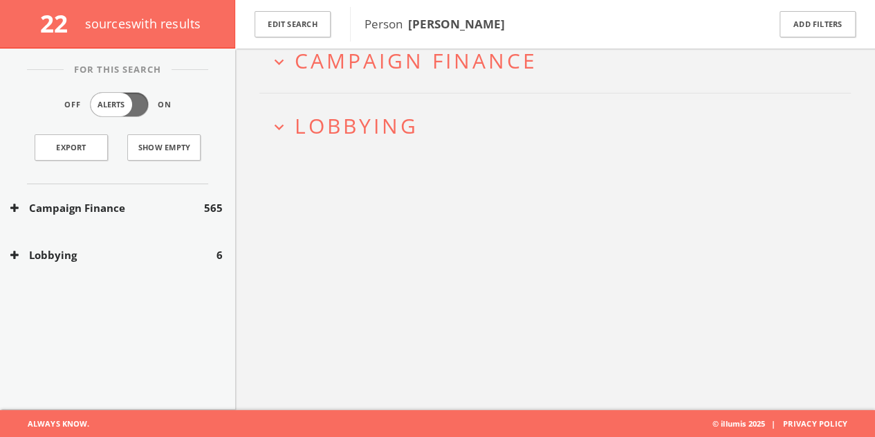
click at [144, 255] on button "Lobbying" at bounding box center [113, 255] width 206 height 16
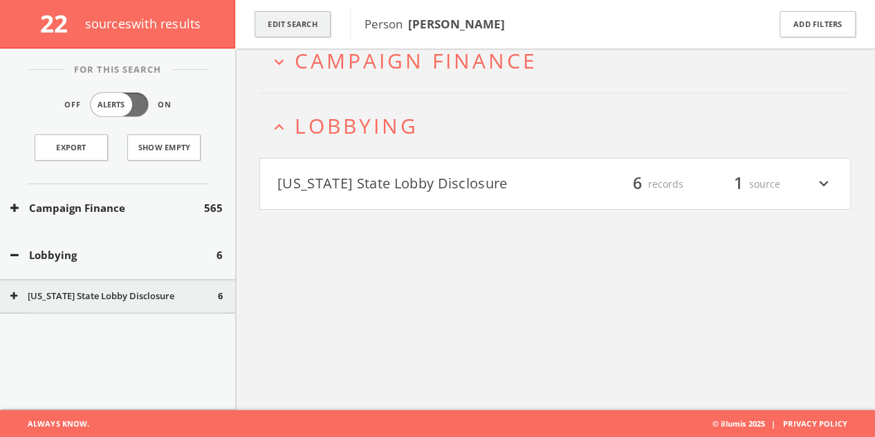
drag, startPoint x: 322, startPoint y: 37, endPoint x: 318, endPoint y: 31, distance: 7.4
click at [322, 35] on div "Edit Search" at bounding box center [292, 24] width 115 height 48
click at [340, 24] on div "Edit Search" at bounding box center [292, 24] width 115 height 48
click at [316, 22] on button "Edit Search" at bounding box center [293, 24] width 76 height 27
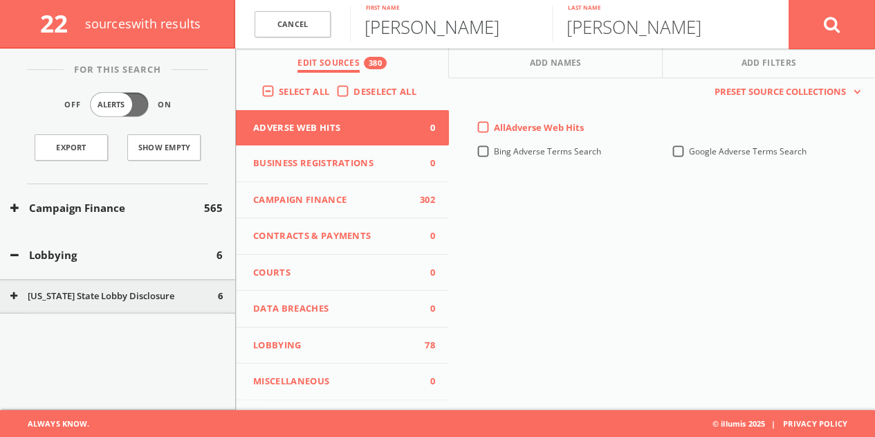
click at [441, 16] on input "[PERSON_NAME]" at bounding box center [451, 24] width 202 height 36
type input "[PERSON_NAME]"
click at [789, 0] on button at bounding box center [832, 24] width 86 height 50
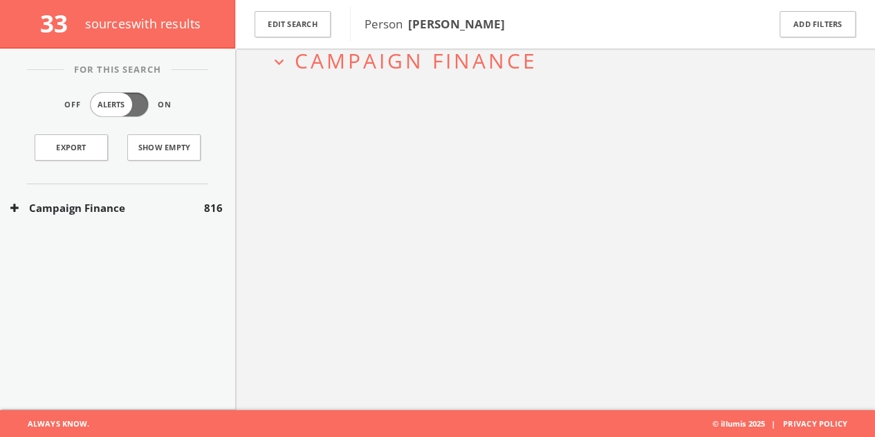
click at [83, 200] on button "Campaign Finance" at bounding box center [107, 208] width 194 height 16
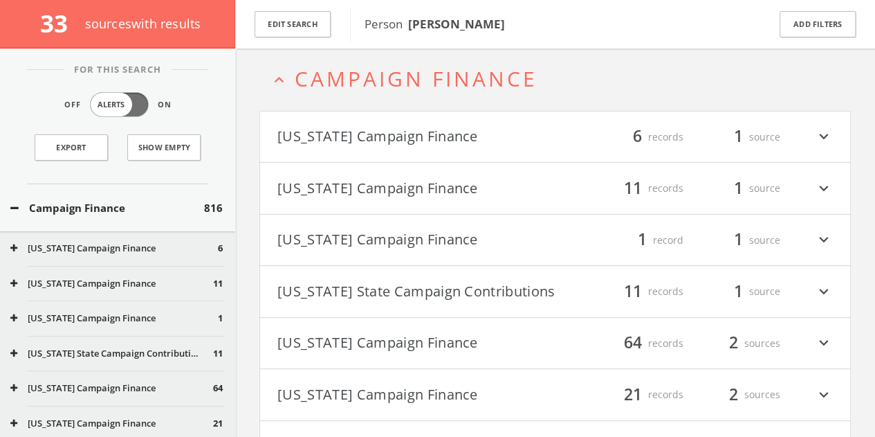
click at [347, 184] on button "[US_STATE] Campaign Finance" at bounding box center [416, 188] width 278 height 24
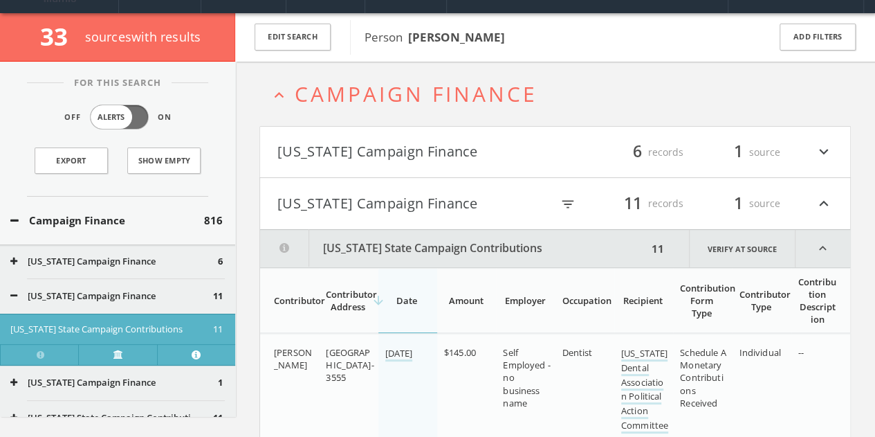
scroll to position [19, 0]
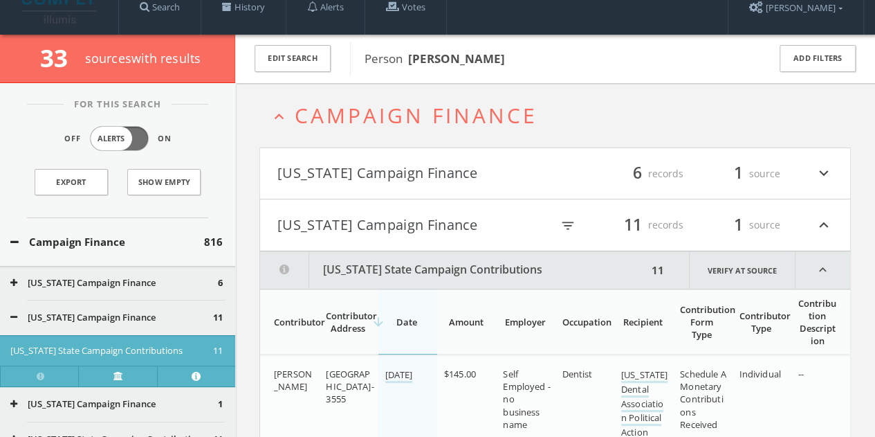
click at [143, 226] on div "Campaign Finance 816" at bounding box center [117, 242] width 235 height 48
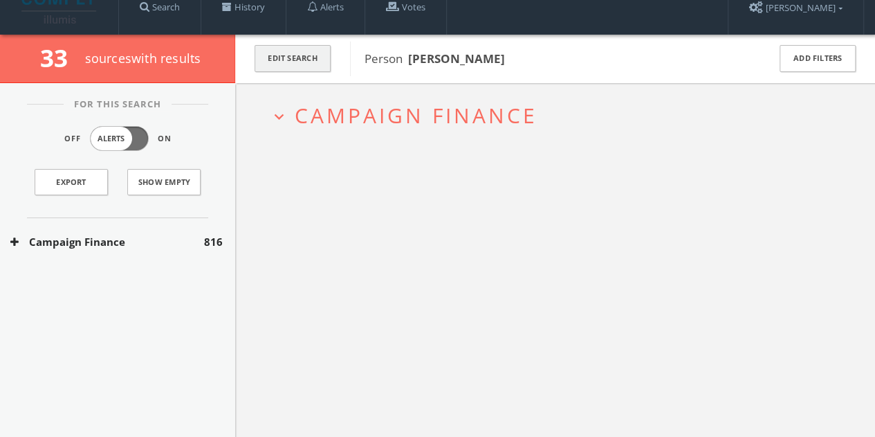
click at [261, 68] on button "Edit Search" at bounding box center [293, 58] width 76 height 27
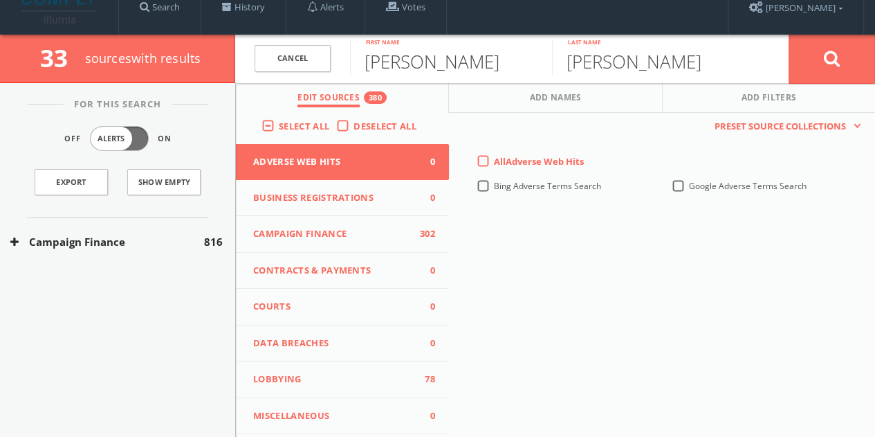
click at [401, 73] on input "[PERSON_NAME]" at bounding box center [451, 58] width 202 height 36
click at [401, 74] on input "[PERSON_NAME]" at bounding box center [451, 58] width 202 height 36
click at [400, 74] on input "[PERSON_NAME]" at bounding box center [451, 58] width 202 height 36
paste input "[PERSON_NAME]"
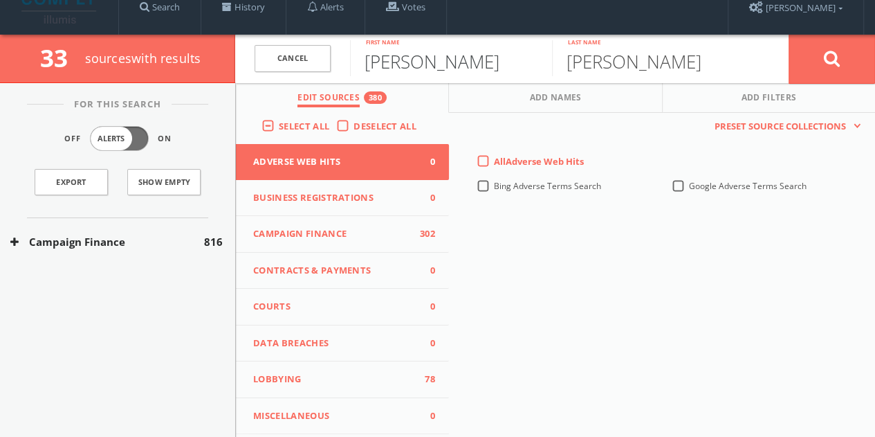
drag, startPoint x: 441, startPoint y: 57, endPoint x: 867, endPoint y: 91, distance: 426.8
click at [857, 81] on form "Cancel [PERSON_NAME] First name [PERSON_NAME] Last name Cancel" at bounding box center [555, 59] width 640 height 48
type input "[PERSON_NAME]"
type input "reu"
click at [789, 34] on button at bounding box center [832, 59] width 86 height 50
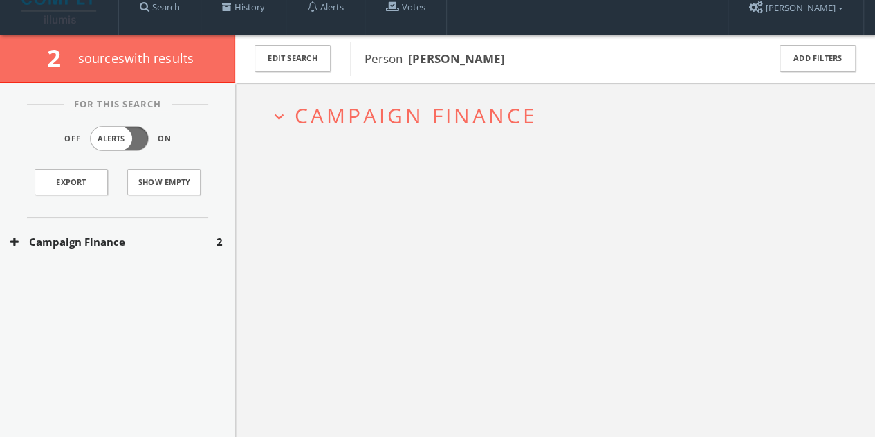
drag, startPoint x: 154, startPoint y: 238, endPoint x: 183, endPoint y: 236, distance: 28.4
click at [154, 239] on button "Campaign Finance" at bounding box center [113, 242] width 206 height 16
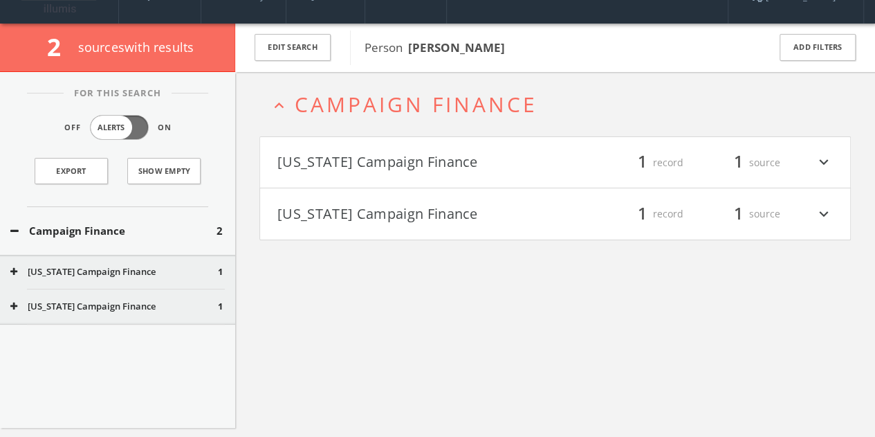
click at [423, 183] on h4 "[US_STATE] Campaign Finance filter_list 1 record 1 source expand_more" at bounding box center [555, 162] width 590 height 51
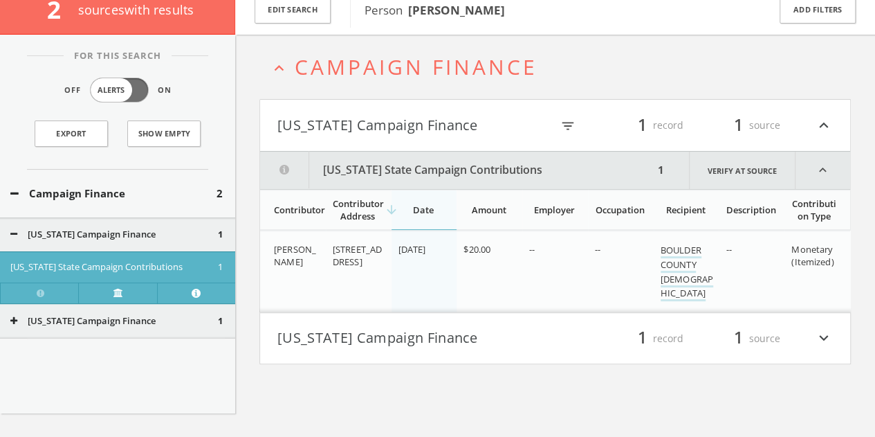
scroll to position [80, 0]
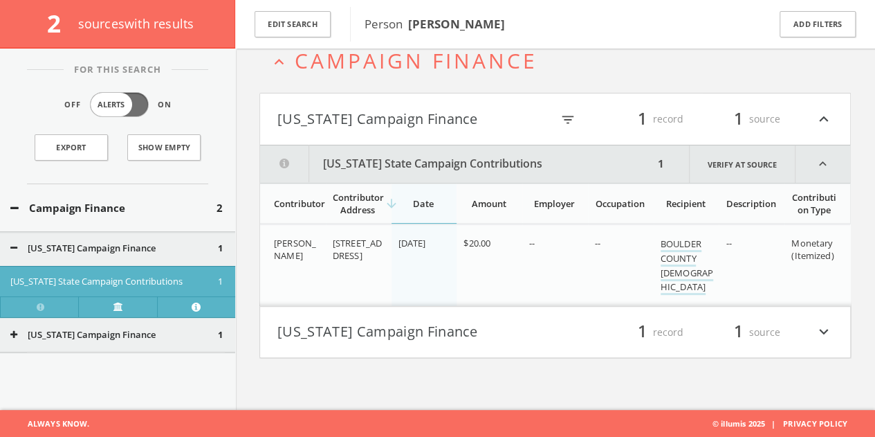
click at [487, 341] on button "[US_STATE] Campaign Finance" at bounding box center [416, 332] width 278 height 24
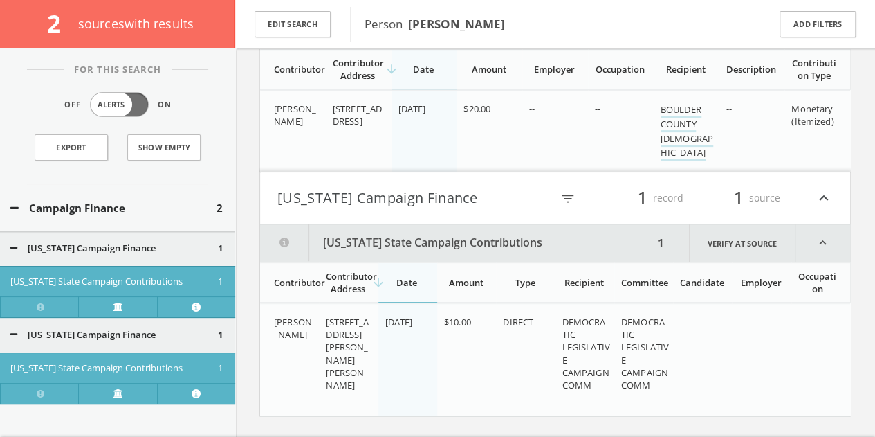
scroll to position [239, 0]
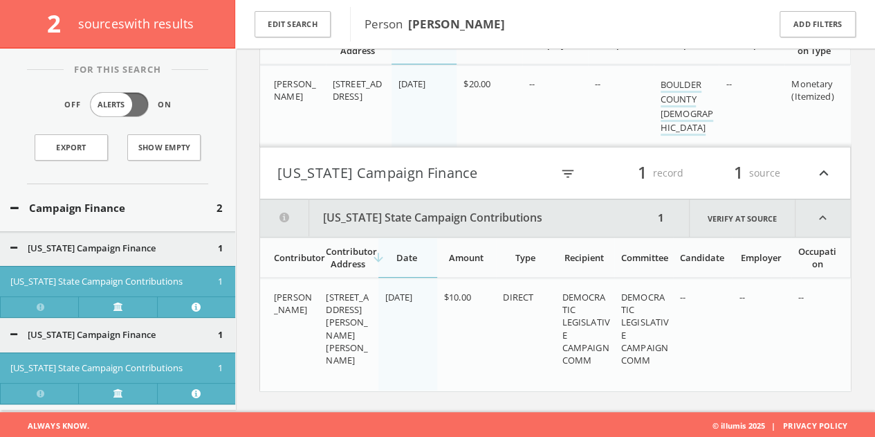
click at [145, 203] on button "Campaign Finance" at bounding box center [113, 208] width 206 height 16
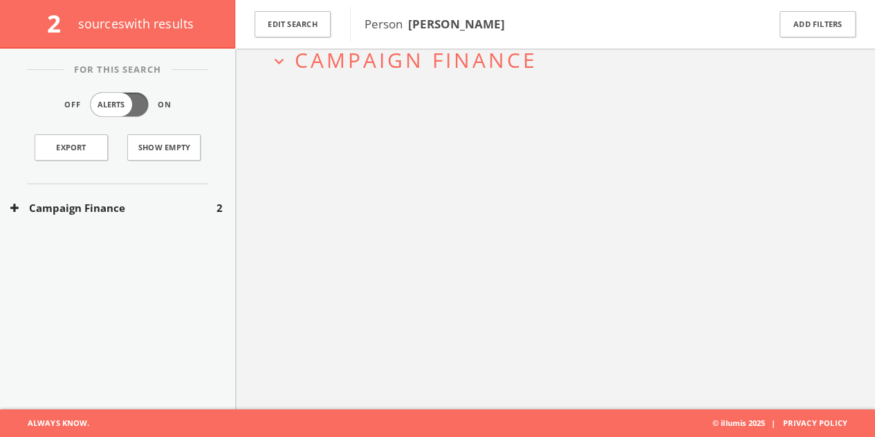
scroll to position [80, 0]
click at [317, 17] on button "Edit Search" at bounding box center [293, 24] width 76 height 27
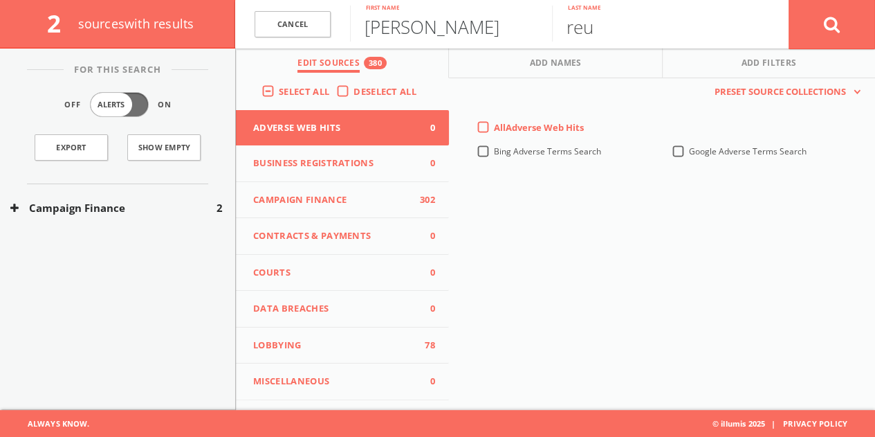
drag, startPoint x: 317, startPoint y: 17, endPoint x: 422, endPoint y: 30, distance: 106.1
click at [422, 30] on input "[PERSON_NAME]" at bounding box center [451, 24] width 202 height 36
paste input "[PERSON_NAME]"
click at [398, 29] on input "RebeccRichard [PERSON_NAME]" at bounding box center [451, 24] width 202 height 36
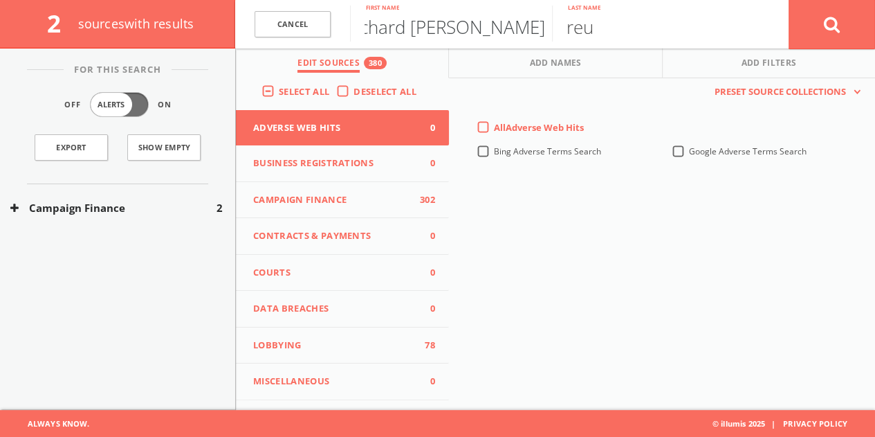
click at [398, 29] on input "RebeccRichard [PERSON_NAME]" at bounding box center [451, 24] width 202 height 36
paste input "ichard [PERSON_NAME]"
drag, startPoint x: 403, startPoint y: 30, endPoint x: 885, endPoint y: 28, distance: 482.2
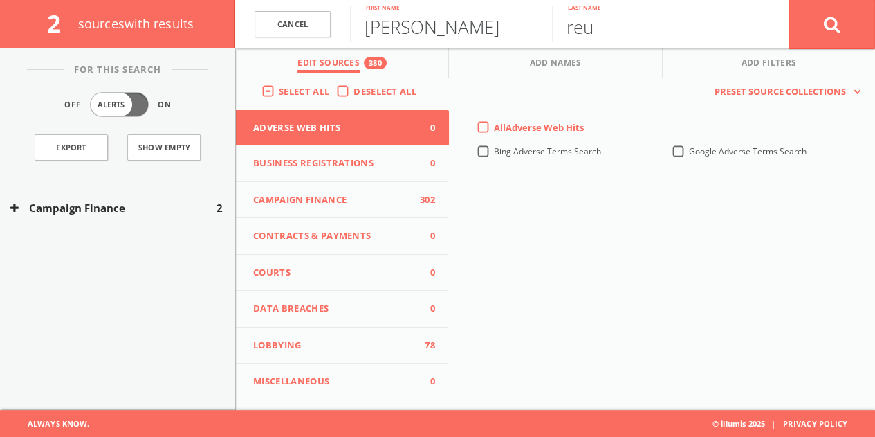
click at [875, 38] on html "Search History Alerts Votes [PERSON_NAME] Edit Profile Change Password Security…" at bounding box center [437, 178] width 875 height 517
type input "[PERSON_NAME]"
paste input "[PERSON_NAME]"
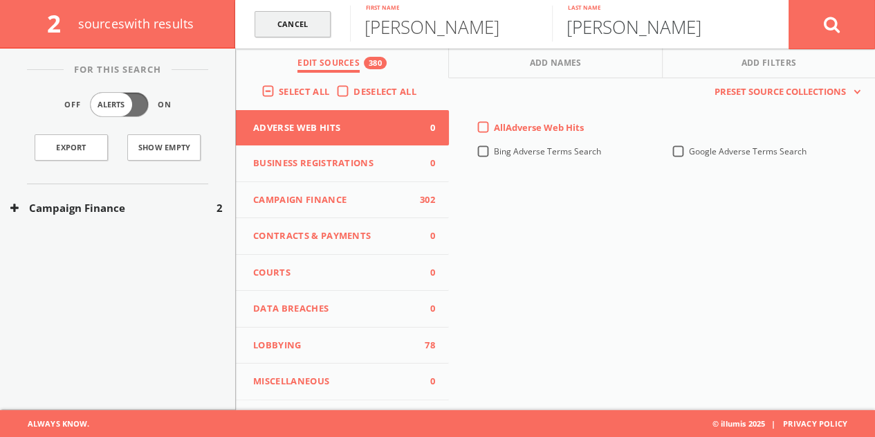
drag, startPoint x: 670, startPoint y: 29, endPoint x: 305, endPoint y: 17, distance: 364.8
click at [309, 20] on form "Cancel [PERSON_NAME] First name [PERSON_NAME] Last name Cancel" at bounding box center [555, 24] width 640 height 48
type input "Vlasimsky"
click at [840, 22] on button at bounding box center [832, 24] width 86 height 50
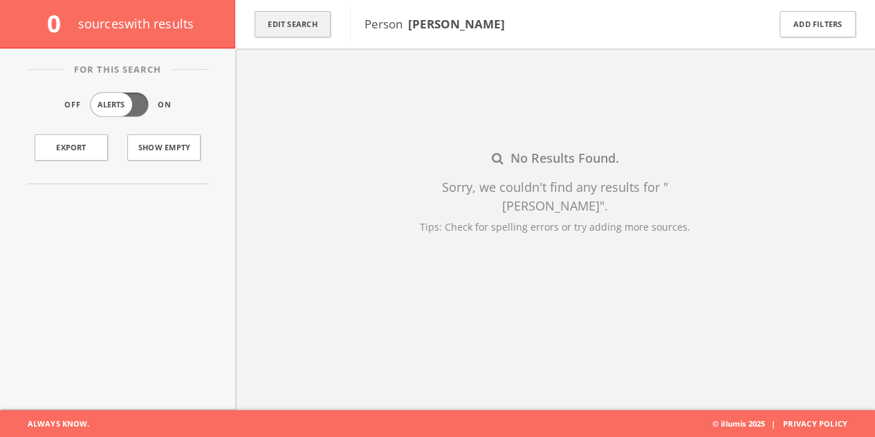
click at [313, 24] on button "Edit Search" at bounding box center [293, 24] width 76 height 27
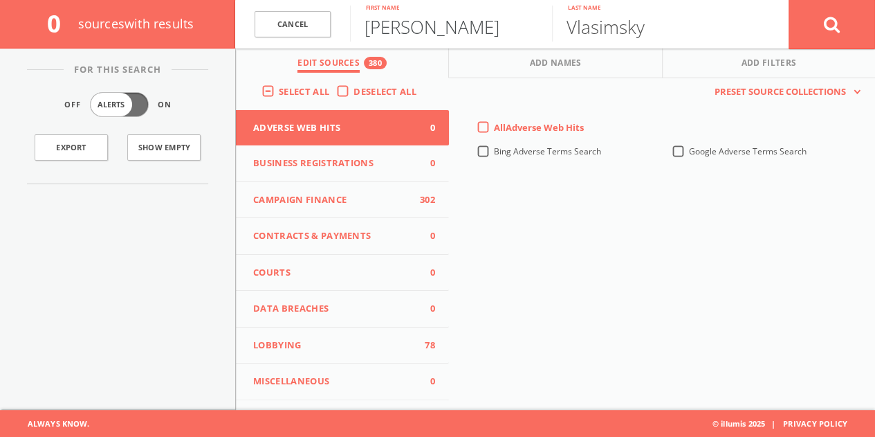
click at [354, 29] on input "[PERSON_NAME]" at bounding box center [451, 24] width 202 height 36
click at [374, 27] on input "[PERSON_NAME]" at bounding box center [451, 24] width 202 height 36
type input "[PERSON_NAME]"
paste input "[PHONE_NUMBER]"
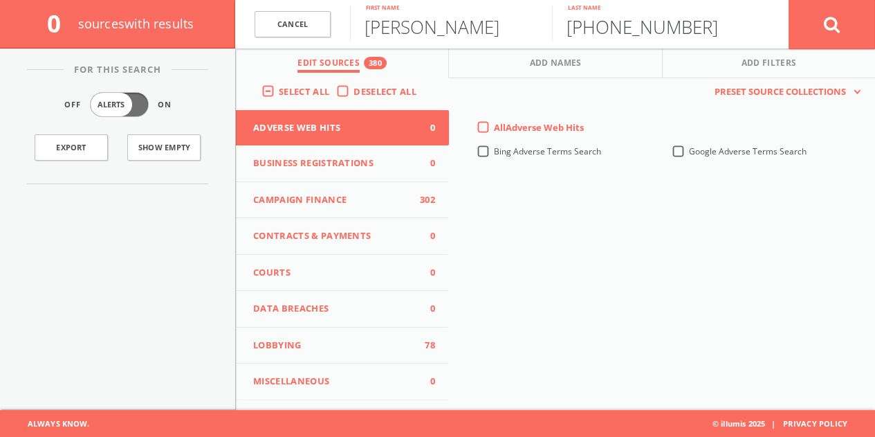
drag, startPoint x: 700, startPoint y: 25, endPoint x: 415, endPoint y: 39, distance: 285.4
click at [416, 39] on form "Cancel [PERSON_NAME] First name [PHONE_NUMBER] Last name Cancel" at bounding box center [555, 24] width 640 height 48
type input "[PERSON_NAME]"
click at [789, 0] on button at bounding box center [832, 24] width 86 height 50
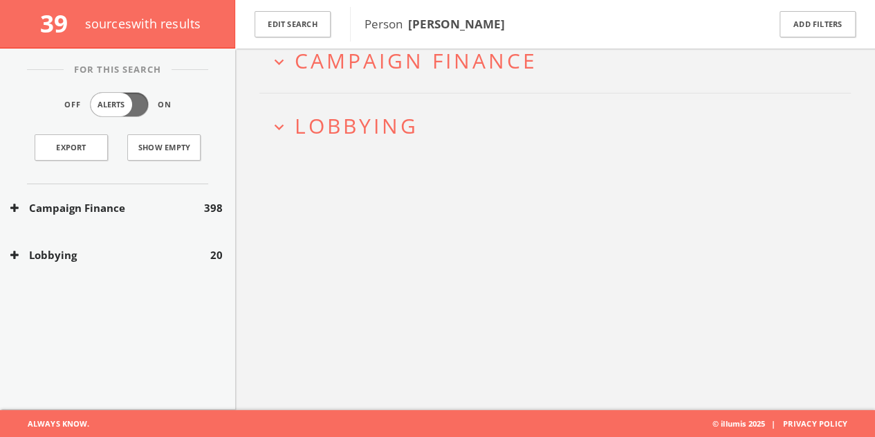
click at [154, 257] on button "Lobbying" at bounding box center [110, 255] width 200 height 16
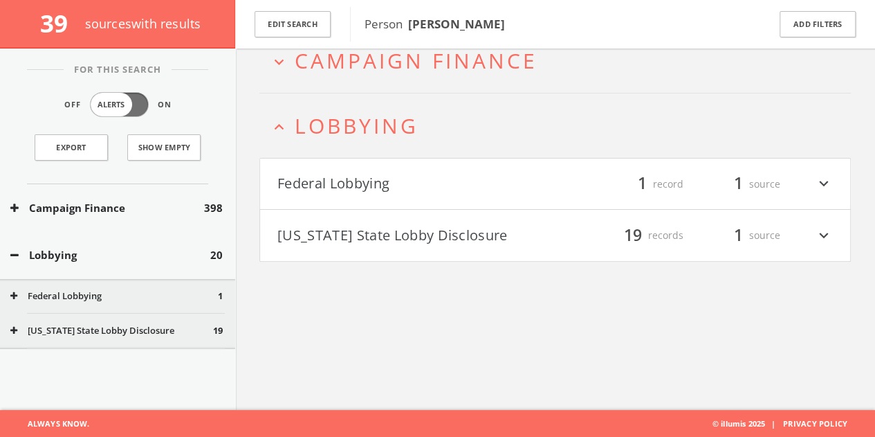
click at [134, 300] on button "Federal Lobbying" at bounding box center [114, 296] width 208 height 14
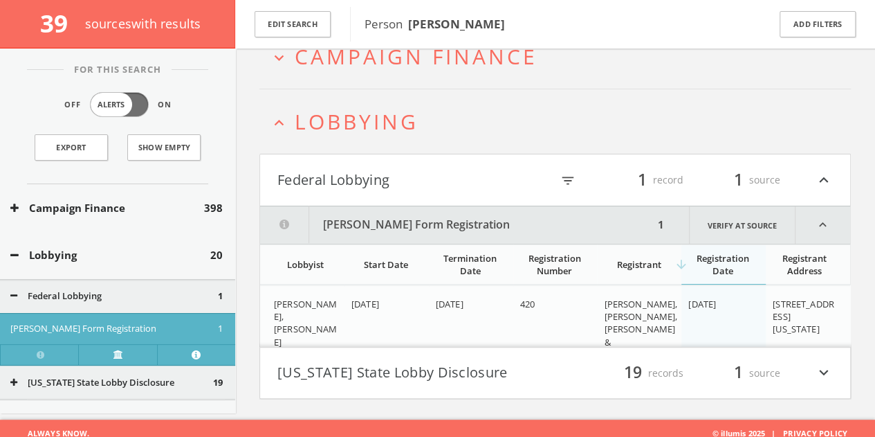
scroll to position [93, 0]
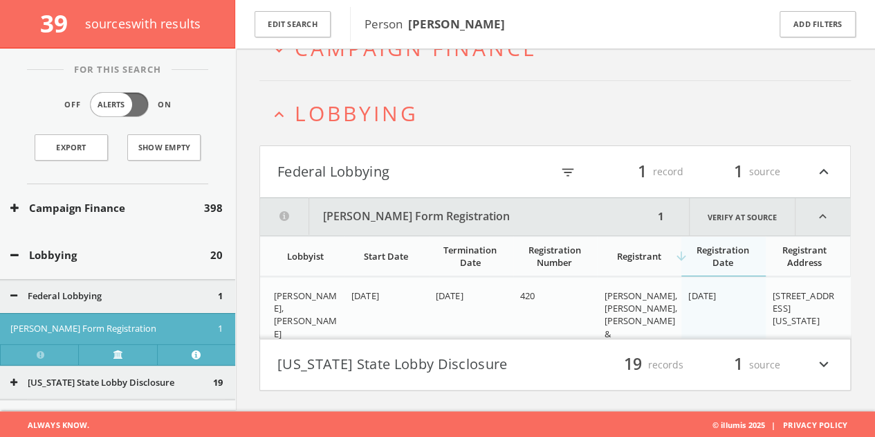
click at [86, 294] on button "Federal Lobbying" at bounding box center [114, 296] width 208 height 14
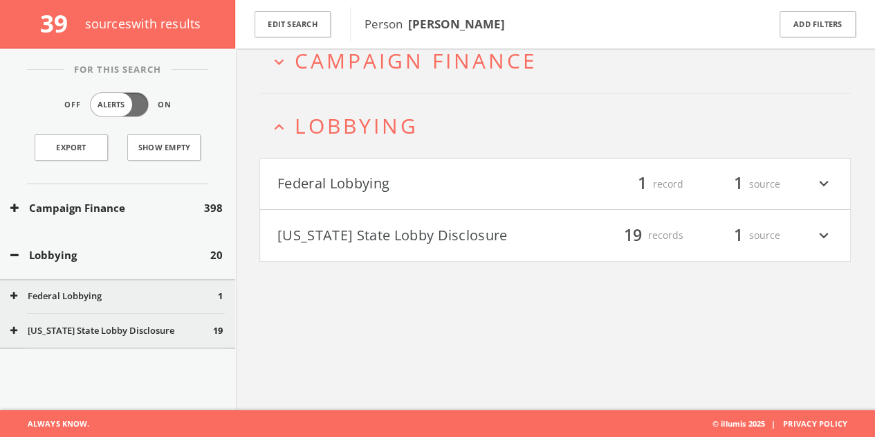
click at [80, 244] on div "Lobbying 20" at bounding box center [117, 255] width 235 height 48
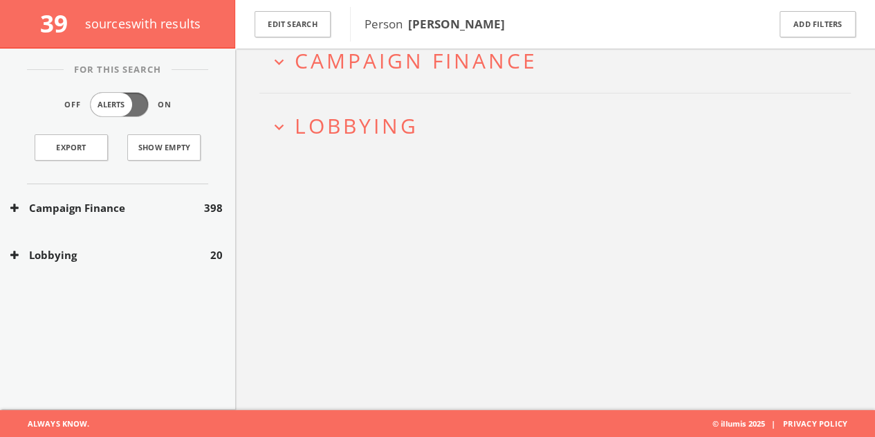
click at [89, 197] on div "Campaign Finance 398" at bounding box center [117, 208] width 235 height 48
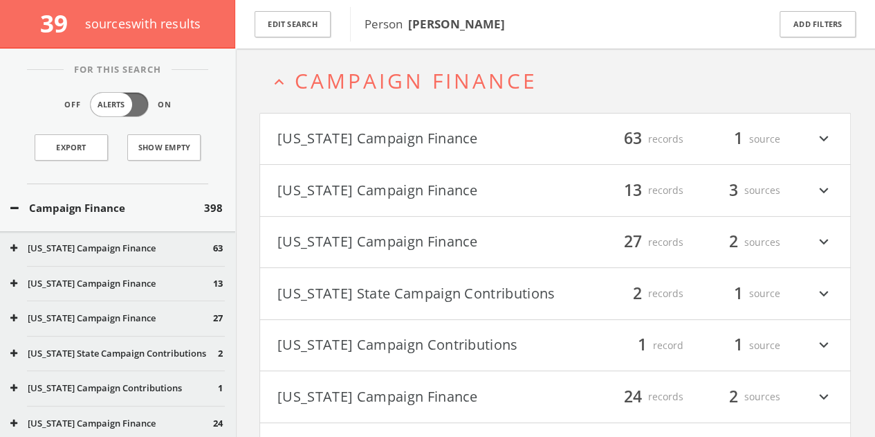
scroll to position [59, 0]
click at [415, 231] on button "[US_STATE] Campaign Finance" at bounding box center [416, 243] width 278 height 24
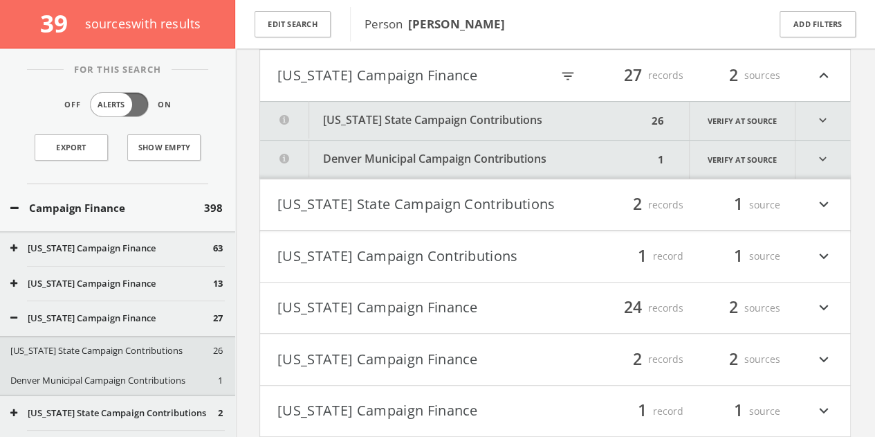
click at [420, 118] on button "[US_STATE] State Campaign Contributions" at bounding box center [453, 121] width 387 height 38
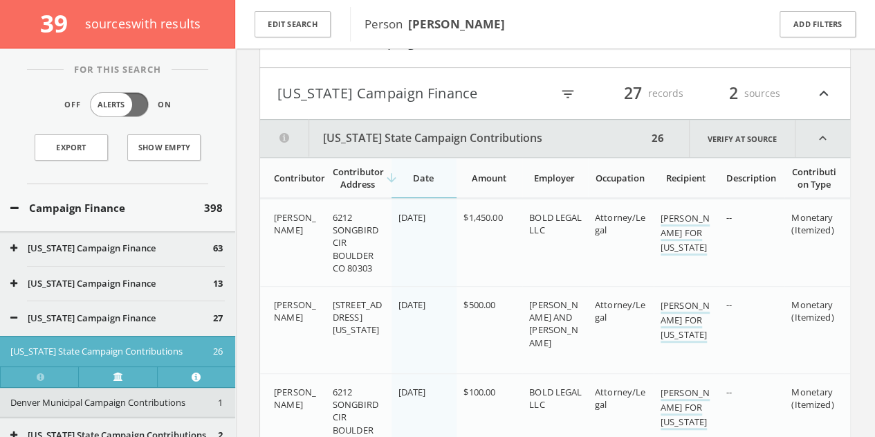
scroll to position [71, 0]
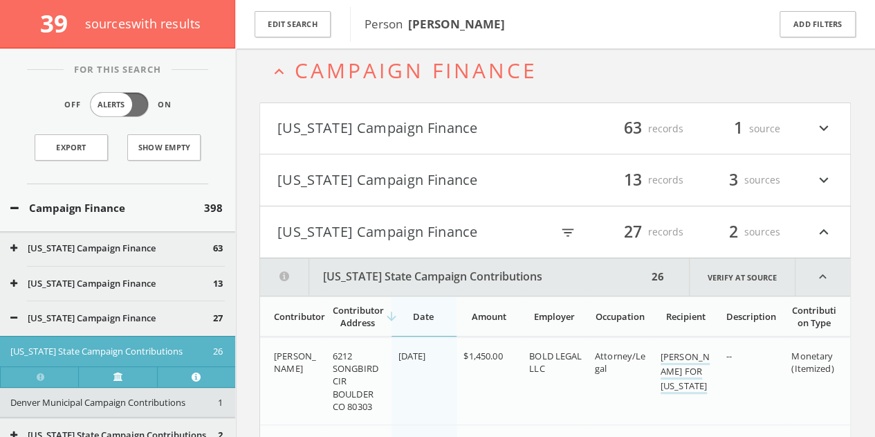
click at [137, 204] on button "Campaign Finance" at bounding box center [107, 208] width 194 height 16
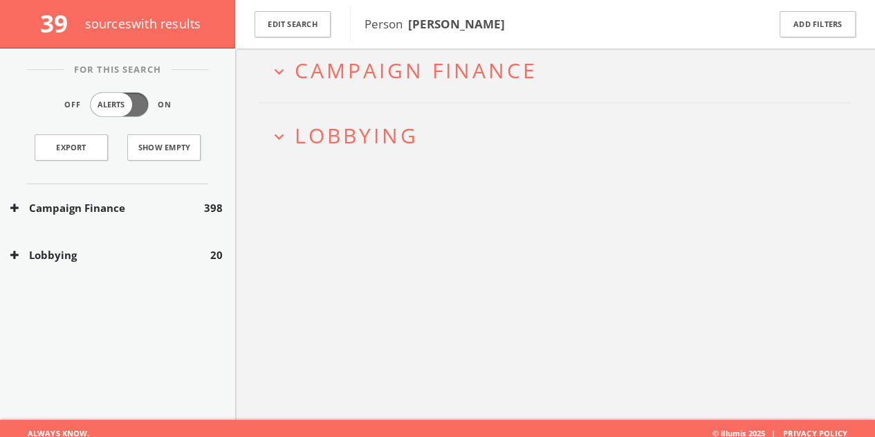
click at [172, 247] on button "Lobbying" at bounding box center [110, 255] width 200 height 16
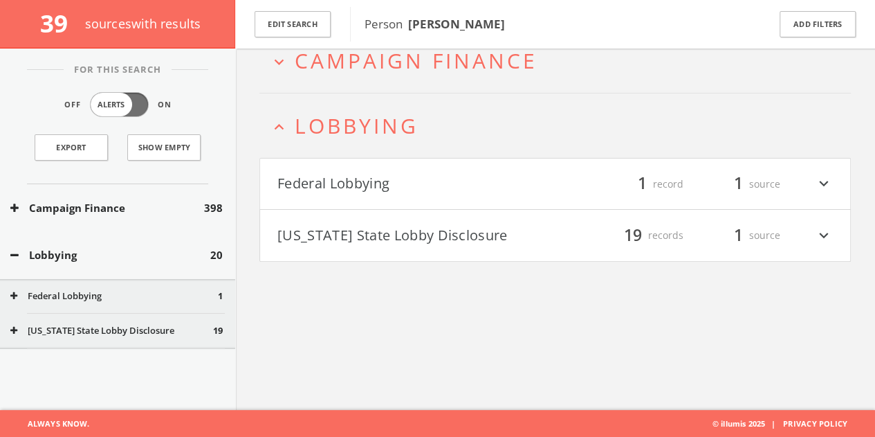
click at [385, 244] on button "[US_STATE] State Lobby Disclosure" at bounding box center [416, 235] width 278 height 24
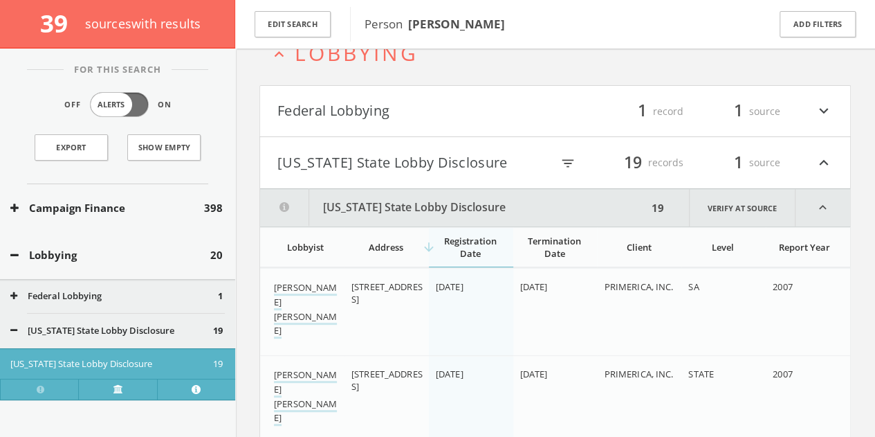
click at [390, 176] on h4 "[US_STATE] State Lobby Disclosure filter_list 19 records 1 source expand_less" at bounding box center [555, 162] width 590 height 51
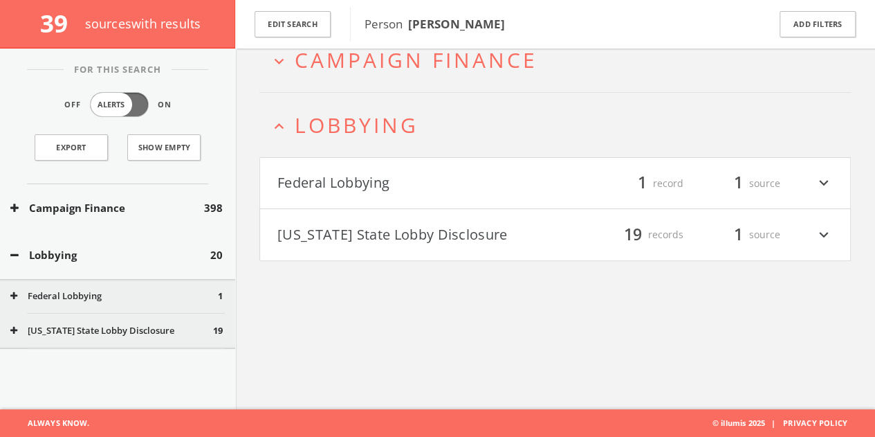
scroll to position [80, 0]
click at [304, 19] on button "Edit Search" at bounding box center [293, 24] width 76 height 27
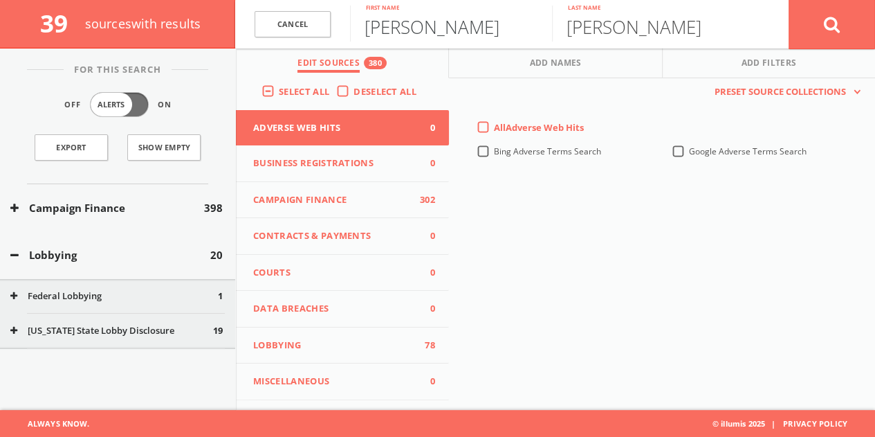
click at [401, 31] on input "[PERSON_NAME]" at bounding box center [451, 24] width 202 height 36
paste input "[PERSON_NAME] Wor"
drag, startPoint x: 425, startPoint y: 26, endPoint x: 885, endPoint y: 36, distance: 460.2
click at [875, 42] on html "Search History Alerts Votes [PERSON_NAME] Edit Profile Change Password Security…" at bounding box center [437, 178] width 875 height 517
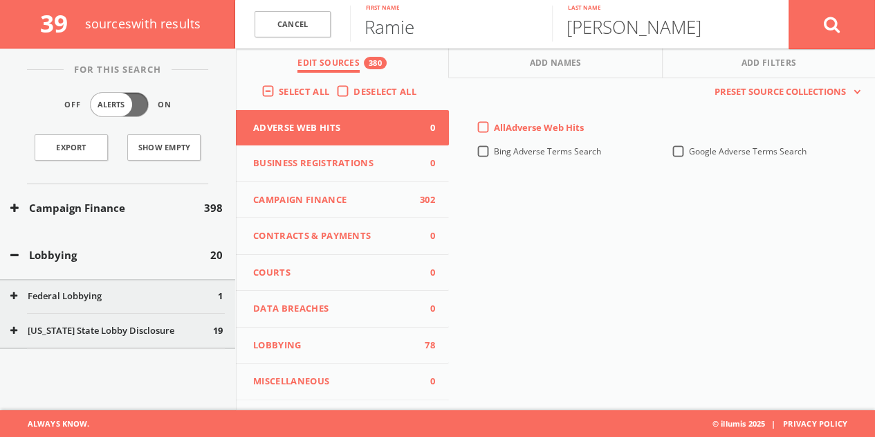
type input "Ramie"
type input "word"
click at [789, 0] on button at bounding box center [832, 24] width 86 height 50
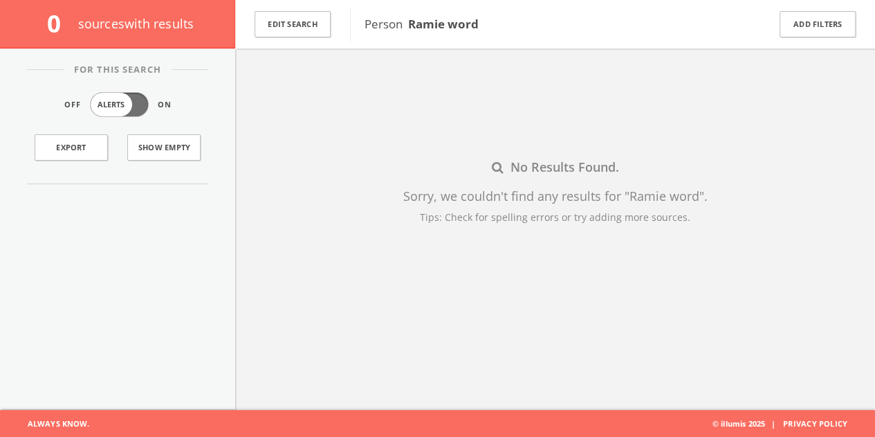
click at [288, 40] on div "Edit Search" at bounding box center [292, 24] width 115 height 48
click at [294, 19] on button "Edit Search" at bounding box center [293, 24] width 76 height 27
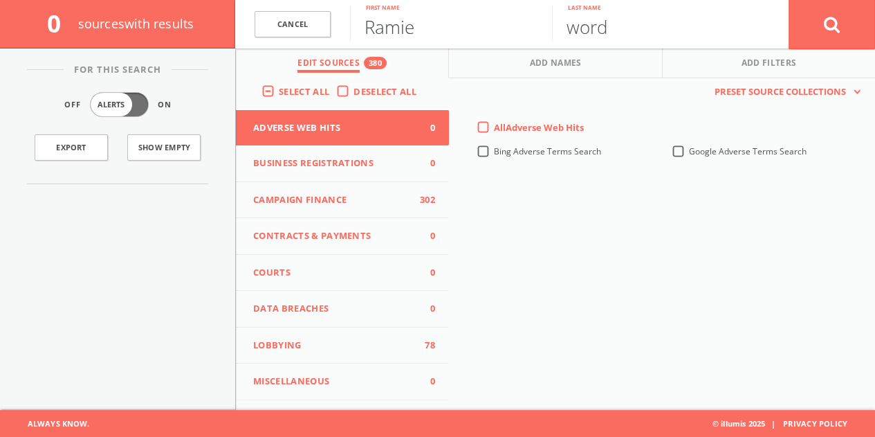
click at [387, 20] on input "Ramie" at bounding box center [451, 24] width 202 height 36
paste input "[PERSON_NAME] [PERSON_NAME]"
drag, startPoint x: 399, startPoint y: 33, endPoint x: 832, endPoint y: 49, distance: 433.4
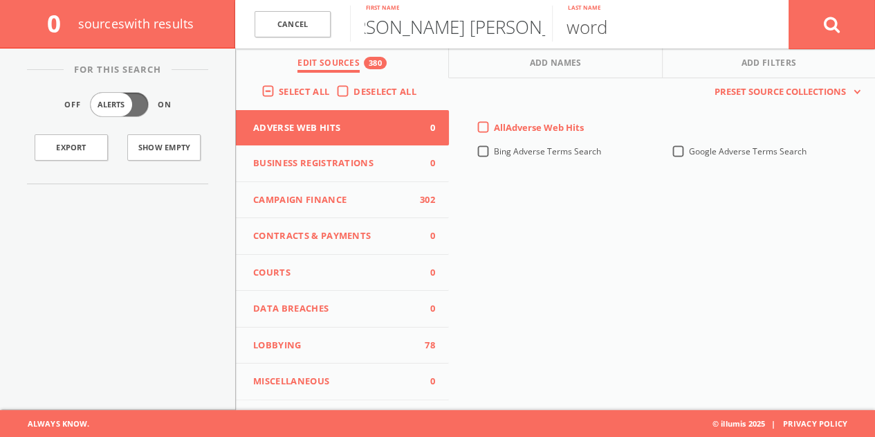
click at [832, 48] on form "Cancel [PERSON_NAME] [PERSON_NAME] First name word Last name Cancel" at bounding box center [555, 24] width 640 height 48
type input "[PERSON_NAME]"
paste input "[PERSON_NAME] [PERSON_NAME]"
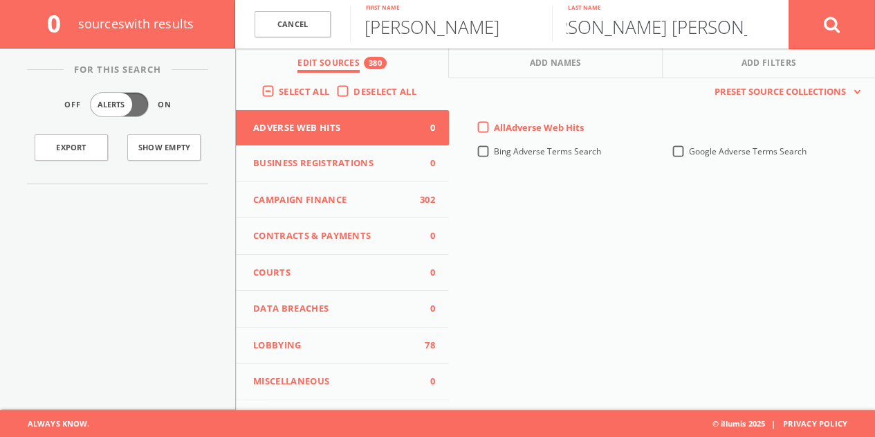
drag, startPoint x: 656, startPoint y: 28, endPoint x: 23, endPoint y: 102, distance: 637.3
click at [39, 105] on div "0 source s with results Cancel [PERSON_NAME] First name [PERSON_NAME] [PERSON_N…" at bounding box center [437, 191] width 875 height 437
type input "Warszawski"
click at [845, 19] on button at bounding box center [832, 24] width 86 height 50
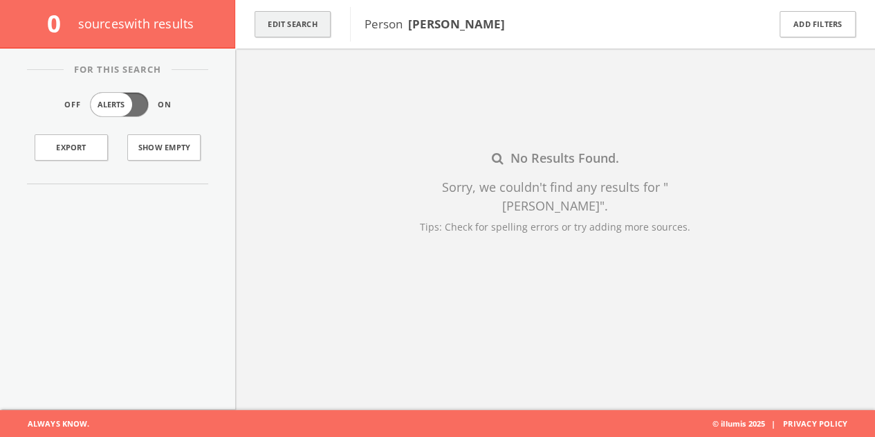
click at [305, 26] on button "Edit Search" at bounding box center [293, 24] width 76 height 27
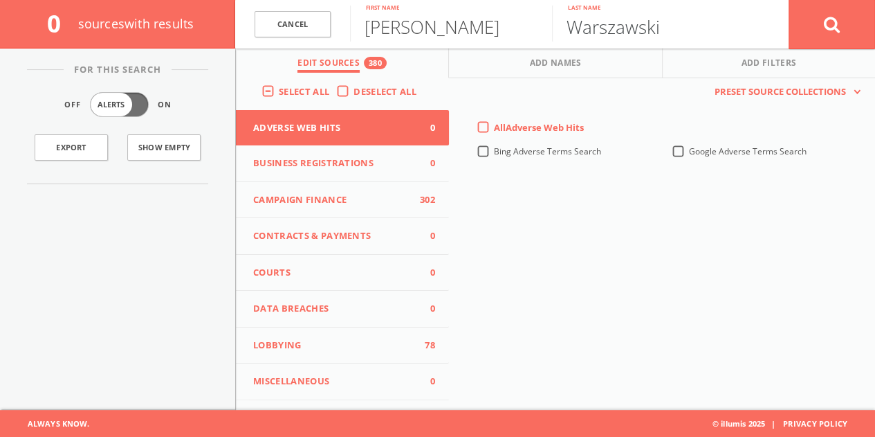
click at [587, 15] on input "Warszawski" at bounding box center [653, 24] width 202 height 36
type input "Torras"
click at [789, 0] on button at bounding box center [832, 24] width 86 height 50
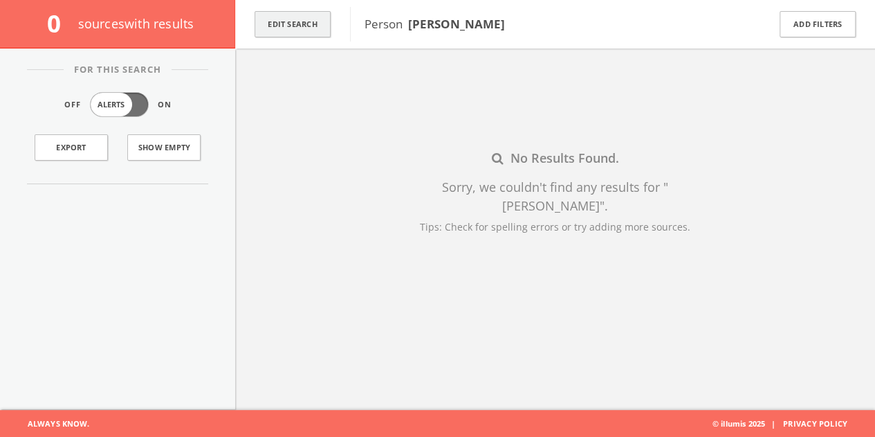
click at [324, 24] on div "Edit Search" at bounding box center [292, 24] width 115 height 48
click at [321, 24] on button "Edit Search" at bounding box center [293, 24] width 76 height 27
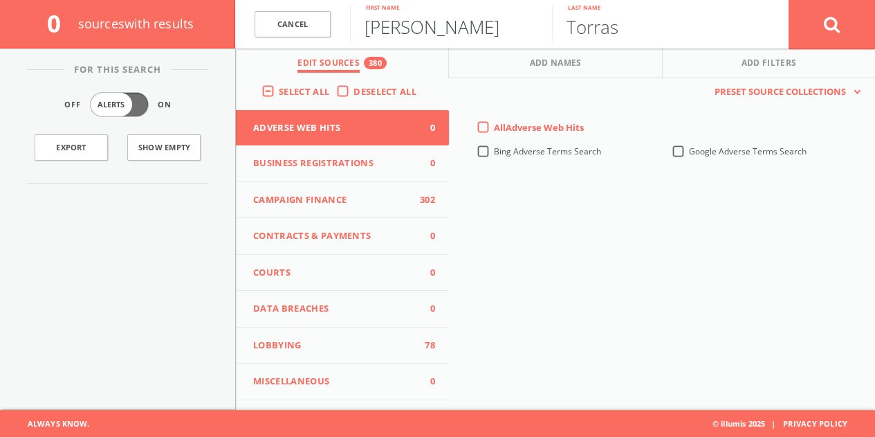
click at [362, 23] on input "[PERSON_NAME]" at bounding box center [451, 24] width 202 height 36
paste input "[PERSON_NAME]"
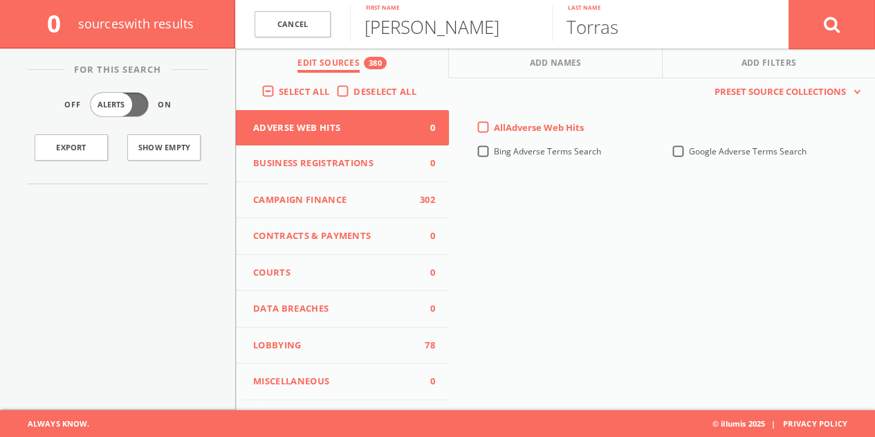
drag, startPoint x: 441, startPoint y: 31, endPoint x: 885, endPoint y: 41, distance: 443.6
click at [875, 53] on html "Search History Alerts Votes [PERSON_NAME] Edit Profile Change Password Security…" at bounding box center [437, 178] width 875 height 517
type input "[PERSON_NAME]"
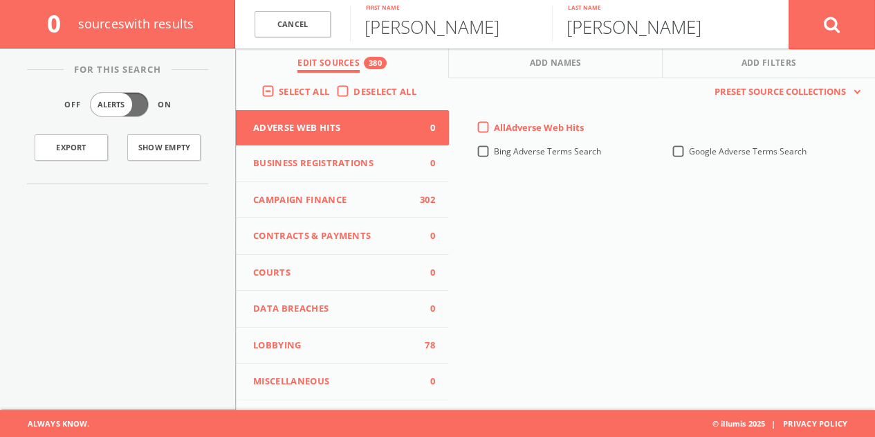
click at [789, 0] on button at bounding box center [832, 24] width 86 height 50
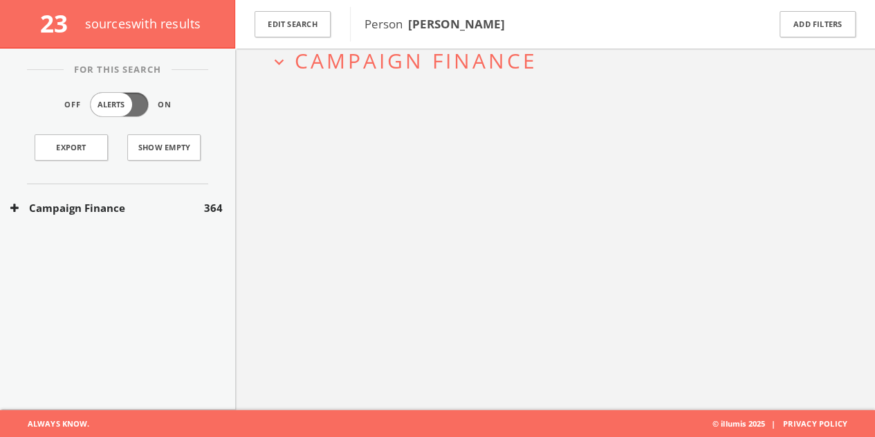
click at [165, 207] on button "Campaign Finance" at bounding box center [107, 208] width 194 height 16
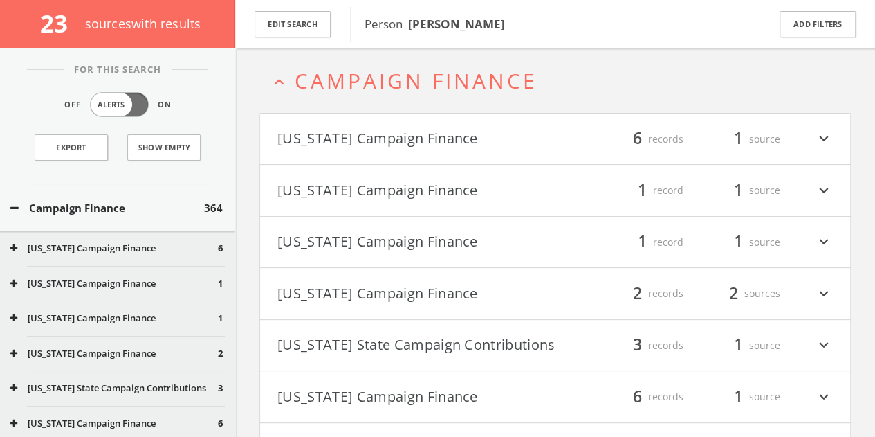
scroll to position [59, 0]
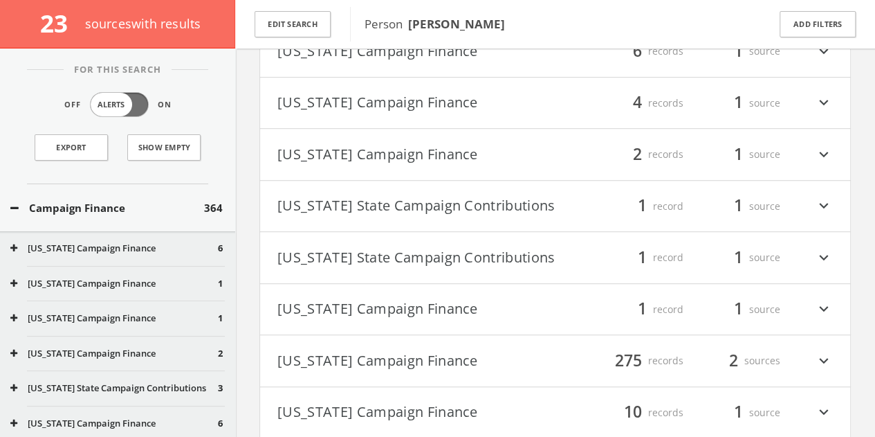
click at [156, 205] on button "Campaign Finance" at bounding box center [107, 208] width 194 height 16
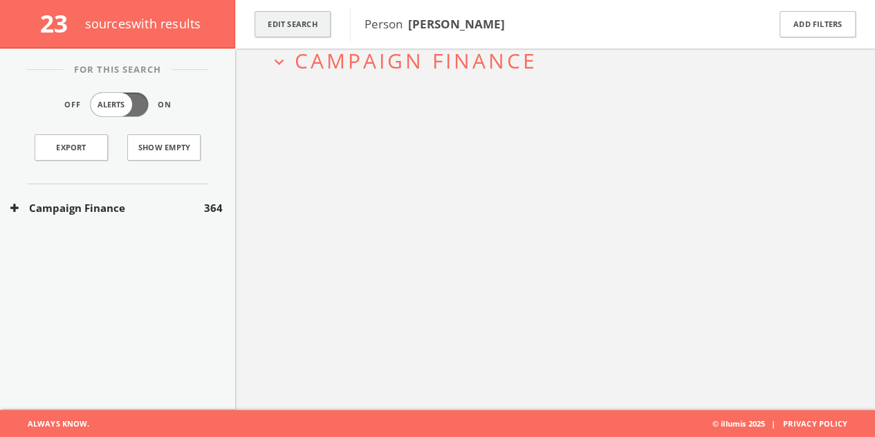
click at [324, 14] on button "Edit Search" at bounding box center [293, 24] width 76 height 27
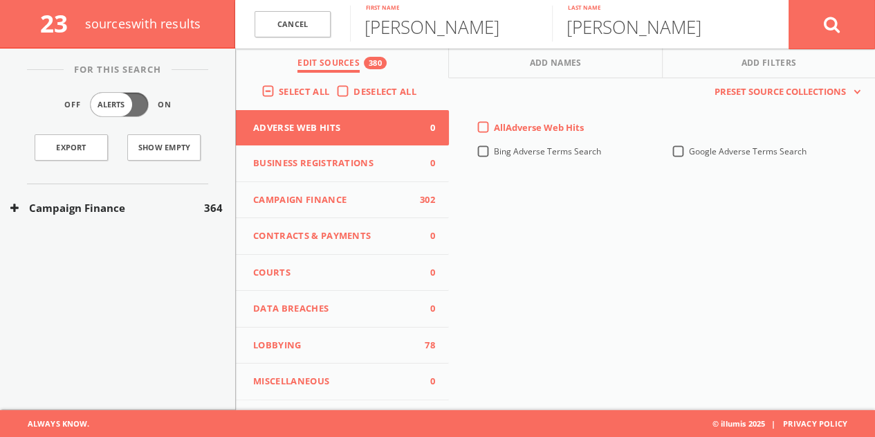
click at [404, 20] on input "[PERSON_NAME]" at bounding box center [451, 24] width 202 height 36
drag, startPoint x: 415, startPoint y: 30, endPoint x: 885, endPoint y: 29, distance: 469.8
click at [875, 31] on html "Search History Alerts Votes [PERSON_NAME] Edit Profile Change Password Security…" at bounding box center [437, 178] width 875 height 517
type input "[PERSON_NAME]"
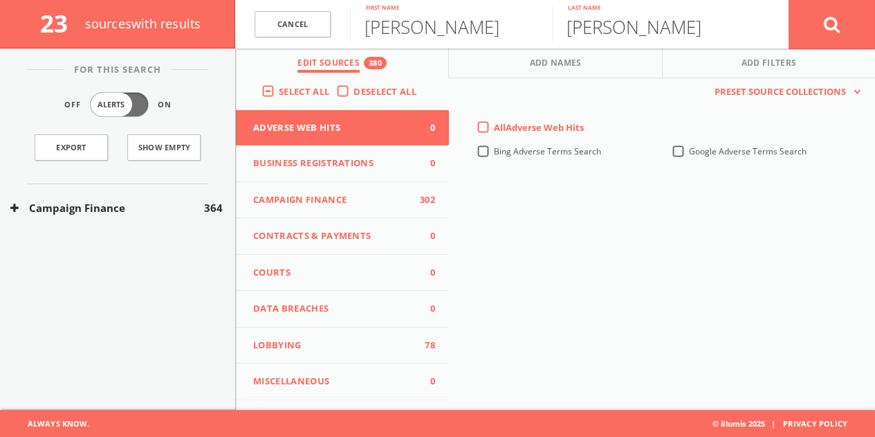
paste input "[PERSON_NAME]"
drag, startPoint x: 657, startPoint y: 31, endPoint x: 246, endPoint y: 21, distance: 410.4
click at [306, 24] on form "Cancel [PERSON_NAME] First name [PERSON_NAME] [PERSON_NAME] Last name Cancel" at bounding box center [555, 24] width 640 height 48
type input "[PERSON_NAME]"
drag, startPoint x: 439, startPoint y: 75, endPoint x: 441, endPoint y: 42, distance: 34.0
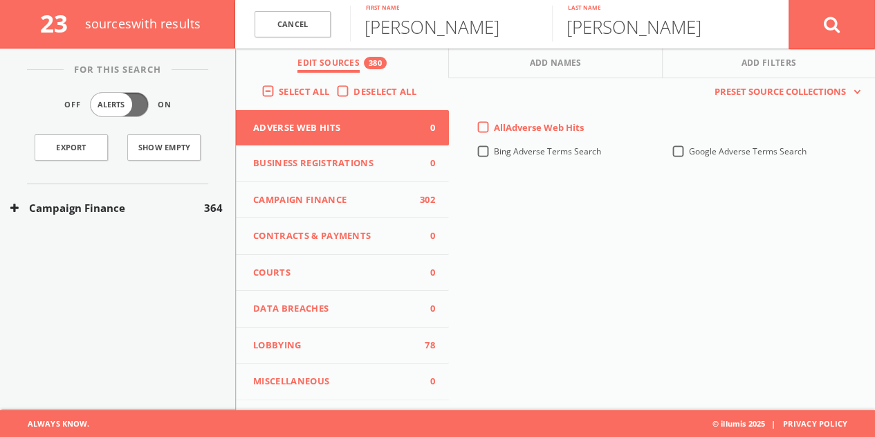
click at [439, 75] on button "Edit Sources 380" at bounding box center [342, 63] width 213 height 30
click at [441, 42] on div "[PERSON_NAME] First name" at bounding box center [451, 24] width 202 height 48
click at [434, 36] on input "[PERSON_NAME]" at bounding box center [451, 24] width 202 height 36
type input "[PERSON_NAME]"
click at [789, 0] on button at bounding box center [832, 24] width 86 height 50
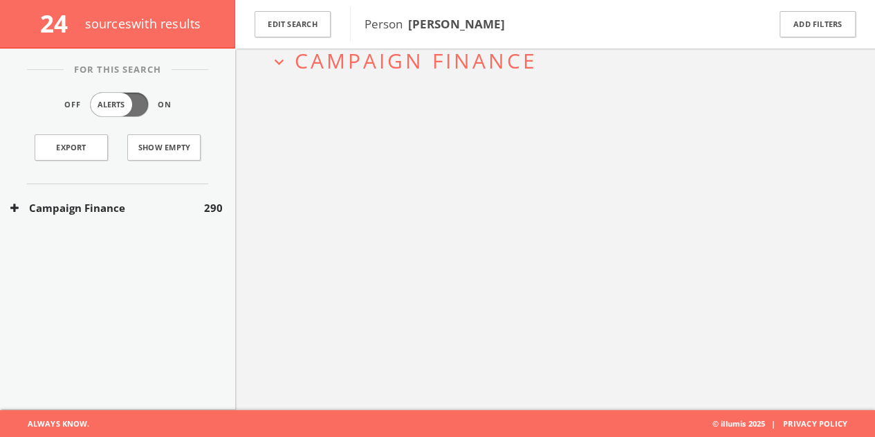
click at [187, 228] on div "Campaign Finance 290" at bounding box center [117, 208] width 235 height 48
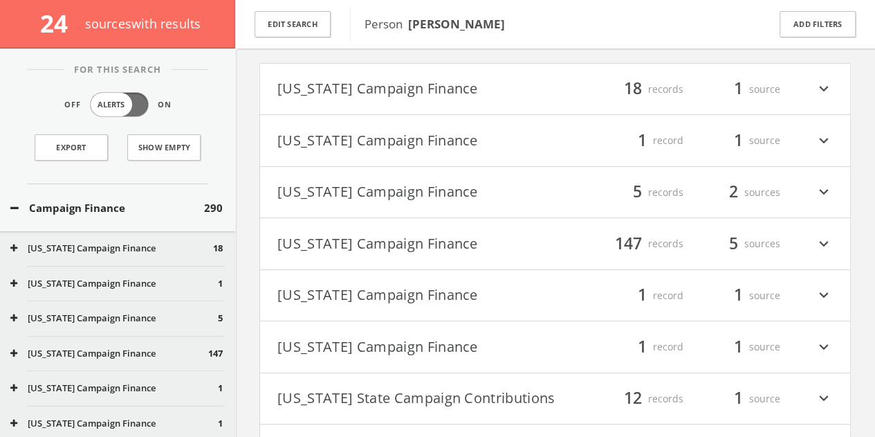
scroll to position [198, 0]
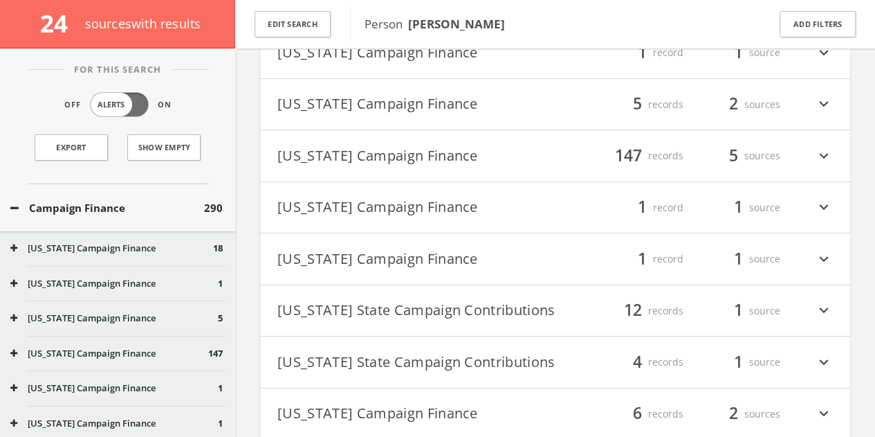
click at [322, 6] on div "Edit Search" at bounding box center [292, 24] width 115 height 48
click at [315, 14] on button "Edit Search" at bounding box center [293, 24] width 76 height 27
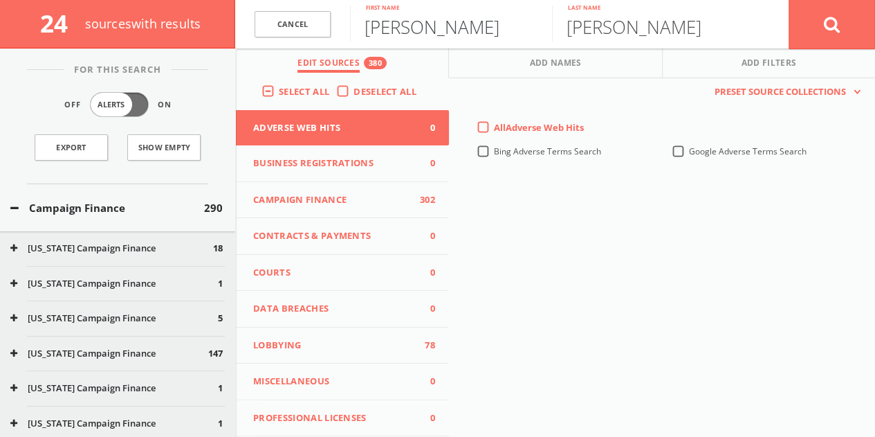
click at [381, 26] on input "[PERSON_NAME]" at bounding box center [451, 24] width 202 height 36
type input "[PERSON_NAME]"
type input "Fox"
click at [789, 0] on button at bounding box center [832, 24] width 86 height 50
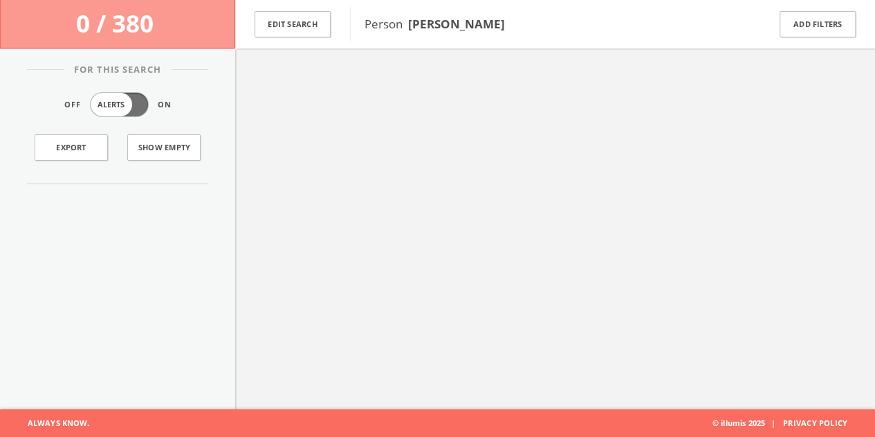
scroll to position [80, 0]
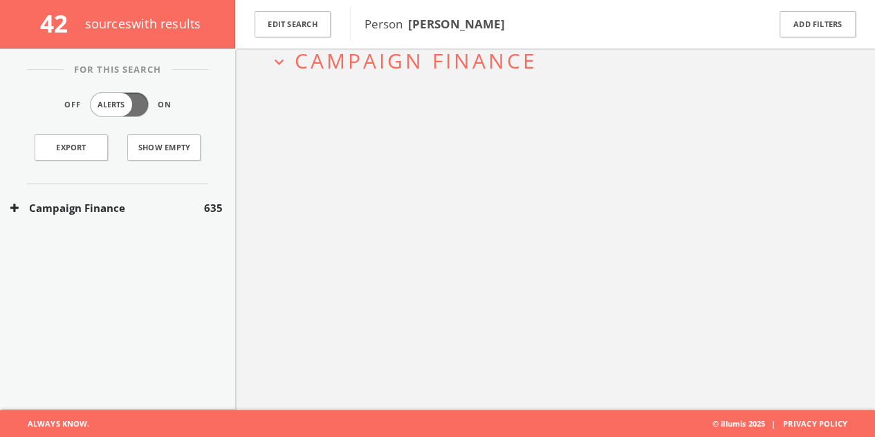
click at [199, 200] on button "Campaign Finance" at bounding box center [107, 208] width 194 height 16
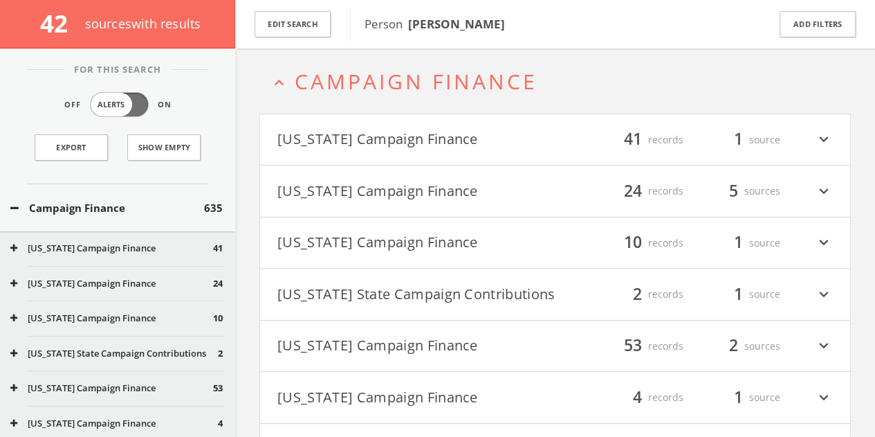
click at [383, 247] on button "[US_STATE] Campaign Finance" at bounding box center [416, 243] width 278 height 24
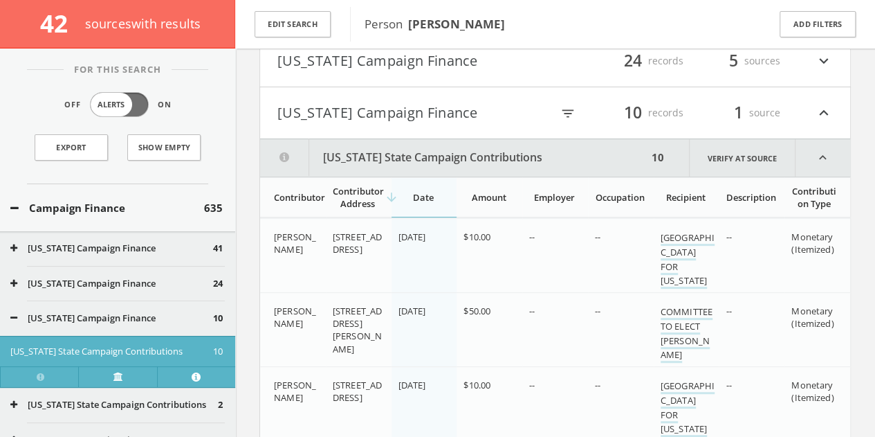
scroll to position [140, 0]
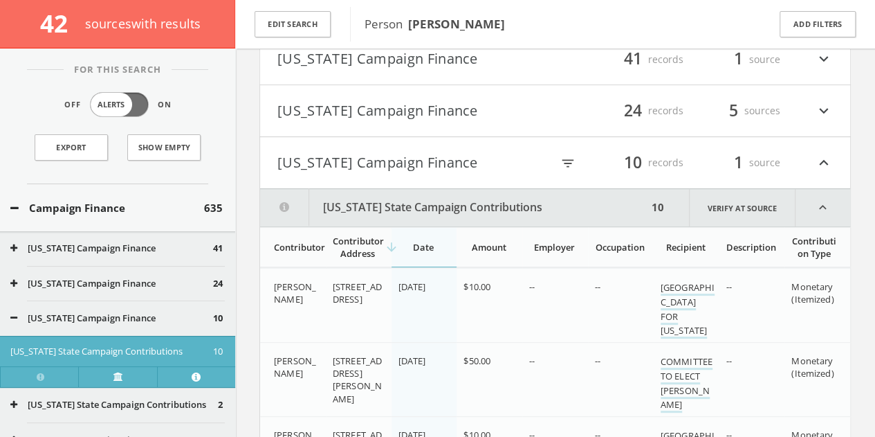
click at [336, 172] on button "[US_STATE] Campaign Finance" at bounding box center [414, 163] width 274 height 24
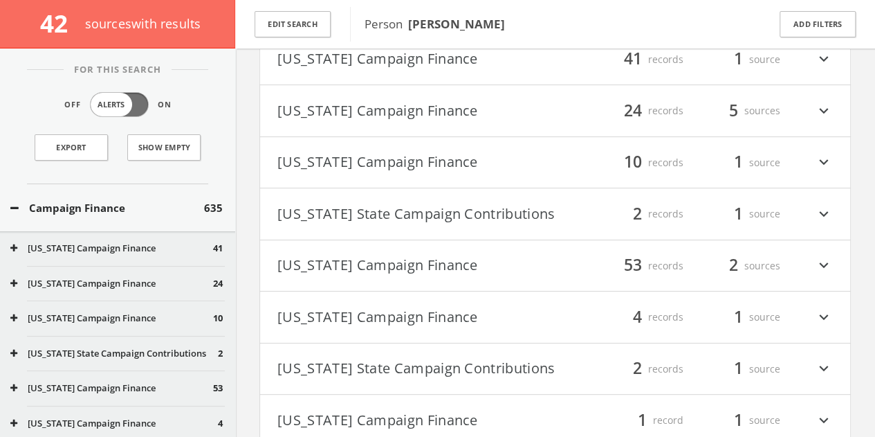
click at [423, 145] on h4 "[US_STATE] Campaign Finance filter_list 10 records 1 source expand_more" at bounding box center [555, 162] width 590 height 51
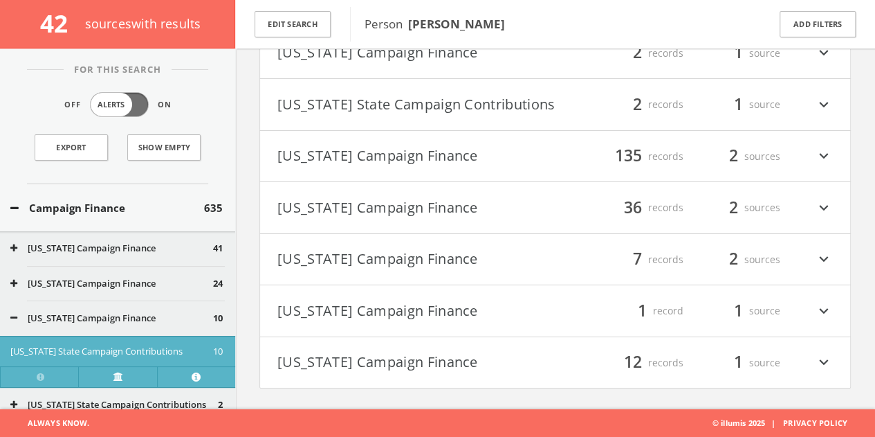
click at [390, 206] on button "[US_STATE] Campaign Finance" at bounding box center [416, 208] width 278 height 24
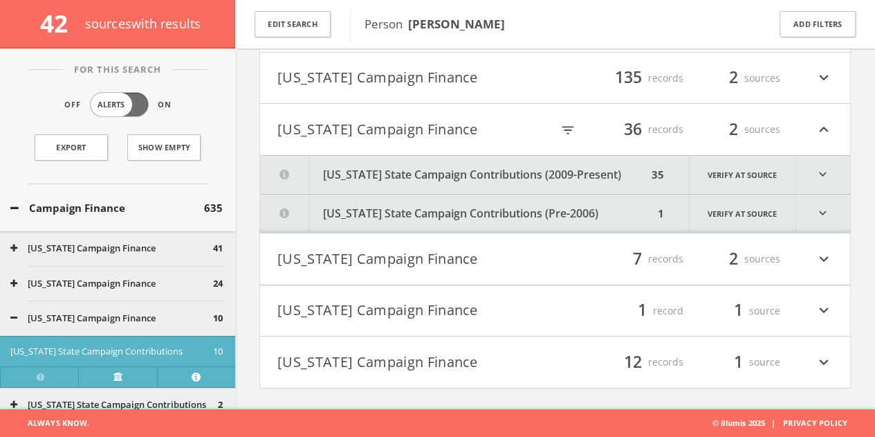
click at [429, 173] on button "[US_STATE] State Campaign Contributions (2009-Present)" at bounding box center [453, 175] width 387 height 38
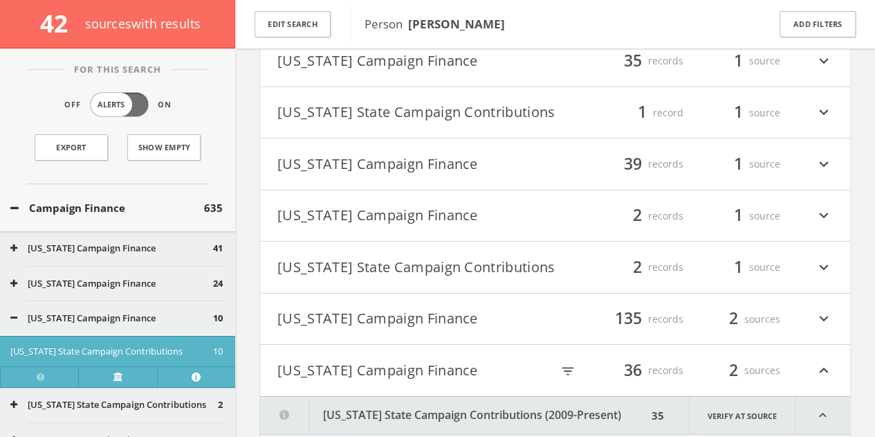
scroll to position [2052, 0]
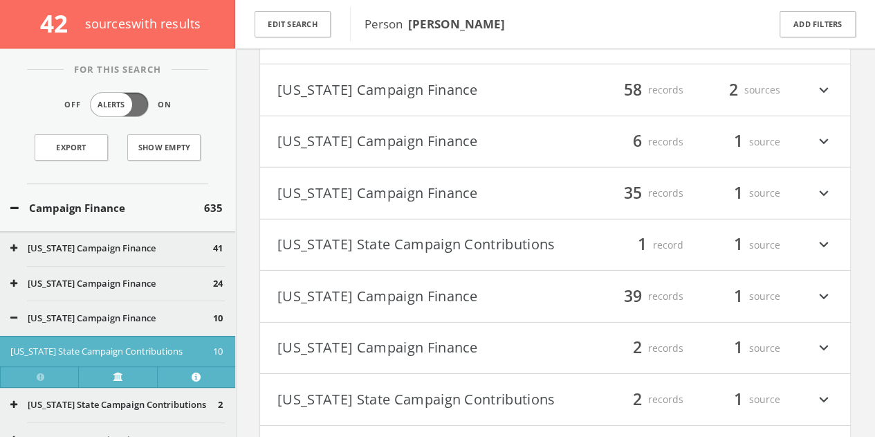
click at [392, 298] on button "[US_STATE] Campaign Finance" at bounding box center [416, 296] width 278 height 24
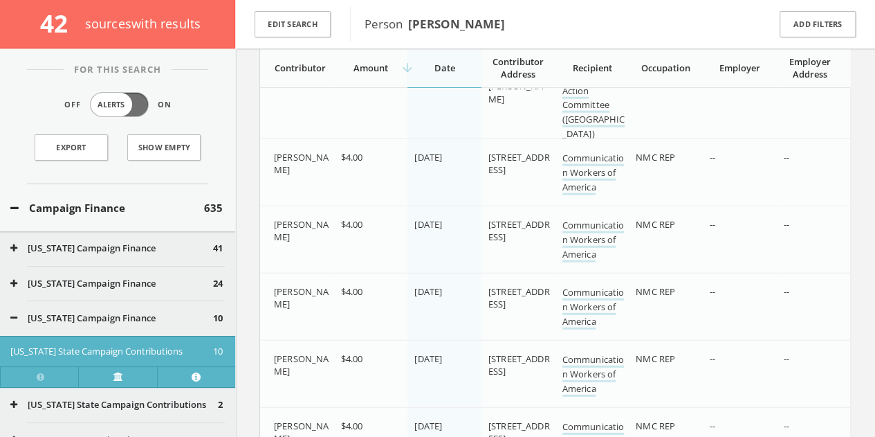
scroll to position [4408, 0]
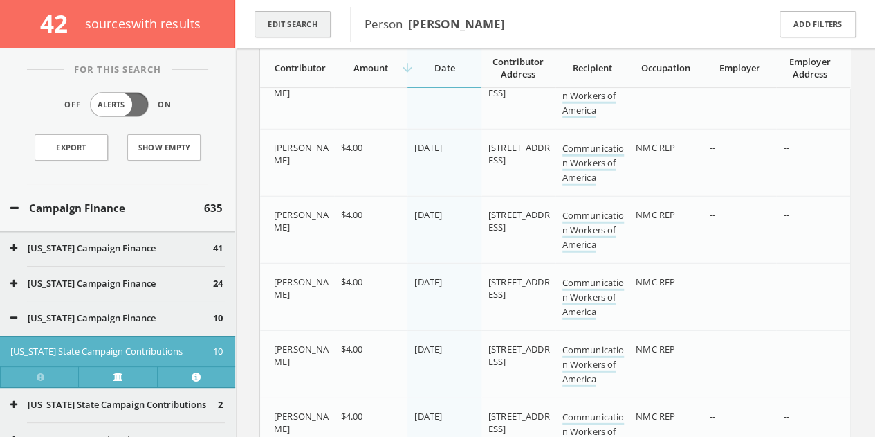
click at [304, 11] on button "Edit Search" at bounding box center [293, 24] width 76 height 27
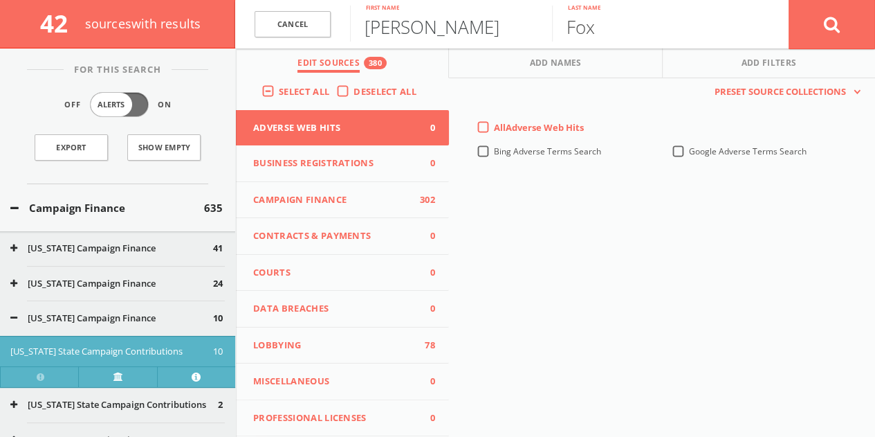
click at [437, 27] on input "[PERSON_NAME]" at bounding box center [451, 24] width 202 height 36
paste input "[PERSON_NAME]"
drag, startPoint x: 430, startPoint y: 30, endPoint x: 885, endPoint y: 6, distance: 455.2
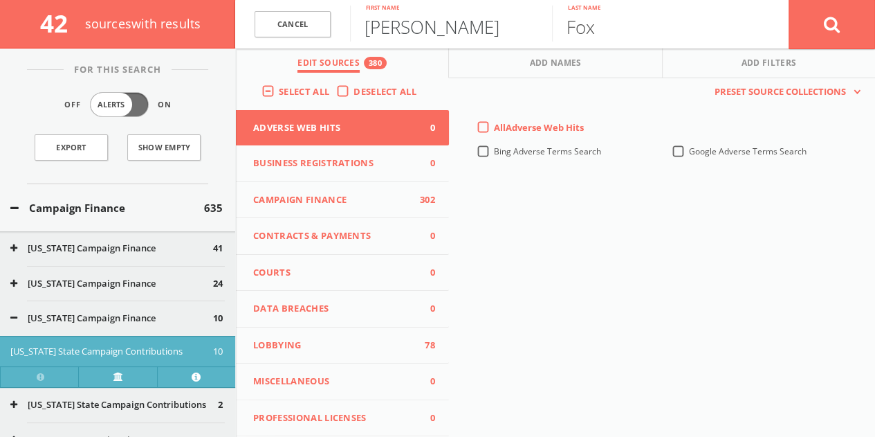
type input "[PERSON_NAME]"
click at [789, 0] on button at bounding box center [832, 24] width 86 height 50
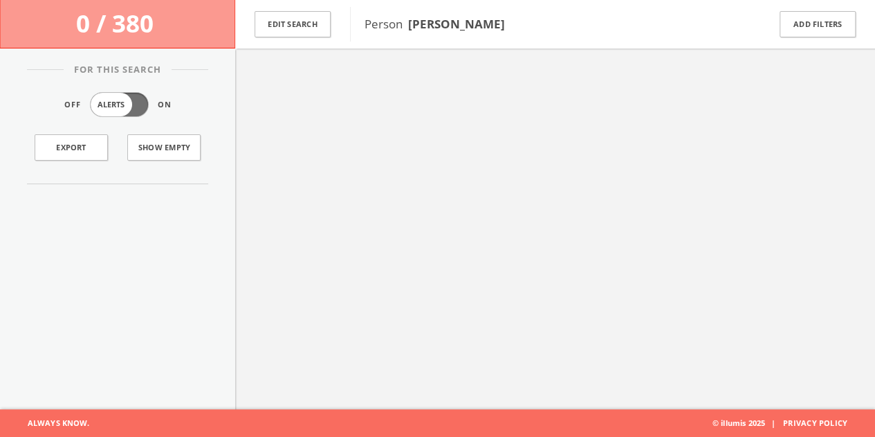
scroll to position [80, 0]
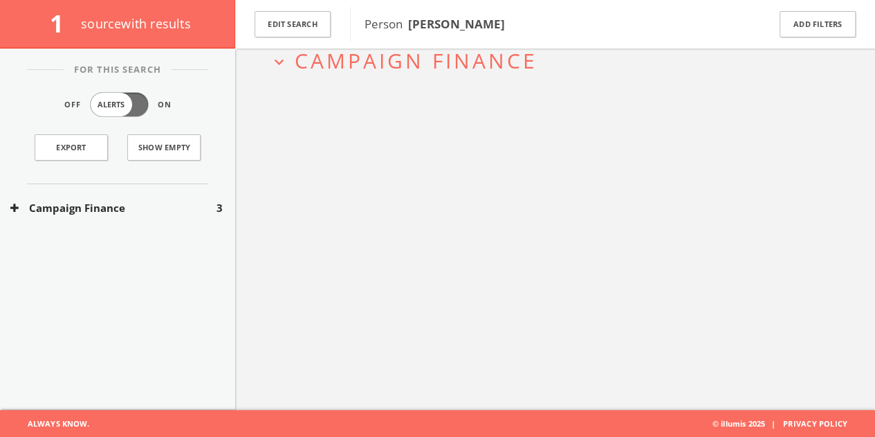
click at [186, 197] on div "Campaign Finance 3" at bounding box center [117, 208] width 235 height 48
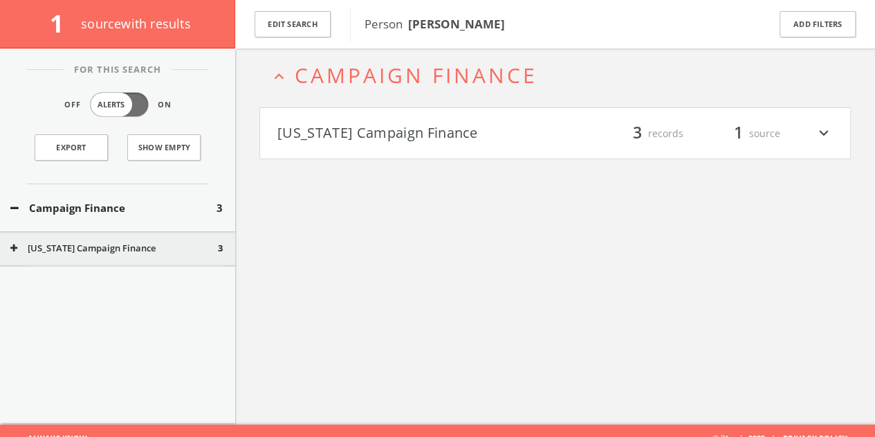
click at [181, 246] on button "[US_STATE] Campaign Finance" at bounding box center [114, 248] width 208 height 14
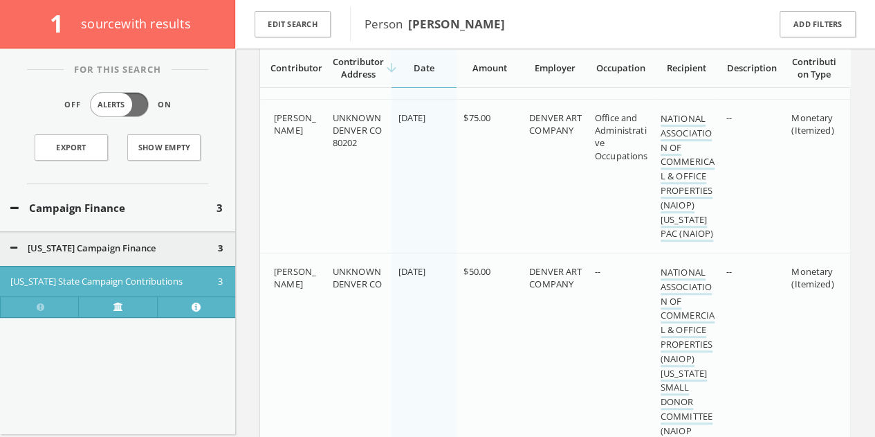
scroll to position [107, 0]
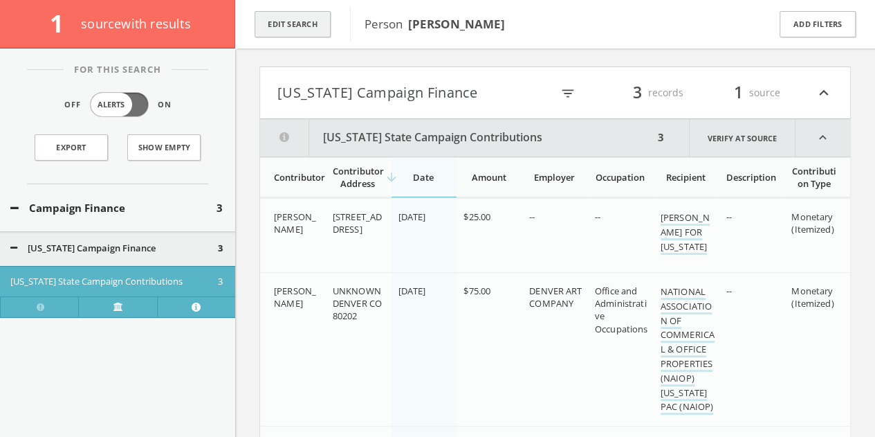
click at [258, 19] on button "Edit Search" at bounding box center [293, 24] width 76 height 27
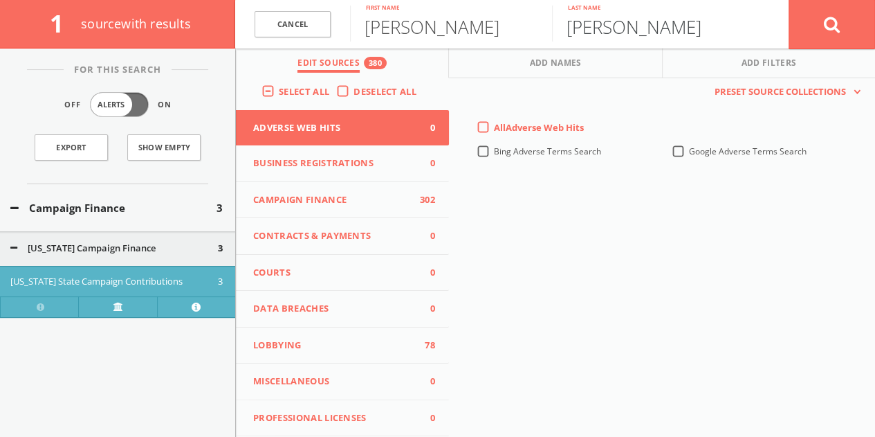
click at [641, 24] on input "[PERSON_NAME]" at bounding box center [653, 24] width 202 height 36
type input "[PERSON_NAME]"
click at [789, 0] on button at bounding box center [832, 24] width 86 height 50
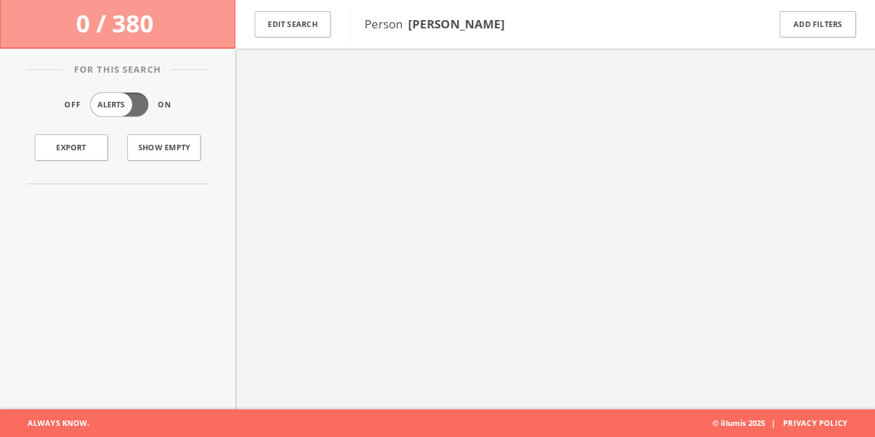
scroll to position [80, 0]
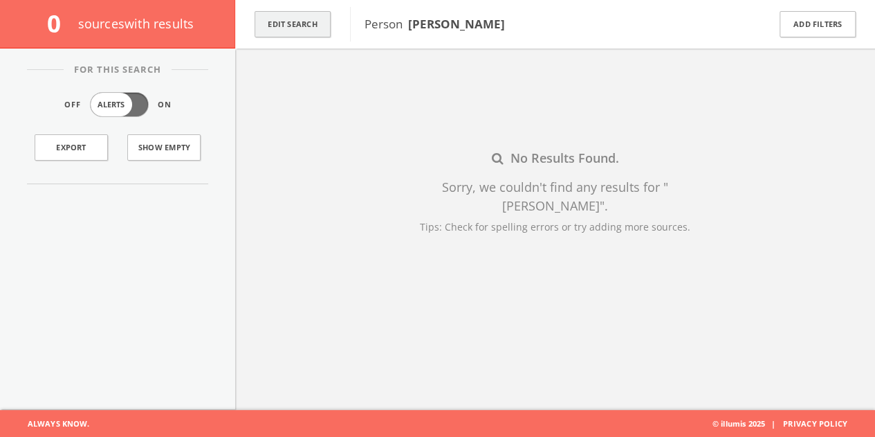
click at [327, 28] on button "Edit Search" at bounding box center [293, 24] width 76 height 27
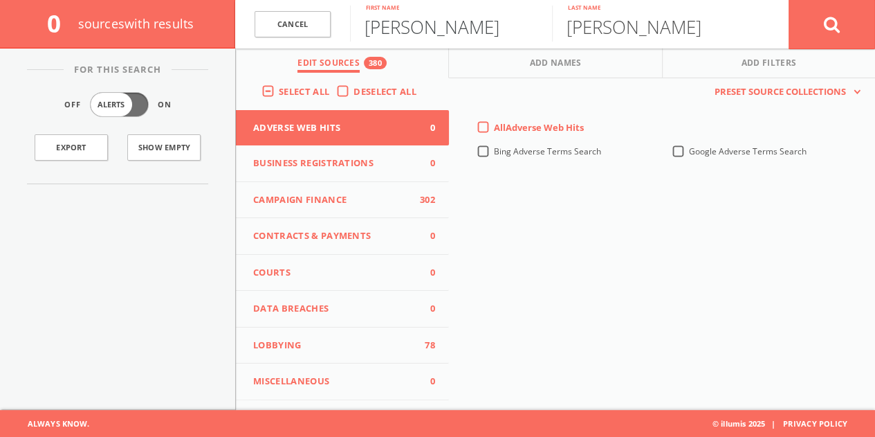
click at [394, 19] on input "[PERSON_NAME]" at bounding box center [451, 24] width 202 height 36
paste input "[PERSON_NAME]"
drag, startPoint x: 437, startPoint y: 33, endPoint x: 885, endPoint y: 38, distance: 447.6
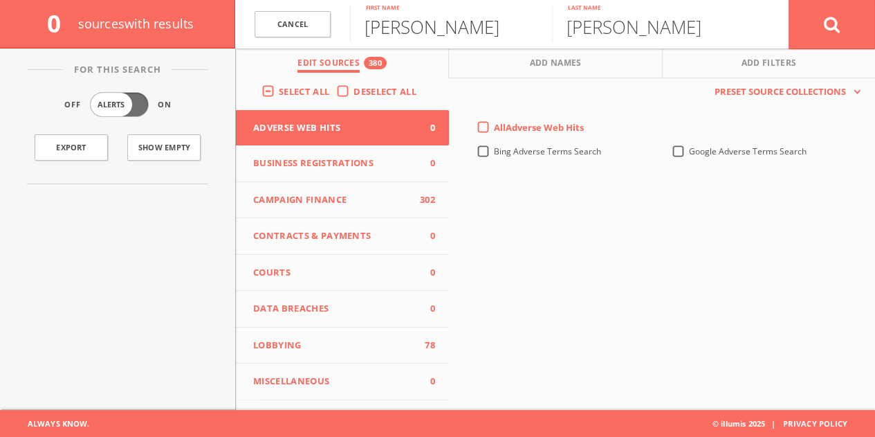
click at [875, 41] on html "Search History Alerts Votes [PERSON_NAME] Edit Profile Change Password Security…" at bounding box center [437, 178] width 875 height 517
type input "[PERSON_NAME]"
paste input "[PERSON_NAME]"
drag, startPoint x: 659, startPoint y: 30, endPoint x: 0, endPoint y: 9, distance: 659.0
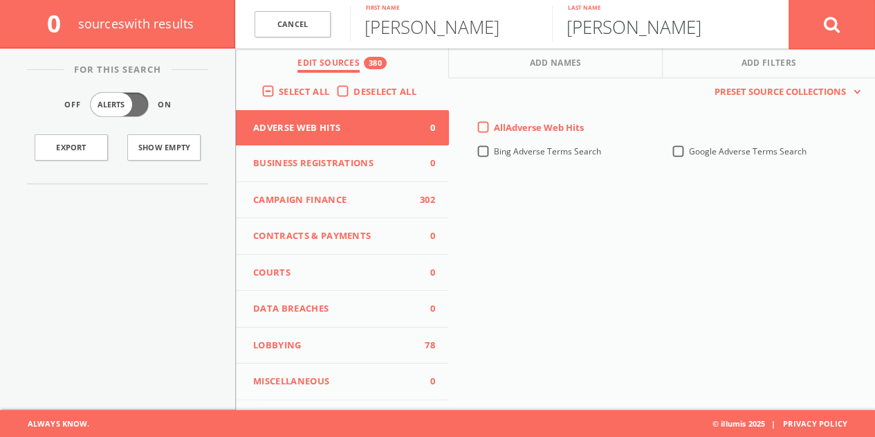
click at [0, 12] on div "0 source s with results Cancel [PERSON_NAME] First name [PERSON_NAME] Last name…" at bounding box center [437, 24] width 875 height 48
type input "Warszawski"
click at [827, 39] on button at bounding box center [832, 24] width 86 height 50
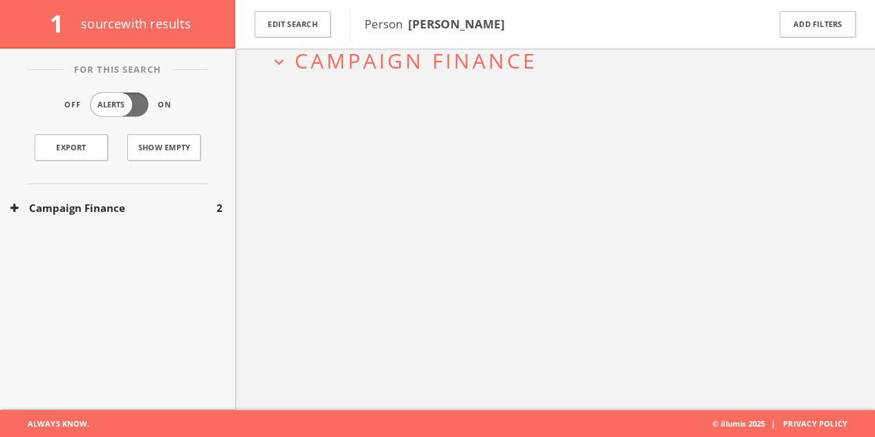
click at [199, 188] on div "Campaign Finance 2" at bounding box center [117, 208] width 235 height 48
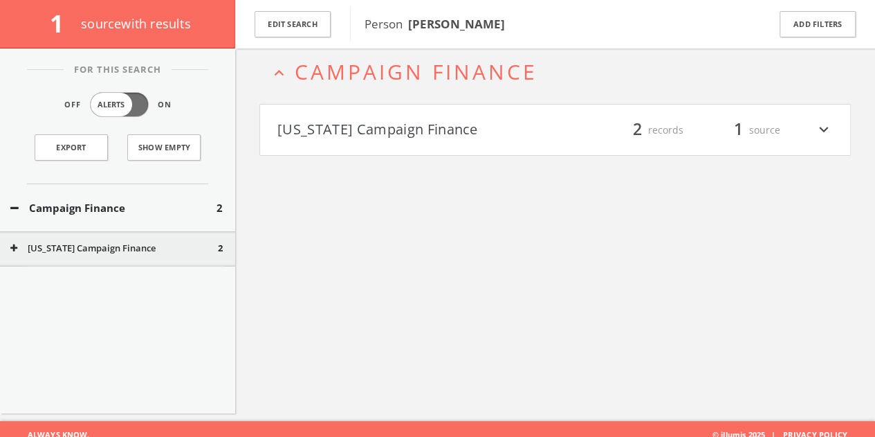
click at [367, 121] on button "[US_STATE] Campaign Finance" at bounding box center [416, 130] width 278 height 24
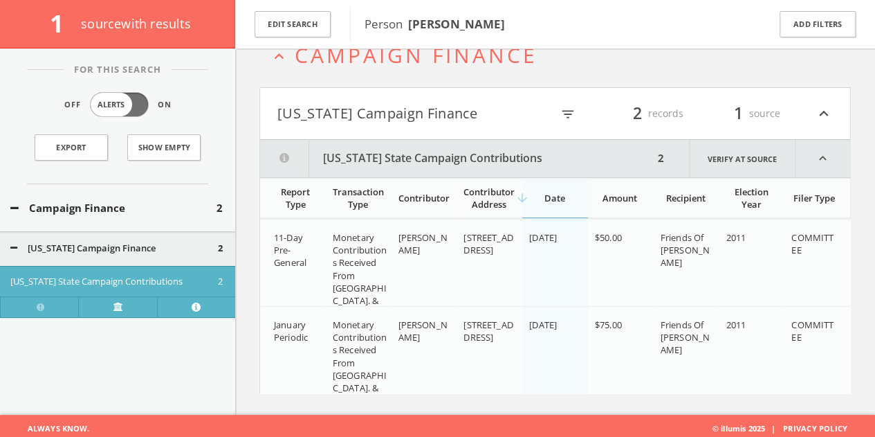
scroll to position [89, 0]
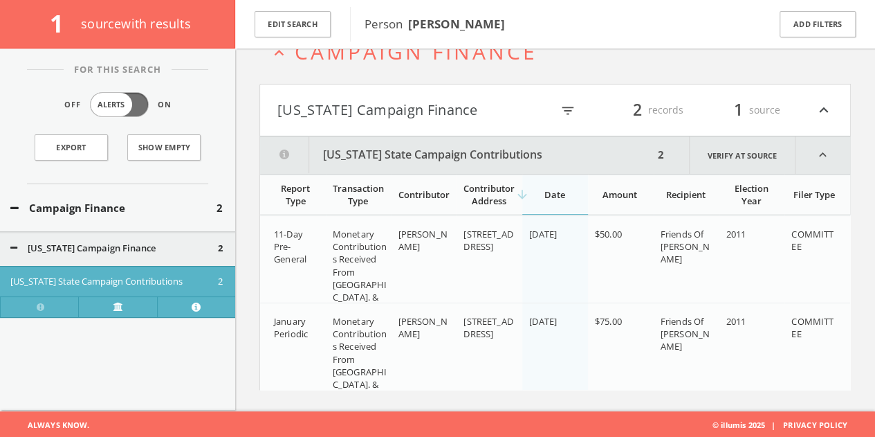
click at [420, 107] on button "[US_STATE] Campaign Finance" at bounding box center [414, 110] width 274 height 24
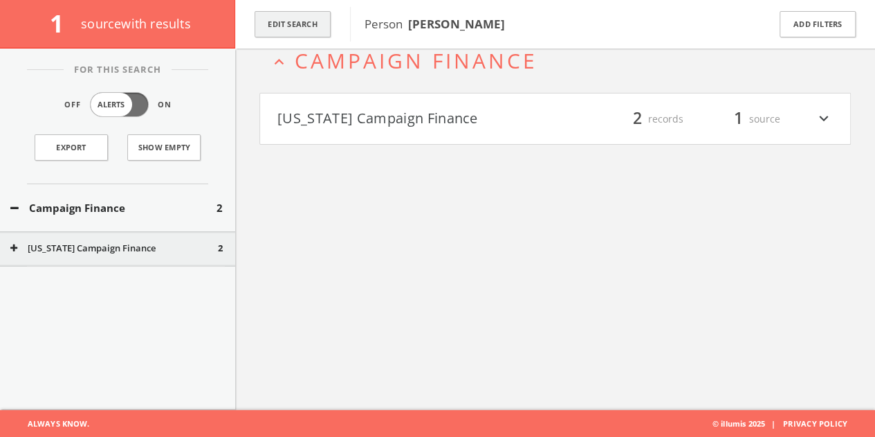
click at [328, 27] on button "Edit Search" at bounding box center [293, 24] width 76 height 27
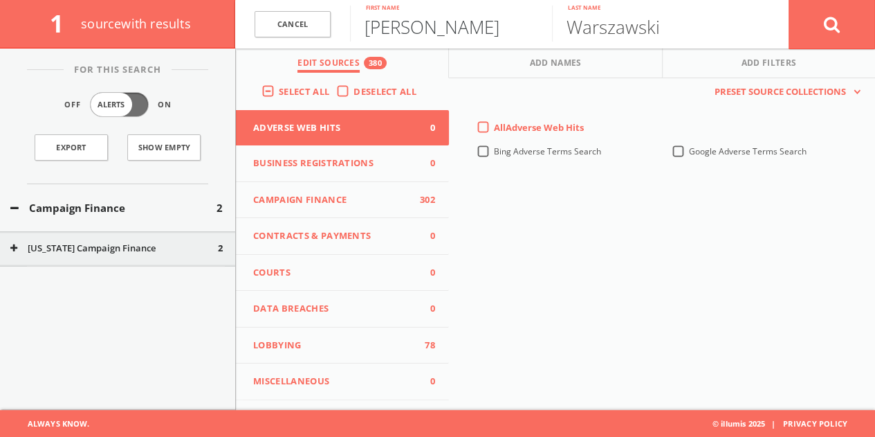
click at [419, 23] on input "[PERSON_NAME]" at bounding box center [451, 24] width 202 height 36
click at [419, 24] on input "[PERSON_NAME]" at bounding box center [451, 24] width 202 height 36
paste input "[PERSON_NAME]"
drag, startPoint x: 438, startPoint y: 26, endPoint x: 885, endPoint y: 56, distance: 448.0
click at [875, 57] on html "Search History Alerts Votes [PERSON_NAME] Edit Profile Change Password Security…" at bounding box center [437, 178] width 875 height 517
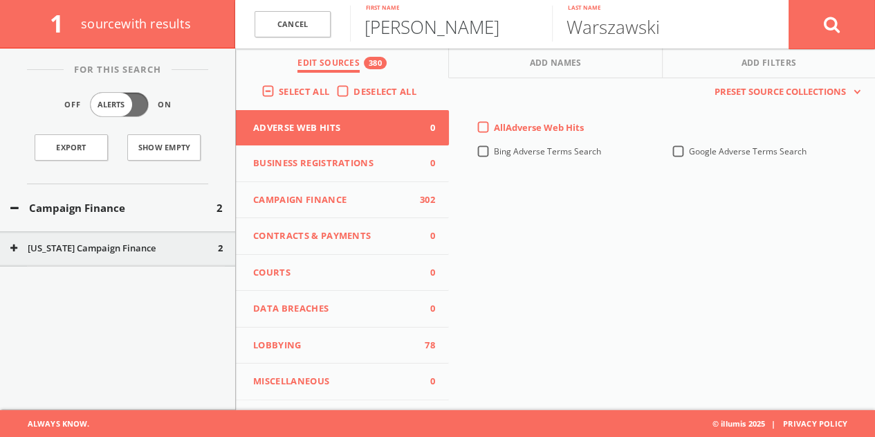
type input "[PERSON_NAME]"
click at [789, 0] on button at bounding box center [832, 24] width 86 height 50
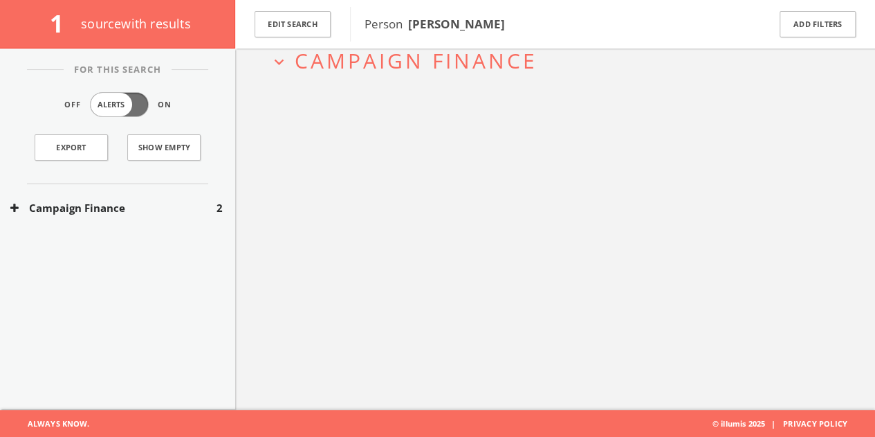
click at [188, 193] on div "Campaign Finance 2" at bounding box center [117, 208] width 235 height 48
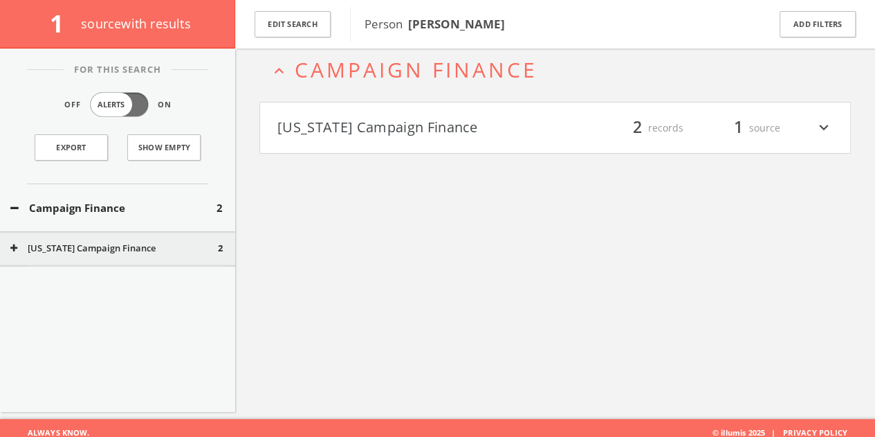
click at [433, 131] on button "[US_STATE] Campaign Finance" at bounding box center [416, 128] width 278 height 24
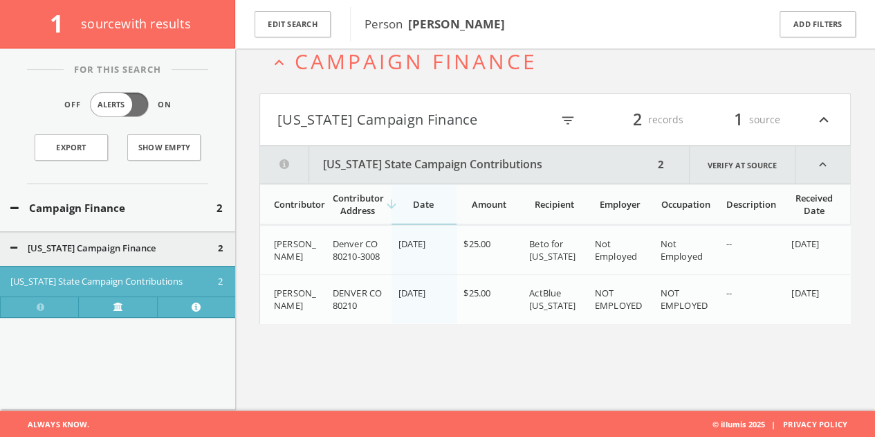
scroll to position [80, 0]
click at [451, 99] on h4 "[US_STATE] Campaign Finance filter_list 2 records 1 source expand_less" at bounding box center [555, 118] width 590 height 51
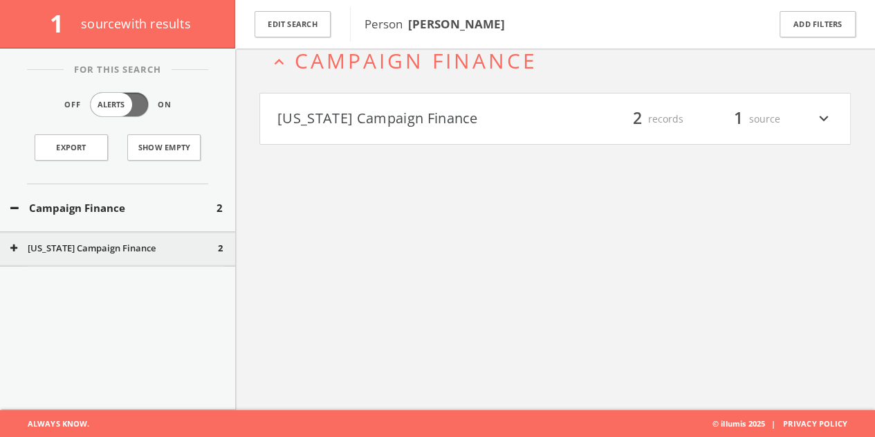
click at [176, 204] on button "Campaign Finance" at bounding box center [113, 208] width 206 height 16
